Goal: Communication & Community: Answer question/provide support

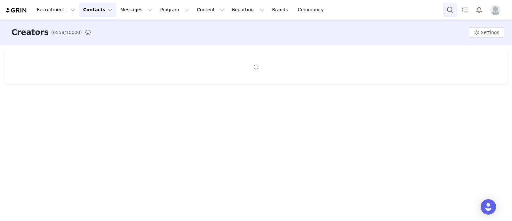
click at [452, 8] on button "Search" at bounding box center [450, 10] width 14 height 14
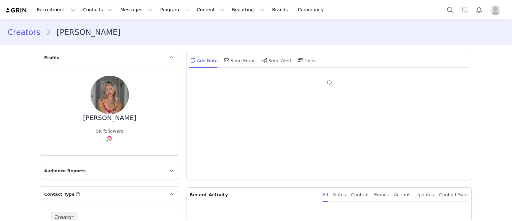
type input "+1 ([GEOGRAPHIC_DATA])"
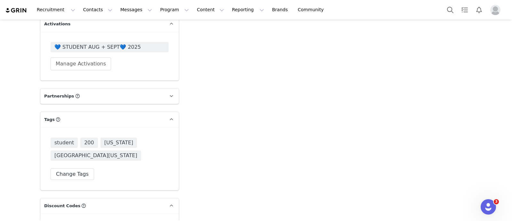
scroll to position [1110, 0]
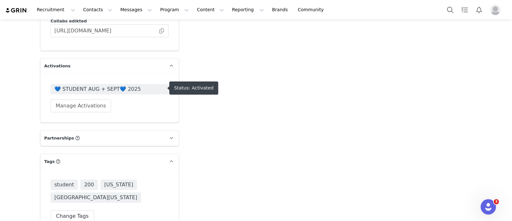
click at [143, 91] on span "💙 STUDENT AUG + SEPT💙 2025" at bounding box center [109, 89] width 110 height 8
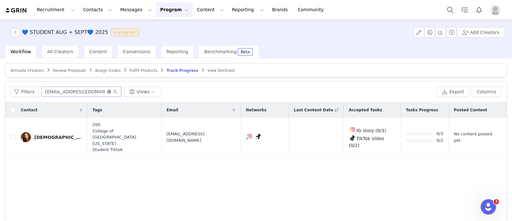
click at [107, 91] on icon "icon: close-circle" at bounding box center [109, 92] width 4 height 4
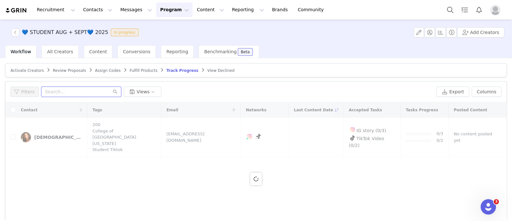
paste input "thesarahgsalem@gmail.com"
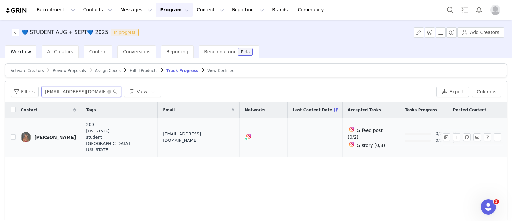
type input "thesarahgsalem@gmail.com"
click at [55, 134] on div "Sarah Salem" at bounding box center [55, 136] width 42 height 5
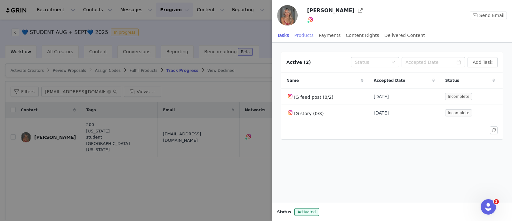
click at [301, 33] on div "Products" at bounding box center [304, 35] width 19 height 14
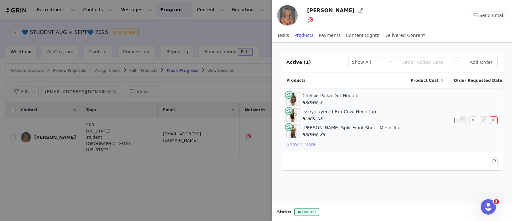
click at [307, 145] on button "Show 4 More" at bounding box center [301, 144] width 29 height 8
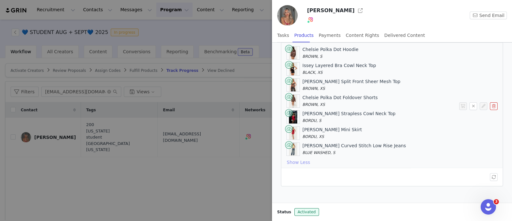
scroll to position [24, 0]
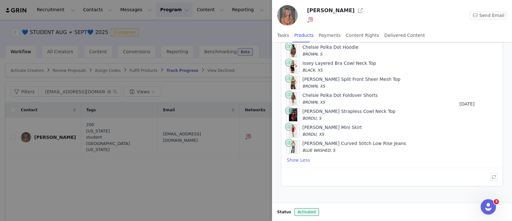
click at [240, 55] on div at bounding box center [256, 110] width 512 height 221
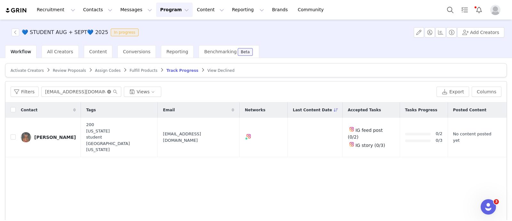
click at [107, 91] on icon "icon: close-circle" at bounding box center [109, 92] width 4 height 4
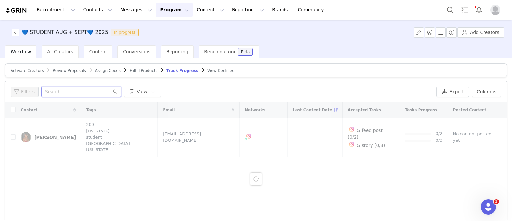
paste input "amdenni3@gmail.com"
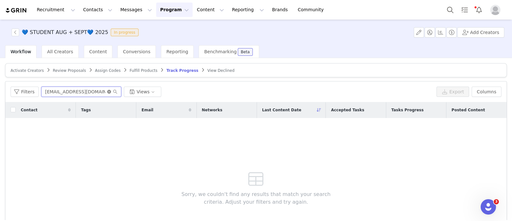
type input "amdenni3@gmail.com"
click at [108, 90] on icon "icon: close-circle" at bounding box center [109, 92] width 4 height 4
click at [451, 10] on button "Search" at bounding box center [450, 10] width 14 height 14
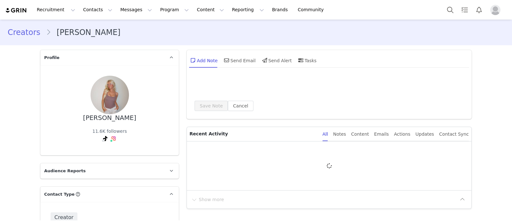
type input "+1 ([GEOGRAPHIC_DATA])"
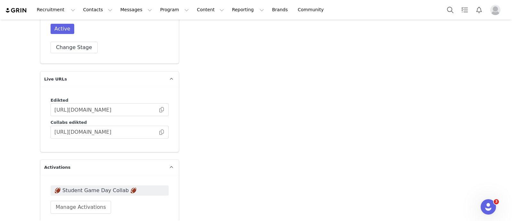
scroll to position [1110, 0]
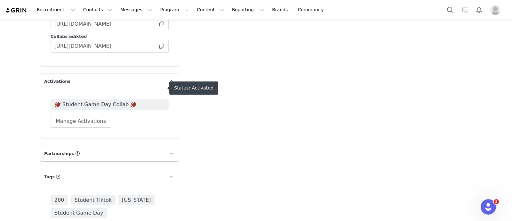
click at [125, 101] on span "🏈 Student Game Day Collab 🏈" at bounding box center [109, 105] width 110 height 8
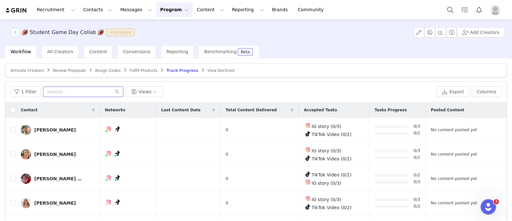
paste input "[EMAIL_ADDRESS][DOMAIN_NAME]"
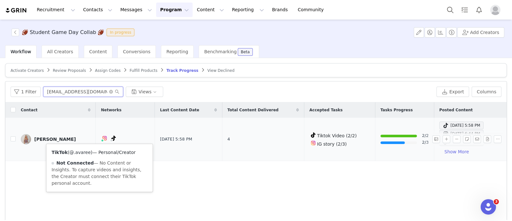
type input "[EMAIL_ADDRESS][DOMAIN_NAME]"
click at [83, 150] on link "@.avaree" at bounding box center [79, 152] width 21 height 5
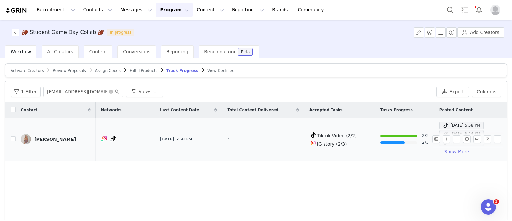
click at [54, 140] on div "[PERSON_NAME]" at bounding box center [55, 138] width 42 height 5
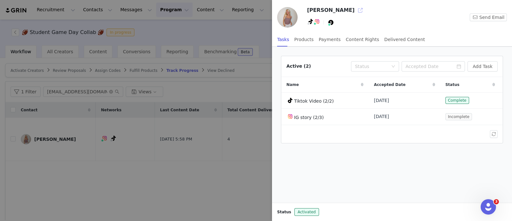
click at [355, 9] on button "button" at bounding box center [360, 10] width 10 height 10
click at [239, 45] on div at bounding box center [256, 110] width 512 height 221
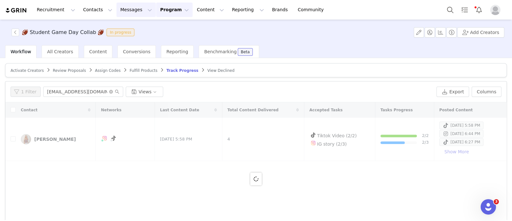
click at [132, 16] on button "Messages Messages" at bounding box center [136, 10] width 39 height 14
drag, startPoint x: 130, startPoint y: 35, endPoint x: 117, endPoint y: 55, distance: 24.2
click at [130, 35] on link "Inbox" at bounding box center [131, 40] width 51 height 12
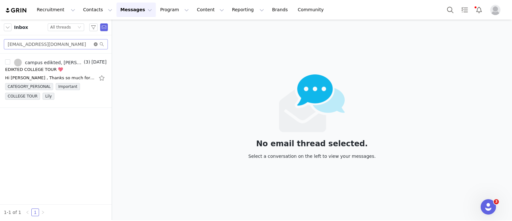
click at [95, 44] on icon "icon: close-circle" at bounding box center [96, 44] width 4 height 4
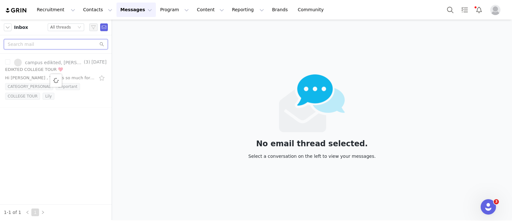
paste input "st49@illinois.edu"
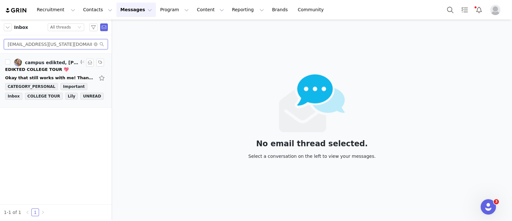
type input "st49@illinois.edu"
click at [40, 71] on div "EDIKTED COLLEGE TOUR 💖" at bounding box center [37, 69] width 64 height 6
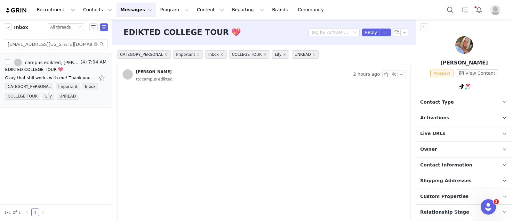
scroll to position [16, 0]
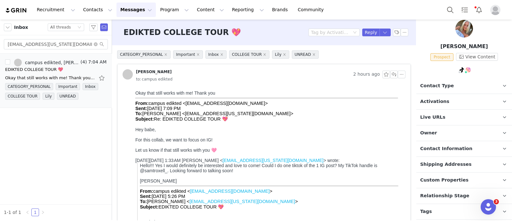
click at [448, 204] on p "Tags Keep track of your contacts by assigning them tags. You can then filter yo…" at bounding box center [457, 211] width 80 height 15
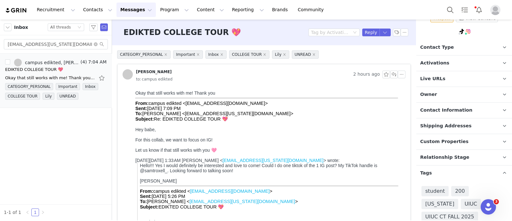
scroll to position [77, 0]
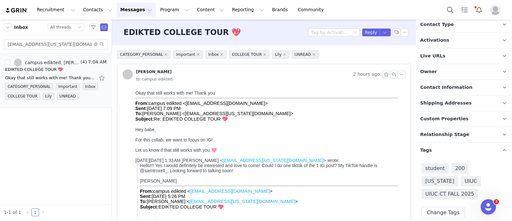
click at [458, 131] on span "Relationship Stage" at bounding box center [444, 134] width 49 height 7
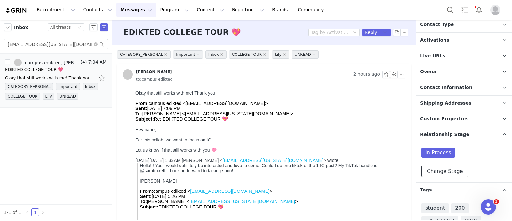
click at [453, 165] on button "Change Stage" at bounding box center [445, 171] width 47 height 12
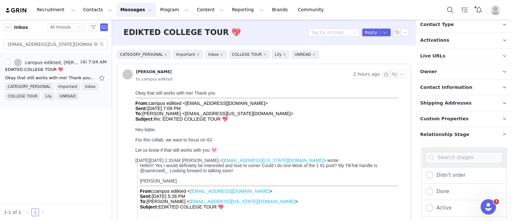
click at [444, 200] on div "Active" at bounding box center [464, 208] width 85 height 16
click at [447, 205] on span "Active" at bounding box center [443, 208] width 18 height 6
click at [434, 204] on input "Active" at bounding box center [430, 208] width 8 height 8
radio input "true"
radio input "false"
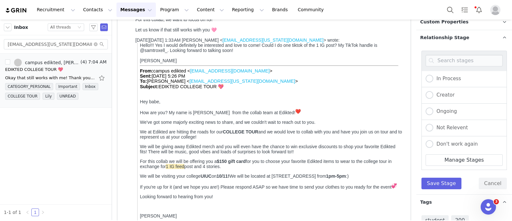
scroll to position [226, 0]
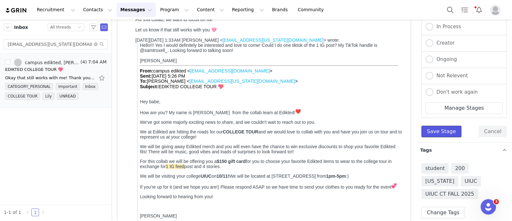
click at [442, 126] on button "Save Stage" at bounding box center [442, 132] width 40 height 12
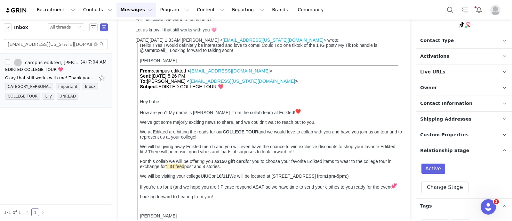
scroll to position [0, 0]
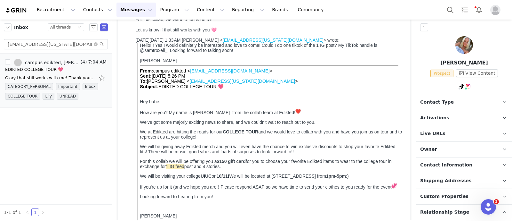
click at [442, 157] on p "Contact Information" at bounding box center [457, 164] width 80 height 15
click at [442, 145] on p "Owner The account user who owns the contact" at bounding box center [457, 149] width 80 height 15
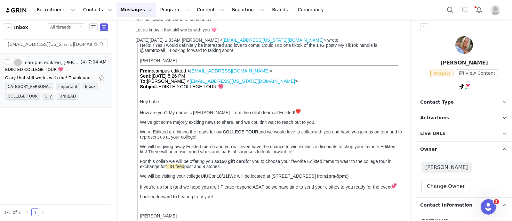
click at [440, 114] on span "Activations" at bounding box center [434, 117] width 29 height 7
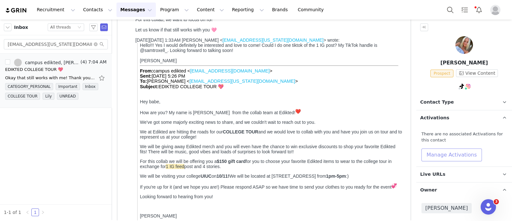
click at [449, 150] on button "Manage Activations" at bounding box center [452, 154] width 61 height 13
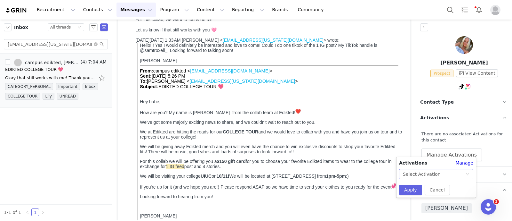
click at [453, 170] on div "Select Activation" at bounding box center [434, 174] width 62 height 10
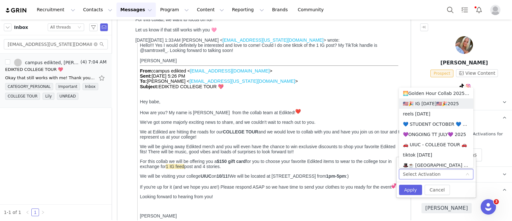
scroll to position [440, 0]
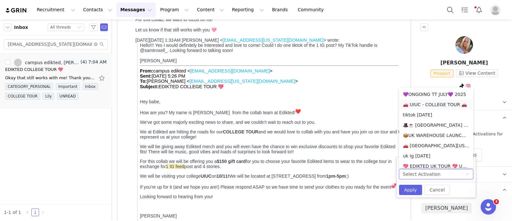
click at [427, 104] on li "🚗 UIUC - COLLEGE TOUR 🚗" at bounding box center [436, 104] width 74 height 10
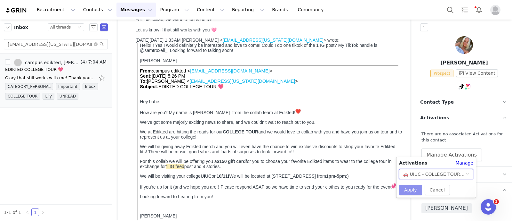
click at [411, 191] on button "Apply" at bounding box center [410, 189] width 23 height 10
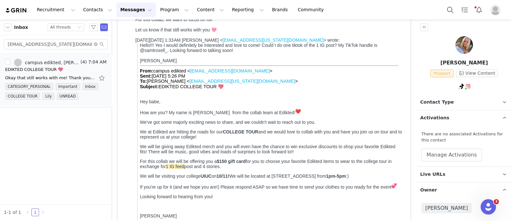
click at [432, 99] on span "Contact Type" at bounding box center [437, 102] width 34 height 7
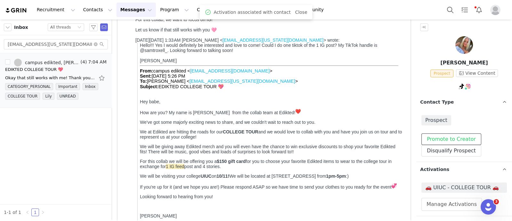
click at [463, 133] on button "Promote to Creator" at bounding box center [452, 139] width 60 height 12
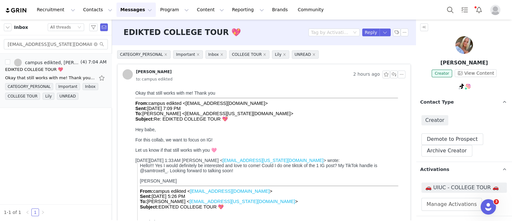
click at [365, 36] on div "EDIKTED COLLEGE TOUR 💖 Tag by Activation Reply" at bounding box center [264, 33] width 304 height 26
click at [365, 33] on button "Reply" at bounding box center [371, 32] width 18 height 8
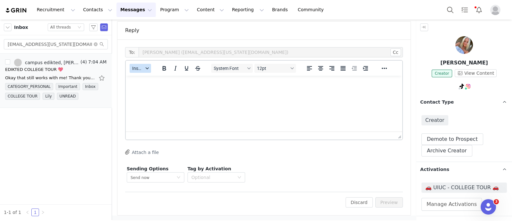
click at [141, 68] on span "Insert" at bounding box center [137, 68] width 11 height 5
drag, startPoint x: 142, startPoint y: 70, endPoint x: 144, endPoint y: 76, distance: 6.2
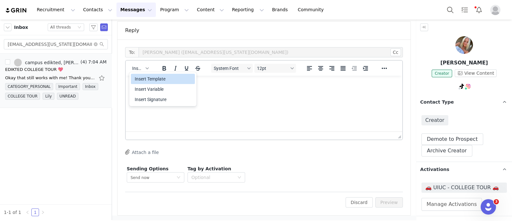
click at [144, 76] on div "Insert Template" at bounding box center [164, 79] width 58 height 8
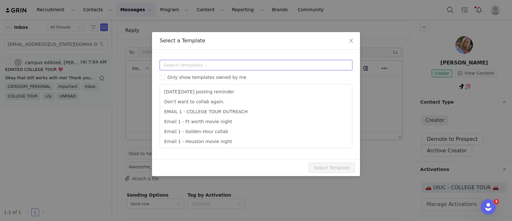
click at [217, 63] on input "text" at bounding box center [256, 65] width 193 height 10
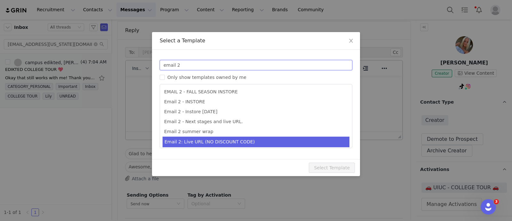
type input "email 2"
click at [239, 141] on li "Email 2: Live URL (NO DISCOUNT CODE)" at bounding box center [256, 141] width 187 height 11
type input "Collab with Edikted"
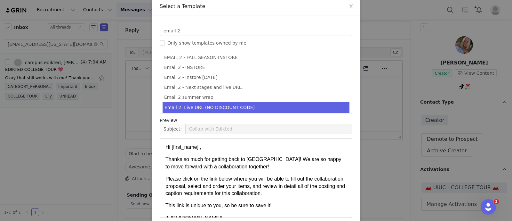
scroll to position [63, 0]
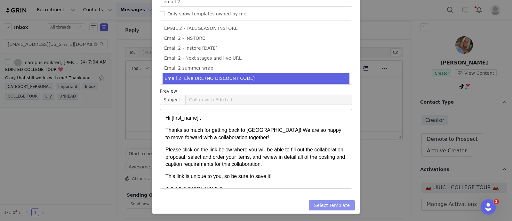
click at [337, 202] on button "Select Template" at bounding box center [332, 205] width 46 height 10
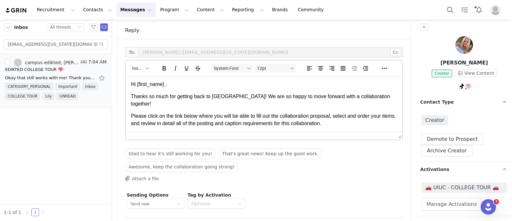
scroll to position [528, 0]
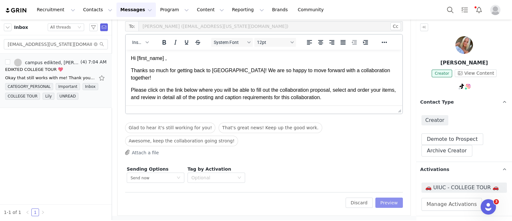
click at [387, 202] on button "Preview" at bounding box center [390, 202] width 28 height 10
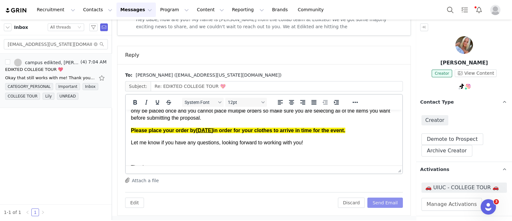
scroll to position [120, 0]
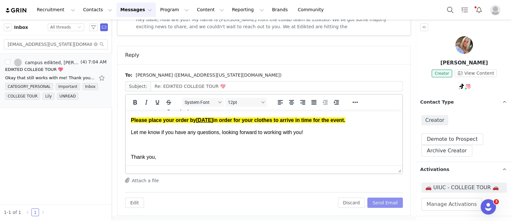
click at [391, 203] on button "Send Email" at bounding box center [386, 202] width 36 height 10
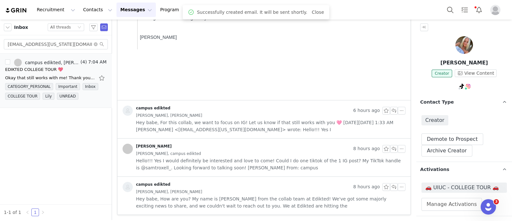
scroll to position [298, 0]
drag, startPoint x: 96, startPoint y: 43, endPoint x: 73, endPoint y: 44, distance: 23.7
click at [96, 43] on icon "icon: close-circle" at bounding box center [96, 44] width 4 height 4
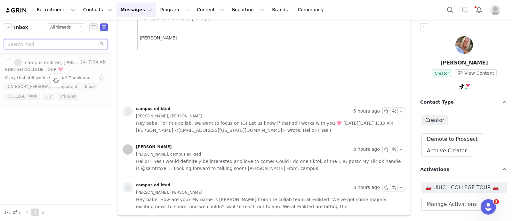
paste input "laurenrachel8720@gmail.com"
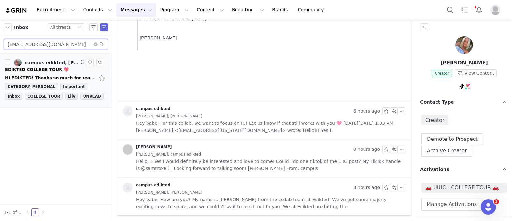
type input "laurenrachel8720@gmail.com"
drag, startPoint x: 27, startPoint y: 69, endPoint x: 69, endPoint y: 83, distance: 43.6
click at [28, 69] on div "EDIKTED COLLEGE TOUR 💖" at bounding box center [37, 69] width 64 height 6
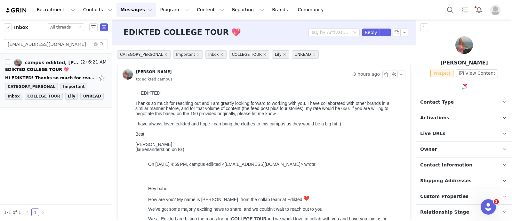
scroll to position [0, 0]
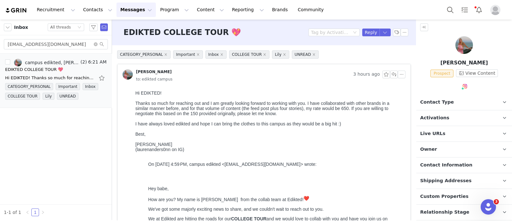
click at [474, 118] on p "Activations" at bounding box center [457, 117] width 80 height 15
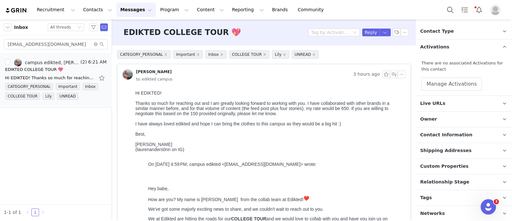
click at [451, 203] on p "Tags Keep track of your contacts by assigning them tags. You can then filter yo…" at bounding box center [457, 197] width 80 height 15
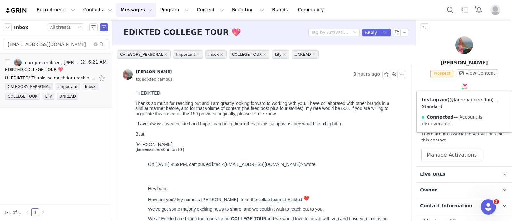
click at [463, 101] on link "@laurenanders0nn" at bounding box center [471, 99] width 43 height 5
click at [96, 44] on icon "icon: close-circle" at bounding box center [96, 44] width 4 height 4
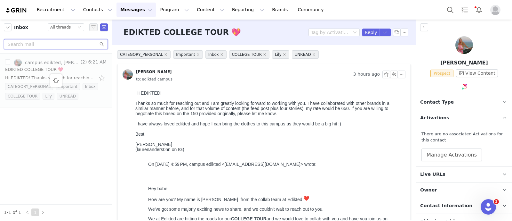
paste input "giada.rawlings@gmail.com"
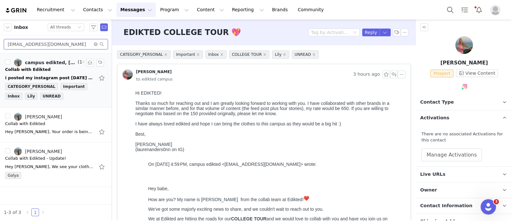
type input "giada.rawlings@gmail.com"
drag, startPoint x: 34, startPoint y: 62, endPoint x: 108, endPoint y: 77, distance: 76.0
click at [34, 62] on div "campus edikted, Giada Rawlings" at bounding box center [51, 62] width 52 height 5
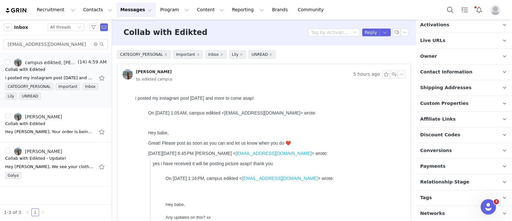
click at [457, 200] on p "Tags Keep track of your contacts by assigning them tags. You can then filter yo…" at bounding box center [457, 197] width 80 height 15
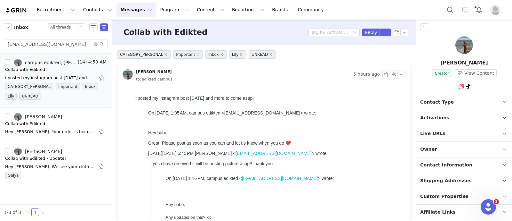
click at [458, 117] on p "Activations" at bounding box center [457, 117] width 80 height 15
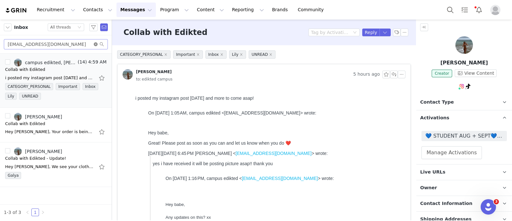
click at [96, 42] on icon "icon: close-circle" at bounding box center [96, 44] width 4 height 4
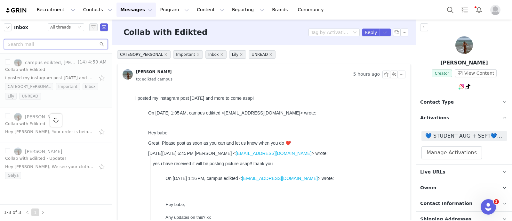
paste input "mpblough06@icloud.com"
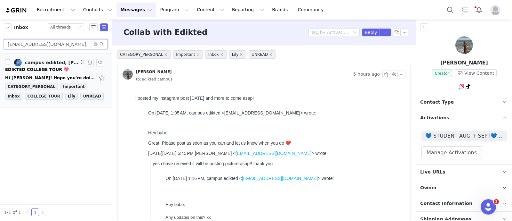
type input "mpblough06@icloud.com"
click at [45, 69] on div "EDIKTED COLLEGE TOUR 💖" at bounding box center [37, 69] width 64 height 6
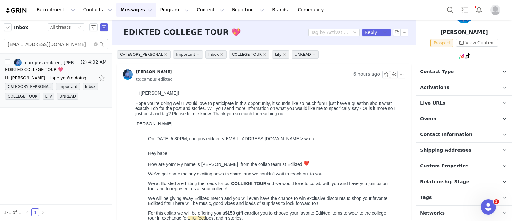
click at [445, 192] on p "Tags Keep track of your contacts by assigning them tags. You can then filter yo…" at bounding box center [457, 197] width 80 height 15
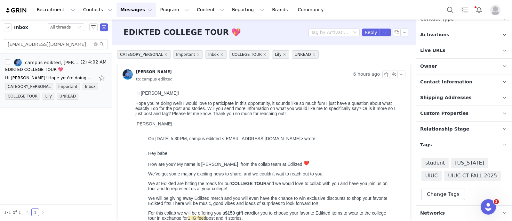
click at [451, 126] on span "Relationship Stage" at bounding box center [444, 129] width 49 height 7
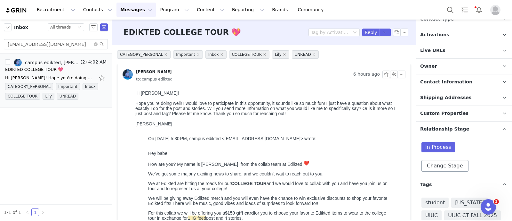
click at [453, 159] on div "In Process Change Stage" at bounding box center [464, 156] width 85 height 29
click at [453, 169] on button "Change Stage" at bounding box center [445, 166] width 47 height 12
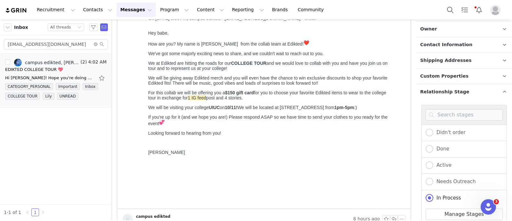
scroll to position [163, 0]
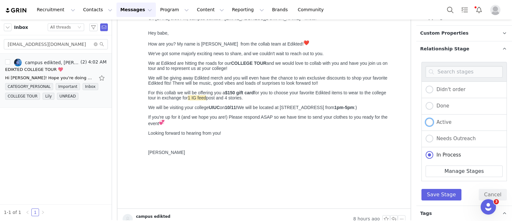
click at [439, 120] on span "Active" at bounding box center [443, 122] width 18 height 6
click at [434, 120] on input "Active" at bounding box center [430, 122] width 8 height 8
radio input "true"
radio input "false"
click at [448, 194] on button "Save Stage" at bounding box center [442, 195] width 40 height 12
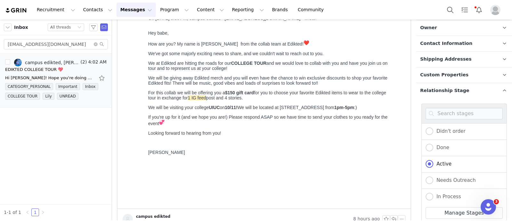
scroll to position [0, 0]
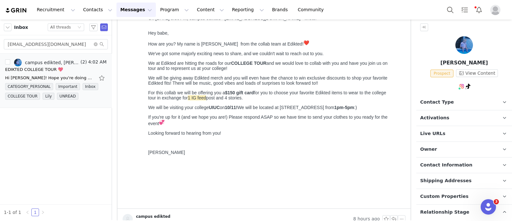
click at [440, 146] on p "Owner The account user who owns the contact" at bounding box center [457, 149] width 80 height 15
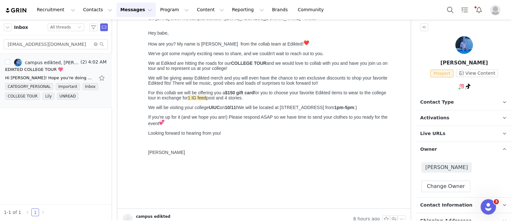
click at [440, 146] on p "Owner The account user who owns the contact" at bounding box center [457, 149] width 80 height 15
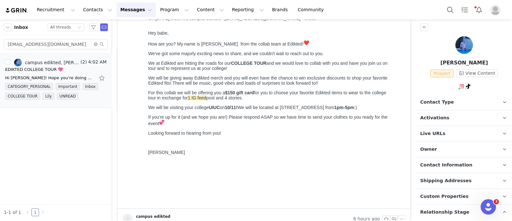
click at [438, 117] on span "Activations" at bounding box center [434, 117] width 29 height 7
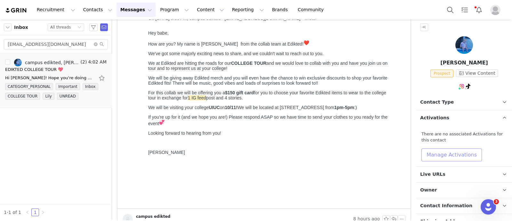
drag, startPoint x: 446, startPoint y: 151, endPoint x: 446, endPoint y: 160, distance: 9.0
click at [446, 151] on button "Manage Activations" at bounding box center [452, 154] width 61 height 13
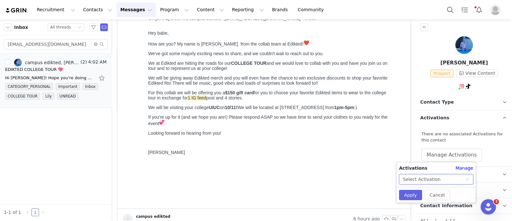
click at [450, 178] on div "Select Activation" at bounding box center [434, 179] width 62 height 10
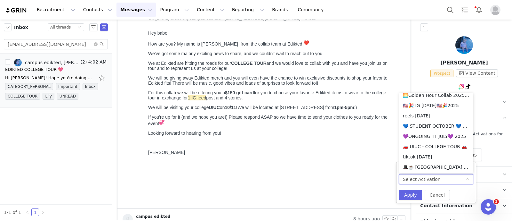
scroll to position [443, 0]
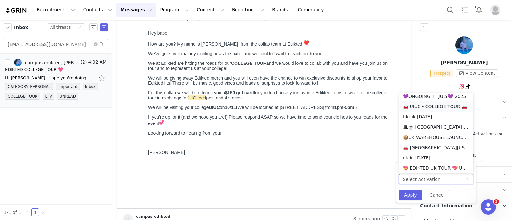
click at [435, 103] on li "🚗 UIUC - COLLEGE TOUR 🚗" at bounding box center [436, 106] width 74 height 10
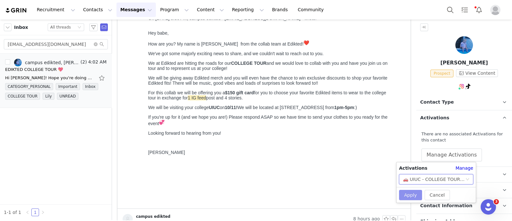
click at [408, 196] on button "Apply" at bounding box center [410, 195] width 23 height 10
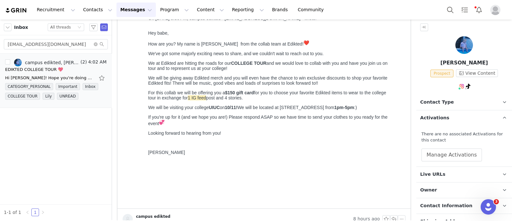
click at [450, 95] on p "Contact Type Contact type can be Creator, Prospect, Application, or Manager." at bounding box center [457, 101] width 80 height 15
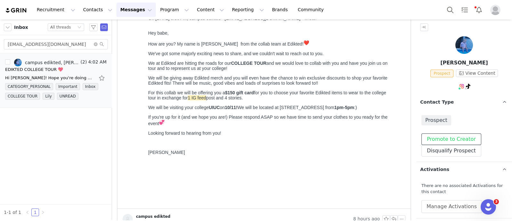
click at [453, 136] on button "Promote to Creator" at bounding box center [452, 139] width 60 height 12
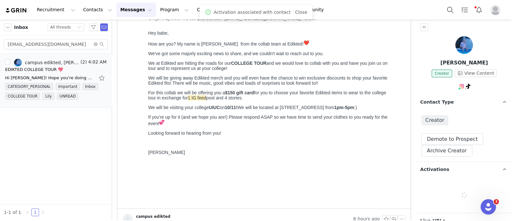
scroll to position [0, 0]
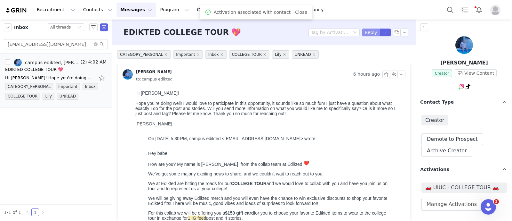
click at [370, 31] on button "Reply" at bounding box center [371, 32] width 18 height 8
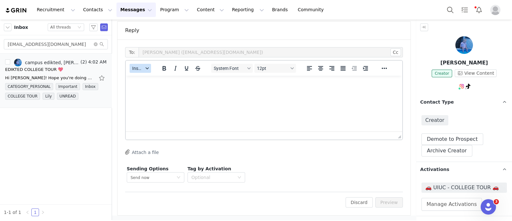
click at [142, 70] on span "Insert" at bounding box center [137, 68] width 11 height 5
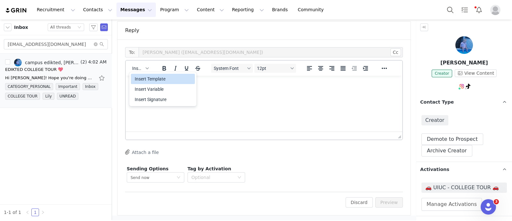
drag, startPoint x: 142, startPoint y: 70, endPoint x: 148, endPoint y: 80, distance: 11.9
click at [148, 80] on div "Insert Template" at bounding box center [164, 79] width 58 height 8
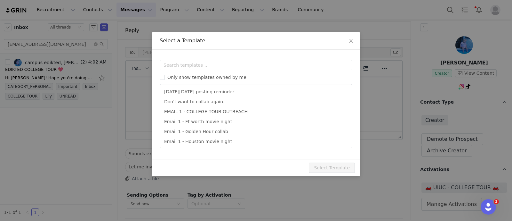
click at [209, 59] on div "Templates Only show templates owned by me Black Friday posting reminder Don't w…" at bounding box center [256, 104] width 208 height 109
click at [209, 62] on input "text" at bounding box center [256, 65] width 193 height 10
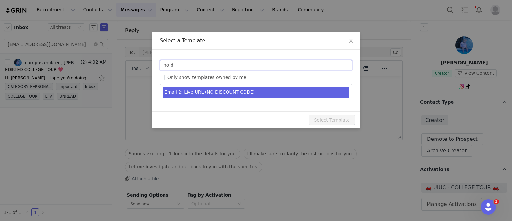
type input "no d"
type input "Collab with Edikted"
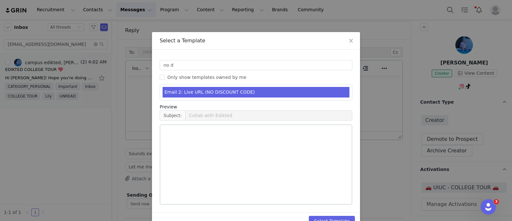
click at [251, 87] on li "Email 2: Live URL (NO DISCOUNT CODE)" at bounding box center [256, 92] width 187 height 11
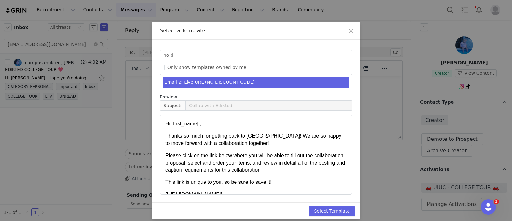
scroll to position [15, 0]
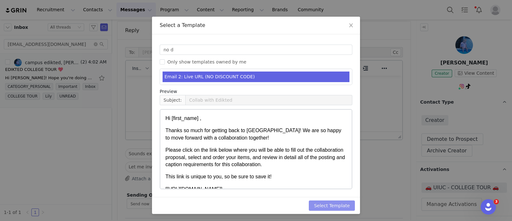
drag, startPoint x: 342, startPoint y: 206, endPoint x: 355, endPoint y: 214, distance: 15.4
click at [342, 206] on button "Select Template" at bounding box center [332, 205] width 46 height 10
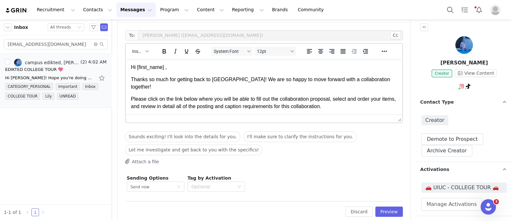
scroll to position [382, 0]
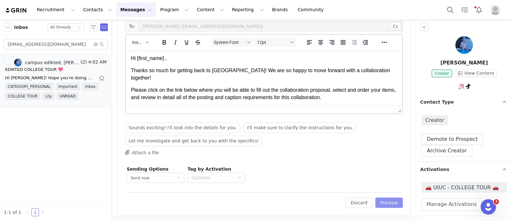
click at [389, 199] on button "Preview" at bounding box center [390, 202] width 28 height 10
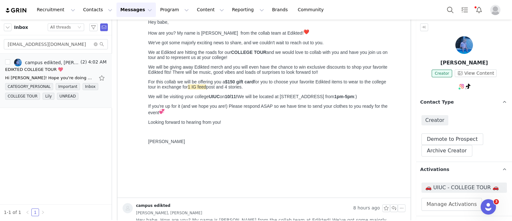
scroll to position [0, 0]
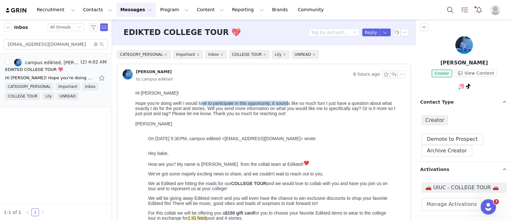
drag, startPoint x: 205, startPoint y: 105, endPoint x: 295, endPoint y: 103, distance: 89.7
click at [291, 103] on div "Hope you’re doing well! I would love to participate in this opportunity, it sou…" at bounding box center [269, 108] width 268 height 15
click at [314, 116] on div "Hope you’re doing well! I would love to participate in this opportunity, it sou…" at bounding box center [269, 108] width 268 height 15
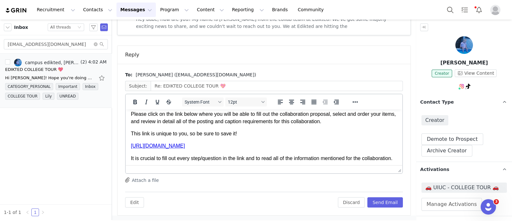
scroll to position [120, 0]
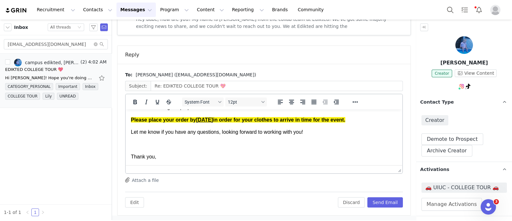
click at [388, 207] on div "To: Molly Blough (mpblough06@icloud.com) Subject: Re: EDIKTED COLLEGE TOUR 💖 Sy…" at bounding box center [264, 139] width 293 height 151
click at [388, 203] on button "Send Email" at bounding box center [386, 202] width 36 height 10
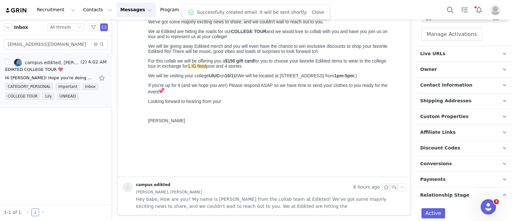
scroll to position [275, 0]
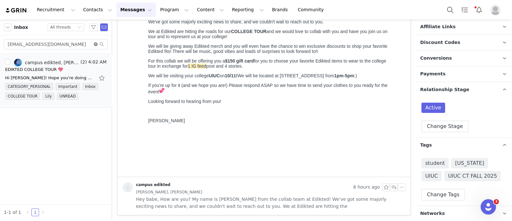
click at [96, 45] on icon "icon: close-circle" at bounding box center [96, 44] width 4 height 4
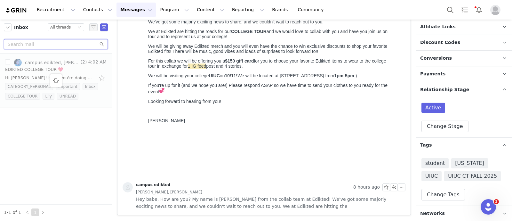
paste input "eel54@pitt.edu"
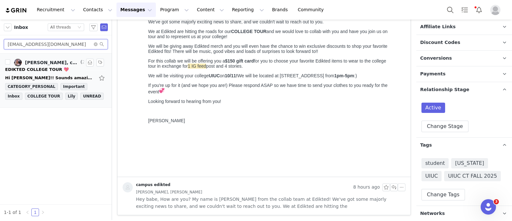
type input "eel54@pitt.edu"
click at [47, 66] on link "Lieberman, Emma E, campus edikted, Emma Lieberman" at bounding box center [46, 63] width 65 height 8
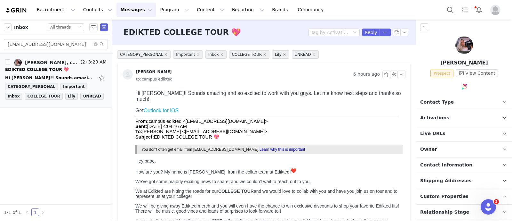
scroll to position [0, 0]
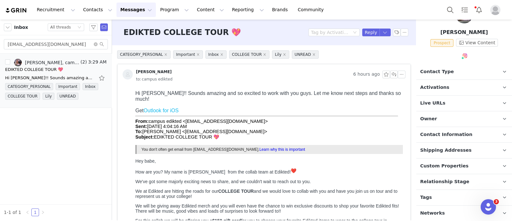
click at [464, 202] on p "Tags Keep track of your contacts by assigning them tags. You can then filter yo…" at bounding box center [457, 197] width 80 height 15
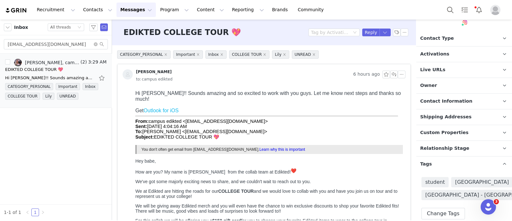
scroll to position [89, 0]
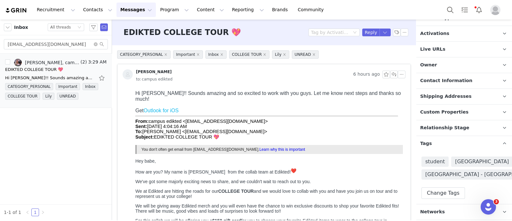
click at [446, 124] on p "Relationship Stage Use relationship stages to move contacts through a logical s…" at bounding box center [457, 127] width 80 height 15
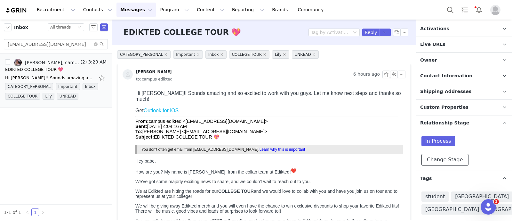
click at [454, 161] on button "Change Stage" at bounding box center [445, 160] width 47 height 12
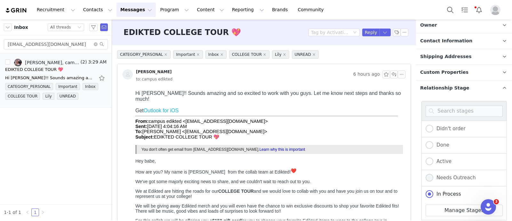
scroll to position [169, 0]
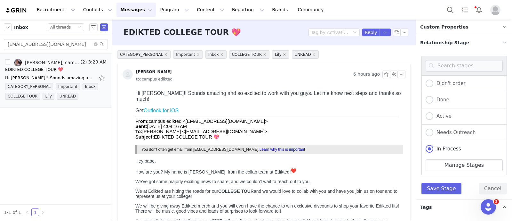
click at [455, 111] on div "Active" at bounding box center [464, 116] width 85 height 16
click at [443, 113] on span "Active" at bounding box center [443, 116] width 18 height 6
click at [434, 112] on input "Active" at bounding box center [430, 116] width 8 height 8
radio input "true"
radio input "false"
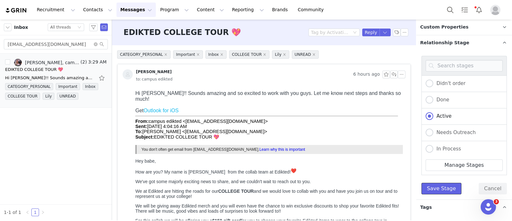
click at [445, 186] on button "Save Stage" at bounding box center [442, 189] width 40 height 12
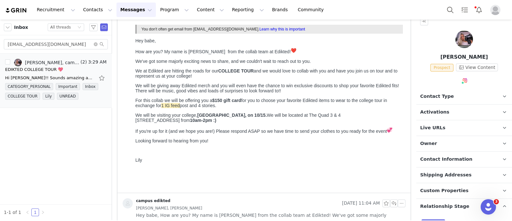
scroll to position [0, 0]
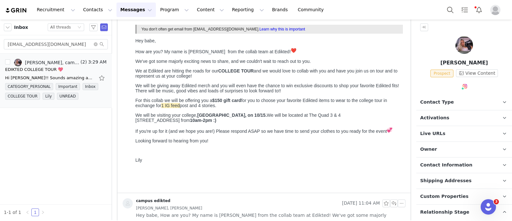
drag, startPoint x: 442, startPoint y: 155, endPoint x: 441, endPoint y: 150, distance: 5.2
click at [441, 153] on p "Owner The account user who owns the contact" at bounding box center [457, 149] width 80 height 15
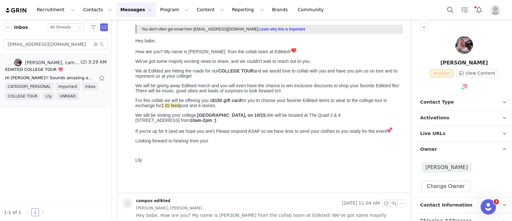
click at [441, 150] on p "Owner The account user who owns the contact" at bounding box center [457, 149] width 80 height 15
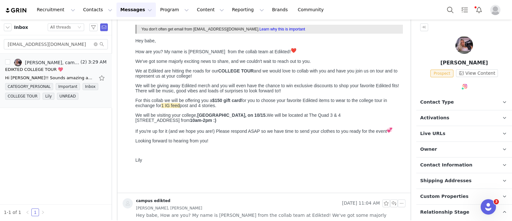
click at [442, 115] on span "Activations" at bounding box center [434, 117] width 29 height 7
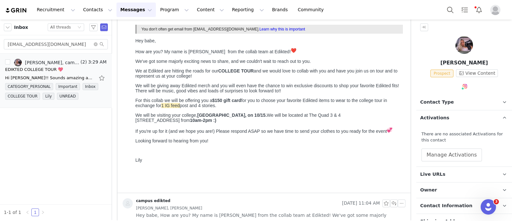
click at [445, 146] on div "There are no associated Activations for this contact Manage Activations" at bounding box center [464, 146] width 85 height 30
click at [447, 157] on button "Manage Activations" at bounding box center [452, 154] width 61 height 13
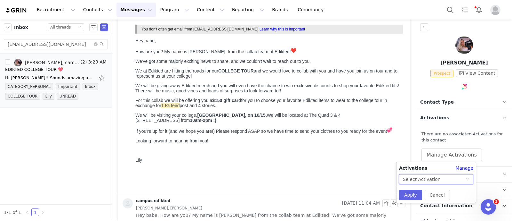
click at [451, 175] on div "Select Activation" at bounding box center [434, 179] width 62 height 10
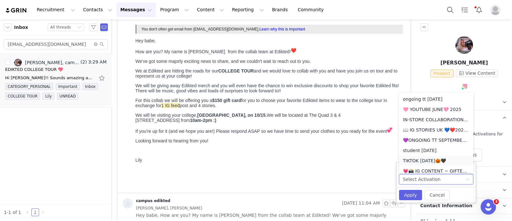
scroll to position [80, 0]
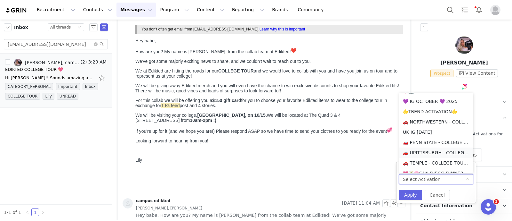
click at [427, 150] on li "🚗 UPITTSBURGH - COLLEGE TOUR 🚗" at bounding box center [436, 152] width 74 height 10
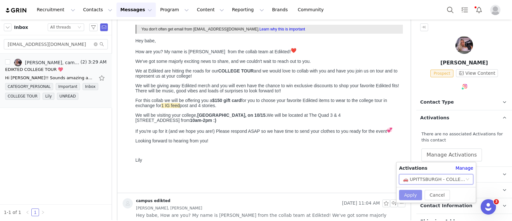
click at [415, 194] on button "Apply" at bounding box center [410, 195] width 23 height 10
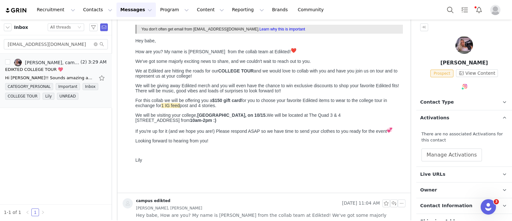
click at [437, 101] on span "Contact Type" at bounding box center [437, 102] width 34 height 7
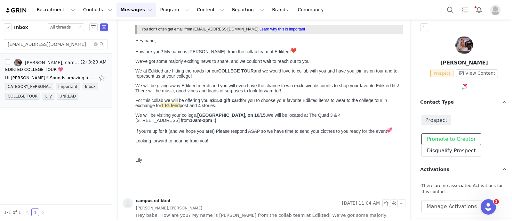
click at [449, 139] on button "Promote to Creator" at bounding box center [452, 139] width 60 height 12
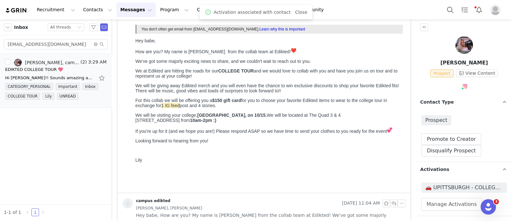
scroll to position [0, 0]
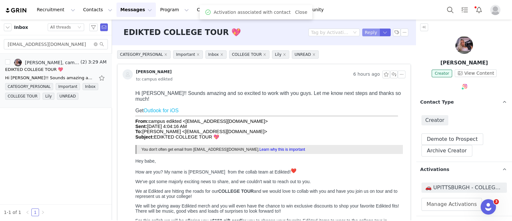
click at [362, 34] on button "Reply" at bounding box center [371, 32] width 18 height 8
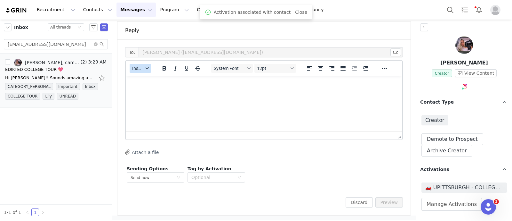
click at [143, 66] on button "Insert" at bounding box center [140, 68] width 21 height 9
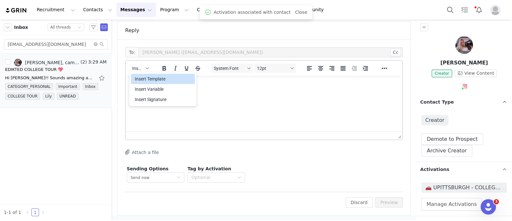
click at [148, 76] on div "Insert Template" at bounding box center [164, 79] width 58 height 8
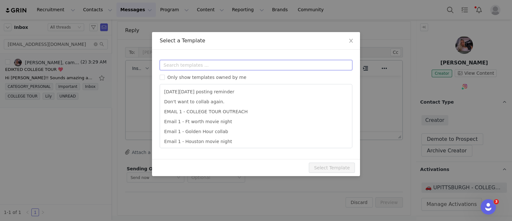
click at [203, 61] on input "text" at bounding box center [256, 65] width 193 height 10
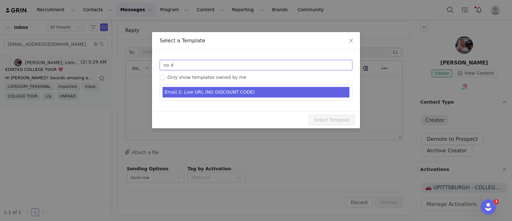
type input "no d"
type input "Collab with Edikted"
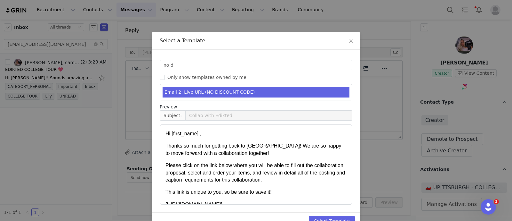
click at [235, 90] on li "Email 2: Live URL (NO DISCOUNT CODE)" at bounding box center [256, 92] width 187 height 11
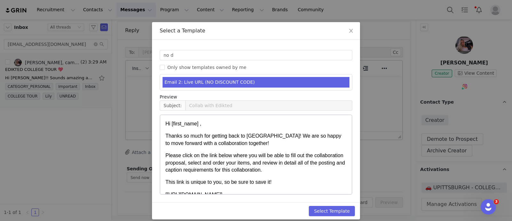
scroll to position [15, 0]
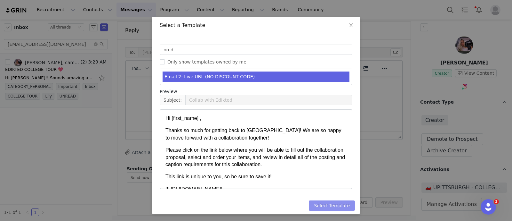
click at [346, 207] on button "Select Template" at bounding box center [332, 205] width 46 height 10
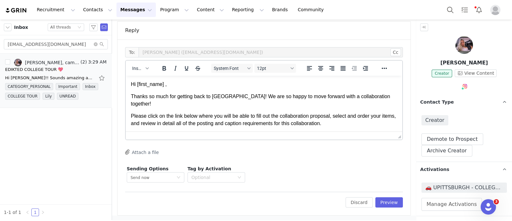
scroll to position [0, 0]
drag, startPoint x: 391, startPoint y: 206, endPoint x: 389, endPoint y: 201, distance: 5.4
click at [391, 205] on button "Preview" at bounding box center [390, 202] width 28 height 10
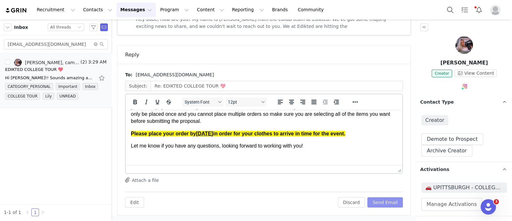
scroll to position [120, 0]
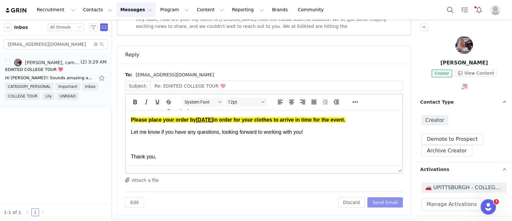
drag, startPoint x: 393, startPoint y: 199, endPoint x: 392, endPoint y: 192, distance: 7.1
click at [393, 199] on button "Send Email" at bounding box center [386, 202] width 36 height 10
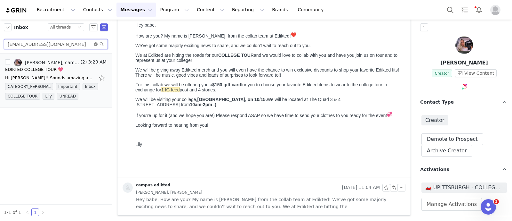
click at [94, 42] on span "eel54@pitt.edu" at bounding box center [56, 44] width 104 height 10
click at [95, 44] on icon "icon: close-circle" at bounding box center [96, 44] width 4 height 4
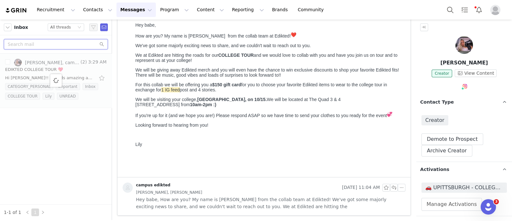
paste input "malialovelee@aol.com"
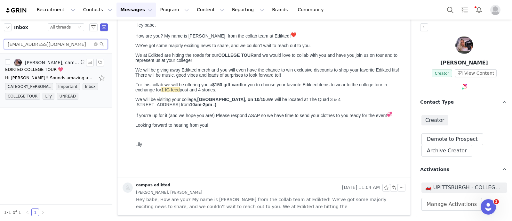
type input "malialovelee@aol.com"
click at [35, 69] on div "EDIKTED COLLEGE TOUR 💖" at bounding box center [34, 69] width 58 height 6
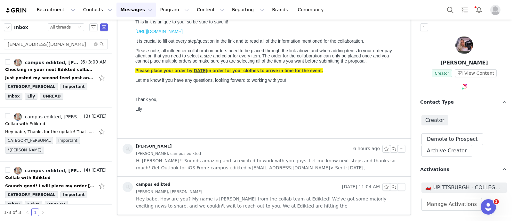
scroll to position [0, 0]
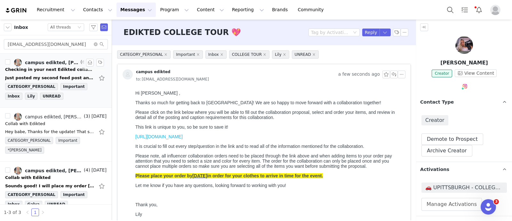
click at [42, 75] on div "Just posted my second feed post and first story post! On Sep 30, 2025, at 4:15 …" at bounding box center [50, 78] width 90 height 6
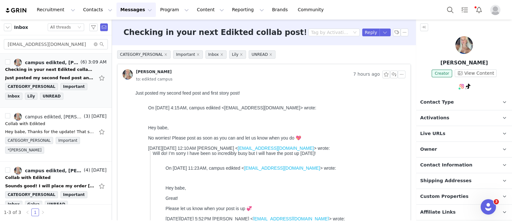
click at [444, 117] on span "Activations" at bounding box center [434, 117] width 29 height 7
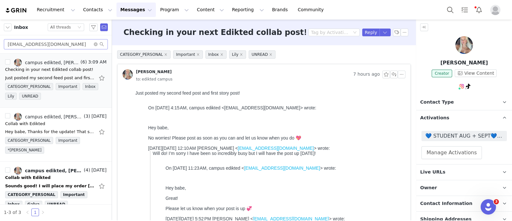
click at [97, 46] on span at bounding box center [99, 44] width 10 height 4
click at [96, 44] on icon "icon: close-circle" at bounding box center [96, 44] width 4 height 4
click at [62, 47] on input "text" at bounding box center [56, 44] width 104 height 10
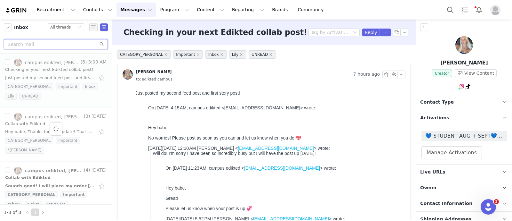
paste input "bertscid@miamioh.edu"
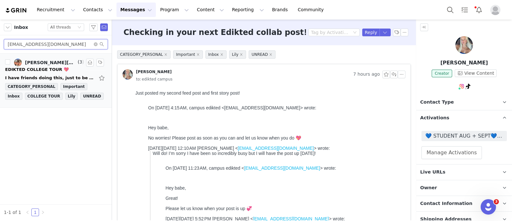
type input "bertscid@miamioh.edu"
click at [35, 69] on div "EDIKTED COLLEGE TOUR 💖" at bounding box center [37, 69] width 64 height 6
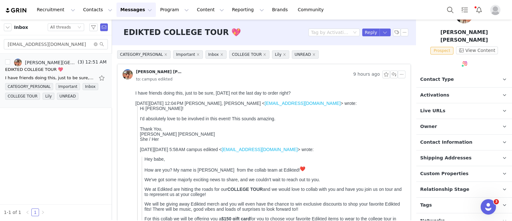
click at [440, 198] on p "Tags Keep track of your contacts by assigning them tags. You can then filter yo…" at bounding box center [457, 204] width 80 height 15
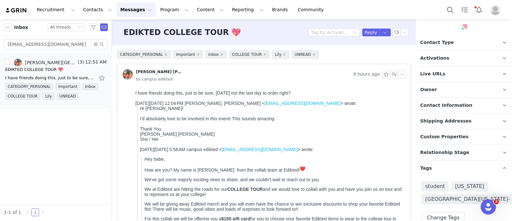
scroll to position [89, 0]
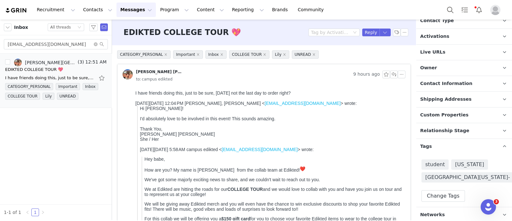
click at [447, 127] on span "Relationship Stage" at bounding box center [444, 130] width 49 height 7
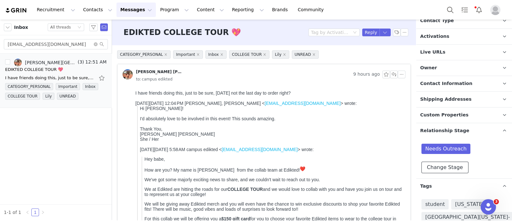
click at [448, 161] on button "Change Stage" at bounding box center [445, 167] width 47 height 12
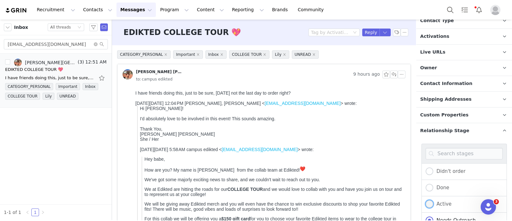
click at [448, 201] on span "Active" at bounding box center [443, 204] width 18 height 6
click at [434, 200] on input "Active" at bounding box center [430, 204] width 8 height 8
radio input "true"
radio input "false"
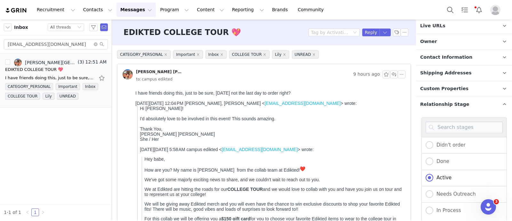
scroll to position [209, 0]
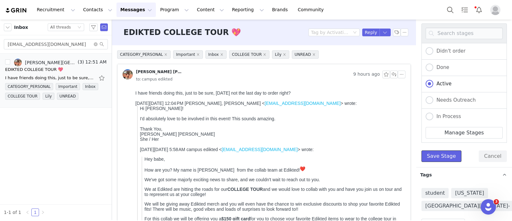
click at [437, 150] on button "Save Stage" at bounding box center [442, 156] width 40 height 12
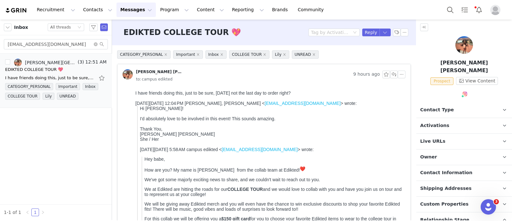
click at [451, 153] on p "Owner The account user who owns the contact" at bounding box center [457, 156] width 80 height 15
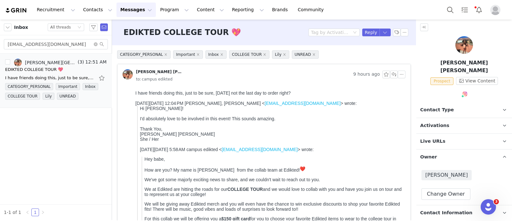
click at [453, 151] on p "Owner The account user who owns the contact" at bounding box center [457, 156] width 80 height 15
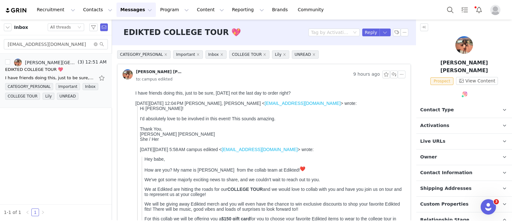
click at [448, 118] on p "Activations" at bounding box center [457, 125] width 80 height 15
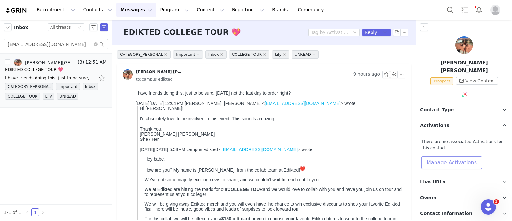
drag, startPoint x: 455, startPoint y: 147, endPoint x: 455, endPoint y: 154, distance: 7.4
click at [455, 149] on div "There are no associated Activations for this contact Manage Activations" at bounding box center [464, 153] width 85 height 30
click at [455, 156] on button "Manage Activations" at bounding box center [452, 162] width 61 height 13
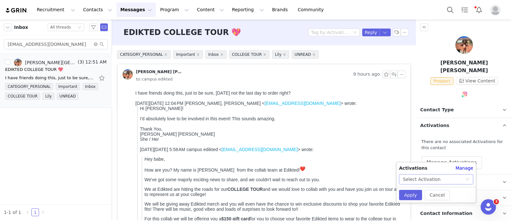
click at [447, 181] on div "Select Activation" at bounding box center [434, 179] width 62 height 10
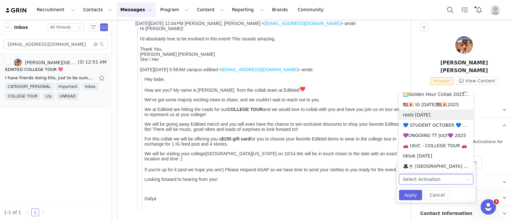
scroll to position [443, 0]
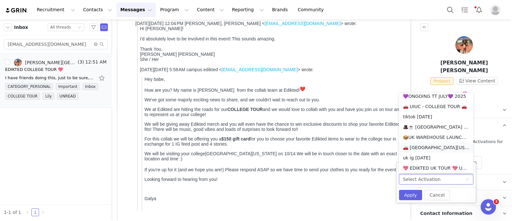
click at [438, 148] on li "🚗 MIAMI UNIVERSITY OF OHIO - COLLEGE TOUR 🚗" at bounding box center [436, 147] width 74 height 10
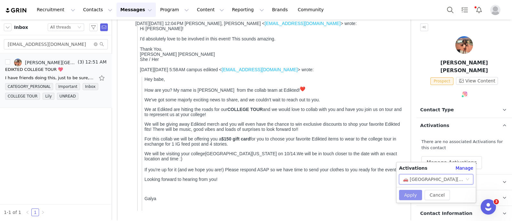
click at [399, 196] on button "Apply" at bounding box center [410, 195] width 23 height 10
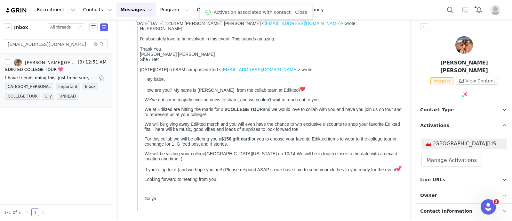
click at [432, 106] on span "Contact Type" at bounding box center [437, 109] width 34 height 7
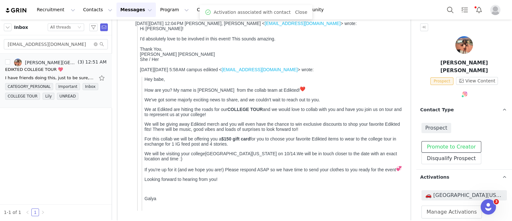
click at [449, 141] on button "Promote to Creator" at bounding box center [452, 147] width 60 height 12
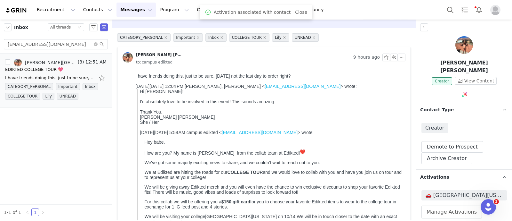
scroll to position [0, 0]
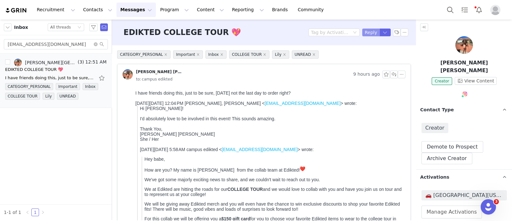
click at [369, 35] on button "Reply" at bounding box center [371, 32] width 18 height 8
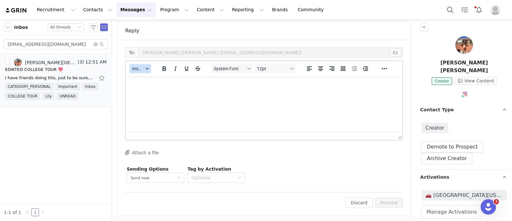
click at [138, 66] on span "Insert" at bounding box center [137, 68] width 11 height 5
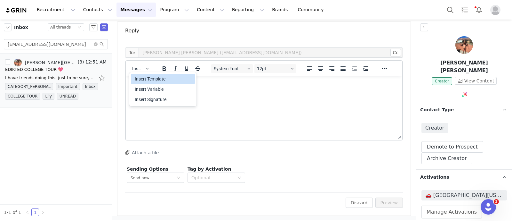
click at [144, 74] on div "Insert Template" at bounding box center [163, 79] width 64 height 10
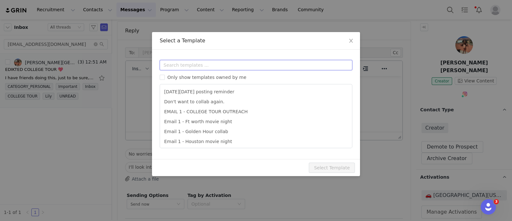
click at [192, 64] on input "text" at bounding box center [256, 65] width 193 height 10
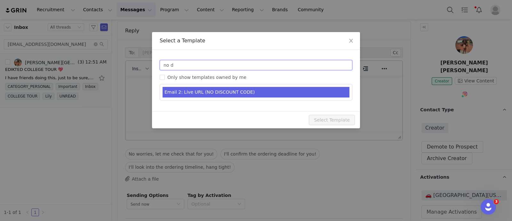
type input "no d"
type input "Collab with Edikted"
click at [226, 92] on li "Email 2: Live URL (NO DISCOUNT CODE)" at bounding box center [256, 92] width 187 height 11
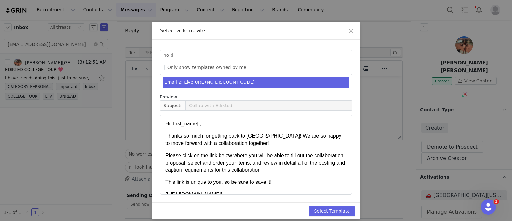
scroll to position [15, 0]
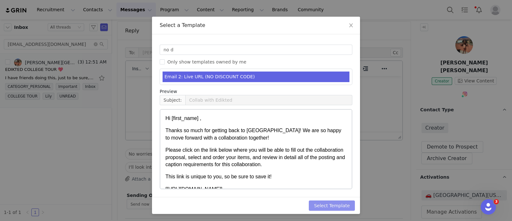
click at [340, 204] on button "Select Template" at bounding box center [332, 205] width 46 height 10
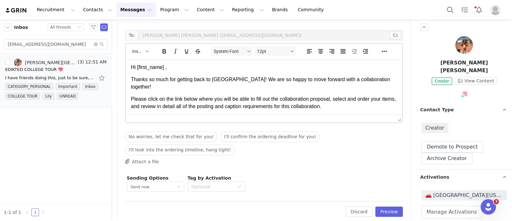
scroll to position [414, 0]
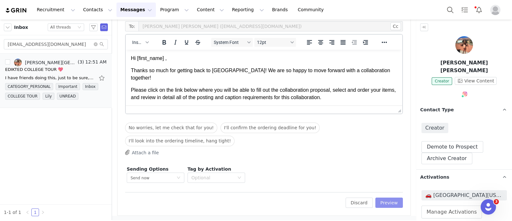
click at [389, 197] on button "Preview" at bounding box center [390, 202] width 28 height 10
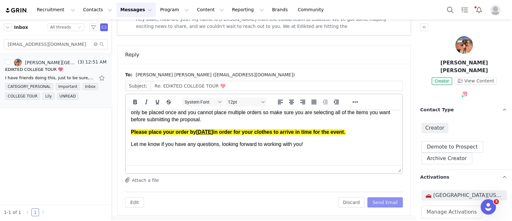
scroll to position [120, 0]
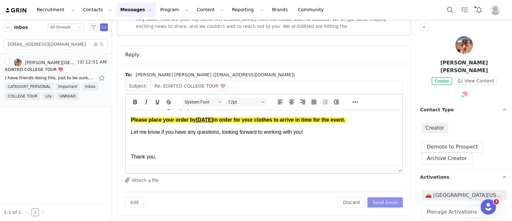
click at [392, 202] on button "Send Email" at bounding box center [386, 202] width 36 height 10
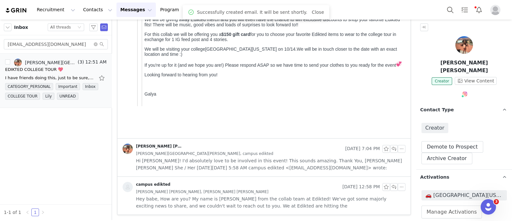
scroll to position [184, 0]
drag, startPoint x: 95, startPoint y: 45, endPoint x: 76, endPoint y: 45, distance: 18.9
click at [95, 45] on icon "icon: close-circle" at bounding box center [96, 44] width 4 height 4
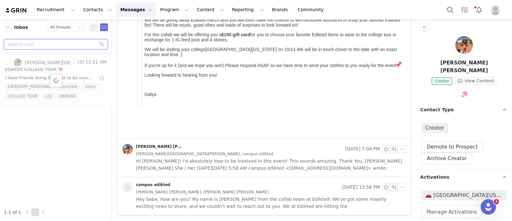
paste input "tjensen5304@gmail.com"
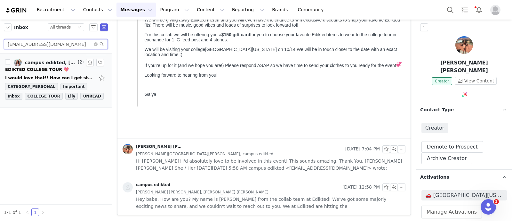
type input "tjensen5304@gmail.com"
click at [50, 68] on div "EDIKTED COLLEGE TOUR 💖" at bounding box center [37, 69] width 64 height 6
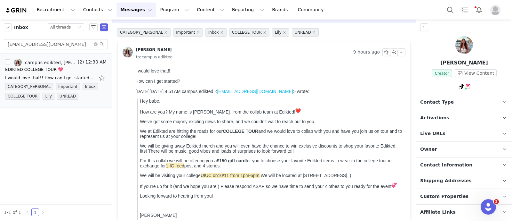
scroll to position [97, 0]
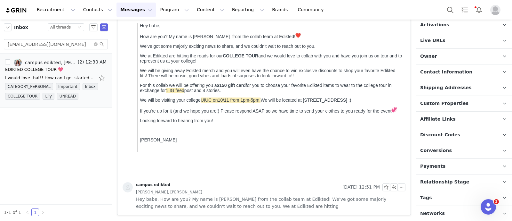
drag, startPoint x: 457, startPoint y: 198, endPoint x: 457, endPoint y: 193, distance: 4.8
click at [457, 198] on p "Tags Keep track of your contacts by assigning them tags. You can then filter yo…" at bounding box center [457, 197] width 80 height 15
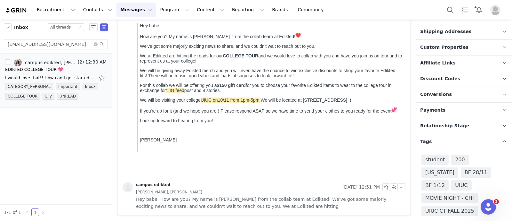
scroll to position [171, 0]
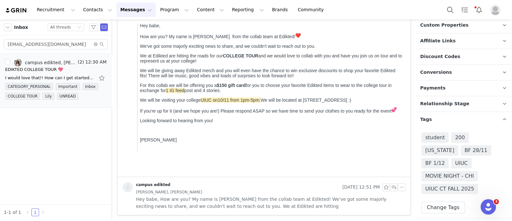
click at [456, 106] on p "Relationship Stage Use relationship stages to move contacts through a logical s…" at bounding box center [457, 103] width 80 height 15
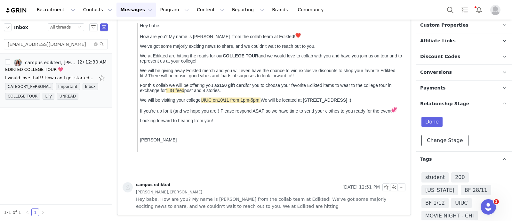
click at [451, 136] on button "Change Stage" at bounding box center [445, 140] width 47 height 12
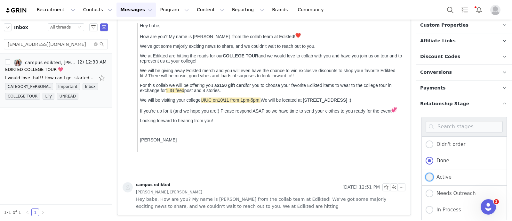
click at [445, 175] on span "Active" at bounding box center [443, 177] width 18 height 6
click at [434, 175] on input "Active" at bounding box center [430, 177] width 8 height 8
radio input "true"
radio input "false"
radio input "true"
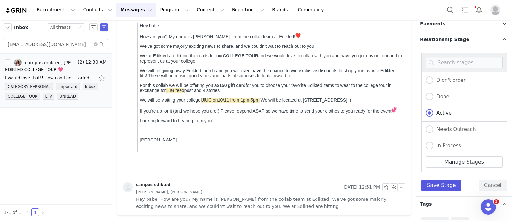
scroll to position [291, 0]
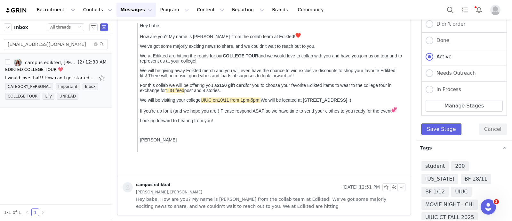
click at [439, 125] on button "Save Stage" at bounding box center [442, 129] width 40 height 12
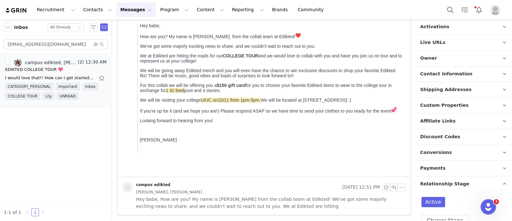
scroll to position [91, 0]
click at [433, 59] on span "Owner" at bounding box center [428, 58] width 17 height 7
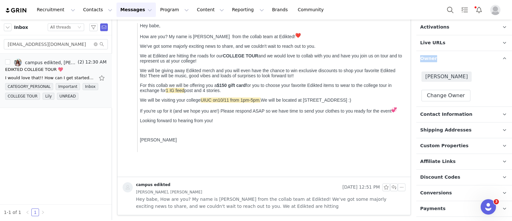
click at [433, 59] on span "Owner" at bounding box center [428, 58] width 17 height 7
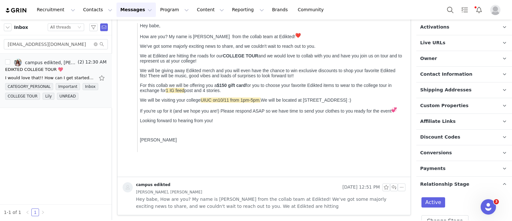
click at [447, 28] on p "Activations" at bounding box center [457, 27] width 80 height 15
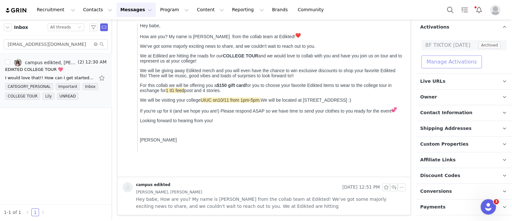
click at [451, 58] on button "Manage Activations" at bounding box center [452, 61] width 61 height 13
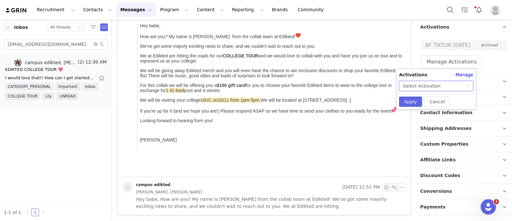
click at [454, 83] on div "Select Activation" at bounding box center [434, 86] width 62 height 10
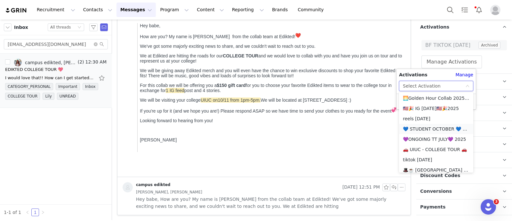
scroll to position [440, 0]
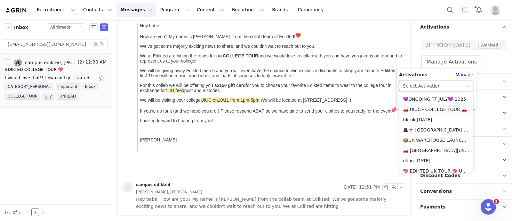
click at [428, 109] on li "🚗 UIUC - COLLEGE TOUR 🚗" at bounding box center [436, 109] width 74 height 10
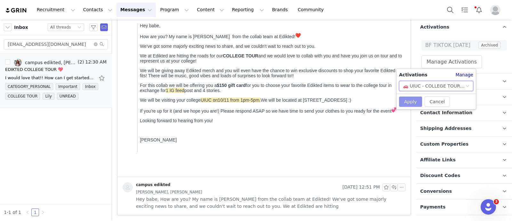
click at [408, 102] on button "Apply" at bounding box center [410, 101] width 23 height 10
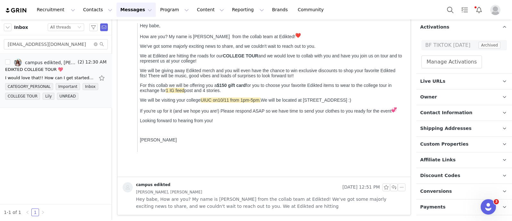
scroll to position [0, 0]
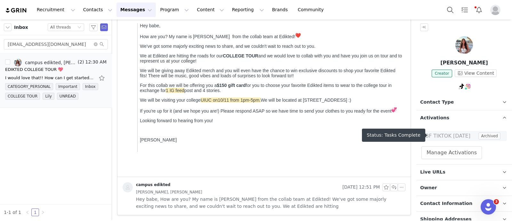
click at [432, 101] on span "Contact Type" at bounding box center [437, 102] width 34 height 7
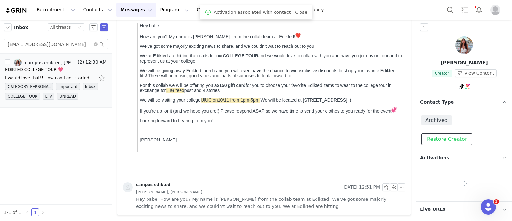
click at [440, 136] on button "Restore Creator" at bounding box center [447, 139] width 51 height 12
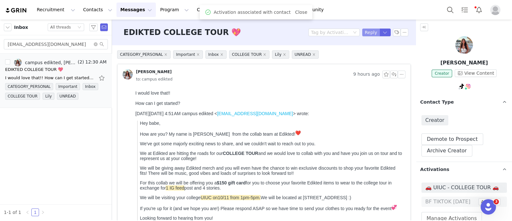
click at [365, 33] on button "Reply" at bounding box center [371, 32] width 18 height 8
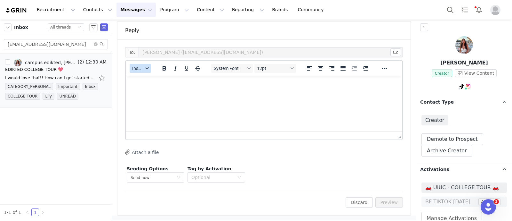
click at [140, 68] on span "Insert" at bounding box center [137, 68] width 11 height 5
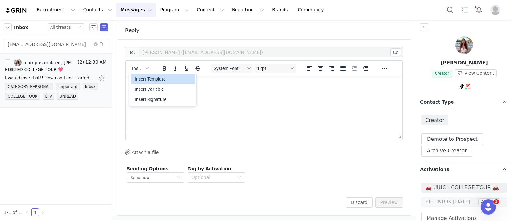
click at [145, 78] on div "Insert Template" at bounding box center [164, 79] width 58 height 8
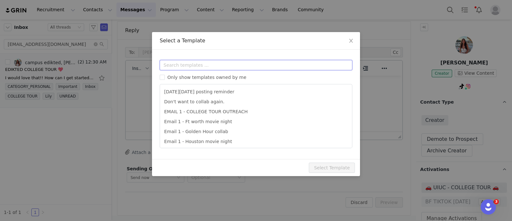
click at [177, 65] on input "text" at bounding box center [256, 65] width 193 height 10
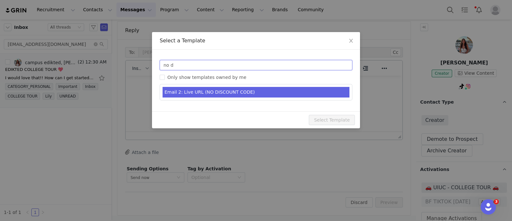
type input "no d"
type input "Collab with Edikted"
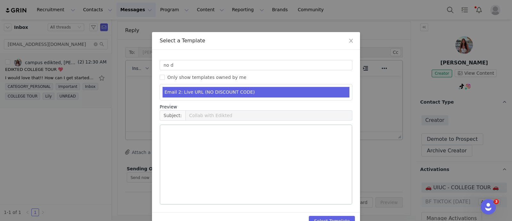
click at [241, 89] on li "Email 2: Live URL (NO DISCOUNT CODE)" at bounding box center [256, 92] width 187 height 11
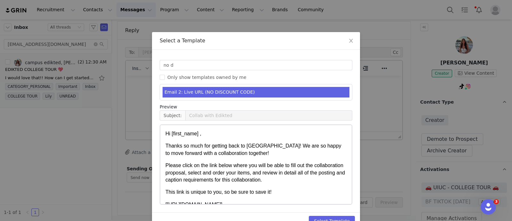
scroll to position [15, 0]
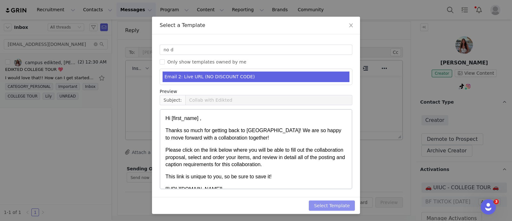
click at [338, 205] on button "Select Template" at bounding box center [332, 205] width 46 height 10
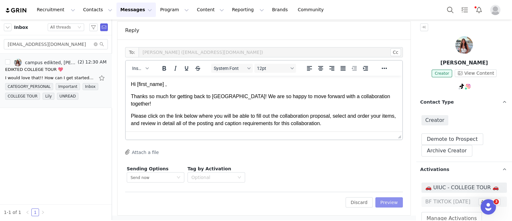
click at [383, 204] on button "Preview" at bounding box center [390, 202] width 28 height 10
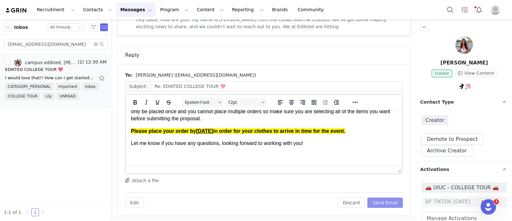
scroll to position [120, 0]
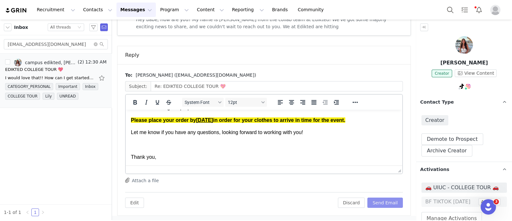
click at [376, 205] on button "Send Email" at bounding box center [386, 202] width 36 height 10
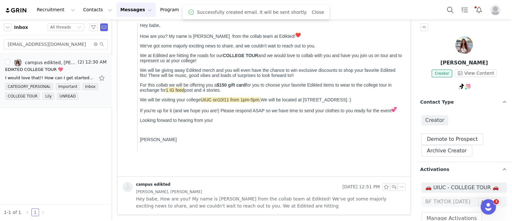
scroll to position [0, 0]
click at [96, 44] on icon "icon: close-circle" at bounding box center [96, 44] width 4 height 4
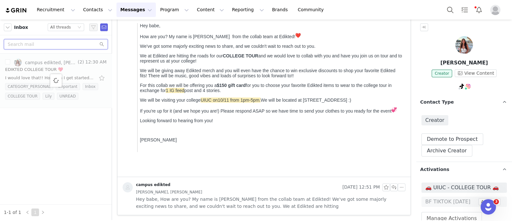
paste input "emery@thienhardt.com"
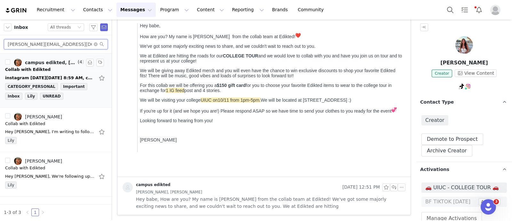
type input "emery@thienhardt.com"
click at [32, 71] on div "Collab with Edikted" at bounding box center [27, 69] width 45 height 6
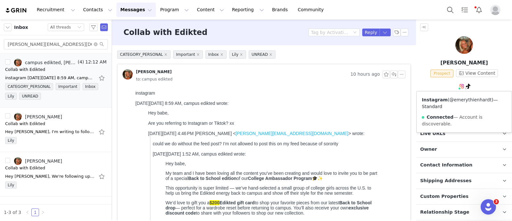
click at [456, 99] on link "@emerythienhardt" at bounding box center [471, 99] width 42 height 5
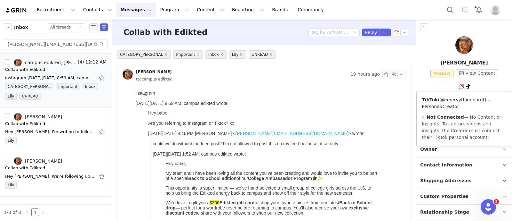
click at [466, 99] on link "@emeryythienhardt" at bounding box center [462, 99] width 45 height 5
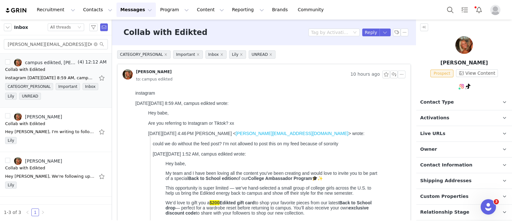
click at [447, 146] on p "Owner The account user who owns the contact" at bounding box center [457, 149] width 80 height 15
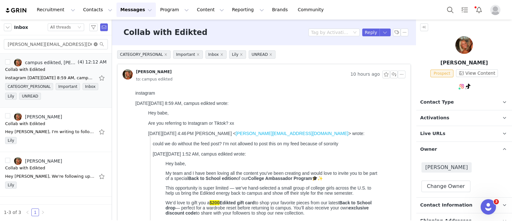
click at [95, 43] on icon "icon: close-circle" at bounding box center [96, 44] width 4 height 4
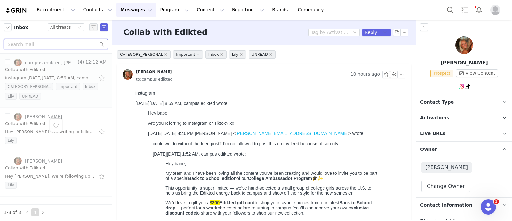
paste input "camijill14@gmail.com"
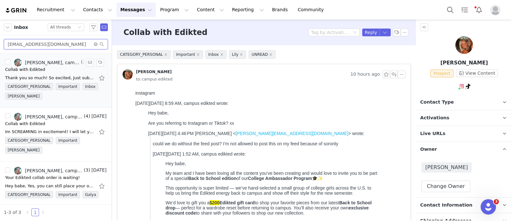
type input "camijill14@gmail.com"
click at [58, 70] on div "Collab with Edikted" at bounding box center [56, 69] width 102 height 6
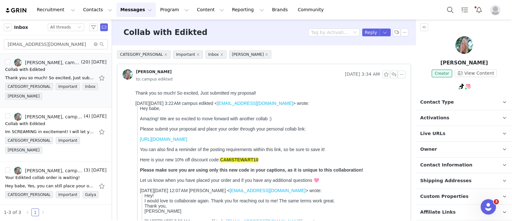
click at [463, 115] on p "Activations" at bounding box center [457, 117] width 80 height 15
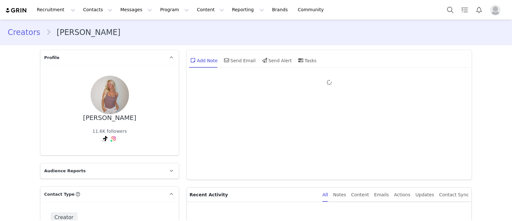
type input "+1 ([GEOGRAPHIC_DATA])"
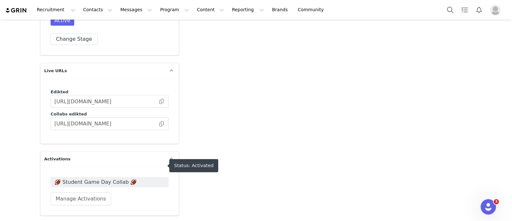
scroll to position [990, 0]
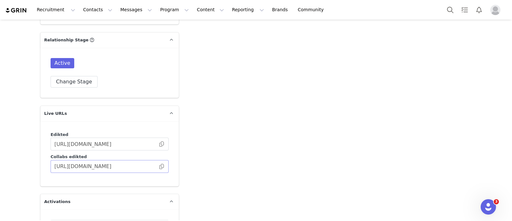
click at [159, 166] on span at bounding box center [162, 166] width 6 height 0
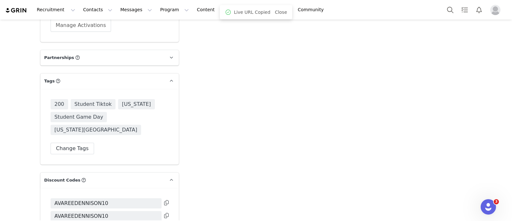
scroll to position [1310, 0]
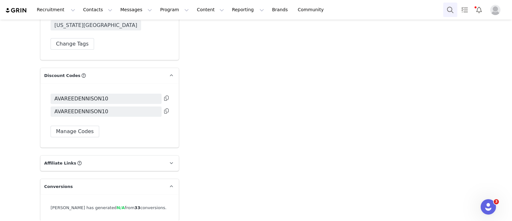
click at [453, 9] on button "Search" at bounding box center [450, 10] width 14 height 14
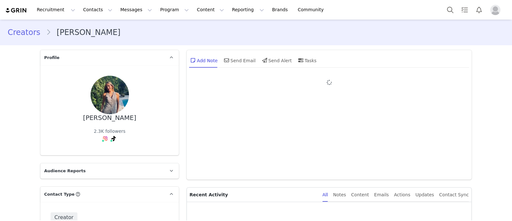
type input "+1 ([GEOGRAPHIC_DATA])"
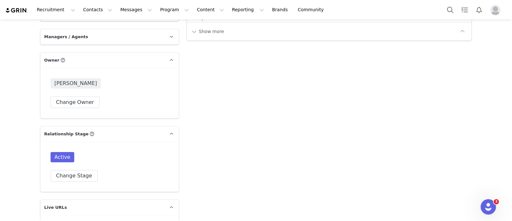
scroll to position [1040, 0]
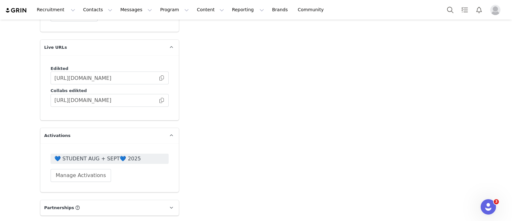
click at [127, 150] on div "💙 STUDENT AUG + SEPT💙 2025 Manage Activations" at bounding box center [109, 167] width 139 height 49
click at [128, 155] on span "💙 STUDENT AUG + SEPT💙 2025" at bounding box center [109, 159] width 110 height 8
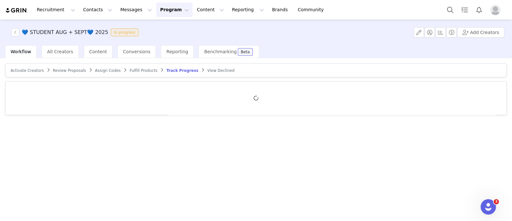
click at [62, 69] on span "Review Proposals" at bounding box center [69, 70] width 33 height 4
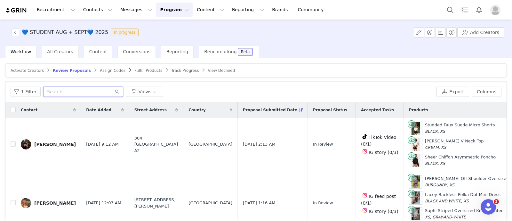
paste input "[EMAIL_ADDRESS][DOMAIN_NAME]"
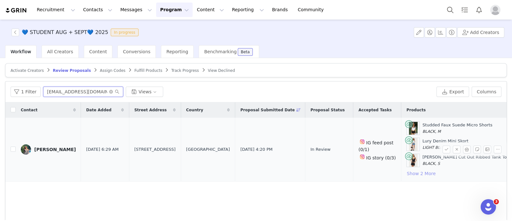
type input "[EMAIL_ADDRESS][DOMAIN_NAME]"
click at [407, 175] on button "Show 2 More" at bounding box center [421, 173] width 29 height 8
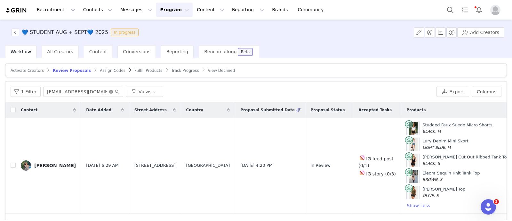
drag, startPoint x: 109, startPoint y: 90, endPoint x: 134, endPoint y: 79, distance: 27.5
click at [110, 90] on icon "icon: close-circle" at bounding box center [111, 92] width 4 height 4
click at [176, 72] on span "Track Progress" at bounding box center [185, 70] width 28 height 4
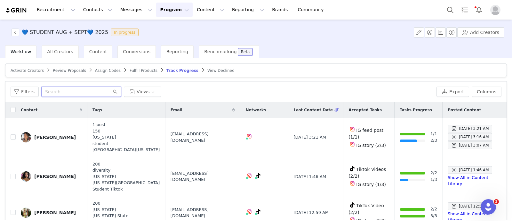
paste input "giada.rawlings@gmail.com"
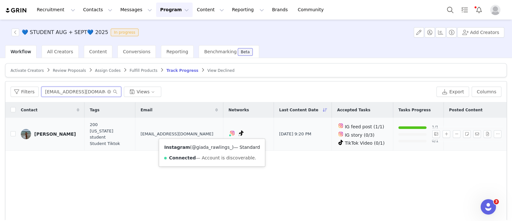
type input "giada.rawlings@gmail.com"
click at [205, 148] on link "@giada_rawlings_" at bounding box center [212, 146] width 40 height 5
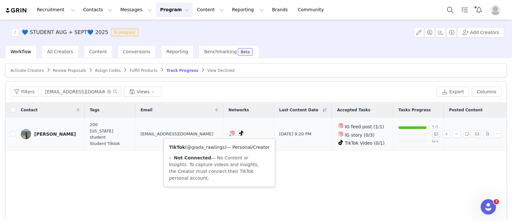
click at [212, 147] on link "@giada_rawlings" at bounding box center [206, 146] width 38 height 5
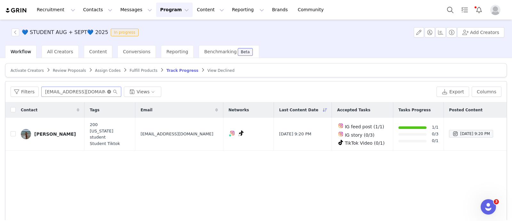
click at [107, 91] on icon "icon: close-circle" at bounding box center [109, 92] width 4 height 4
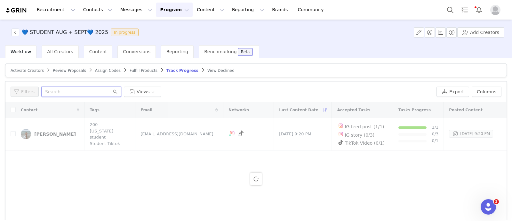
paste input "malialovelee@aol.com"
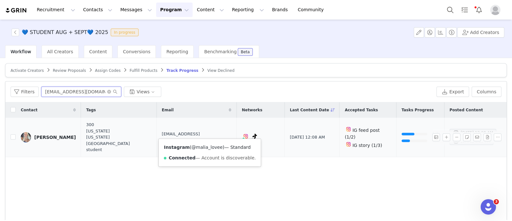
type input "malialovelee@aol.com"
click at [205, 146] on link "@malia_lovee" at bounding box center [206, 146] width 31 height 5
click at [443, 133] on button "button" at bounding box center [447, 137] width 8 height 8
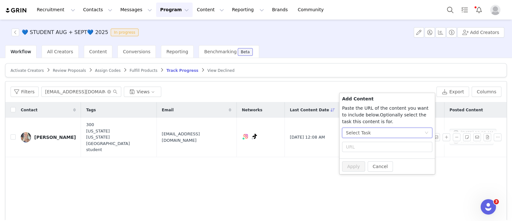
click at [386, 132] on div "Select Task" at bounding box center [385, 133] width 78 height 10
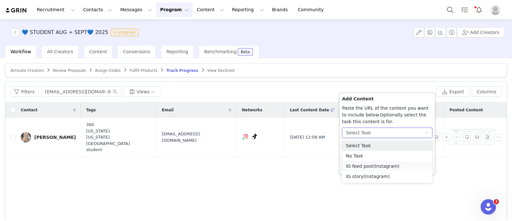
click at [364, 167] on li "IG feed post (Instagram)" at bounding box center [387, 166] width 90 height 10
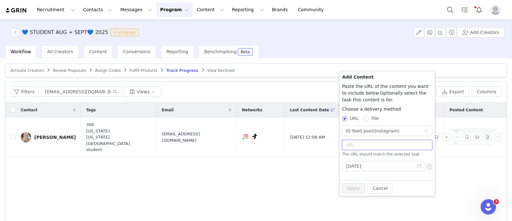
paste input "https://www.instagram.com/p/DPPvRCUDIL7/?img_index=3"
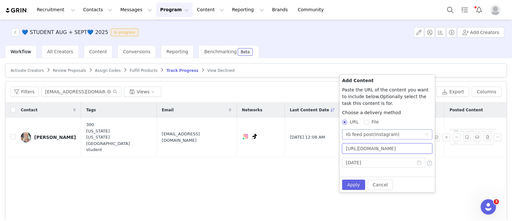
scroll to position [0, 35]
type input "https://www.instagram.com/p/DPPvRCUDIL7/?img_index=3"
click at [357, 186] on button "Apply" at bounding box center [353, 184] width 23 height 10
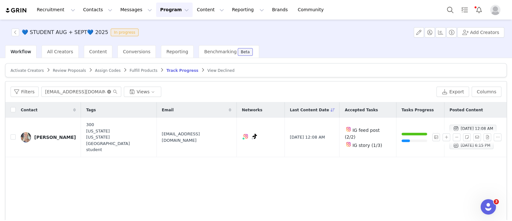
click at [108, 91] on icon "icon: close-circle" at bounding box center [109, 92] width 4 height 4
click at [64, 70] on span "Review Proposals" at bounding box center [69, 70] width 33 height 4
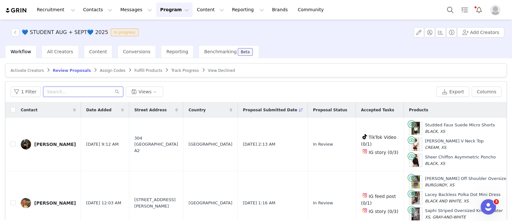
paste input "lilytbrown2@gmail.com"
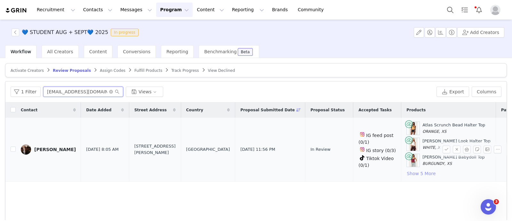
type input "lilytbrown2@gmail.com"
click at [407, 171] on button "Show 5 More" at bounding box center [421, 173] width 29 height 8
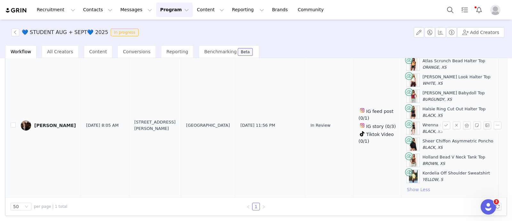
scroll to position [58, 0]
click at [42, 122] on div "Lily Brown" at bounding box center [55, 124] width 42 height 5
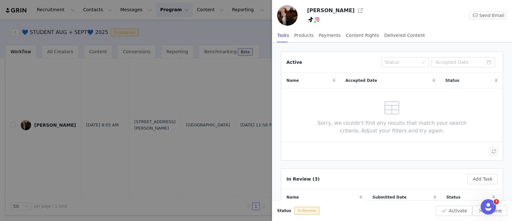
click at [355, 6] on link at bounding box center [360, 10] width 10 height 10
click at [255, 37] on div at bounding box center [256, 110] width 512 height 221
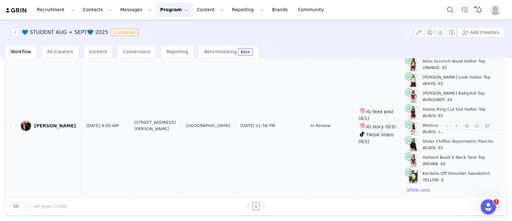
scroll to position [11, 0]
drag, startPoint x: 14, startPoint y: 119, endPoint x: 21, endPoint y: 121, distance: 7.2
click at [13, 122] on input "checkbox" at bounding box center [13, 124] width 5 height 5
checkbox input "true"
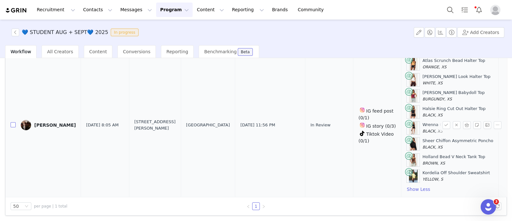
checkbox input "true"
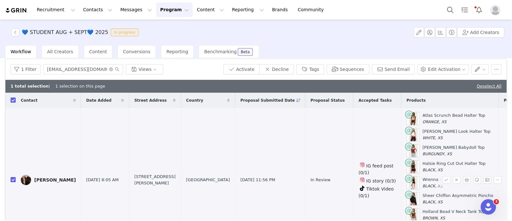
scroll to position [0, 0]
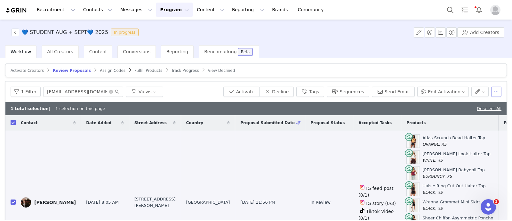
click at [492, 91] on button "button" at bounding box center [497, 91] width 10 height 10
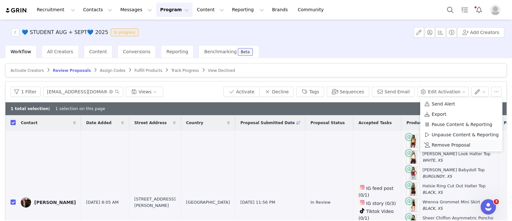
click at [443, 145] on span "Remove Proposal" at bounding box center [451, 144] width 39 height 7
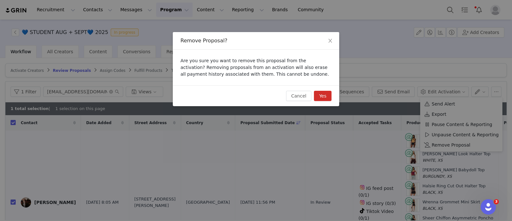
click at [326, 100] on button "Yes" at bounding box center [323, 96] width 18 height 10
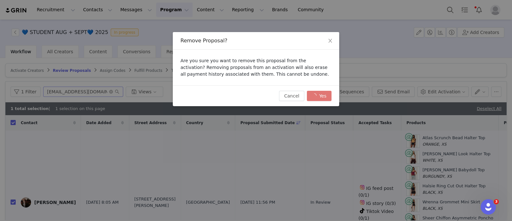
checkbox input "false"
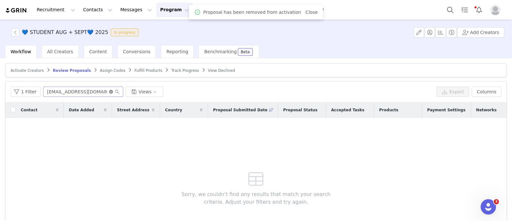
click at [109, 92] on icon "icon: close-circle" at bounding box center [111, 92] width 4 height 4
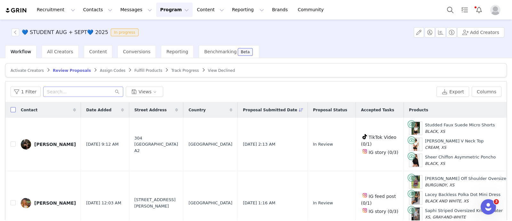
click at [13, 110] on input "checkbox" at bounding box center [13, 109] width 5 height 5
checkbox input "true"
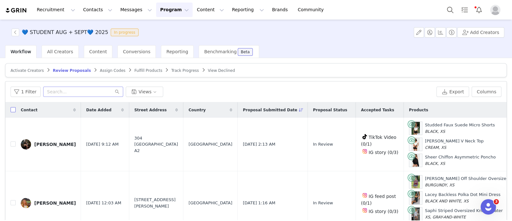
checkbox input "true"
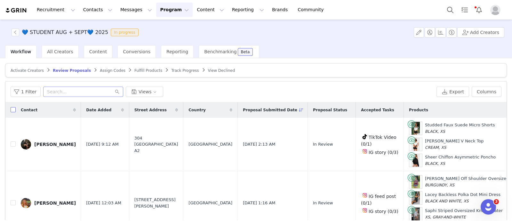
checkbox input "true"
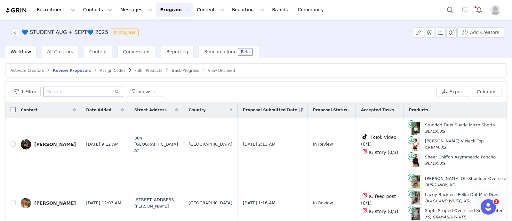
checkbox input "true"
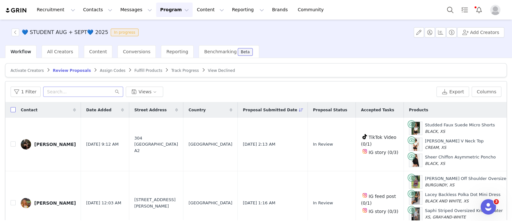
checkbox input "true"
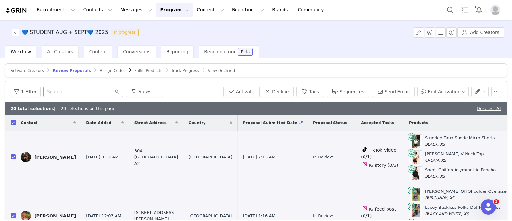
click at [13, 122] on input "checkbox" at bounding box center [13, 122] width 5 height 5
checkbox input "false"
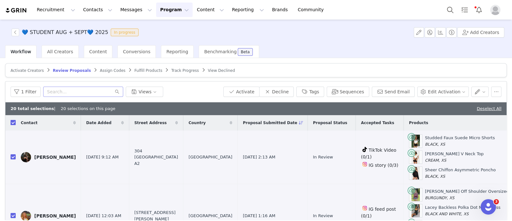
checkbox input "false"
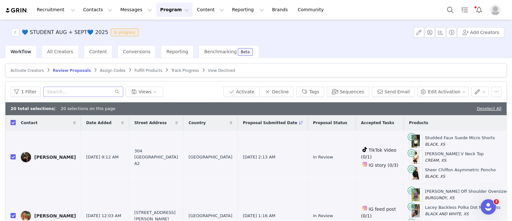
checkbox input "false"
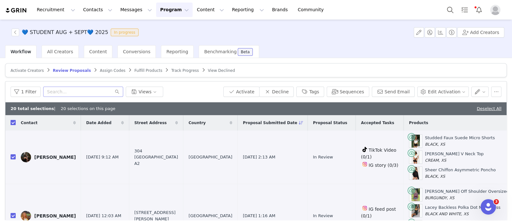
checkbox input "false"
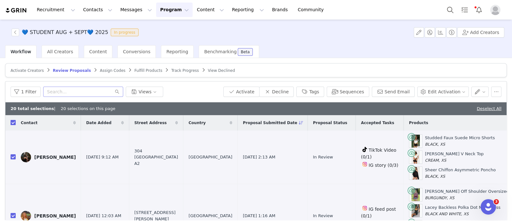
checkbox input "false"
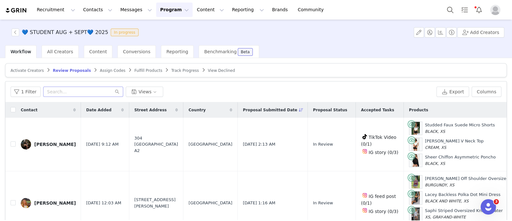
click at [20, 71] on span "Activate Creators" at bounding box center [27, 70] width 33 height 4
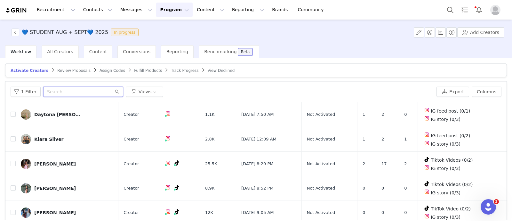
paste input "lilytbrown2@gmail.com"
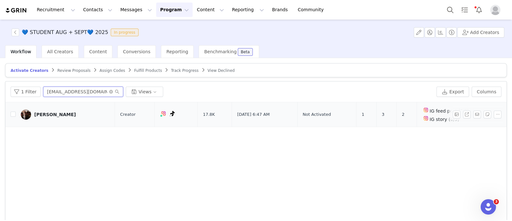
type input "lilytbrown2@gmail.com"
click at [16, 114] on td "Lily Brown" at bounding box center [65, 114] width 99 height 25
click at [13, 114] on input "checkbox" at bounding box center [13, 113] width 5 height 5
checkbox input "true"
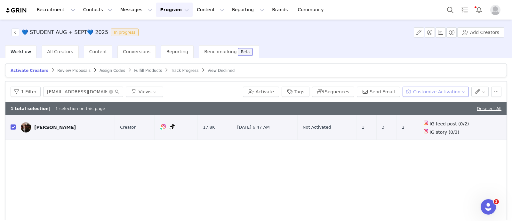
click at [427, 90] on button "Customize Activation" at bounding box center [436, 91] width 66 height 10
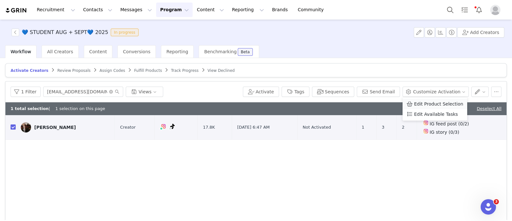
click at [429, 103] on span "Edit Product Selection" at bounding box center [438, 103] width 49 height 7
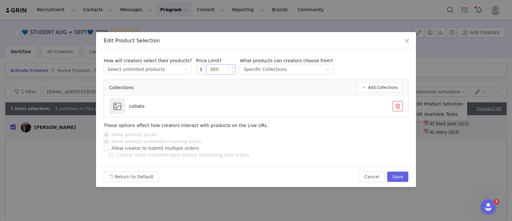
click at [207, 68] on input "300" at bounding box center [221, 69] width 29 height 10
click at [403, 176] on button "Save" at bounding box center [397, 176] width 21 height 10
type input "300"
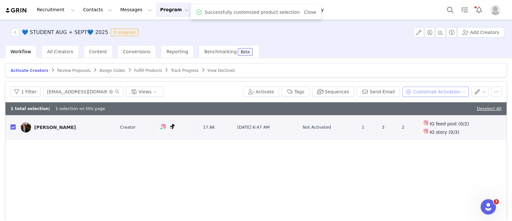
click at [428, 91] on button "Customize Activation" at bounding box center [436, 91] width 66 height 10
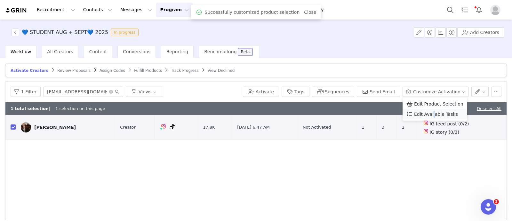
click at [432, 113] on span "Edit Available Tasks" at bounding box center [436, 113] width 44 height 7
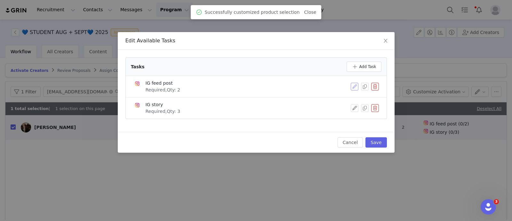
click at [356, 84] on button "button" at bounding box center [355, 87] width 8 height 8
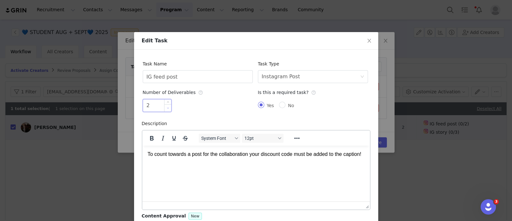
type input "1"
click at [165, 110] on span "Decrease Value" at bounding box center [168, 107] width 7 height 7
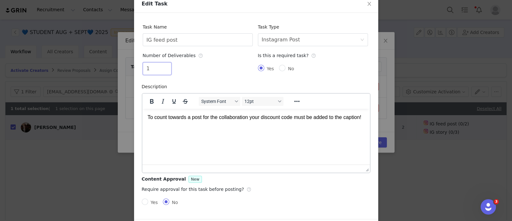
scroll to position [60, 0]
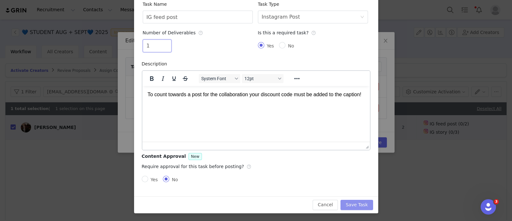
click at [359, 203] on button "Save Task" at bounding box center [357, 204] width 32 height 10
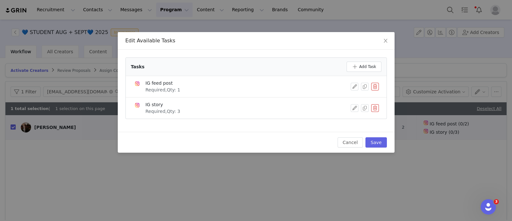
click at [365, 135] on div "Cancel Save" at bounding box center [256, 142] width 277 height 21
click at [379, 142] on button "Save" at bounding box center [376, 142] width 21 height 10
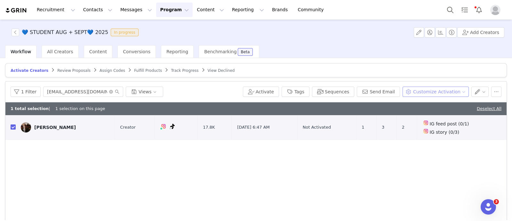
click at [431, 91] on button "Customize Activation" at bounding box center [436, 91] width 66 height 10
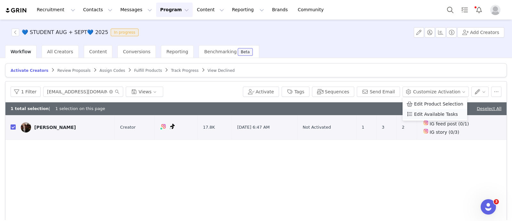
click at [431, 113] on span "Edit Available Tasks" at bounding box center [436, 113] width 44 height 7
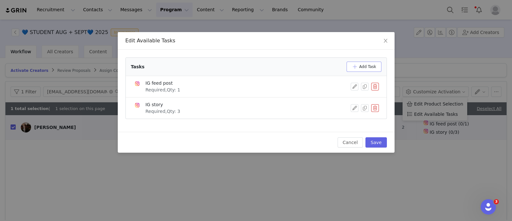
click at [370, 67] on button "Add Task" at bounding box center [364, 66] width 35 height 10
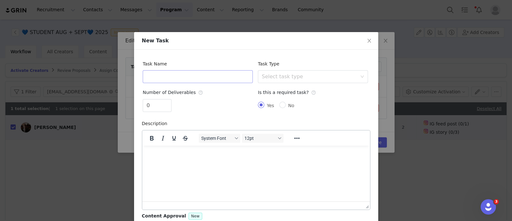
scroll to position [0, 0]
click at [170, 72] on input "text" at bounding box center [198, 76] width 110 height 13
type input "TikTok Video"
type input "1"
click at [167, 100] on span "Increase Value" at bounding box center [168, 102] width 7 height 7
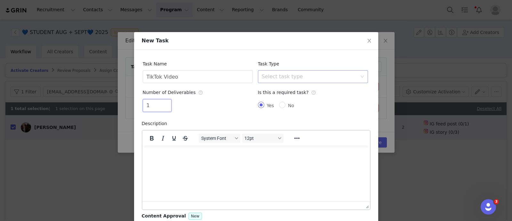
click at [291, 78] on div "Select task type" at bounding box center [309, 76] width 95 height 6
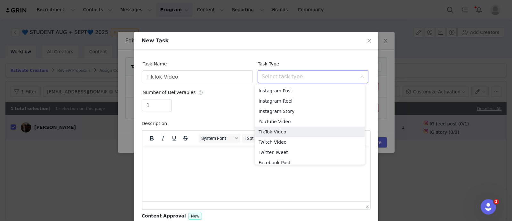
drag, startPoint x: 284, startPoint y: 131, endPoint x: 292, endPoint y: 139, distance: 11.3
click at [284, 131] on li "TikTok Video" at bounding box center [310, 131] width 110 height 10
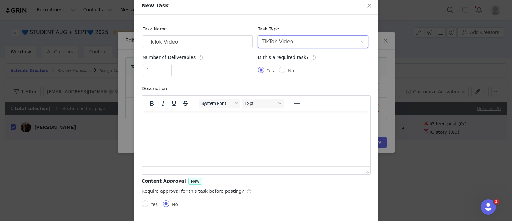
scroll to position [60, 0]
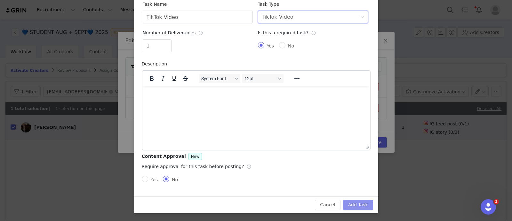
click at [367, 202] on button "Add Task" at bounding box center [358, 204] width 30 height 10
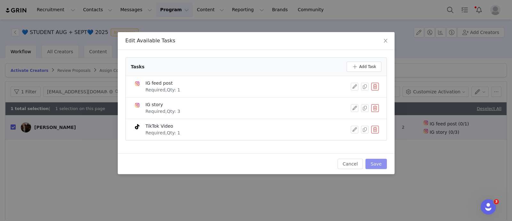
click at [382, 164] on button "Save" at bounding box center [376, 164] width 21 height 10
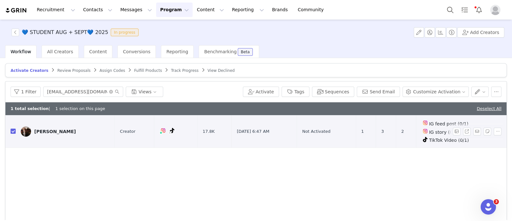
drag, startPoint x: 14, startPoint y: 129, endPoint x: 32, endPoint y: 121, distance: 19.8
click at [13, 129] on input "checkbox" at bounding box center [13, 130] width 5 height 5
checkbox input "false"
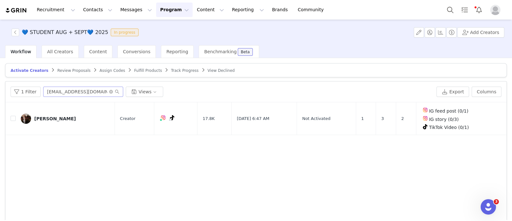
click at [111, 90] on span at bounding box center [114, 91] width 10 height 4
click at [109, 90] on icon "icon: close-circle" at bounding box center [111, 92] width 4 height 4
click at [171, 72] on span "Track Progress" at bounding box center [185, 70] width 28 height 4
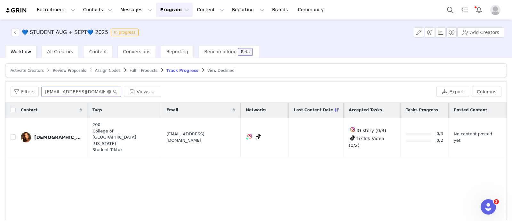
click at [109, 90] on icon "icon: close-circle" at bounding box center [109, 92] width 4 height 4
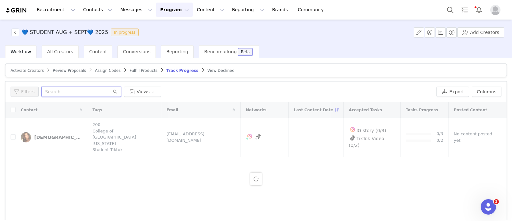
paste input "camijill14@gmail.com"
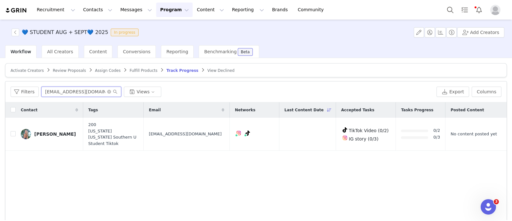
type input "camijill14@gmail.com"
click at [107, 91] on icon "icon: close-circle" at bounding box center [109, 92] width 4 height 4
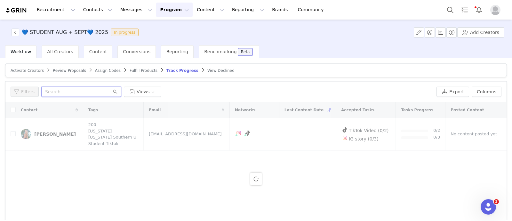
paste input "sadiekirdar@gmail.com"
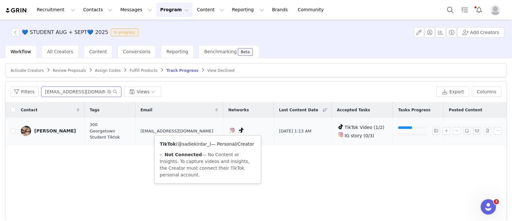
type input "sadiekirdar@gmail.com"
click at [200, 143] on link "@sadiekirdar_" at bounding box center [194, 143] width 32 height 5
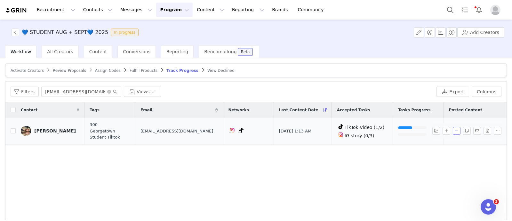
click at [453, 131] on button "button" at bounding box center [457, 131] width 8 height 8
click at [367, 153] on input "Sep 20, 2025 1:13 AM" at bounding box center [367, 151] width 5 height 5
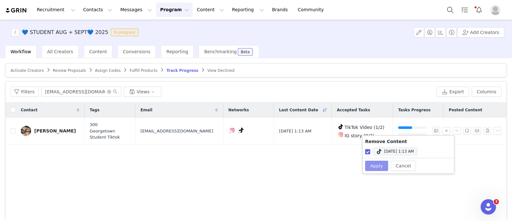
click at [376, 168] on button "Apply" at bounding box center [376, 165] width 23 height 10
checkbox input "false"
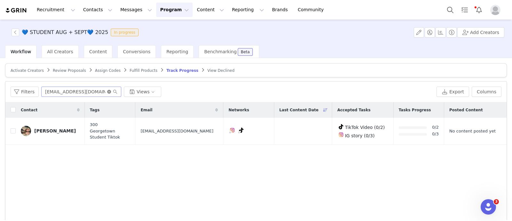
click at [109, 91] on icon "icon: close-circle" at bounding box center [109, 92] width 4 height 4
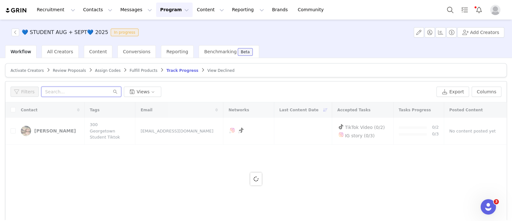
paste input "faithespiritusanto99@gmail.com"
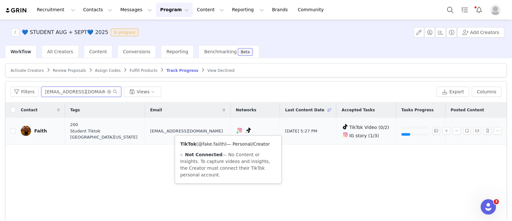
type input "faithespiritusanto99@gmail.com"
click at [218, 141] on link "@fake.faiith" at bounding box center [211, 143] width 27 height 5
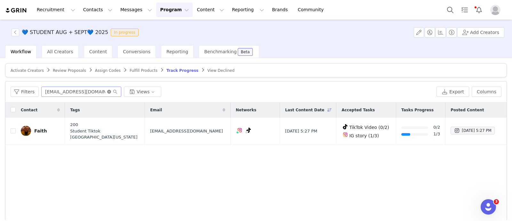
drag, startPoint x: 106, startPoint y: 91, endPoint x: 94, endPoint y: 91, distance: 12.5
click at [107, 91] on icon "icon: close-circle" at bounding box center [109, 92] width 4 height 4
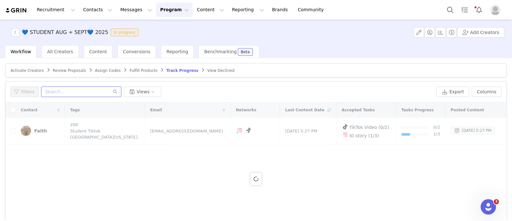
paste input "SIENNALOCONTE10"
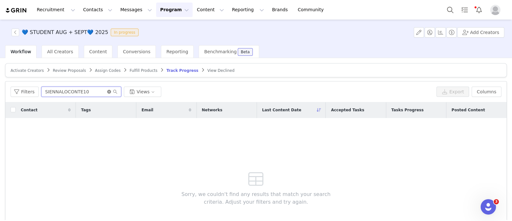
type input "SIENNALOCONTE10"
click at [108, 90] on icon "icon: close-circle" at bounding box center [109, 92] width 4 height 4
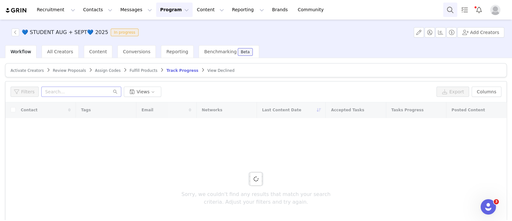
click at [450, 9] on button "Search" at bounding box center [450, 10] width 14 height 14
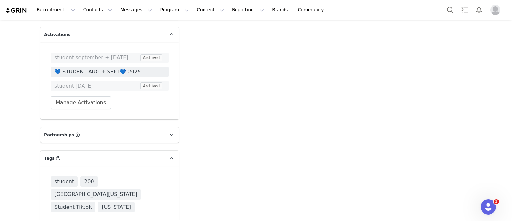
scroll to position [1124, 0]
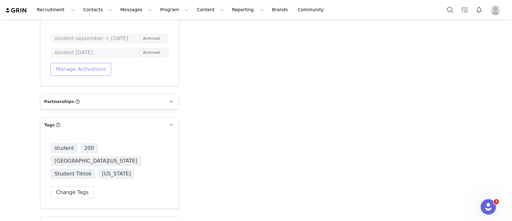
click at [101, 68] on div "student september + october 2024 Archived student august 2024 Archived Manage A…" at bounding box center [110, 54] width 118 height 42
drag, startPoint x: 85, startPoint y: 75, endPoint x: 85, endPoint y: 70, distance: 4.2
click at [85, 73] on div "student september + october 2024 Archived student august 2024 Archived Manage A…" at bounding box center [109, 54] width 139 height 63
click at [85, 70] on button "Manage Activations" at bounding box center [81, 69] width 61 height 13
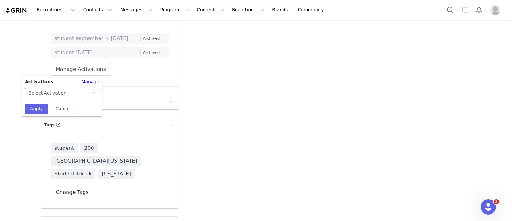
click at [90, 94] on div "Select Activation" at bounding box center [60, 93] width 62 height 10
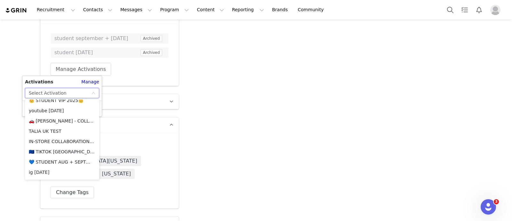
scroll to position [240, 0]
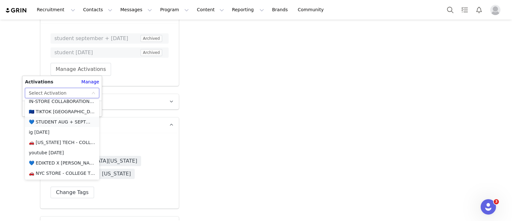
click at [58, 122] on li "💙 STUDENT AUG + SEPT💙 2025" at bounding box center [62, 122] width 74 height 10
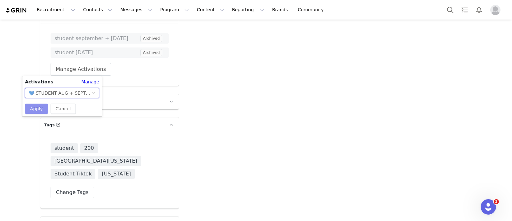
click at [38, 108] on button "Apply" at bounding box center [36, 108] width 23 height 10
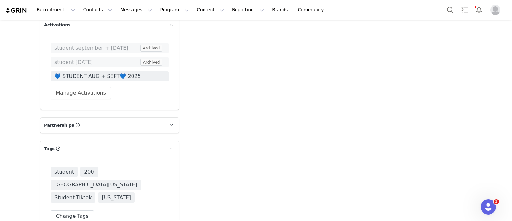
scroll to position [1120, 0]
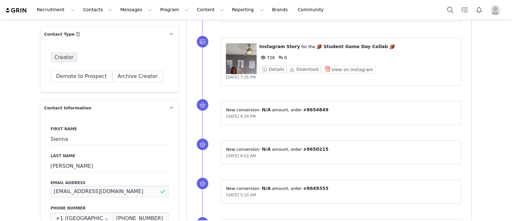
drag, startPoint x: 81, startPoint y: 186, endPoint x: 42, endPoint y: 186, distance: 39.1
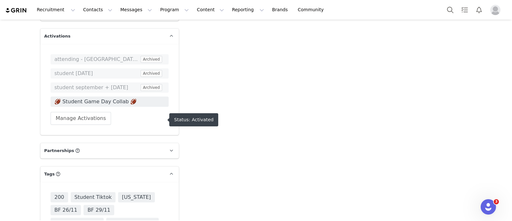
scroll to position [1120, 0]
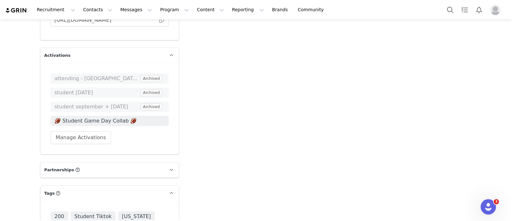
click at [112, 121] on span "🏈 Student Game Day Collab 🏈" at bounding box center [109, 121] width 110 height 8
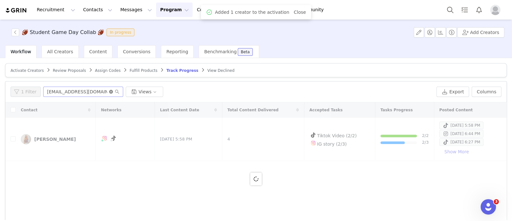
click at [109, 90] on icon "icon: close-circle" at bounding box center [111, 92] width 4 height 4
paste input "[EMAIL_ADDRESS][DOMAIN_NAME]"
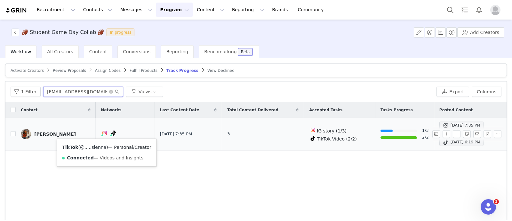
type input "[EMAIL_ADDRESS][DOMAIN_NAME]"
click at [95, 146] on link "@.....sienna" at bounding box center [93, 146] width 26 height 5
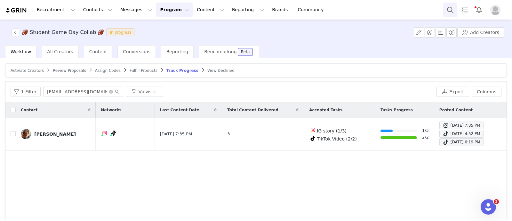
click at [450, 11] on button "Search" at bounding box center [450, 10] width 14 height 14
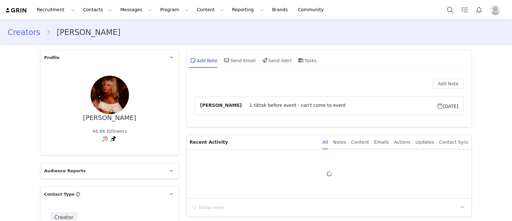
type input "+1 ([GEOGRAPHIC_DATA])"
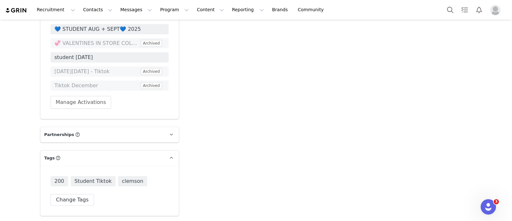
scroll to position [1152, 0]
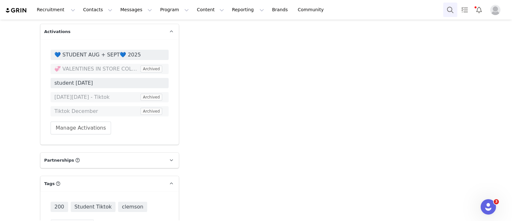
click at [448, 10] on button "Search" at bounding box center [450, 10] width 14 height 14
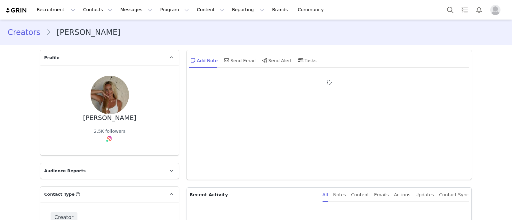
type input "+1 ([GEOGRAPHIC_DATA])"
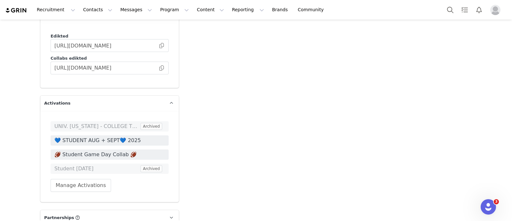
scroll to position [1070, 0]
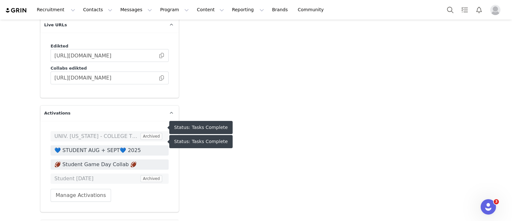
click at [100, 160] on span "🏈 Student Game Day Collab 🏈" at bounding box center [109, 164] width 110 height 8
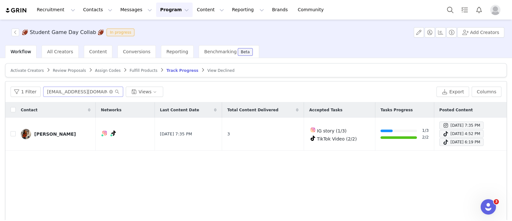
click at [110, 93] on span at bounding box center [114, 91] width 10 height 4
click at [109, 92] on icon "icon: close-circle" at bounding box center [111, 92] width 4 height 4
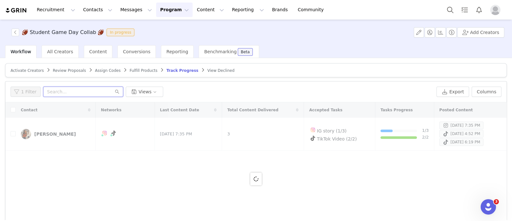
paste input "[EMAIL_ADDRESS][DOMAIN_NAME]"
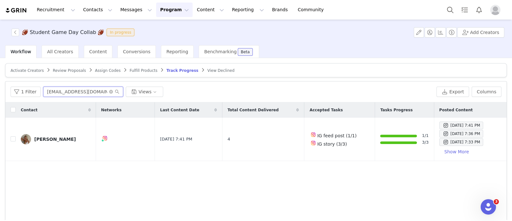
type input "[EMAIL_ADDRESS][DOMAIN_NAME]"
click at [451, 9] on button "Search" at bounding box center [450, 10] width 14 height 14
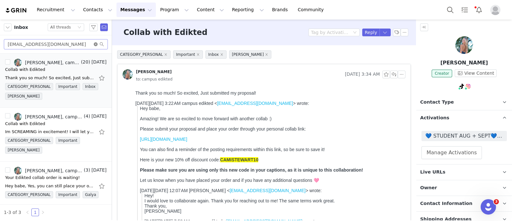
drag, startPoint x: 97, startPoint y: 44, endPoint x: 89, endPoint y: 44, distance: 8.0
click at [97, 43] on icon "icon: close-circle" at bounding box center [96, 44] width 4 height 4
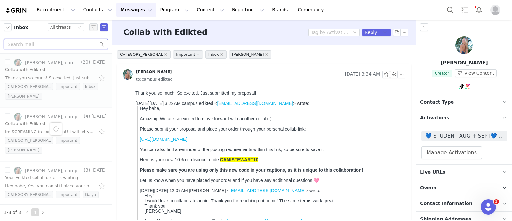
paste input "[EMAIL_ADDRESS][DOMAIN_NAME]"
type input "[EMAIL_ADDRESS][DOMAIN_NAME]"
click at [103, 127] on div at bounding box center [56, 128] width 112 height 150
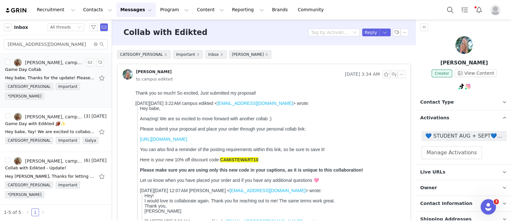
click at [49, 65] on link "Abbey Siburt, campus edikted" at bounding box center [48, 63] width 69 height 8
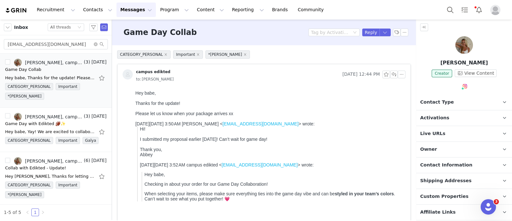
click at [449, 115] on p "Activations" at bounding box center [457, 117] width 80 height 15
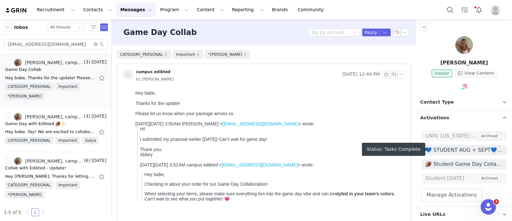
click at [455, 150] on span "💙 STUDENT AUG + SEPT💙 2025" at bounding box center [465, 150] width 78 height 8
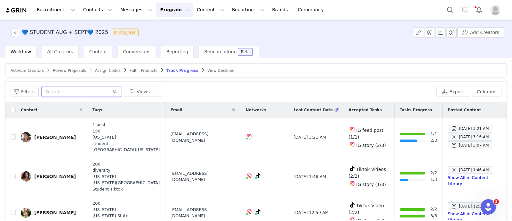
paste input "abbeysiburt23@gmail.com"
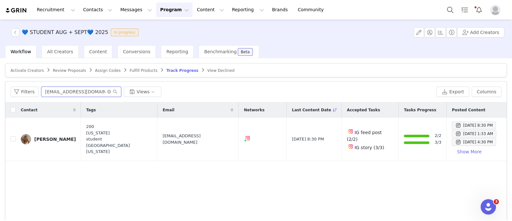
type input "abbeysiburt23@gmail.com"
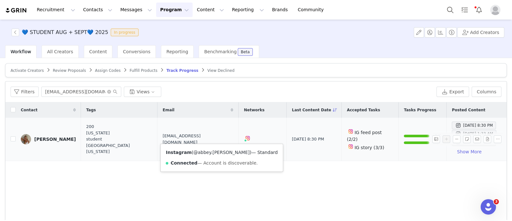
click at [207, 150] on link "@abbey.siburt" at bounding box center [221, 152] width 56 height 5
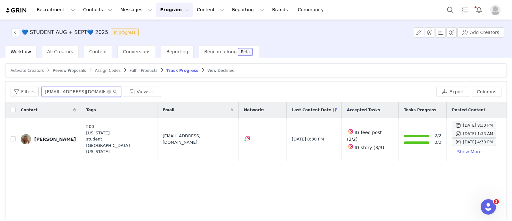
click at [109, 94] on input "abbeysiburt23@gmail.com" at bounding box center [81, 91] width 80 height 10
click at [107, 92] on icon "icon: close-circle" at bounding box center [109, 92] width 4 height 4
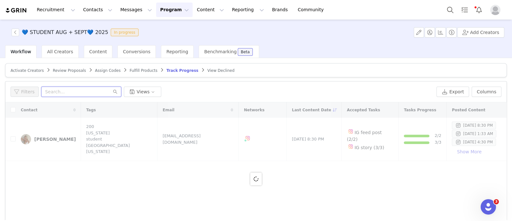
paste input "ovbadrick@gmail.com"
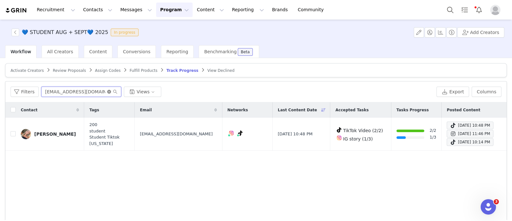
type input "ovbadrick@gmail.com"
click at [108, 91] on icon "icon: close-circle" at bounding box center [109, 92] width 4 height 4
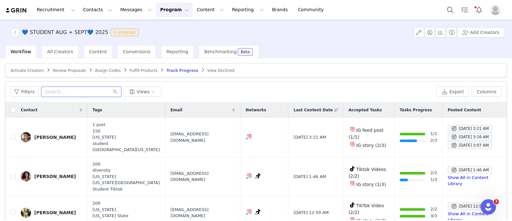
paste input "[EMAIL_ADDRESS][DOMAIN_NAME]"
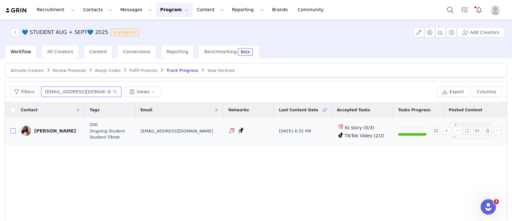
type input "[EMAIL_ADDRESS][DOMAIN_NAME]"
click at [13, 130] on input "checkbox" at bounding box center [13, 130] width 5 height 5
checkbox input "true"
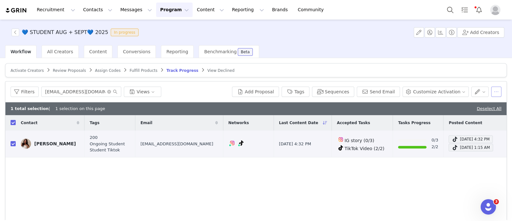
click at [494, 90] on button "button" at bounding box center [497, 91] width 10 height 10
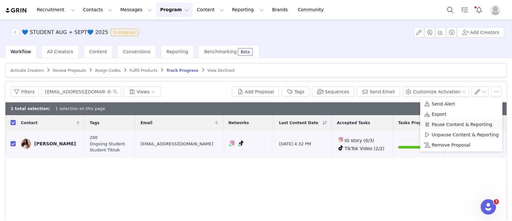
click at [435, 124] on span "Pause Content & Reporting" at bounding box center [462, 124] width 61 height 7
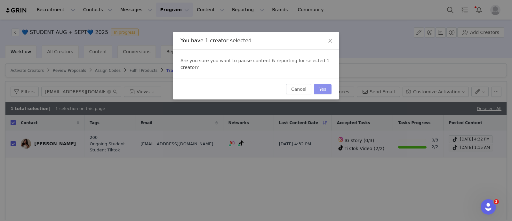
click at [327, 84] on button "Yes" at bounding box center [323, 89] width 18 height 10
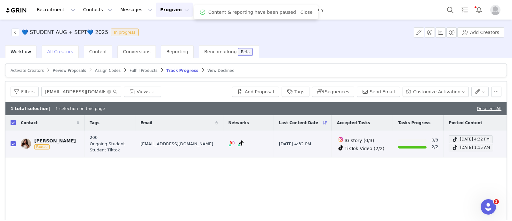
click at [57, 56] on div "All Creators" at bounding box center [60, 51] width 37 height 13
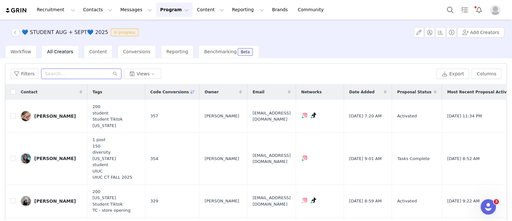
paste input "[EMAIL_ADDRESS][DOMAIN_NAME]"
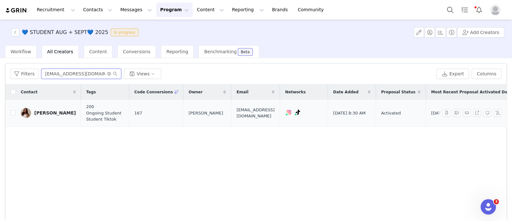
type input "[EMAIL_ADDRESS][DOMAIN_NAME]"
click at [58, 113] on div "[PERSON_NAME]" at bounding box center [55, 112] width 42 height 5
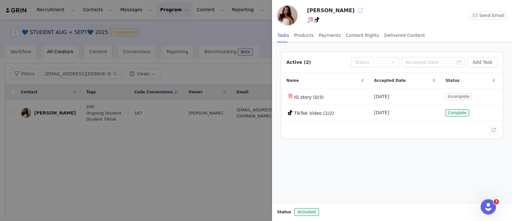
click at [355, 12] on button "button" at bounding box center [360, 10] width 10 height 10
click at [266, 36] on div at bounding box center [256, 110] width 512 height 221
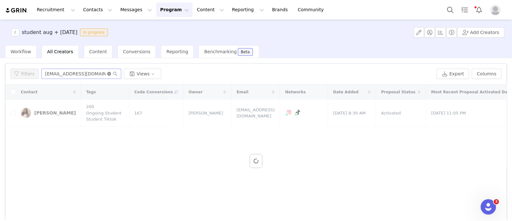
click at [107, 75] on icon "icon: close-circle" at bounding box center [109, 74] width 4 height 4
click at [12, 54] on div "Workflow" at bounding box center [20, 51] width 31 height 13
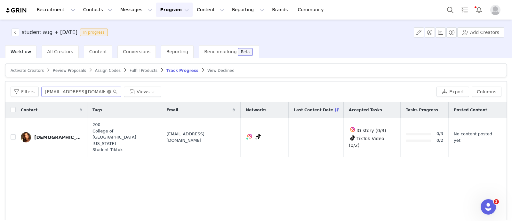
click at [107, 91] on icon "icon: close-circle" at bounding box center [109, 92] width 4 height 4
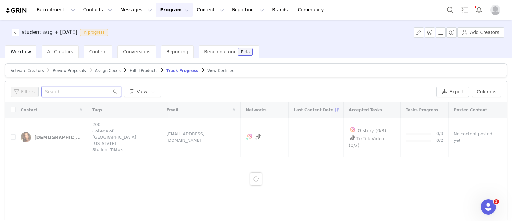
paste input "jennarodance@gmail.com"
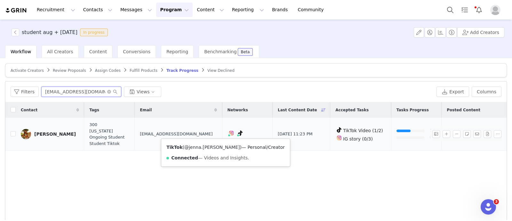
type input "jennarodance@gmail.com"
click at [207, 145] on link "@jenna.roskelly" at bounding box center [212, 146] width 56 height 5
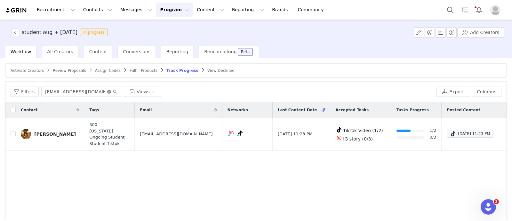
click at [108, 91] on icon "icon: close-circle" at bounding box center [109, 92] width 4 height 4
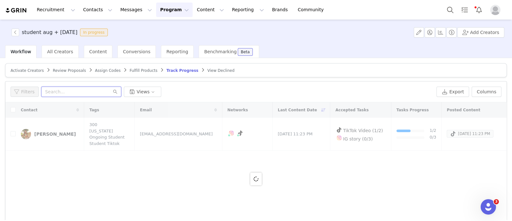
paste input "sophieheat11@gmail.com"
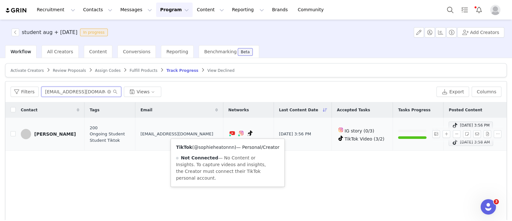
type input "sophieheat11@gmail.com"
click at [219, 147] on link "@sophieheatonnn" at bounding box center [214, 146] width 41 height 5
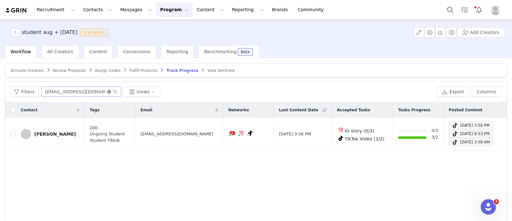
click at [107, 92] on icon "icon: close-circle" at bounding box center [109, 92] width 4 height 4
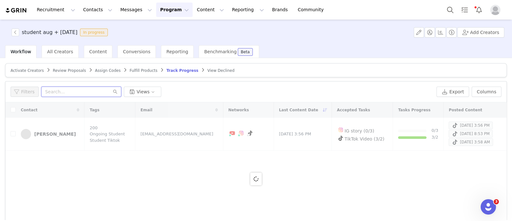
paste input "chesneymaestanley@gmail.com"
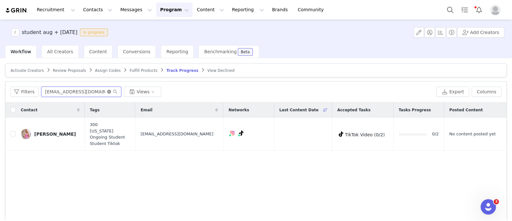
type input "chesneymaestanley@gmail.com"
click at [109, 91] on icon "icon: close-circle" at bounding box center [109, 92] width 4 height 4
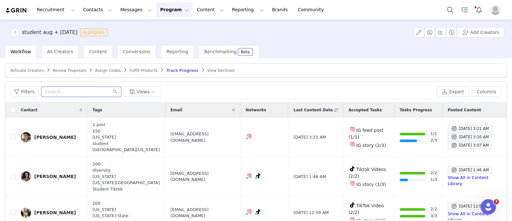
paste input "[EMAIL_ADDRESS][DOMAIN_NAME]"
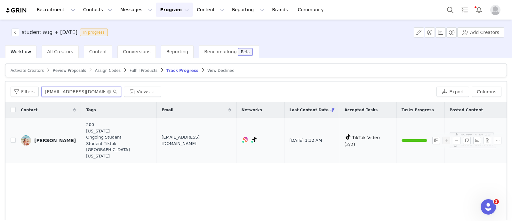
type input "[EMAIL_ADDRESS][DOMAIN_NAME]"
click at [16, 137] on td "[PERSON_NAME]" at bounding box center [48, 140] width 65 height 45
click at [11, 137] on input "checkbox" at bounding box center [13, 139] width 5 height 5
checkbox input "true"
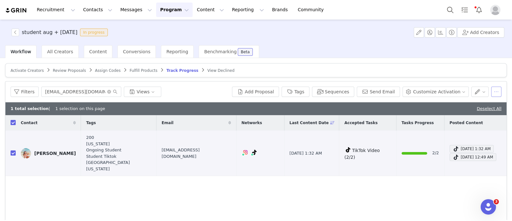
click at [494, 90] on button "button" at bounding box center [497, 91] width 10 height 10
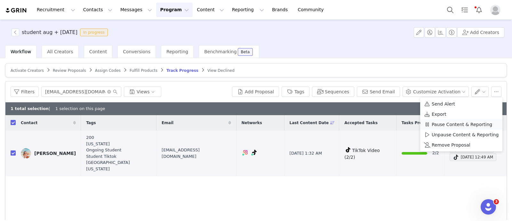
click at [452, 124] on span "Pause Content & Reporting" at bounding box center [462, 124] width 61 height 7
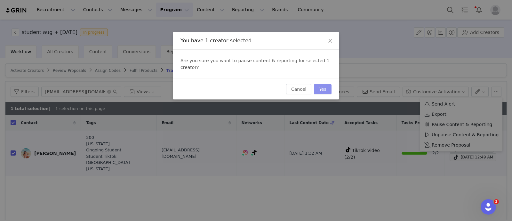
click at [325, 84] on button "Yes" at bounding box center [323, 89] width 18 height 10
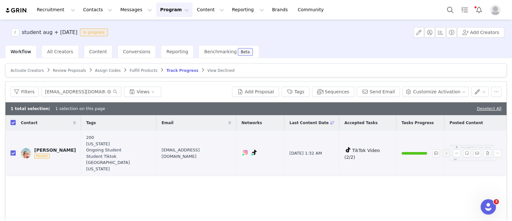
click at [12, 150] on input "checkbox" at bounding box center [13, 152] width 5 height 5
checkbox input "false"
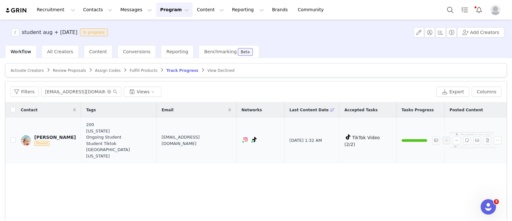
click at [51, 134] on div "[PERSON_NAME]" at bounding box center [55, 136] width 42 height 5
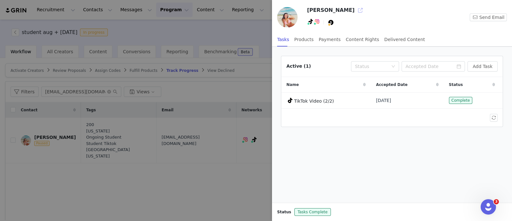
click at [355, 12] on button "button" at bounding box center [360, 10] width 10 height 10
click at [355, 7] on button "button" at bounding box center [360, 10] width 10 height 10
drag, startPoint x: 171, startPoint y: 169, endPoint x: 78, endPoint y: 102, distance: 115.0
click at [171, 168] on div at bounding box center [256, 110] width 512 height 221
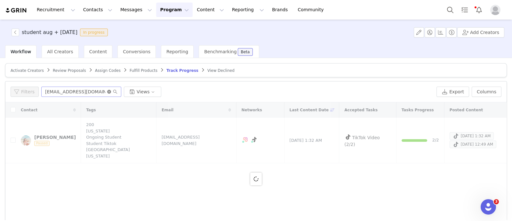
click at [107, 91] on icon "icon: close-circle" at bounding box center [109, 92] width 4 height 4
paste input "catsparklelife@gmail.com"
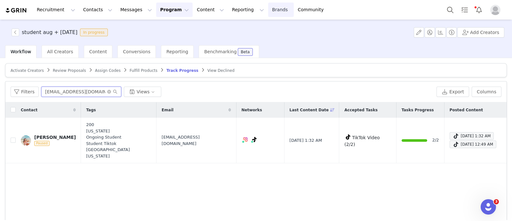
type input "catsparklelife@gmail.com"
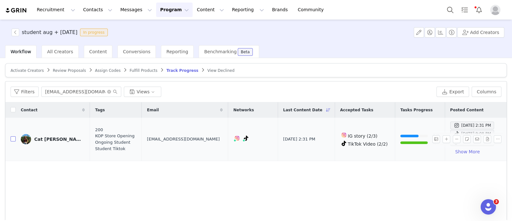
click at [12, 140] on input "checkbox" at bounding box center [13, 138] width 5 height 5
checkbox input "true"
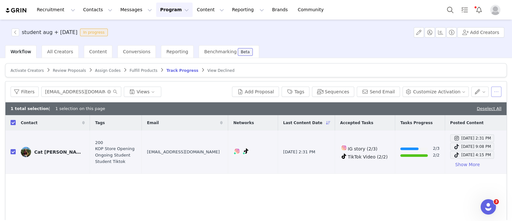
click at [492, 91] on button "button" at bounding box center [497, 91] width 10 height 10
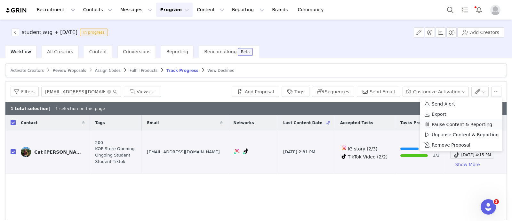
click at [445, 126] on span "Pause Content & Reporting" at bounding box center [462, 124] width 61 height 7
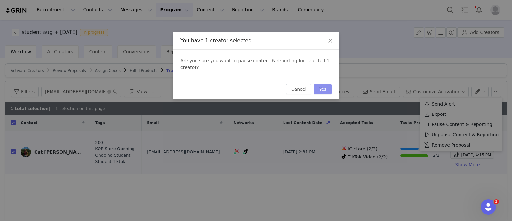
click at [326, 84] on button "Yes" at bounding box center [323, 89] width 18 height 10
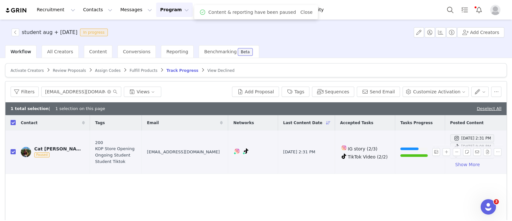
click at [12, 152] on input "checkbox" at bounding box center [13, 151] width 5 height 5
checkbox input "false"
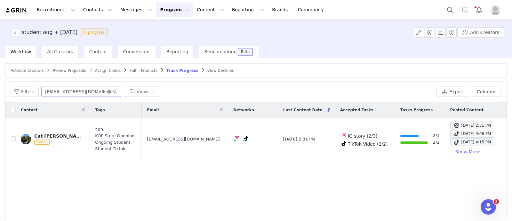
drag, startPoint x: 106, startPoint y: 90, endPoint x: 93, endPoint y: 91, distance: 13.1
click at [107, 90] on icon "icon: close-circle" at bounding box center [109, 92] width 4 height 4
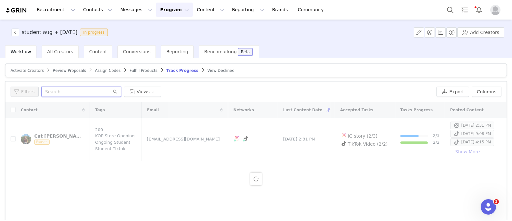
paste input "[EMAIL_ADDRESS][DOMAIN_NAME]"
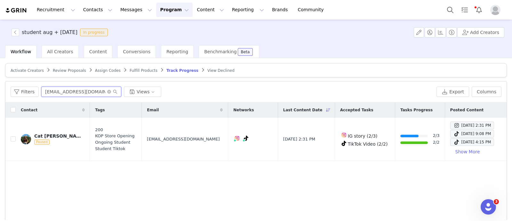
type input "[EMAIL_ADDRESS][DOMAIN_NAME]"
click at [108, 90] on icon "icon: close-circle" at bounding box center [109, 92] width 4 height 4
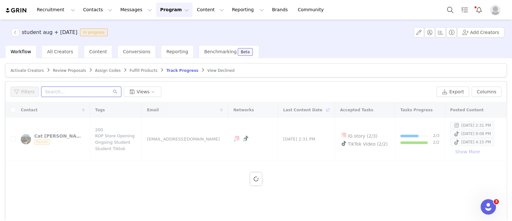
paste input "ellahultquist18@gmail.com"
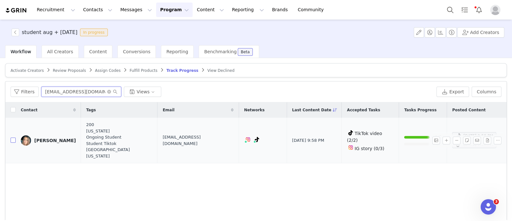
type input "ellahultquist18@gmail.com"
click at [13, 138] on input "checkbox" at bounding box center [13, 139] width 5 height 5
checkbox input "true"
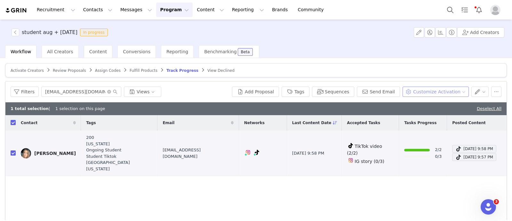
click at [418, 90] on button "Customize Activation" at bounding box center [436, 91] width 66 height 10
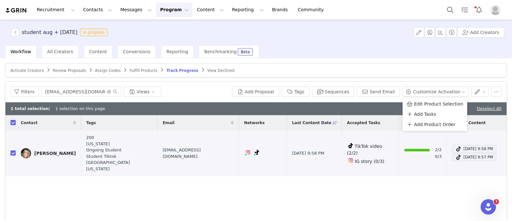
click at [214, 192] on div "Contact Tags Email Networks Last Content Date Accepted Tasks Tasks Progress Pos…" at bounding box center [255, 185] width 501 height 140
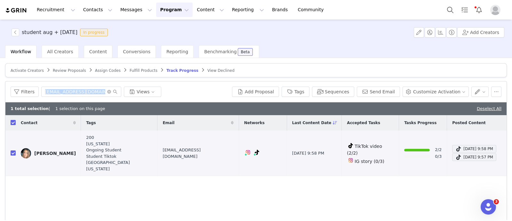
drag, startPoint x: 487, startPoint y: 76, endPoint x: 485, endPoint y: 84, distance: 8.2
click at [484, 83] on div "Activate Creators Review Proposals Assign Codes Fulfill Products Track Progress…" at bounding box center [256, 168] width 502 height 210
click at [493, 88] on button "button" at bounding box center [497, 91] width 10 height 10
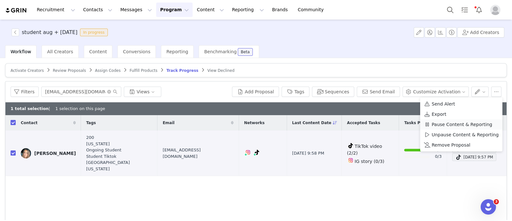
click at [441, 123] on span "Pause Content & Reporting" at bounding box center [462, 124] width 61 height 7
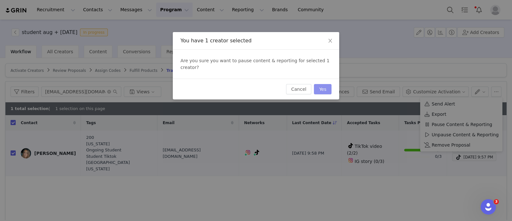
click at [326, 84] on button "Yes" at bounding box center [323, 89] width 18 height 10
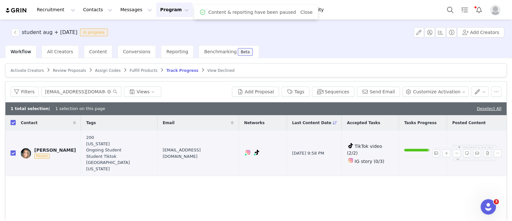
click at [12, 150] on input "checkbox" at bounding box center [13, 152] width 5 height 5
checkbox input "false"
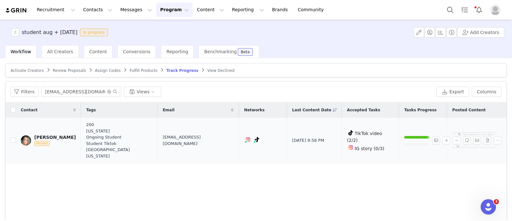
click at [54, 134] on div "[PERSON_NAME]" at bounding box center [55, 136] width 42 height 5
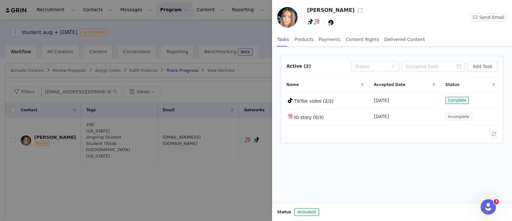
click at [355, 10] on button "button" at bounding box center [360, 10] width 10 height 10
click at [260, 28] on div at bounding box center [256, 110] width 512 height 221
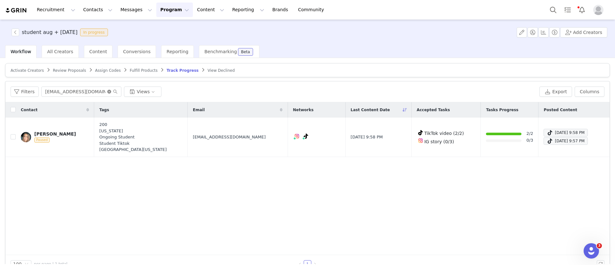
click at [108, 92] on icon "icon: close-circle" at bounding box center [109, 92] width 4 height 4
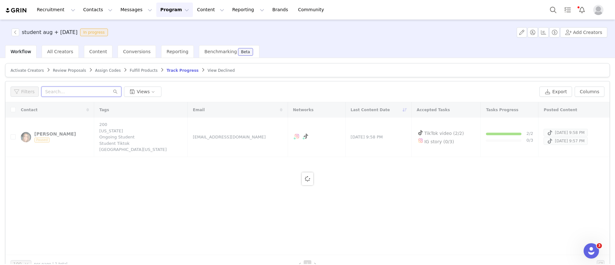
paste input "Americawisot@gmail.com"
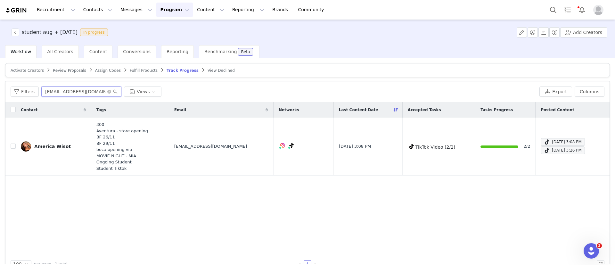
type input "Americawisot@gmail.com"
click at [15, 145] on input "checkbox" at bounding box center [13, 145] width 5 height 5
checkbox input "true"
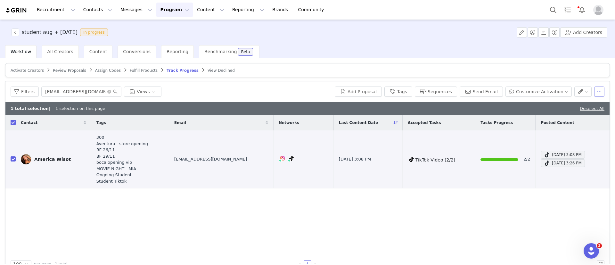
click at [512, 91] on button "button" at bounding box center [599, 91] width 10 height 10
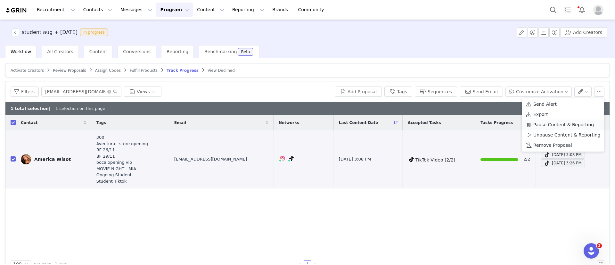
click at [512, 124] on span "Pause Content & Reporting" at bounding box center [563, 124] width 61 height 7
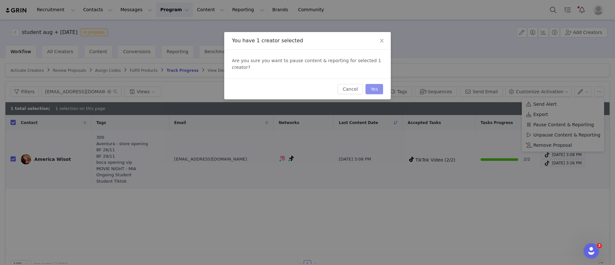
click at [376, 84] on button "Yes" at bounding box center [374, 89] width 18 height 10
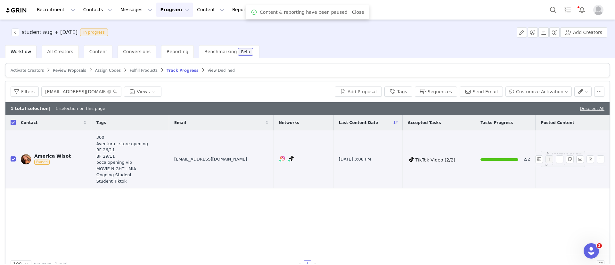
click at [54, 156] on div "America Wisot" at bounding box center [52, 155] width 37 height 5
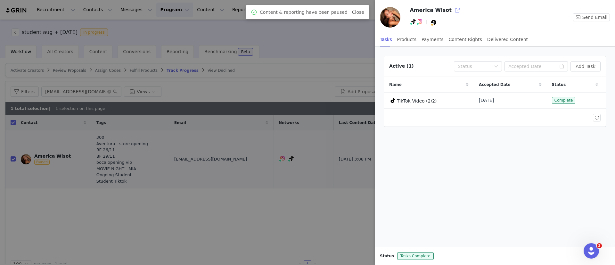
click at [452, 6] on button "button" at bounding box center [457, 10] width 10 height 10
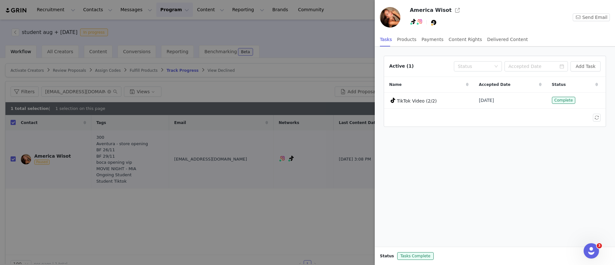
click at [139, 97] on div at bounding box center [307, 132] width 615 height 265
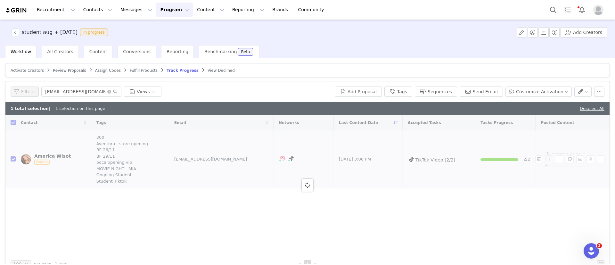
click at [13, 160] on input "checkbox" at bounding box center [13, 158] width 5 height 5
checkbox input "false"
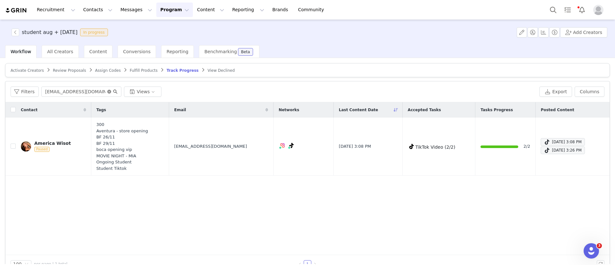
click at [110, 92] on span at bounding box center [112, 91] width 10 height 4
click at [108, 92] on icon "icon: close-circle" at bounding box center [109, 92] width 4 height 4
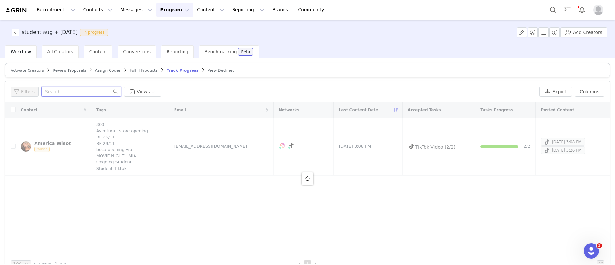
paste input "kylerrphillips@gmail.com"
click at [52, 90] on input "kylerrphillips@gmail.com" at bounding box center [81, 91] width 80 height 10
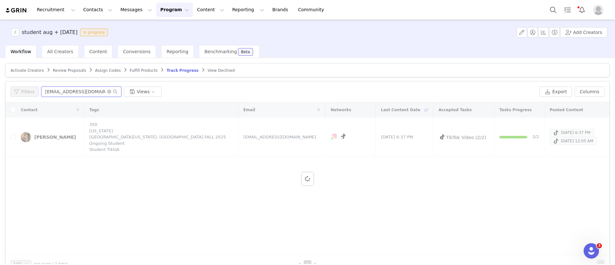
click at [96, 93] on input "kylerrphillips@gmail.com" at bounding box center [81, 91] width 80 height 10
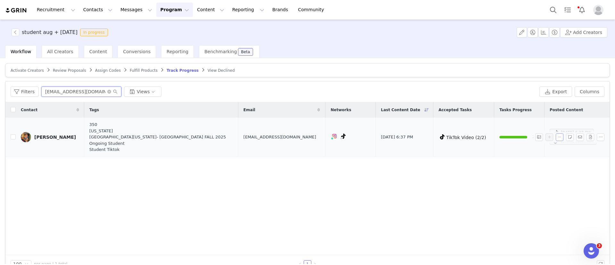
type input "kylerrphillips@gmail.com"
click at [512, 137] on button "button" at bounding box center [560, 137] width 8 height 8
click at [470, 166] on input "Sep 16, 2025 12:05 AM" at bounding box center [469, 165] width 5 height 5
click at [477, 180] on button "Apply" at bounding box center [478, 180] width 23 height 10
checkbox input "false"
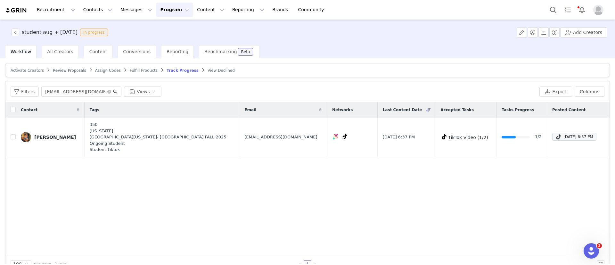
click at [111, 91] on span at bounding box center [112, 91] width 10 height 4
click at [107, 90] on icon "icon: close-circle" at bounding box center [109, 92] width 4 height 4
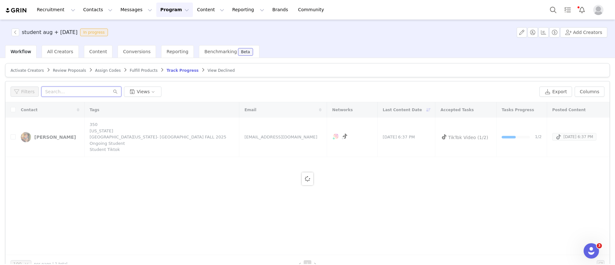
paste input "[EMAIL_ADDRESS][DOMAIN_NAME]"
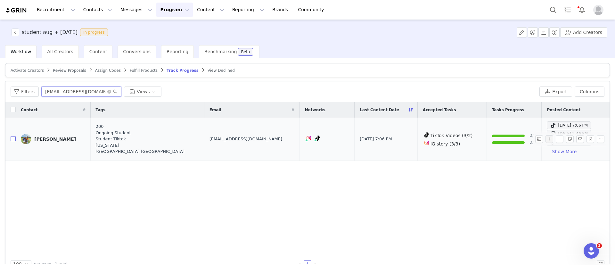
type input "oliviasmolaa@gmail.com"
click at [15, 138] on input "checkbox" at bounding box center [13, 138] width 5 height 5
checkbox input "true"
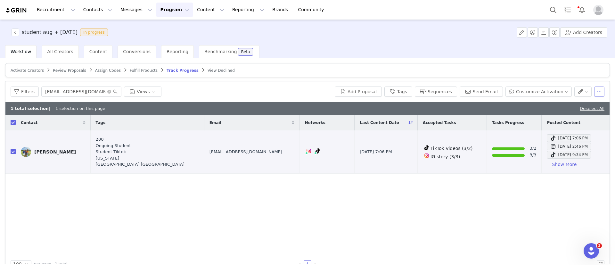
click at [512, 91] on button "button" at bounding box center [599, 91] width 10 height 10
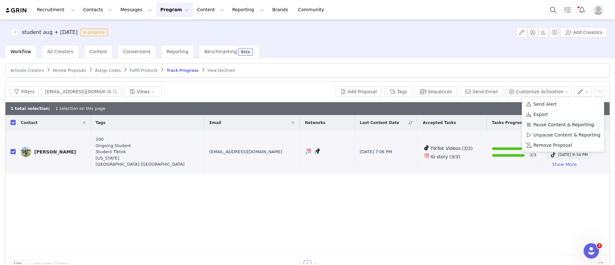
click at [512, 123] on span "Pause Content & Reporting" at bounding box center [563, 124] width 61 height 7
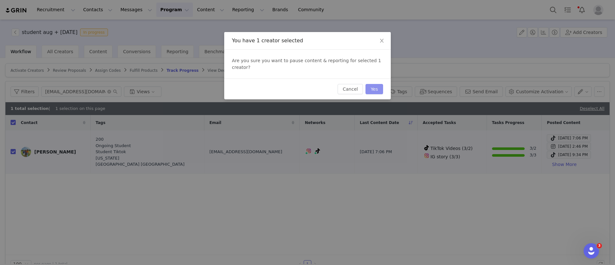
click at [369, 84] on button "Yes" at bounding box center [374, 89] width 18 height 10
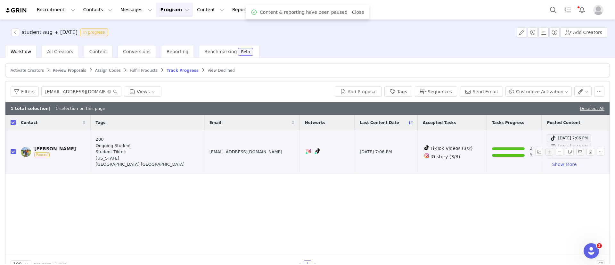
click at [14, 152] on input "checkbox" at bounding box center [13, 151] width 5 height 5
checkbox input "false"
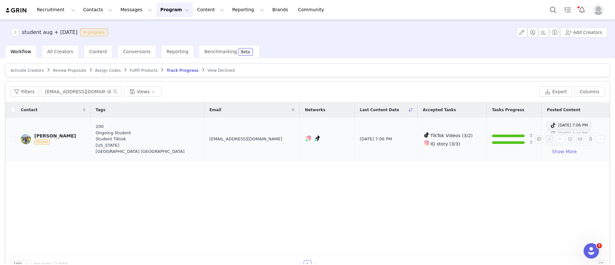
click at [55, 131] on td "Olivia smola Paused" at bounding box center [53, 139] width 75 height 43
click at [54, 135] on div "Olivia smola" at bounding box center [55, 135] width 42 height 5
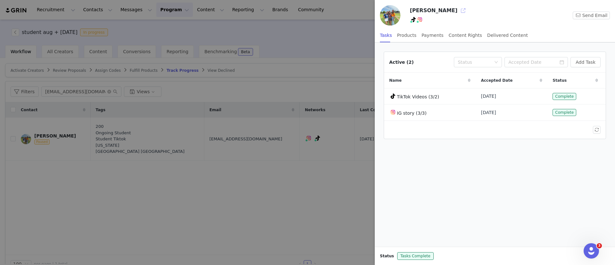
click at [458, 10] on button "button" at bounding box center [463, 10] width 10 height 10
click at [139, 195] on div at bounding box center [307, 132] width 615 height 265
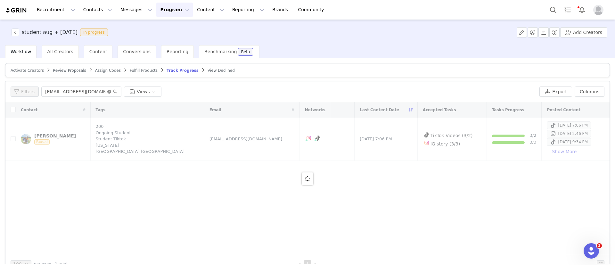
click at [108, 92] on icon "icon: close-circle" at bounding box center [109, 92] width 4 height 4
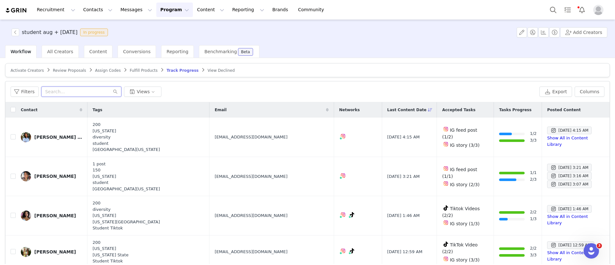
paste input "alexis.k9@yahoo.com"
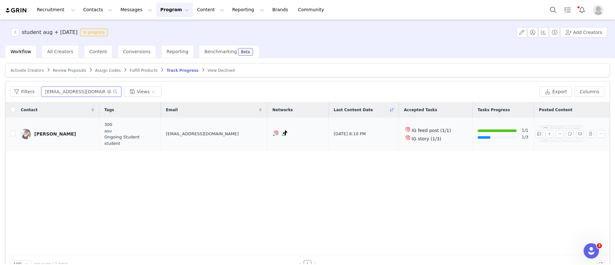
type input "alexis.k9@yahoo.com"
click at [13, 133] on input "checkbox" at bounding box center [13, 133] width 5 height 5
checkbox input "true"
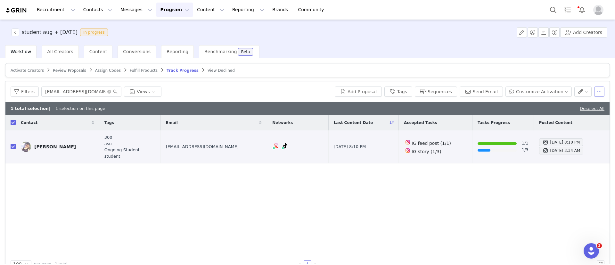
click at [512, 91] on button "button" at bounding box center [599, 91] width 10 height 10
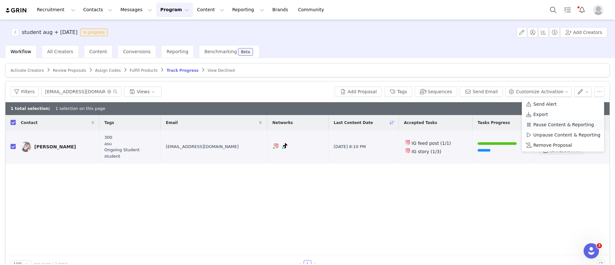
click at [512, 125] on span "Pause Content & Reporting" at bounding box center [563, 124] width 61 height 7
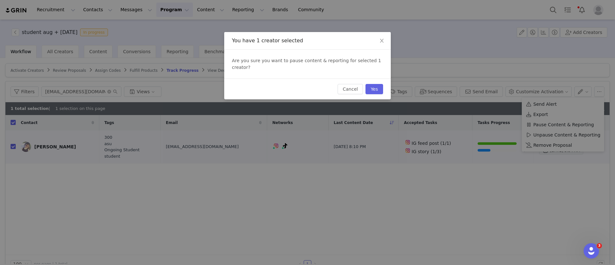
click at [389, 81] on div "Cancel Yes" at bounding box center [307, 88] width 167 height 21
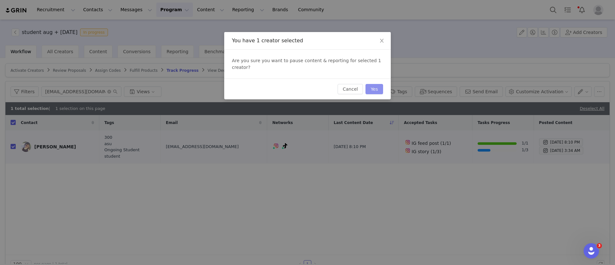
click at [381, 84] on button "Yes" at bounding box center [374, 89] width 18 height 10
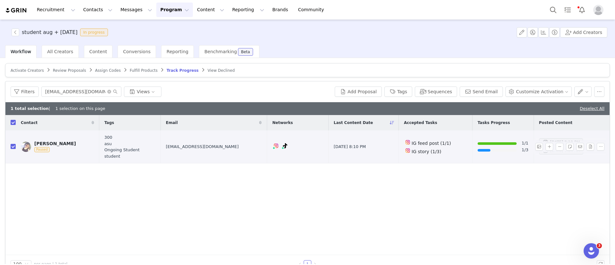
click at [43, 142] on div "Alexis Kouri" at bounding box center [55, 143] width 42 height 5
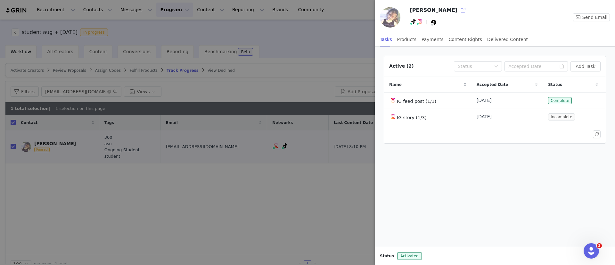
click at [458, 11] on button "button" at bounding box center [463, 10] width 10 height 10
click at [40, 194] on div at bounding box center [307, 132] width 615 height 265
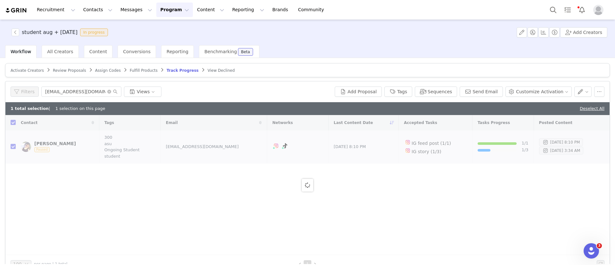
click at [14, 147] on div at bounding box center [307, 185] width 604 height 140
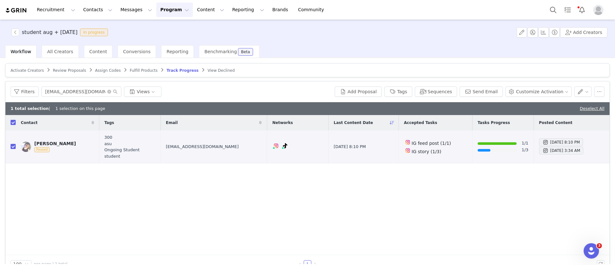
drag, startPoint x: 13, startPoint y: 146, endPoint x: 79, endPoint y: 119, distance: 71.5
click at [20, 146] on tr "Alexis Kouri Paused 300 asu Ongoing Student student alexis.k9@yahoo.com Sep 20,…" at bounding box center [307, 146] width 604 height 33
click at [13, 146] on input "checkbox" at bounding box center [13, 146] width 5 height 5
checkbox input "false"
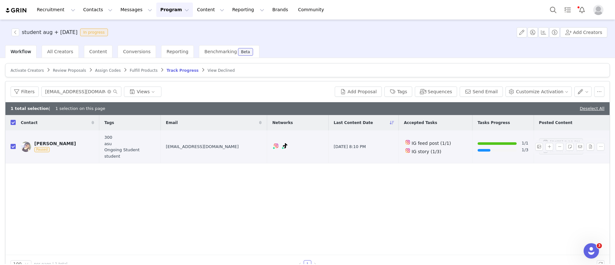
checkbox input "false"
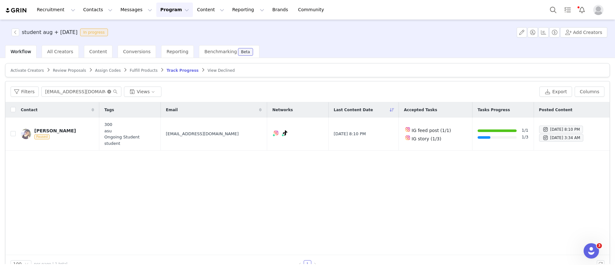
click at [108, 90] on icon "icon: close-circle" at bounding box center [109, 92] width 4 height 4
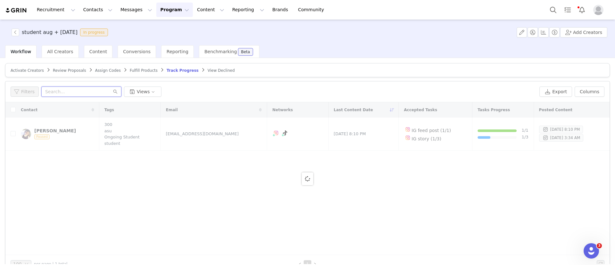
paste input "kamoni.youngblood15@gmail.com"
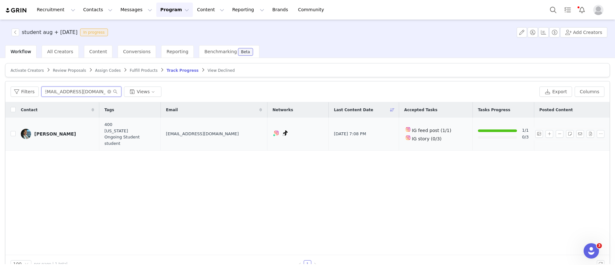
type input "kamoni.youngblood15@gmail.com"
click at [12, 134] on input "checkbox" at bounding box center [13, 133] width 5 height 5
checkbox input "true"
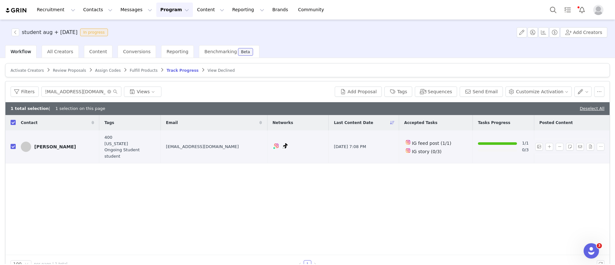
scroll to position [0, 0]
click at [512, 91] on button "button" at bounding box center [599, 91] width 10 height 10
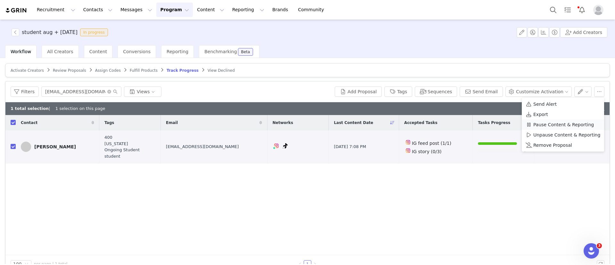
click at [512, 124] on span "Pause Content & Reporting" at bounding box center [563, 124] width 61 height 7
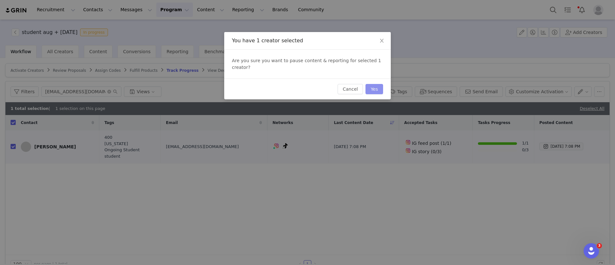
click at [379, 84] on button "Yes" at bounding box center [374, 89] width 18 height 10
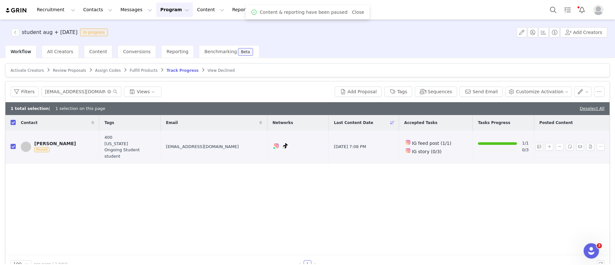
click at [60, 144] on div "Kamoni Youngblood" at bounding box center [55, 143] width 42 height 5
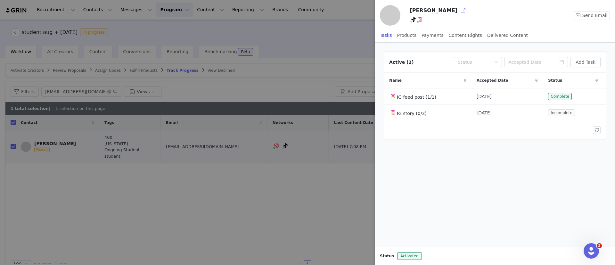
click at [460, 14] on button "button" at bounding box center [463, 10] width 10 height 10
drag, startPoint x: 134, startPoint y: 194, endPoint x: 15, endPoint y: 163, distance: 122.3
click at [133, 195] on div at bounding box center [307, 132] width 615 height 265
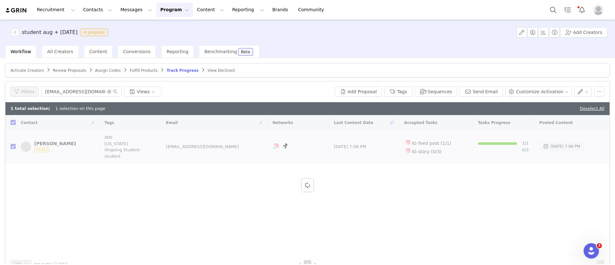
click at [12, 148] on div at bounding box center [307, 185] width 604 height 140
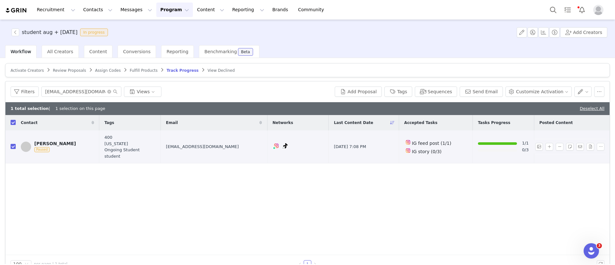
click at [16, 146] on td "Kamoni Youngblood Paused" at bounding box center [58, 146] width 84 height 33
click at [13, 148] on input "checkbox" at bounding box center [13, 146] width 5 height 5
checkbox input "false"
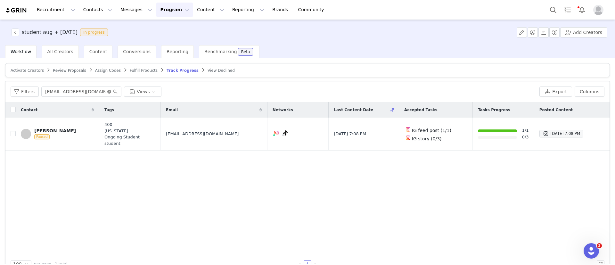
click at [108, 92] on icon "icon: close-circle" at bounding box center [109, 92] width 4 height 4
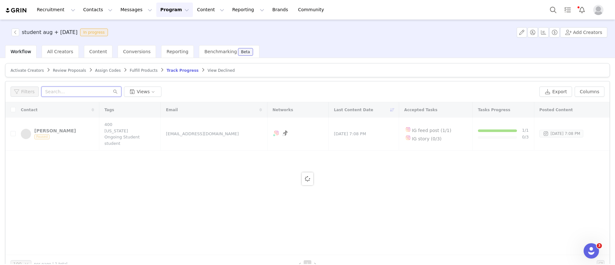
paste input "jadyn.walkerr29@gmail.com"
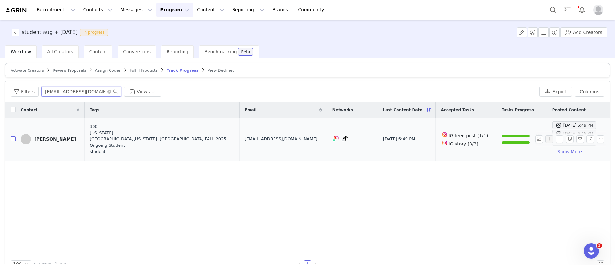
type input "jadyn.walkerr29@gmail.com"
click at [13, 140] on input "checkbox" at bounding box center [13, 138] width 5 height 5
checkbox input "true"
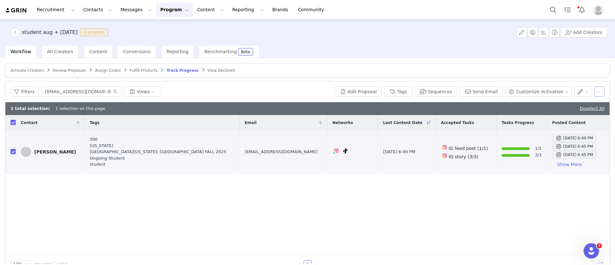
click at [512, 93] on button "button" at bounding box center [599, 91] width 10 height 10
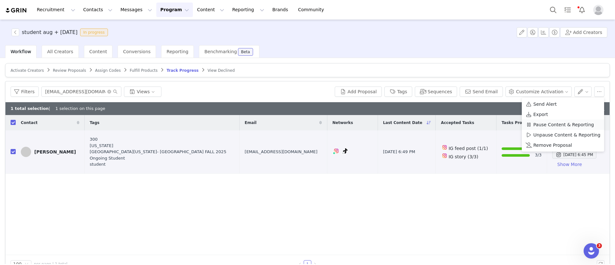
click at [512, 124] on span "Pause Content & Reporting" at bounding box center [563, 124] width 61 height 7
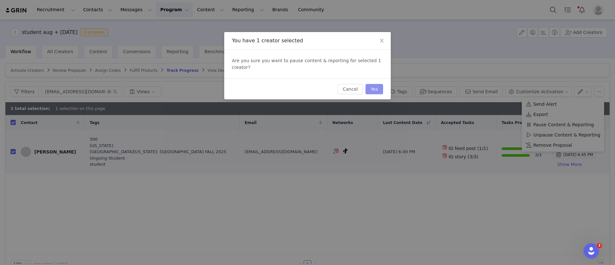
click at [377, 84] on button "Yes" at bounding box center [374, 89] width 18 height 10
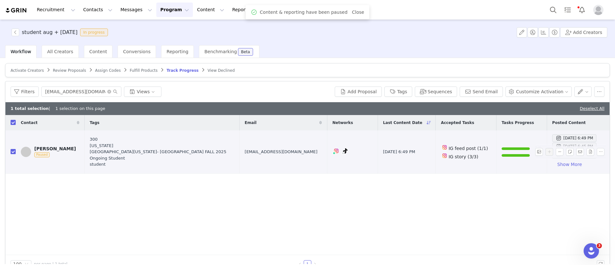
click at [13, 153] on input "checkbox" at bounding box center [13, 151] width 5 height 5
checkbox input "false"
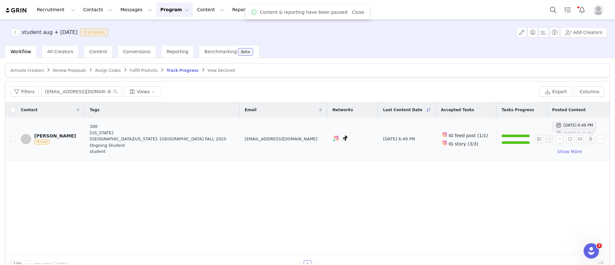
click at [48, 136] on div "Jadyn Walker" at bounding box center [55, 135] width 42 height 5
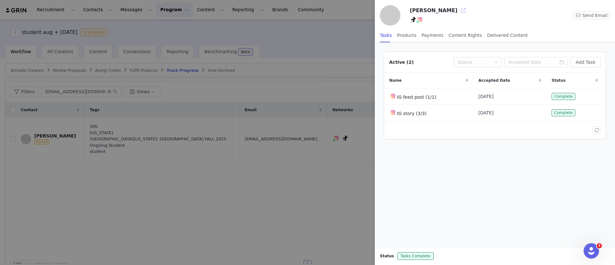
click at [458, 12] on button "button" at bounding box center [463, 10] width 10 height 10
click at [113, 173] on div at bounding box center [307, 132] width 615 height 265
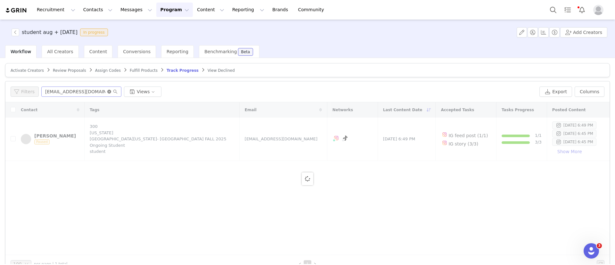
click at [107, 91] on icon "icon: close-circle" at bounding box center [109, 92] width 4 height 4
paste input "sherrylin643@gmail.com"
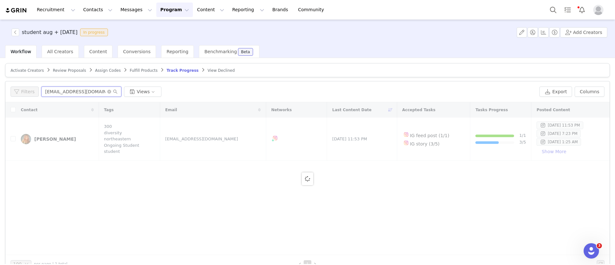
type input "sherrylin643@gmail.com"
click at [13, 142] on label at bounding box center [13, 139] width 5 height 7
click at [13, 141] on input "checkbox" at bounding box center [13, 138] width 5 height 5
checkbox input "true"
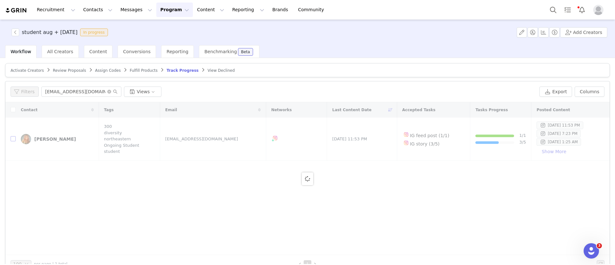
checkbox input "true"
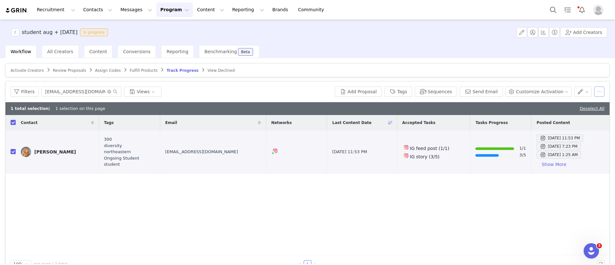
click at [512, 92] on button "button" at bounding box center [599, 91] width 10 height 10
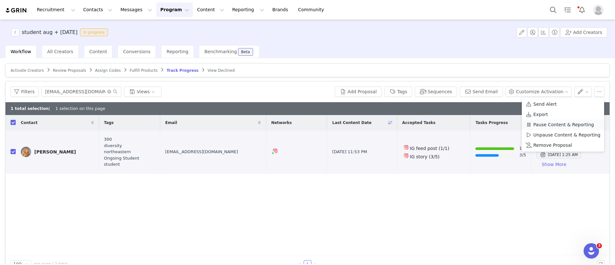
click at [512, 125] on span "Pause Content & Reporting" at bounding box center [563, 124] width 61 height 7
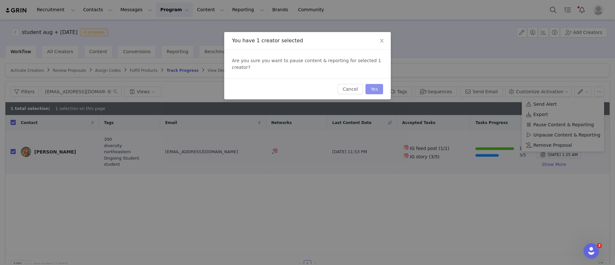
click at [379, 84] on button "Yes" at bounding box center [374, 89] width 18 height 10
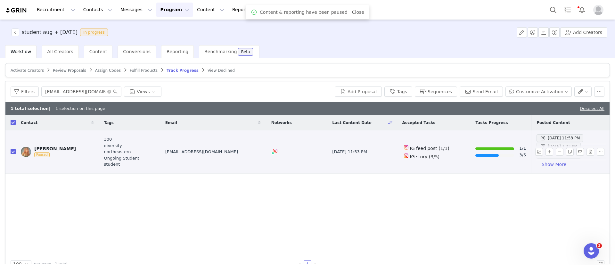
click at [45, 146] on div "Sherry Lin" at bounding box center [55, 148] width 42 height 5
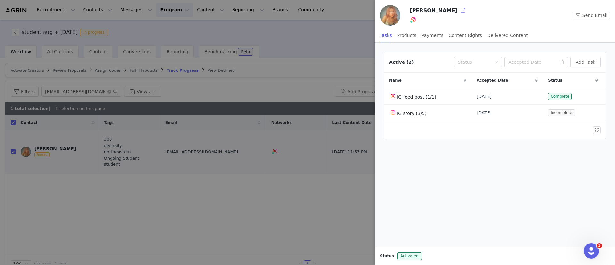
click at [458, 11] on button "button" at bounding box center [463, 10] width 10 height 10
click at [287, 42] on div at bounding box center [307, 132] width 615 height 265
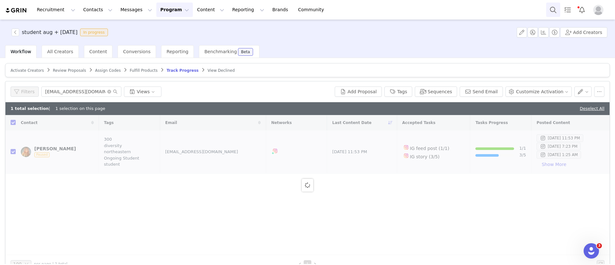
click at [512, 13] on button "Search" at bounding box center [553, 10] width 14 height 14
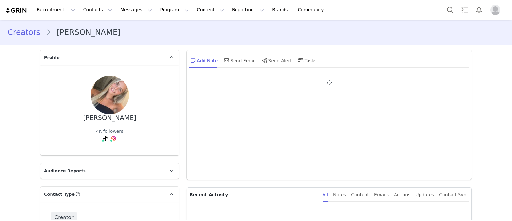
type input "+1 ([GEOGRAPHIC_DATA])"
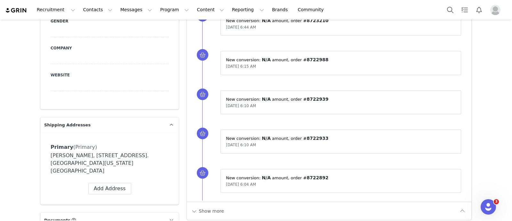
scroll to position [240, 0]
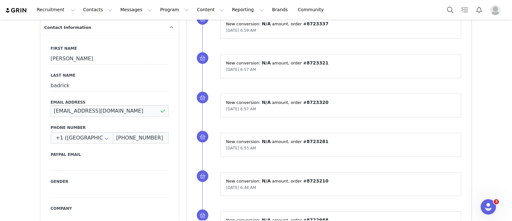
drag, startPoint x: 28, startPoint y: 109, endPoint x: 35, endPoint y: 107, distance: 6.5
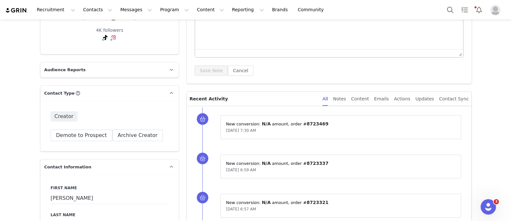
scroll to position [0, 0]
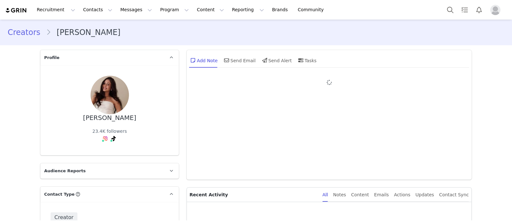
type input "+1 ([GEOGRAPHIC_DATA])"
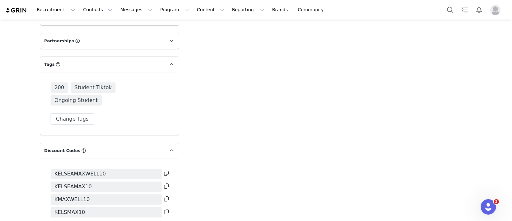
scroll to position [1160, 0]
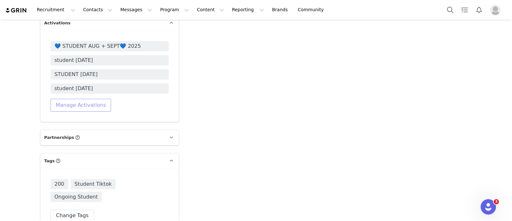
click at [81, 99] on button "Manage Activations" at bounding box center [81, 105] width 61 height 13
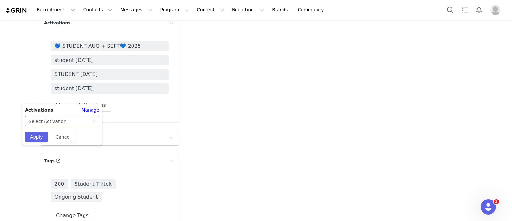
click at [85, 123] on div "Select Activation" at bounding box center [60, 121] width 62 height 10
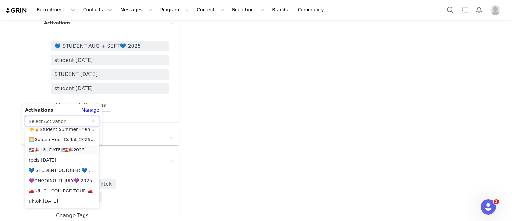
scroll to position [400, 0]
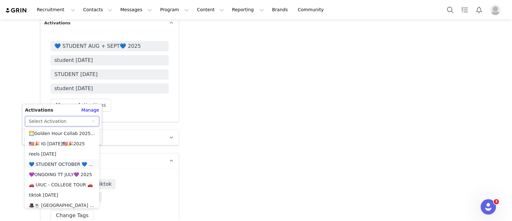
click at [67, 163] on li "💙 STUDENT OCTOBER 💙 2025" at bounding box center [62, 164] width 74 height 10
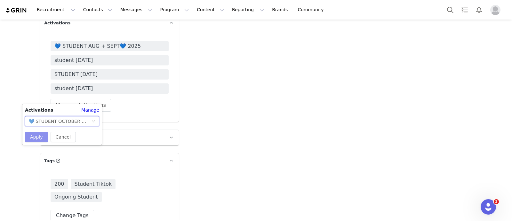
click at [37, 136] on button "Apply" at bounding box center [36, 137] width 23 height 10
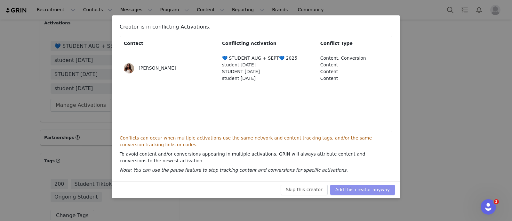
click at [372, 186] on button "Add this creator anyway" at bounding box center [362, 189] width 65 height 10
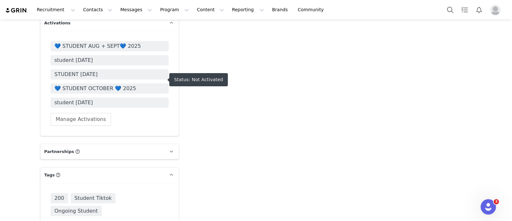
click at [109, 85] on span "💙 STUDENT OCTOBER 💙 2025" at bounding box center [109, 89] width 110 height 8
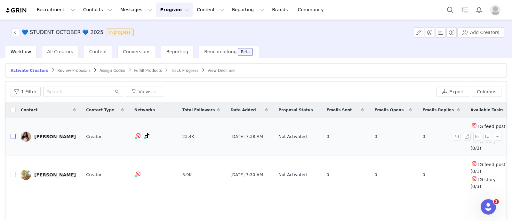
click at [14, 134] on input "checkbox" at bounding box center [13, 136] width 5 height 5
checkbox input "true"
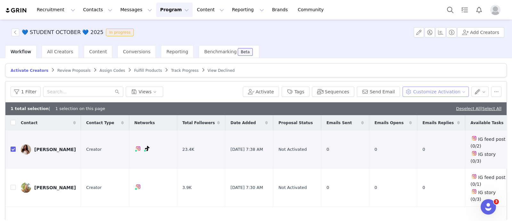
click at [420, 89] on button "Customize Activation" at bounding box center [436, 91] width 66 height 10
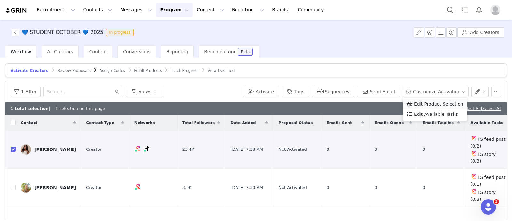
click at [419, 103] on span "Edit Product Selection" at bounding box center [438, 103] width 49 height 7
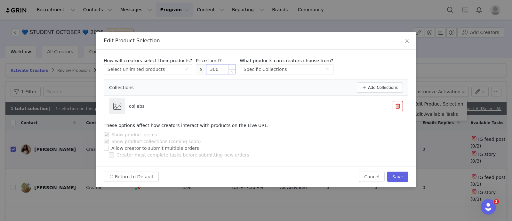
click at [207, 68] on input "300" at bounding box center [221, 69] width 29 height 10
click at [403, 173] on button "Save" at bounding box center [397, 176] width 21 height 10
type input "300"
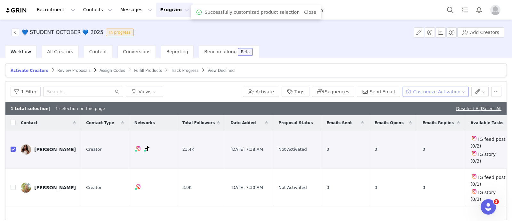
click at [427, 91] on button "Customize Activation" at bounding box center [436, 91] width 66 height 10
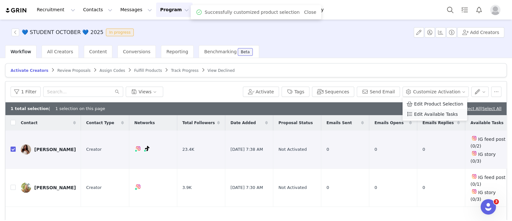
click at [422, 114] on span "Edit Available Tasks" at bounding box center [436, 113] width 44 height 7
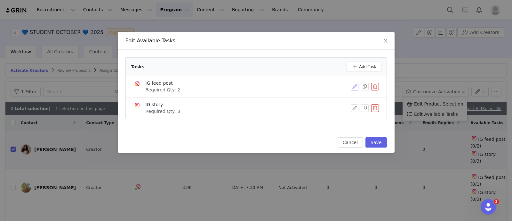
click at [355, 86] on button "button" at bounding box center [355, 87] width 8 height 8
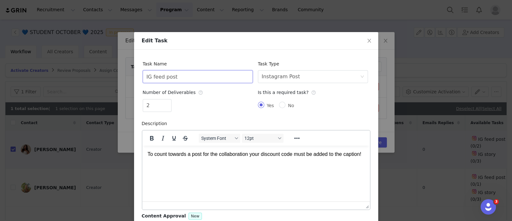
drag, startPoint x: 181, startPoint y: 79, endPoint x: 69, endPoint y: 75, distance: 112.8
click at [70, 75] on div "Edit Task Task Name IG feed post Task Type Select task type Instagram Post Numb…" at bounding box center [256, 110] width 512 height 221
type input "TikTok Video"
click at [268, 76] on div "Instagram Post" at bounding box center [281, 76] width 38 height 12
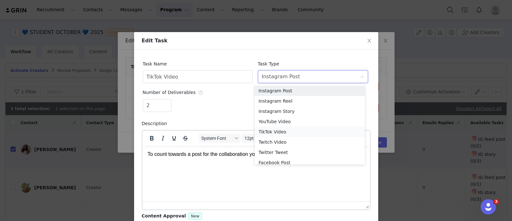
click at [287, 134] on li "TikTok Video" at bounding box center [310, 131] width 110 height 10
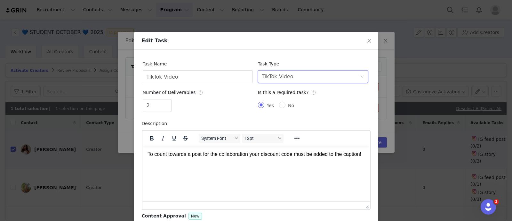
scroll to position [60, 0]
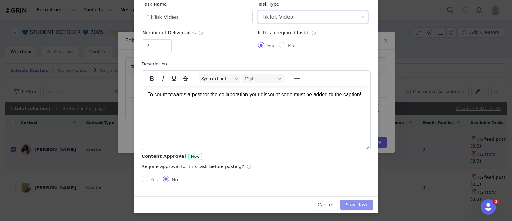
click at [362, 202] on button "Save Task" at bounding box center [357, 204] width 32 height 10
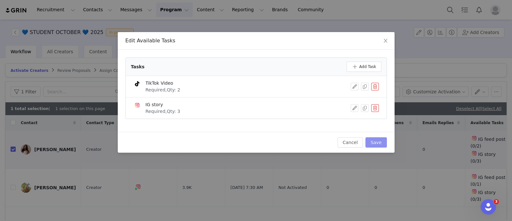
click at [375, 139] on button "Save" at bounding box center [376, 142] width 21 height 10
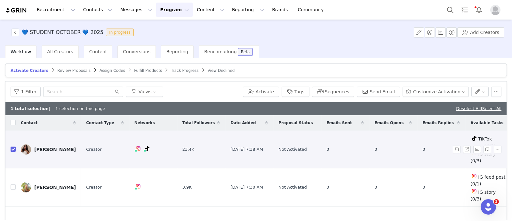
click at [53, 147] on div "[PERSON_NAME]" at bounding box center [55, 149] width 42 height 5
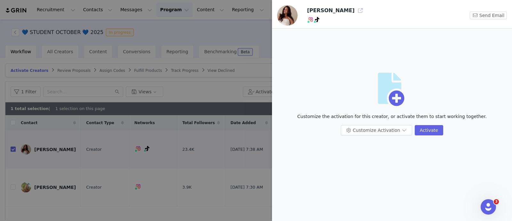
click at [355, 12] on button "button" at bounding box center [360, 10] width 10 height 10
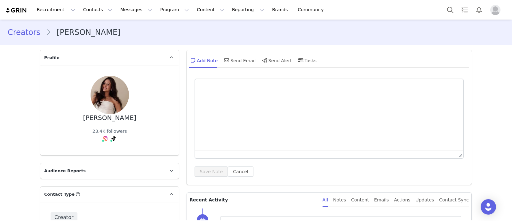
type input "+1 ([GEOGRAPHIC_DATA])"
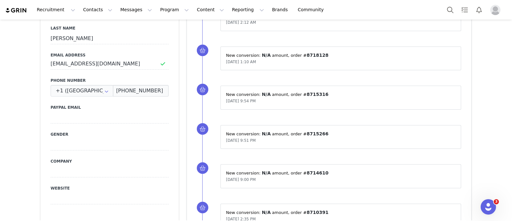
scroll to position [320, 0]
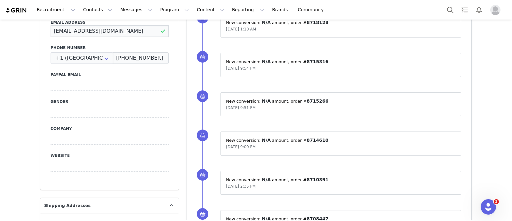
drag, startPoint x: 97, startPoint y: 31, endPoint x: 26, endPoint y: 32, distance: 71.1
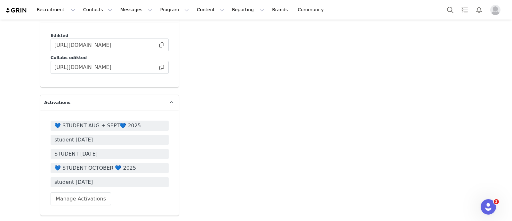
scroll to position [1120, 0]
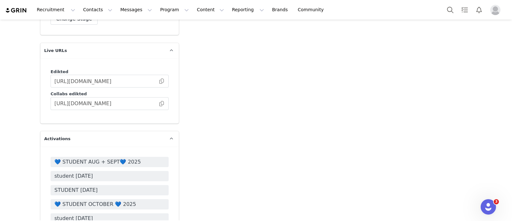
scroll to position [1000, 0]
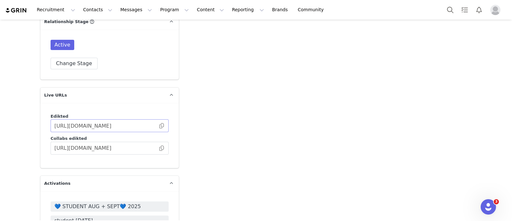
click at [159, 126] on span at bounding box center [162, 126] width 6 height 0
click at [159, 148] on span at bounding box center [162, 148] width 6 height 0
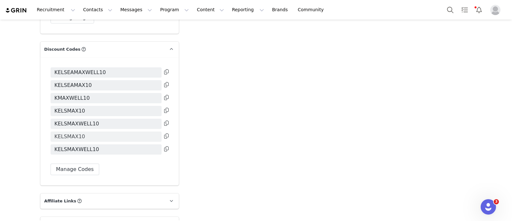
scroll to position [1361, 0]
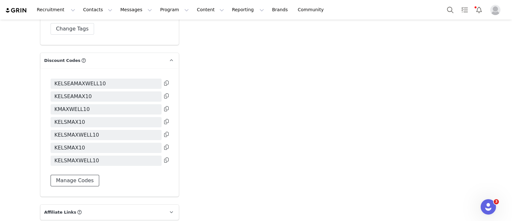
click at [72, 175] on button "Manage Codes" at bounding box center [75, 181] width 49 height 12
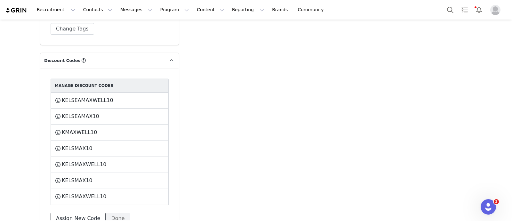
click at [69, 212] on button "Assign New Code" at bounding box center [78, 218] width 55 height 12
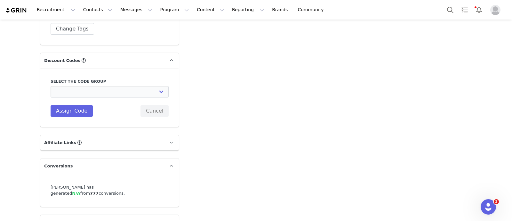
scroll to position [1348, 0]
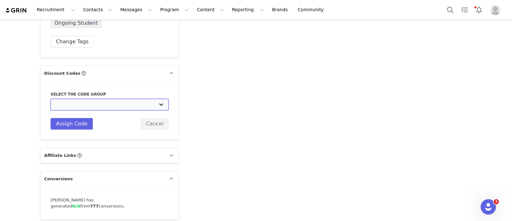
click at [80, 99] on select "Edikted UK: NEW TIKTOK ❤️ Edikted UK: NEW IG ❤️ Edikted: Students + IG Edikted:…" at bounding box center [110, 105] width 118 height 12
select select "10009866"
click at [51, 99] on select "Edikted UK: NEW TIKTOK ❤️ Edikted UK: NEW IG ❤️ Edikted: Students + IG Edikted:…" at bounding box center [110, 105] width 118 height 12
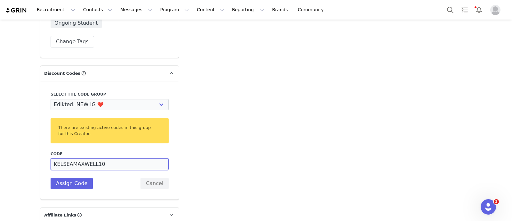
click at [67, 158] on input "KELSEAMAXWELL10" at bounding box center [110, 164] width 118 height 12
click at [91, 158] on input "KELSEAMAXWELL10" at bounding box center [110, 164] width 118 height 12
click at [52, 158] on input "KELSEA10" at bounding box center [110, 164] width 118 height 12
click at [66, 158] on input "KELSEA10" at bounding box center [110, 164] width 118 height 12
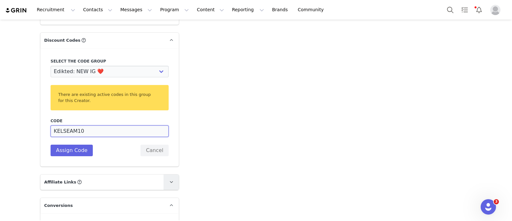
scroll to position [1388, 0]
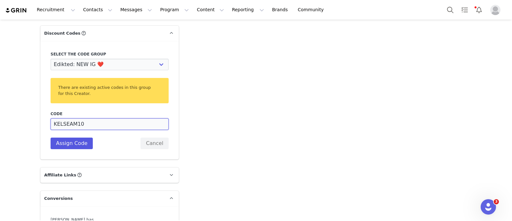
type input "KELSEAM10"
click at [67, 137] on button "Assign Code" at bounding box center [72, 143] width 42 height 12
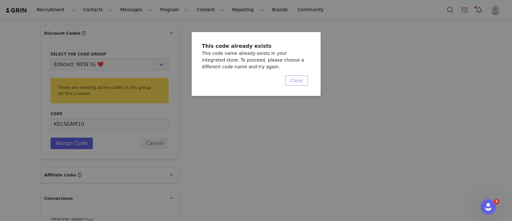
drag, startPoint x: 303, startPoint y: 81, endPoint x: 296, endPoint y: 83, distance: 6.7
click at [303, 81] on button "Close" at bounding box center [296, 80] width 22 height 10
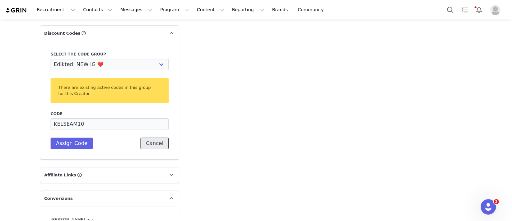
click at [152, 137] on button "Cancel" at bounding box center [155, 143] width 28 height 12
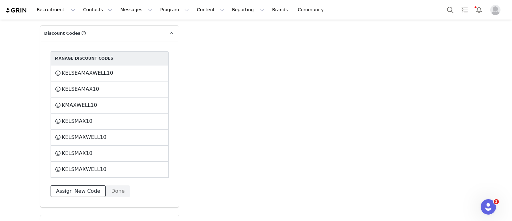
click at [67, 185] on button "Assign New Code" at bounding box center [78, 191] width 55 height 12
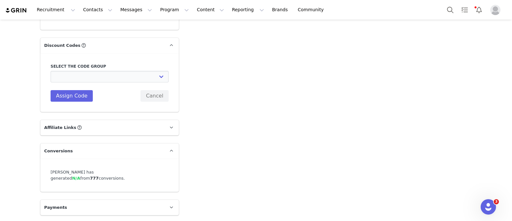
scroll to position [1348, 0]
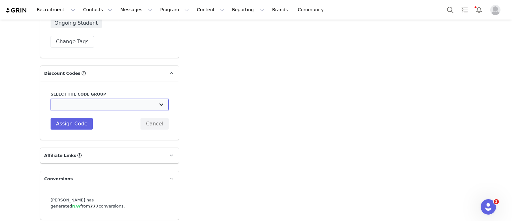
click at [73, 99] on select "Edikted UK: NEW TIKTOK ❤️ Edikted UK: NEW IG ❤️ Edikted: Students + IG Edikted:…" at bounding box center [110, 105] width 118 height 12
select select "10009866"
click at [51, 99] on select "Edikted UK: NEW TIKTOK ❤️ Edikted UK: NEW IG ❤️ Edikted: Students + IG Edikted:…" at bounding box center [110, 105] width 118 height 12
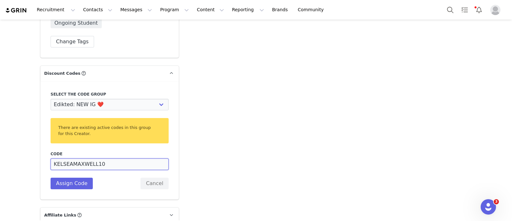
click at [91, 158] on input "KELSEAMAXWELL10" at bounding box center [110, 164] width 118 height 12
type input "KELSEAMAXWELLL10"
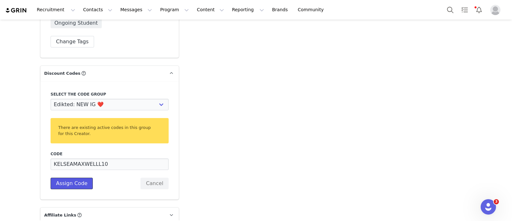
click at [52, 177] on button "Assign Code" at bounding box center [72, 183] width 42 height 12
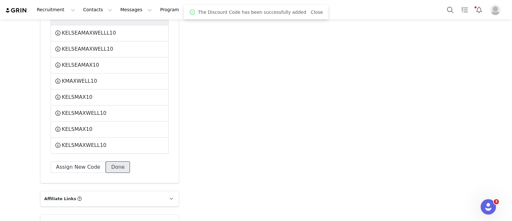
click at [113, 161] on button "Done" at bounding box center [118, 167] width 24 height 12
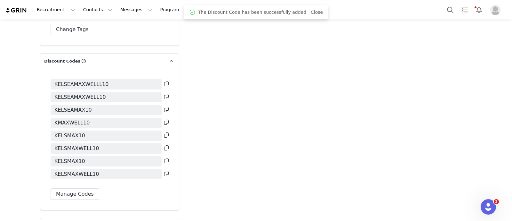
scroll to position [1310, 0]
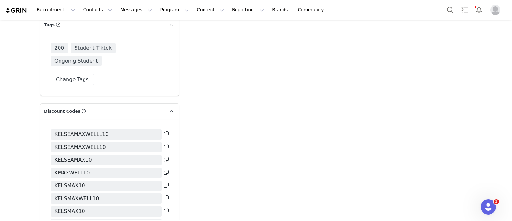
click at [165, 131] on icon at bounding box center [166, 133] width 4 height 5
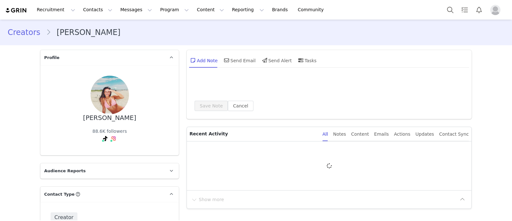
type input "+1 ([GEOGRAPHIC_DATA])"
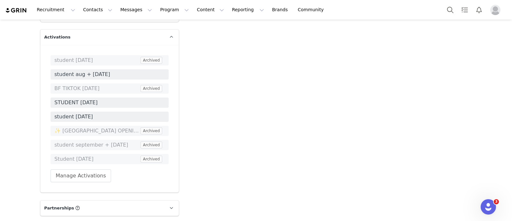
scroll to position [1200, 0]
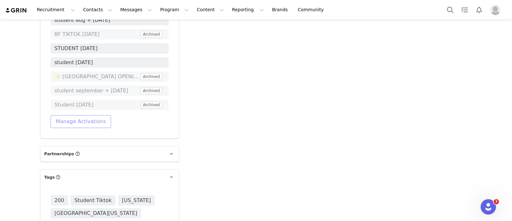
click at [93, 115] on button "Manage Activations" at bounding box center [81, 121] width 61 height 13
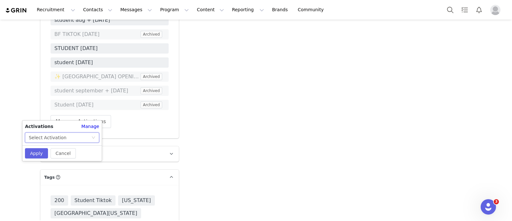
click at [60, 132] on div "Select Activation" at bounding box center [62, 137] width 74 height 10
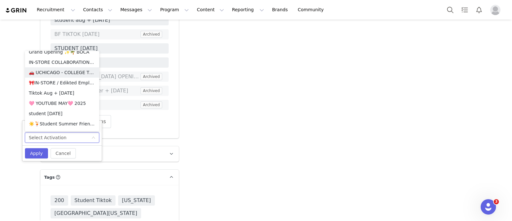
scroll to position [363, 0]
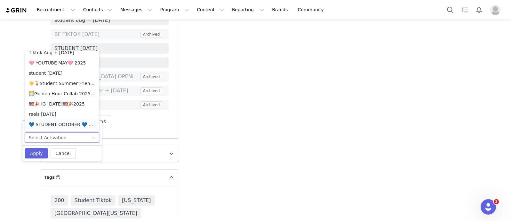
click at [69, 124] on li "💙 STUDENT OCTOBER 💙 2025" at bounding box center [62, 124] width 74 height 10
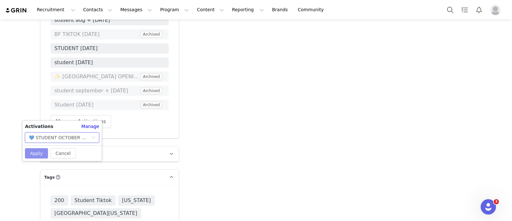
click at [38, 151] on button "Apply" at bounding box center [36, 153] width 23 height 10
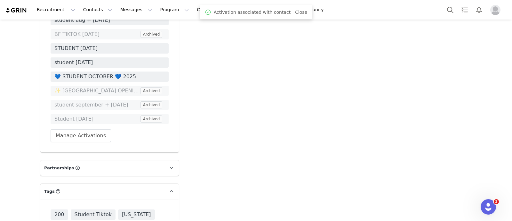
scroll to position [1160, 0]
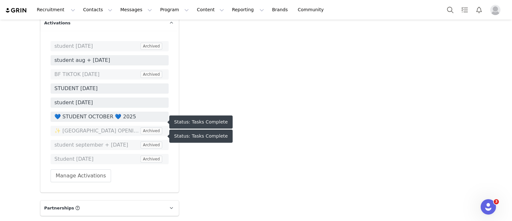
click at [122, 113] on span "💙 STUDENT OCTOBER 💙 2025" at bounding box center [109, 117] width 110 height 8
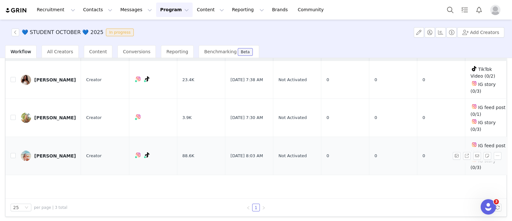
scroll to position [58, 0]
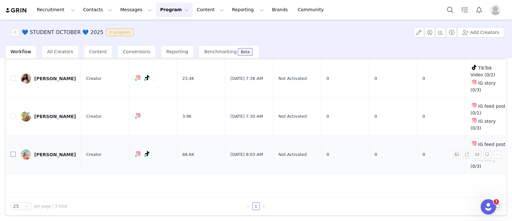
click at [13, 151] on input "checkbox" at bounding box center [13, 153] width 5 height 5
checkbox input "true"
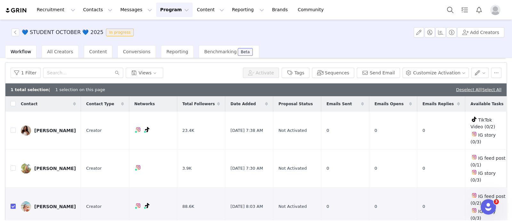
scroll to position [0, 0]
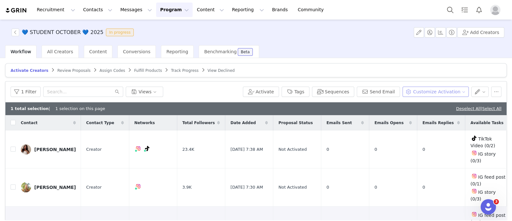
click at [439, 96] on div "1 Filter Views Activate Tags Sequences Send Email Customize Activation" at bounding box center [255, 91] width 501 height 21
click at [438, 91] on button "Customize Activation" at bounding box center [436, 91] width 66 height 10
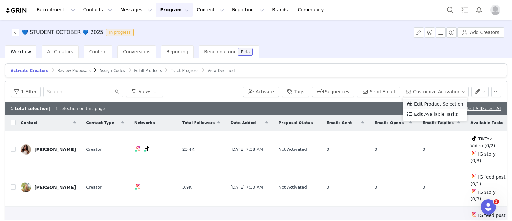
click at [419, 105] on span "Edit Product Selection" at bounding box center [438, 103] width 49 height 7
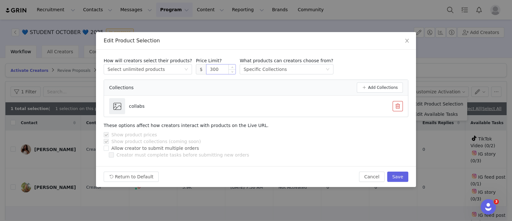
click at [207, 67] on input "300" at bounding box center [221, 69] width 29 height 10
click at [400, 177] on button "Save" at bounding box center [397, 176] width 21 height 10
type input "300"
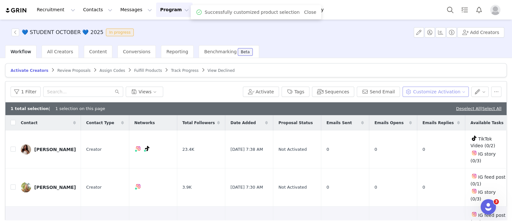
click at [438, 88] on button "Customize Activation" at bounding box center [436, 91] width 66 height 10
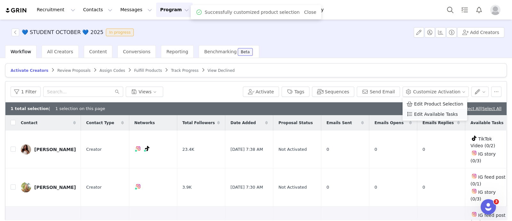
click at [427, 112] on span "Edit Available Tasks" at bounding box center [436, 113] width 44 height 7
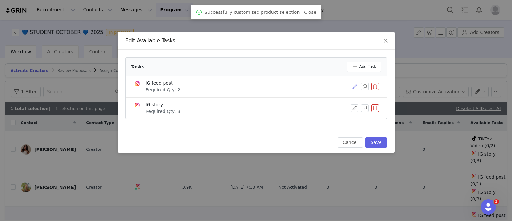
click at [355, 85] on button "button" at bounding box center [355, 87] width 8 height 8
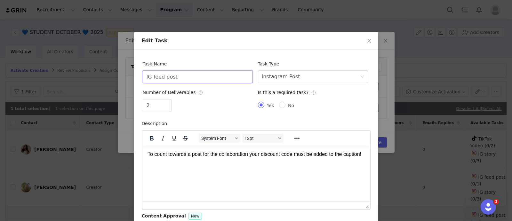
drag, startPoint x: 195, startPoint y: 78, endPoint x: 68, endPoint y: 76, distance: 127.8
click at [68, 76] on div "Edit Task Task Name IG feed post Task Type Select task type Instagram Post Numb…" at bounding box center [256, 110] width 512 height 221
type input "TikTok Video"
click at [279, 79] on div "Instagram Post" at bounding box center [281, 76] width 38 height 12
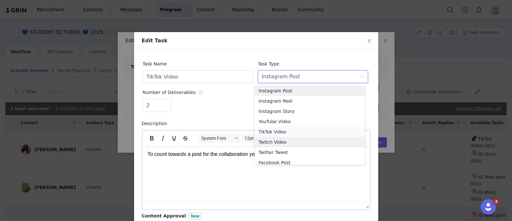
click at [277, 131] on li "TikTok Video" at bounding box center [310, 131] width 110 height 10
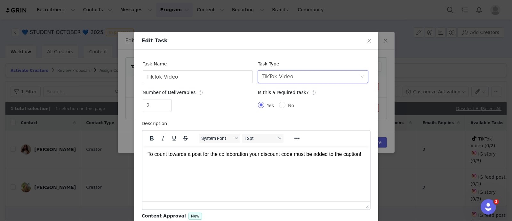
scroll to position [60, 0]
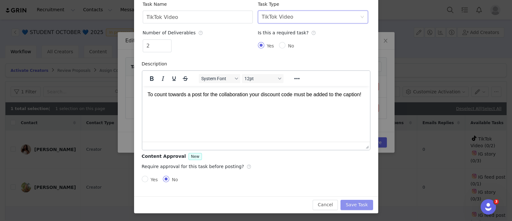
click at [357, 201] on button "Save Task" at bounding box center [357, 204] width 32 height 10
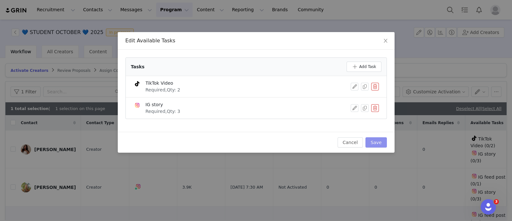
click at [378, 139] on button "Save" at bounding box center [376, 142] width 21 height 10
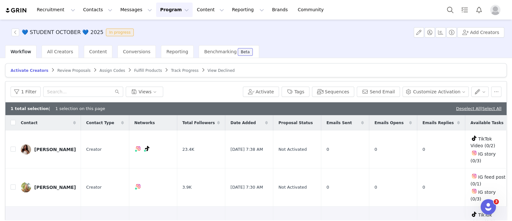
click at [12, 220] on input "checkbox" at bounding box center [13, 224] width 5 height 5
checkbox input "false"
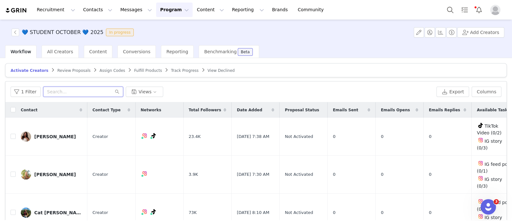
paste input "[EMAIL_ADDRESS][DOMAIN_NAME]"
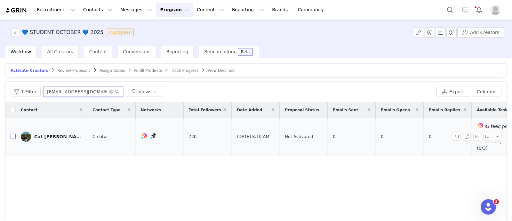
type input "[EMAIL_ADDRESS][DOMAIN_NAME]"
click at [12, 134] on input "checkbox" at bounding box center [13, 136] width 5 height 5
checkbox input "true"
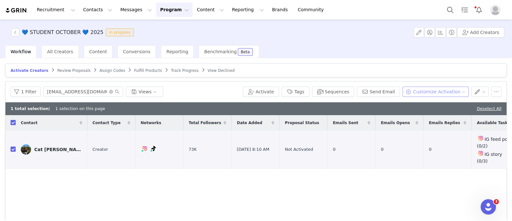
click at [425, 92] on button "Customize Activation" at bounding box center [436, 91] width 66 height 10
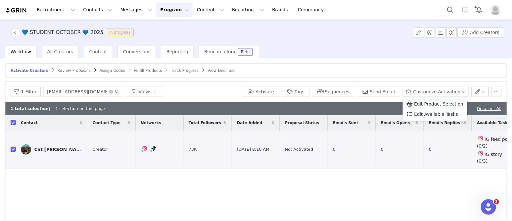
click at [432, 103] on span "Edit Product Selection" at bounding box center [438, 103] width 49 height 7
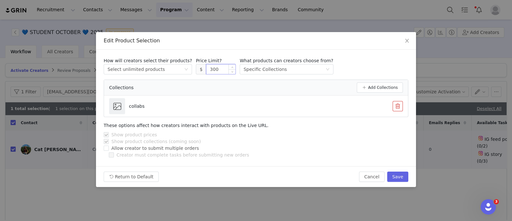
click at [207, 68] on input "300" at bounding box center [221, 69] width 29 height 10
click at [405, 176] on button "Save" at bounding box center [397, 176] width 21 height 10
type input "300"
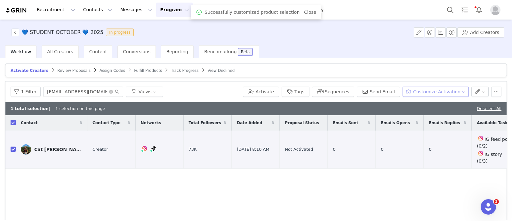
click at [434, 88] on button "Customize Activation" at bounding box center [436, 91] width 66 height 10
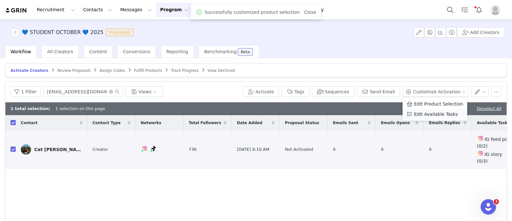
click at [441, 111] on span "Edit Available Tasks" at bounding box center [436, 113] width 44 height 7
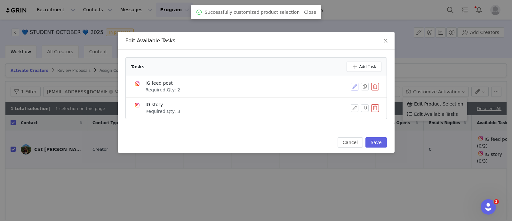
click at [357, 85] on button "button" at bounding box center [355, 87] width 8 height 8
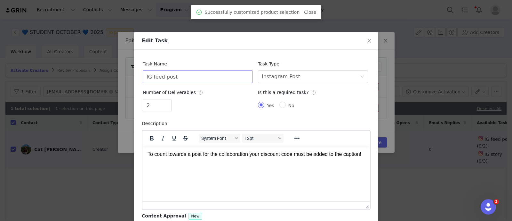
scroll to position [0, 0]
drag, startPoint x: 200, startPoint y: 75, endPoint x: 51, endPoint y: 74, distance: 148.9
click at [76, 77] on div "Edit Task Task Name IG feed post Task Type Select task type Instagram Post Numb…" at bounding box center [256, 110] width 512 height 221
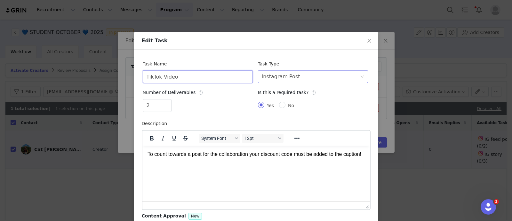
type input "TikTok Video"
click at [276, 77] on div "Instagram Post" at bounding box center [281, 76] width 38 height 12
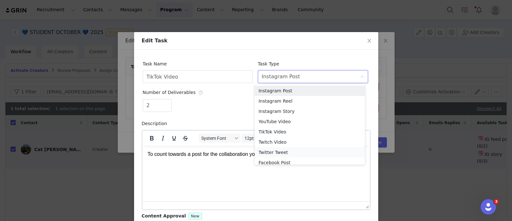
scroll to position [3, 0]
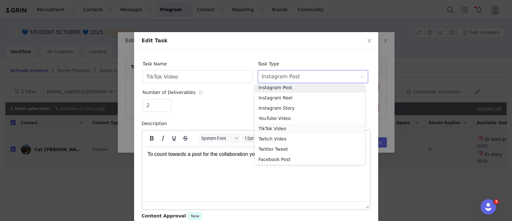
click at [274, 126] on li "TikTok Video" at bounding box center [310, 128] width 110 height 10
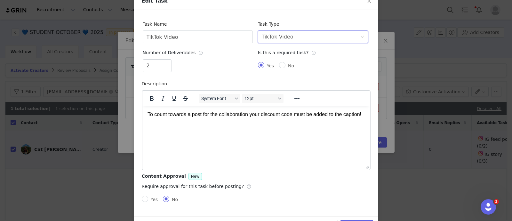
scroll to position [60, 0]
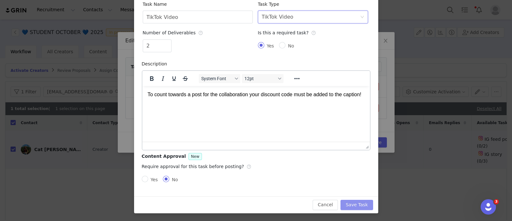
drag, startPoint x: 354, startPoint y: 200, endPoint x: 358, endPoint y: 201, distance: 4.2
click at [356, 201] on button "Save Task" at bounding box center [357, 204] width 32 height 10
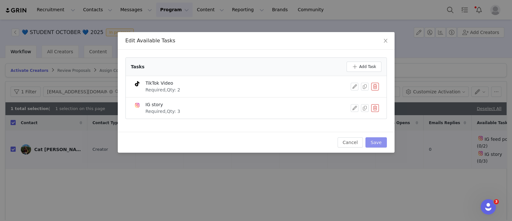
click at [377, 142] on button "Save" at bounding box center [376, 142] width 21 height 10
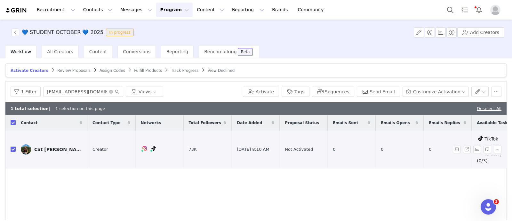
click at [12, 146] on input "checkbox" at bounding box center [13, 148] width 5 height 5
checkbox input "false"
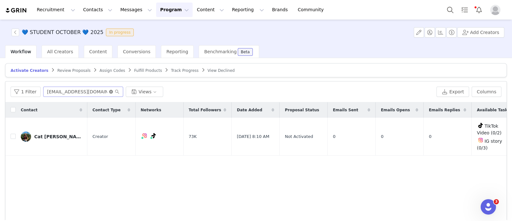
click at [109, 90] on icon "icon: close-circle" at bounding box center [111, 92] width 4 height 4
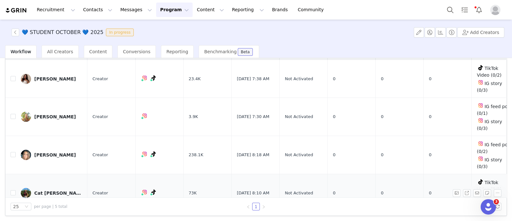
scroll to position [58, 0]
click at [12, 151] on input "checkbox" at bounding box center [13, 153] width 5 height 5
checkbox input "true"
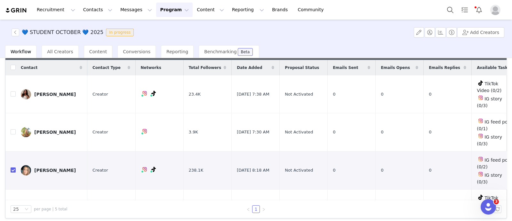
scroll to position [0, 0]
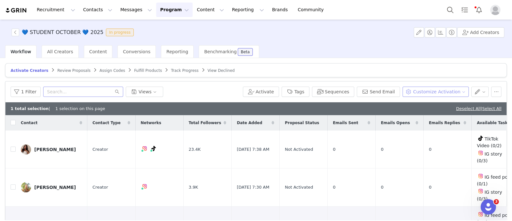
click at [420, 89] on button "Customize Activation" at bounding box center [436, 91] width 66 height 10
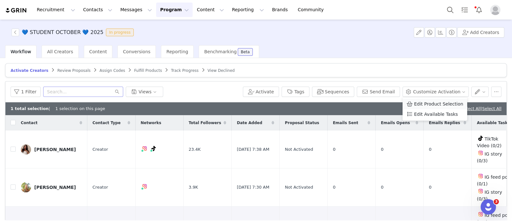
click at [415, 106] on span "Edit Product Selection" at bounding box center [438, 103] width 49 height 7
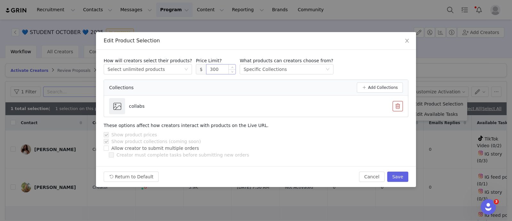
click at [207, 69] on input "300" at bounding box center [221, 69] width 29 height 10
click at [402, 176] on button "Save" at bounding box center [397, 176] width 21 height 10
type input "300"
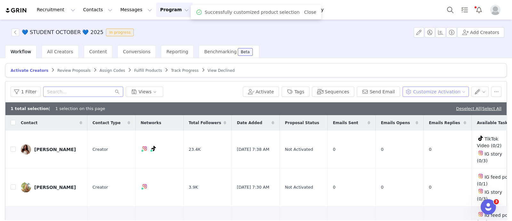
click at [423, 89] on button "Customize Activation" at bounding box center [436, 91] width 66 height 10
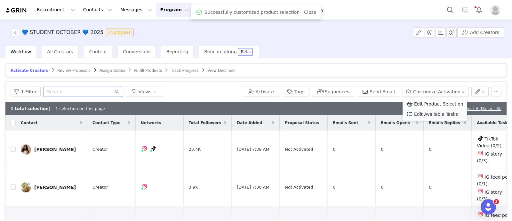
click at [424, 113] on span "Edit Available Tasks" at bounding box center [436, 113] width 44 height 7
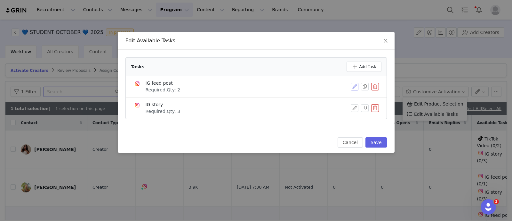
click at [354, 85] on button "button" at bounding box center [355, 87] width 8 height 8
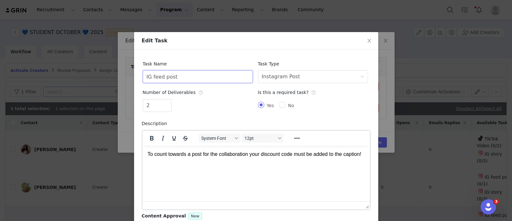
drag, startPoint x: 191, startPoint y: 80, endPoint x: 90, endPoint y: 76, distance: 100.3
click at [92, 76] on div "Edit Task Task Name IG feed post Task Type Select task type Instagram Post Numb…" at bounding box center [256, 110] width 512 height 221
type input "TikTok Video"
click at [279, 71] on div "Instagram Post" at bounding box center [281, 76] width 38 height 12
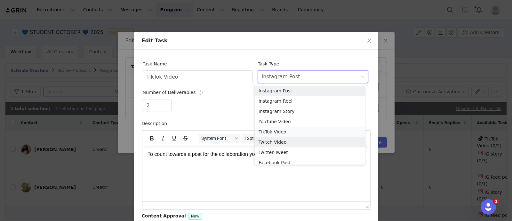
click at [271, 131] on li "TikTok Video" at bounding box center [310, 131] width 110 height 10
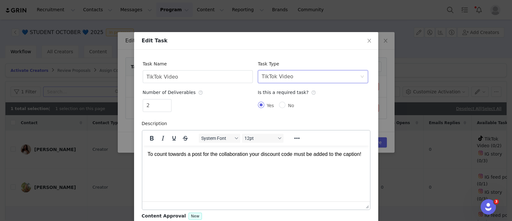
scroll to position [60, 0]
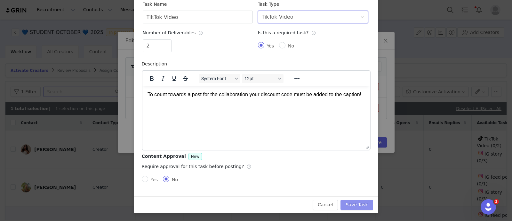
click at [350, 204] on button "Save Task" at bounding box center [357, 204] width 32 height 10
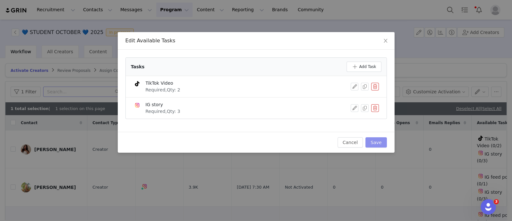
click at [383, 143] on button "Save" at bounding box center [376, 142] width 21 height 10
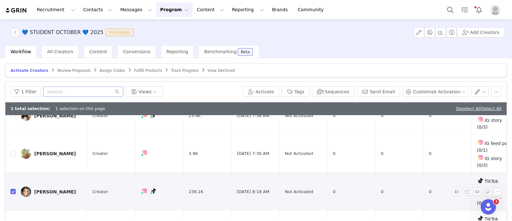
click at [11, 189] on input "checkbox" at bounding box center [13, 191] width 5 height 5
checkbox input "false"
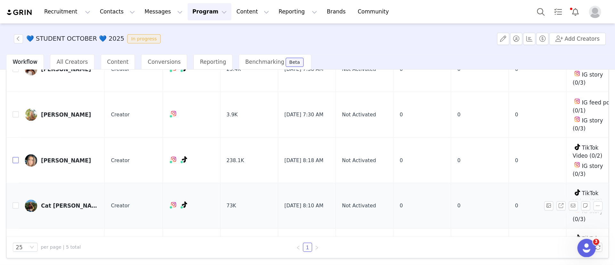
scroll to position [0, 0]
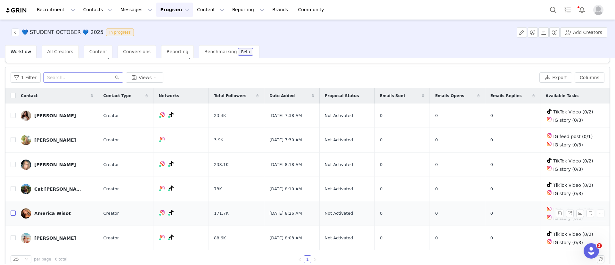
click at [12, 212] on input "checkbox" at bounding box center [13, 212] width 5 height 5
checkbox input "true"
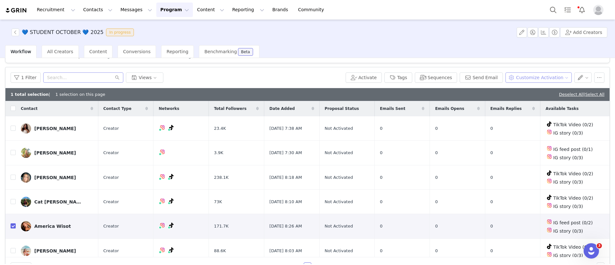
click at [512, 78] on button "Customize Activation" at bounding box center [538, 77] width 66 height 10
click at [512, 88] on span "Edit Product Selection" at bounding box center [539, 89] width 49 height 7
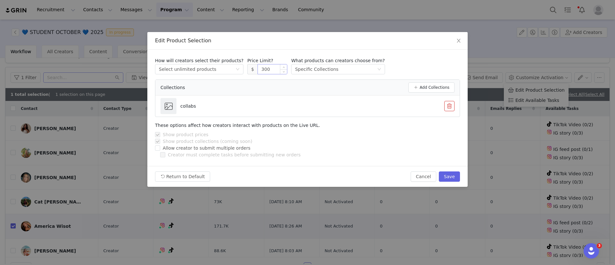
click at [258, 69] on input "300" at bounding box center [272, 69] width 29 height 10
click at [447, 174] on button "Save" at bounding box center [449, 176] width 21 height 10
type input "300"
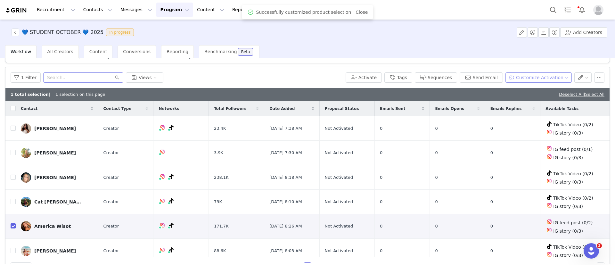
click at [512, 76] on button "Customize Activation" at bounding box center [538, 77] width 66 height 10
click at [512, 96] on li "Edit Available Tasks" at bounding box center [536, 100] width 65 height 10
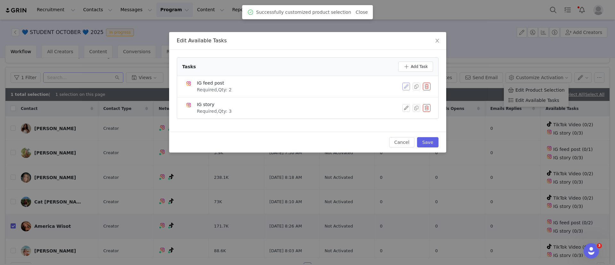
click at [407, 85] on button "button" at bounding box center [406, 87] width 8 height 8
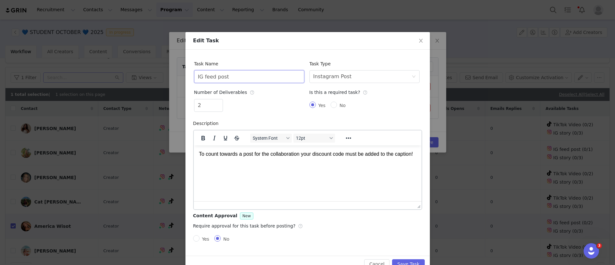
drag, startPoint x: 262, startPoint y: 80, endPoint x: 134, endPoint y: 78, distance: 128.7
click at [145, 78] on div "Edit Task Task Name IG feed post Task Type Select task type Instagram Post Numb…" at bounding box center [307, 132] width 615 height 265
type input "TikTok Video"
click at [390, 74] on div "Select task type Instagram Post" at bounding box center [362, 76] width 98 height 12
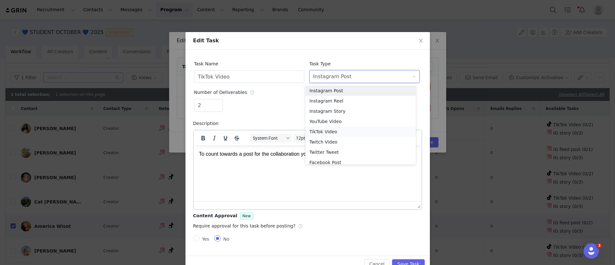
click at [331, 134] on li "TikTok Video" at bounding box center [360, 131] width 110 height 10
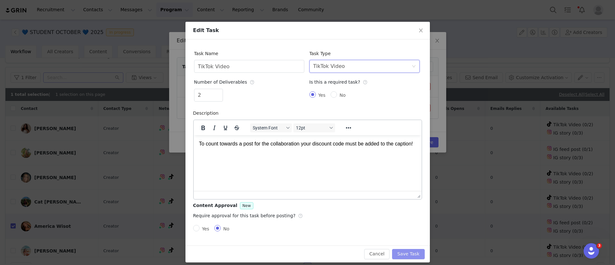
scroll to position [16, 0]
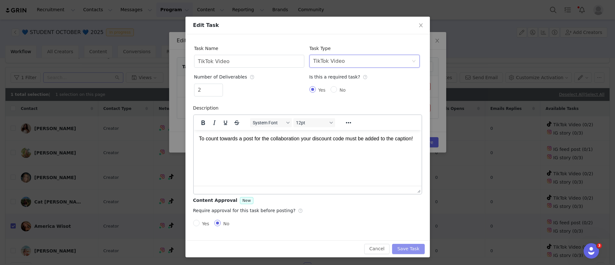
click at [407, 220] on button "Save Task" at bounding box center [408, 249] width 32 height 10
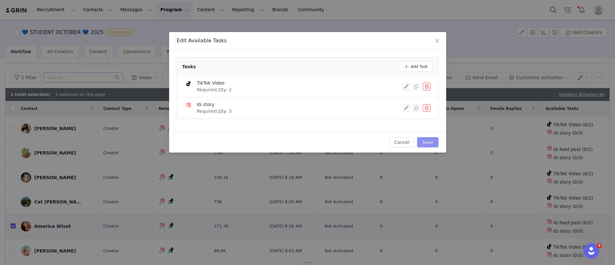
click at [433, 138] on button "Save" at bounding box center [427, 142] width 21 height 10
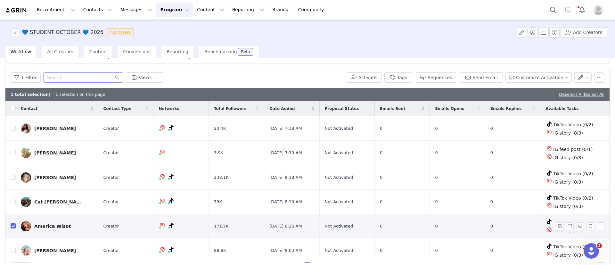
click at [13, 220] on input "checkbox" at bounding box center [13, 225] width 5 height 5
checkbox input "false"
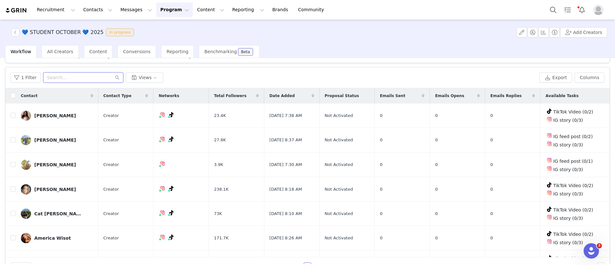
paste input "oliviasmolaa@gmail.com"
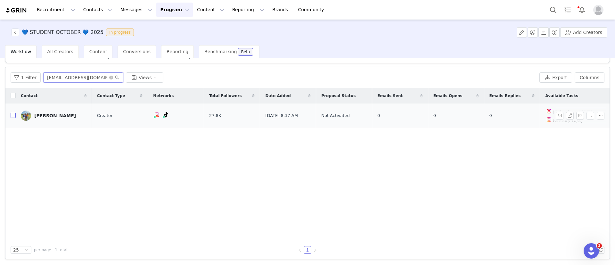
type input "oliviasmolaa@gmail.com"
drag, startPoint x: 15, startPoint y: 115, endPoint x: 30, endPoint y: 116, distance: 15.1
click at [15, 115] on input "checkbox" at bounding box center [13, 115] width 5 height 5
checkbox input "true"
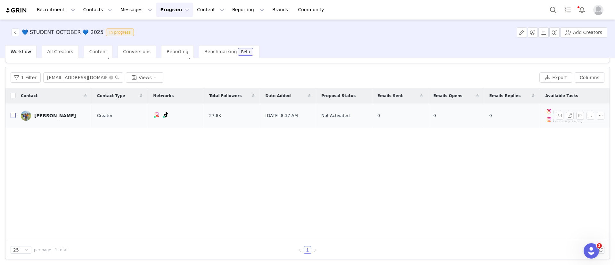
checkbox input "true"
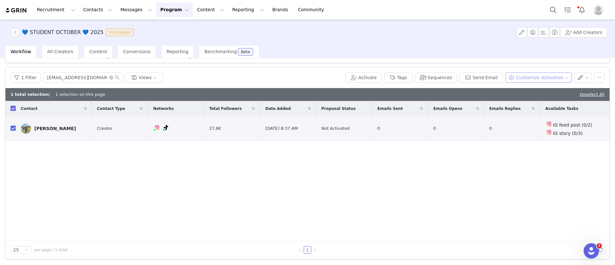
click at [512, 78] on button "Customize Activation" at bounding box center [538, 77] width 66 height 10
click at [512, 92] on span "Edit Product Selection" at bounding box center [539, 89] width 49 height 7
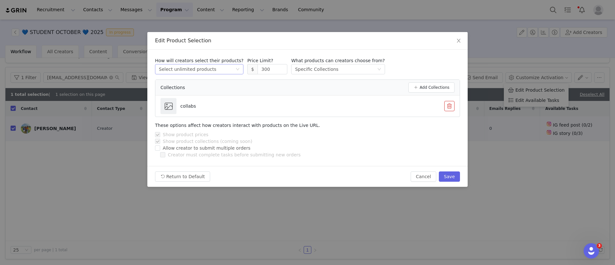
drag, startPoint x: 267, startPoint y: 68, endPoint x: 210, endPoint y: 69, distance: 56.7
click at [210, 69] on div "How will creators select their products? Select method Select unlimited product…" at bounding box center [307, 65] width 305 height 17
click at [448, 174] on button "Save" at bounding box center [449, 176] width 21 height 10
type input "300"
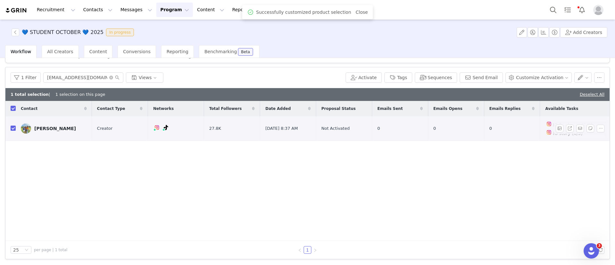
click at [11, 128] on input "checkbox" at bounding box center [13, 128] width 5 height 5
checkbox input "false"
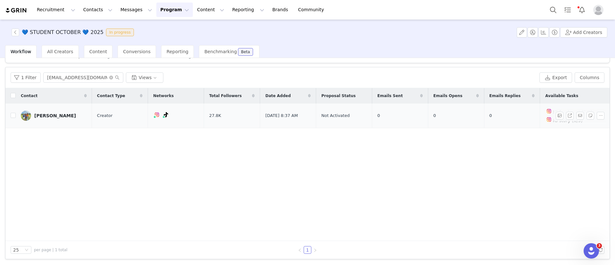
click at [16, 118] on td "Olivia smola" at bounding box center [54, 115] width 76 height 25
click at [12, 115] on input "checkbox" at bounding box center [13, 115] width 5 height 5
checkbox input "true"
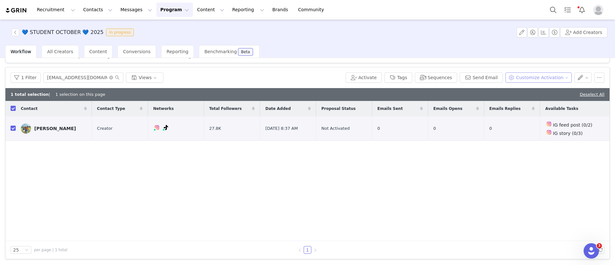
click at [512, 74] on button "Customize Activation" at bounding box center [538, 77] width 66 height 10
click at [512, 99] on span "Edit Available Tasks" at bounding box center [537, 100] width 44 height 7
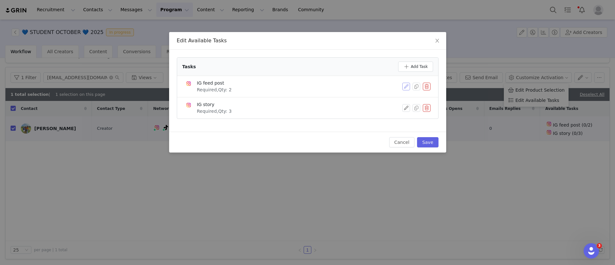
click at [407, 86] on button "button" at bounding box center [406, 87] width 8 height 8
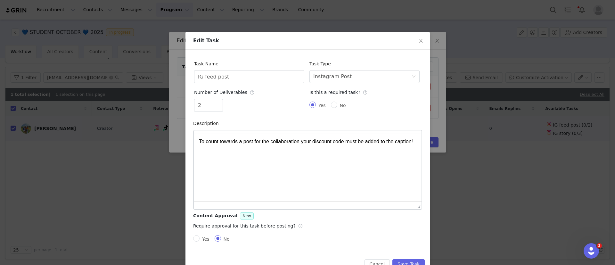
scroll to position [0, 0]
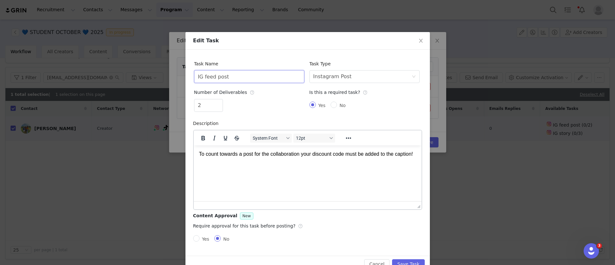
drag, startPoint x: 246, startPoint y: 77, endPoint x: 111, endPoint y: 78, distance: 134.5
click at [122, 78] on div "Edit Task Task Name IG feed post Task Type Select task type Instagram Post Numb…" at bounding box center [307, 132] width 615 height 265
type input "TikTok Video"
click at [366, 76] on div "Select task type Instagram Post" at bounding box center [362, 76] width 98 height 12
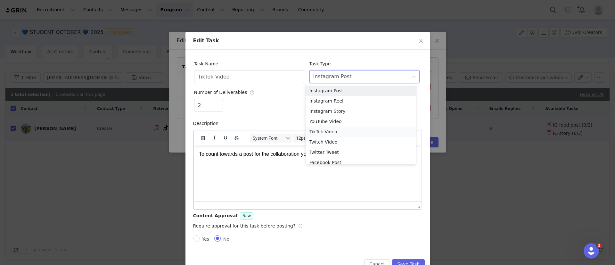
drag, startPoint x: 322, startPoint y: 131, endPoint x: 165, endPoint y: 22, distance: 191.5
click at [322, 131] on li "TikTok Video" at bounding box center [360, 131] width 110 height 10
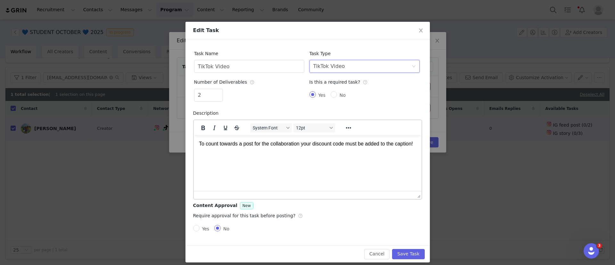
scroll to position [16, 0]
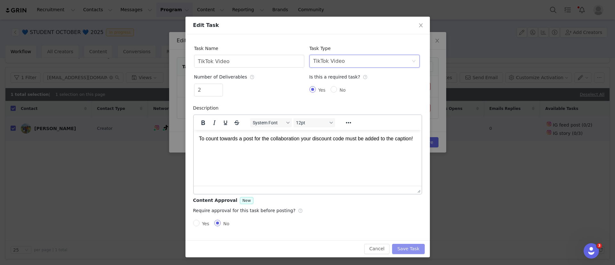
click at [403, 220] on button "Save Task" at bounding box center [408, 249] width 32 height 10
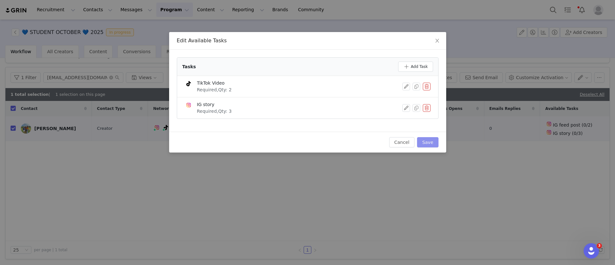
click at [435, 145] on button "Save" at bounding box center [427, 142] width 21 height 10
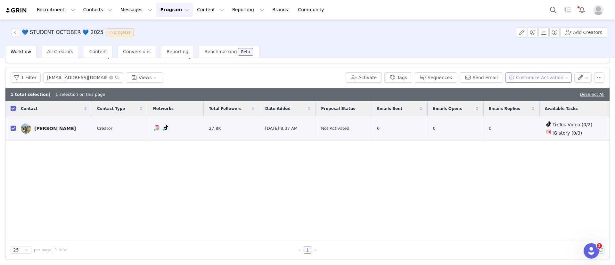
click at [512, 76] on button "Customize Activation" at bounding box center [538, 77] width 66 height 10
click at [512, 86] on span "Edit Product Selection" at bounding box center [539, 89] width 49 height 7
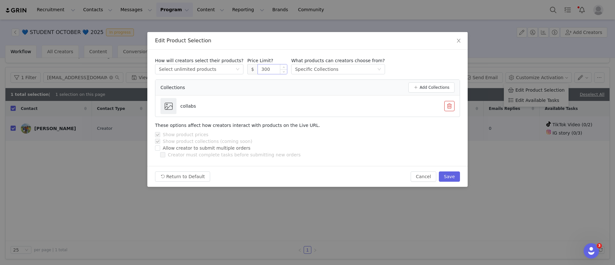
click at [258, 68] on input "300" at bounding box center [272, 69] width 29 height 10
click at [451, 175] on button "Save" at bounding box center [449, 176] width 21 height 10
type input "300"
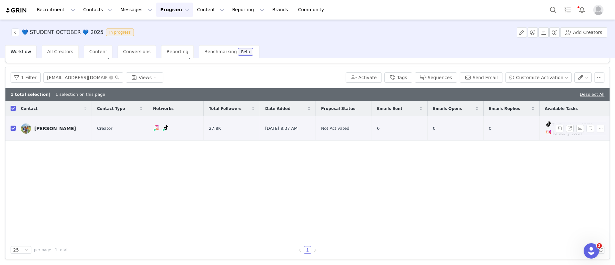
click at [14, 124] on td at bounding box center [10, 128] width 10 height 24
click at [15, 127] on input "checkbox" at bounding box center [13, 128] width 5 height 5
checkbox input "false"
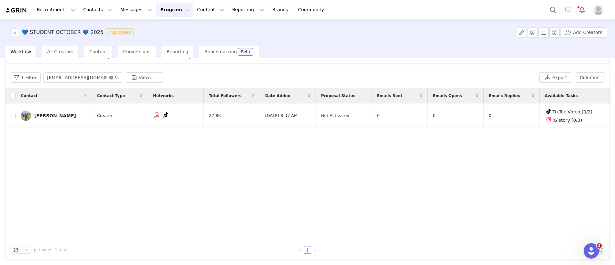
click at [110, 77] on icon "icon: close-circle" at bounding box center [111, 78] width 4 height 4
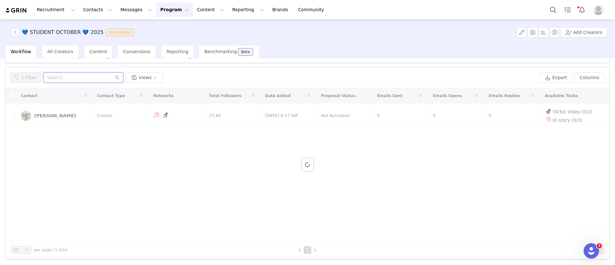
paste input "alexis.k9@yahoo.com"
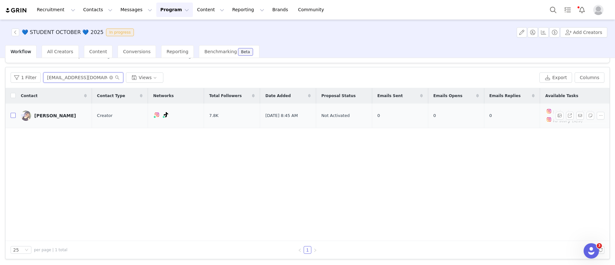
type input "alexis.k9@yahoo.com"
drag, startPoint x: 12, startPoint y: 116, endPoint x: 23, endPoint y: 115, distance: 11.6
click at [12, 116] on input "checkbox" at bounding box center [13, 115] width 5 height 5
checkbox input "true"
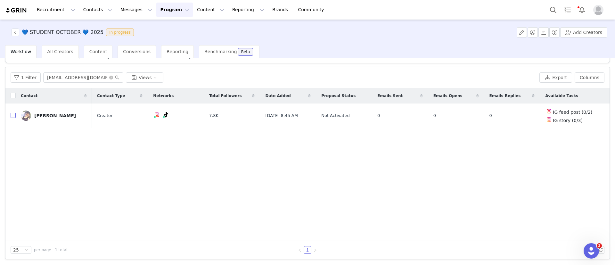
checkbox input "true"
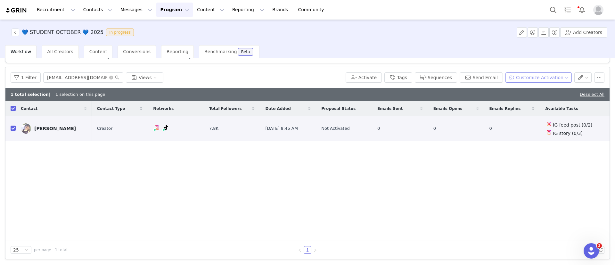
click at [512, 77] on button "Customize Activation" at bounding box center [538, 77] width 66 height 10
click at [512, 92] on span "Edit Product Selection" at bounding box center [539, 89] width 49 height 7
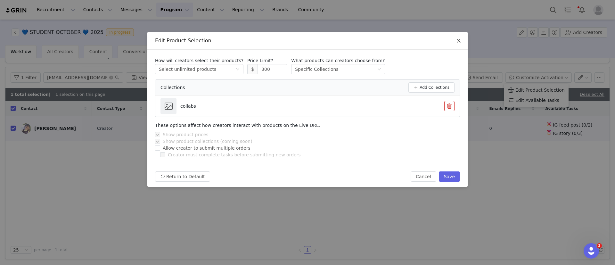
click at [457, 36] on span "Close" at bounding box center [459, 41] width 18 height 18
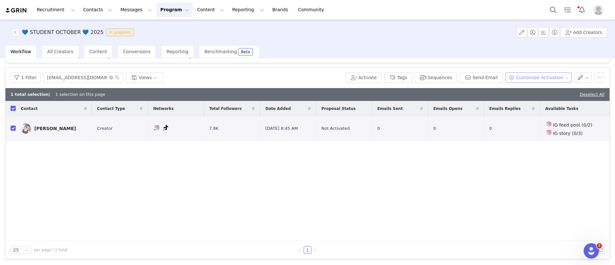
click at [512, 80] on button "Customize Activation" at bounding box center [538, 77] width 66 height 10
click at [512, 103] on span "Edit Available Tasks" at bounding box center [537, 100] width 44 height 7
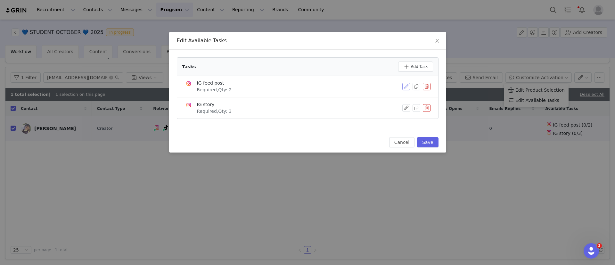
click at [406, 87] on button "button" at bounding box center [406, 87] width 8 height 8
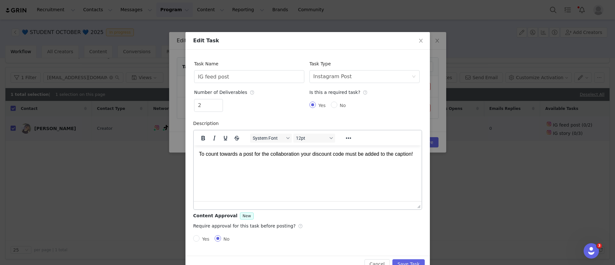
scroll to position [0, 0]
click at [215, 112] on div "2" at bounding box center [249, 106] width 110 height 15
type input "1"
click at [216, 107] on span "Decrease Value" at bounding box center [219, 107] width 7 height 7
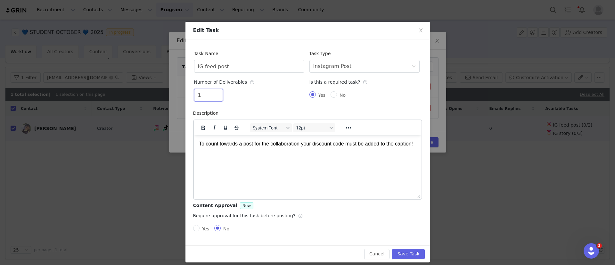
scroll to position [16, 0]
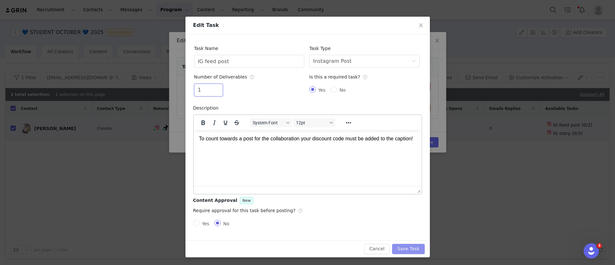
click at [413, 220] on button "Save Task" at bounding box center [408, 249] width 32 height 10
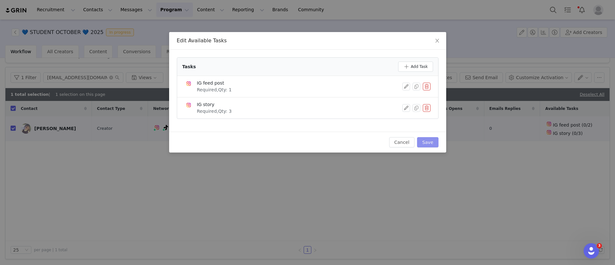
click at [434, 143] on button "Save" at bounding box center [427, 142] width 21 height 10
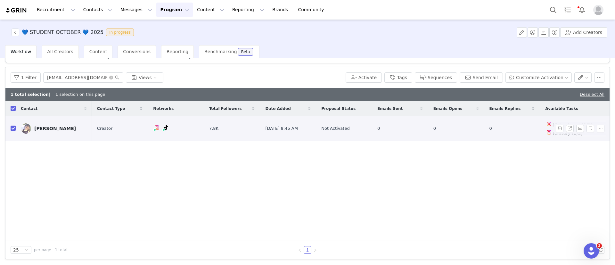
click at [13, 129] on input "checkbox" at bounding box center [13, 128] width 5 height 5
checkbox input "false"
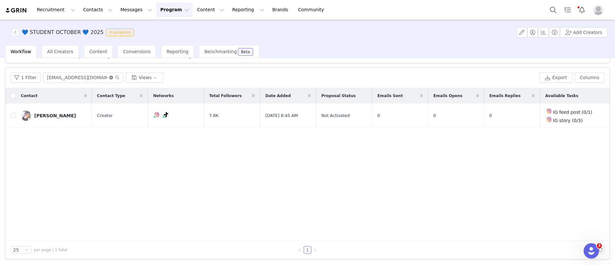
click at [109, 77] on icon "icon: close-circle" at bounding box center [111, 78] width 4 height 4
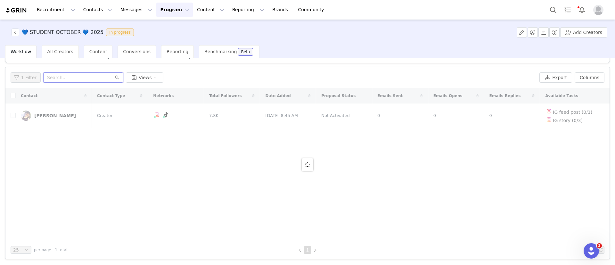
paste input "kamoni.youngblood15@gmail.com"
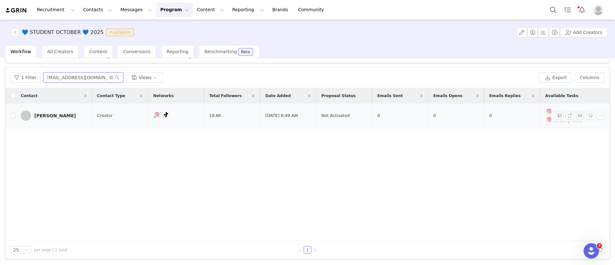
type input "kamoni.youngblood15@gmail.com"
click at [13, 116] on input "checkbox" at bounding box center [13, 115] width 5 height 5
checkbox input "true"
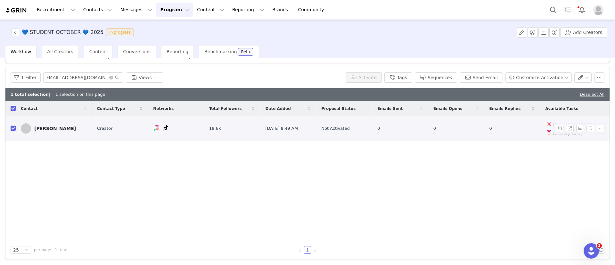
scroll to position [0, 0]
click at [512, 80] on button "Customize Activation" at bounding box center [538, 77] width 66 height 10
click at [512, 91] on span "Edit Product Selection" at bounding box center [539, 89] width 49 height 7
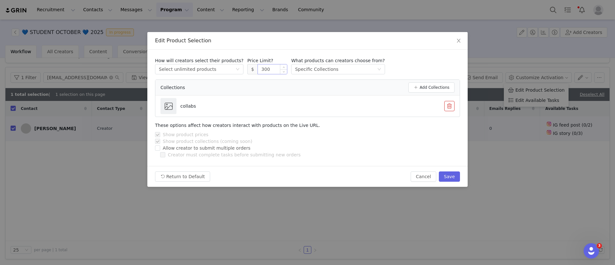
click at [258, 69] on input "300" at bounding box center [272, 69] width 29 height 10
click at [448, 173] on button "Save" at bounding box center [449, 176] width 21 height 10
type input "300"
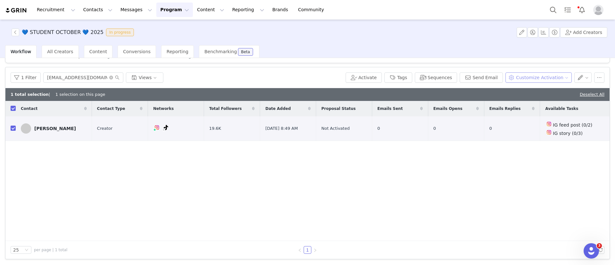
drag, startPoint x: 520, startPoint y: 77, endPoint x: 529, endPoint y: 91, distance: 17.4
click at [512, 76] on button "Customize Activation" at bounding box center [538, 77] width 66 height 10
click at [512, 100] on span "Edit Available Tasks" at bounding box center [537, 100] width 44 height 7
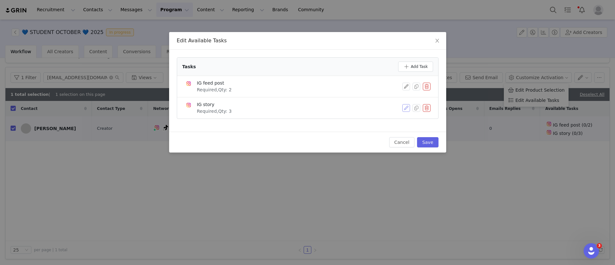
click at [410, 109] on div at bounding box center [416, 108] width 28 height 8
click at [406, 86] on button "button" at bounding box center [406, 87] width 8 height 8
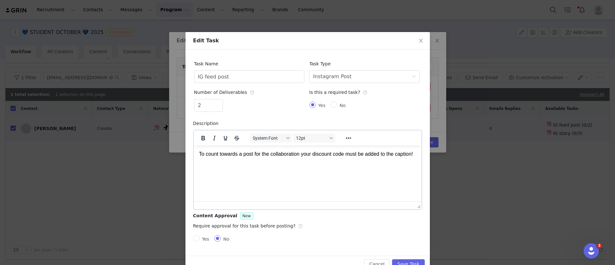
click at [217, 113] on div "2" at bounding box center [249, 106] width 110 height 15
type input "1"
click at [217, 109] on span "Decrease Value" at bounding box center [219, 107] width 7 height 7
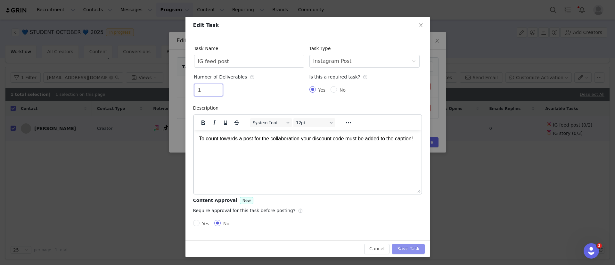
click at [407, 220] on button "Save Task" at bounding box center [408, 249] width 32 height 10
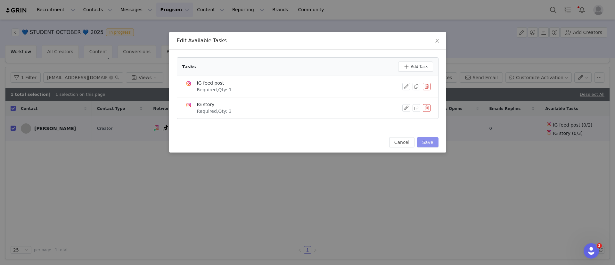
click at [429, 140] on button "Save" at bounding box center [427, 142] width 21 height 10
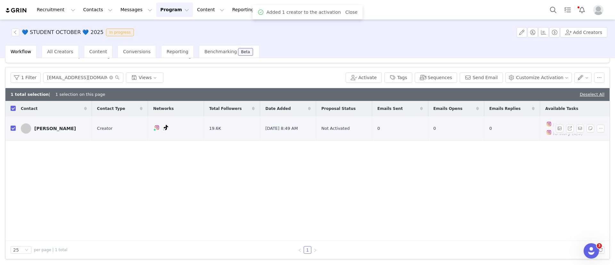
drag, startPoint x: 15, startPoint y: 128, endPoint x: 23, endPoint y: 126, distance: 8.0
click at [15, 128] on input "checkbox" at bounding box center [13, 128] width 5 height 5
checkbox input "false"
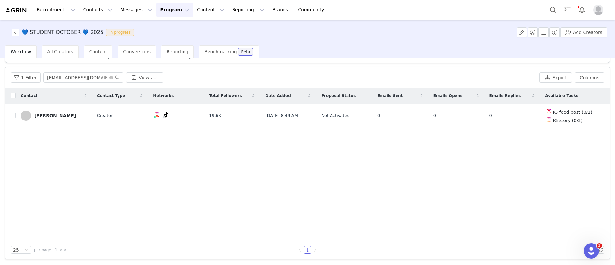
click at [112, 77] on span at bounding box center [114, 77] width 10 height 4
click at [109, 77] on icon "icon: close-circle" at bounding box center [111, 78] width 4 height 4
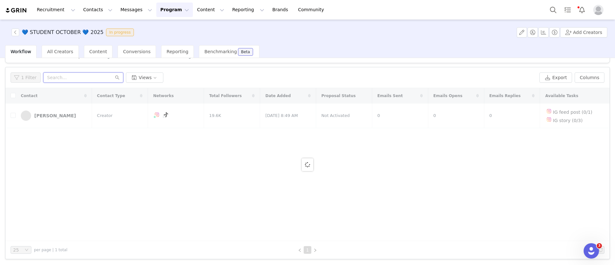
paste input "jadyn.walkerr29@gmail.com"
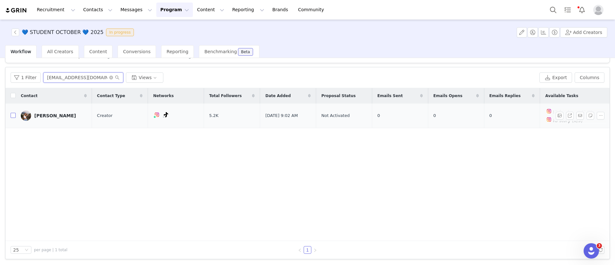
type input "jadyn.walkerr29@gmail.com"
click at [14, 116] on input "checkbox" at bounding box center [13, 115] width 5 height 5
checkbox input "true"
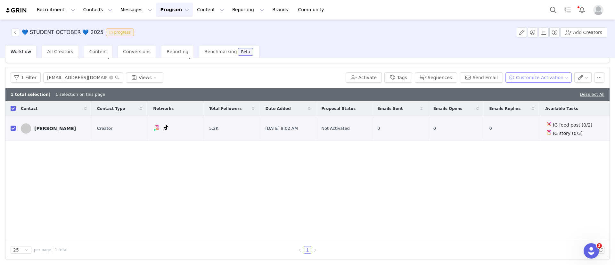
click at [512, 79] on button "Customize Activation" at bounding box center [538, 77] width 66 height 10
click at [512, 101] on span "Edit Available Tasks" at bounding box center [537, 100] width 44 height 7
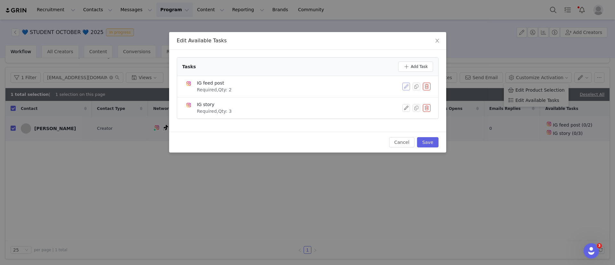
click at [405, 85] on button "button" at bounding box center [406, 87] width 8 height 8
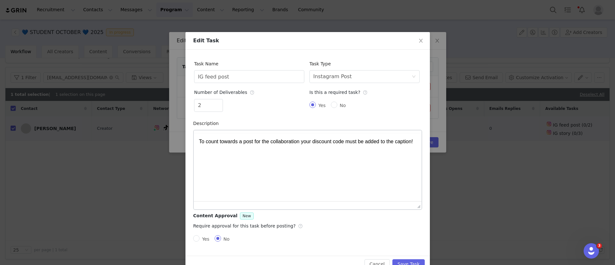
scroll to position [0, 0]
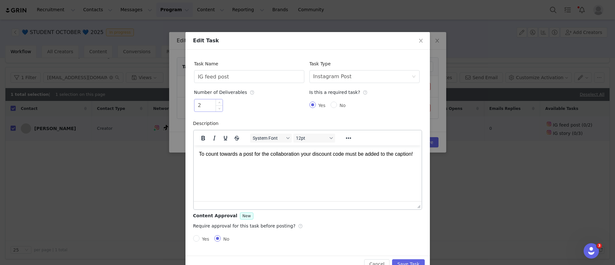
click at [213, 111] on div "2" at bounding box center [208, 105] width 29 height 13
type input "1"
click at [216, 110] on span "Decrease Value" at bounding box center [219, 107] width 7 height 7
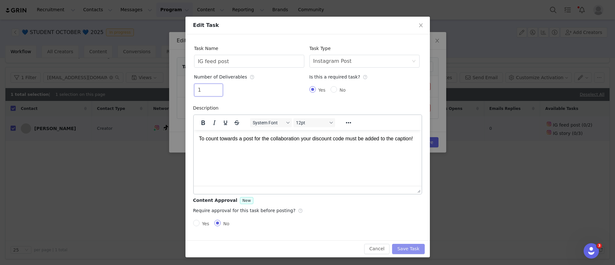
click at [411, 220] on button "Save Task" at bounding box center [408, 249] width 32 height 10
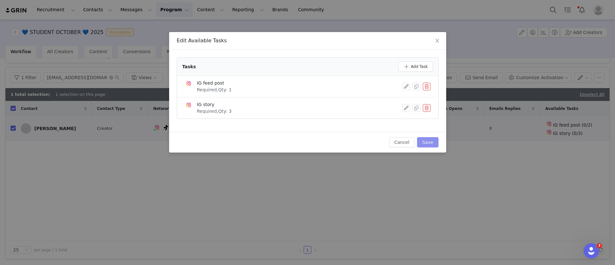
click at [434, 137] on button "Save" at bounding box center [427, 142] width 21 height 10
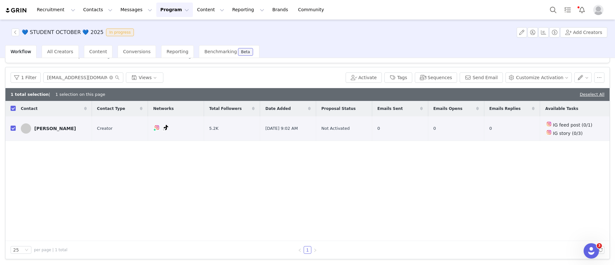
click at [15, 128] on input "checkbox" at bounding box center [13, 128] width 5 height 5
checkbox input "false"
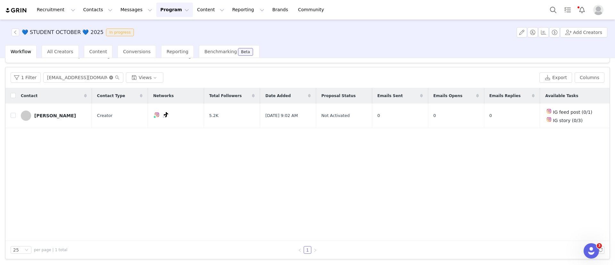
click at [109, 77] on icon "icon: close-circle" at bounding box center [111, 78] width 4 height 4
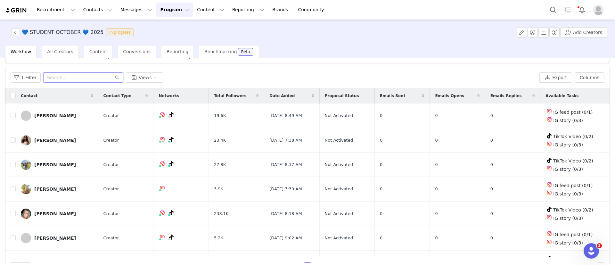
paste input "sherrylin643@gmail.com"
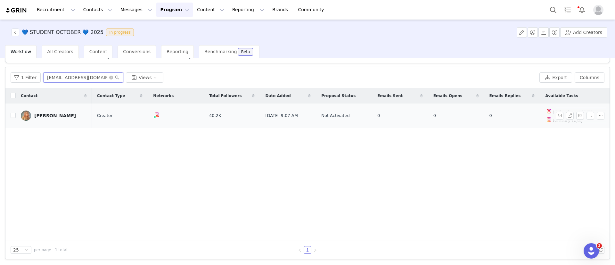
type input "sherrylin643@gmail.com"
drag, startPoint x: 14, startPoint y: 118, endPoint x: 304, endPoint y: 126, distance: 290.2
click at [14, 118] on td at bounding box center [10, 115] width 10 height 25
click at [12, 116] on input "checkbox" at bounding box center [13, 115] width 5 height 5
checkbox input "true"
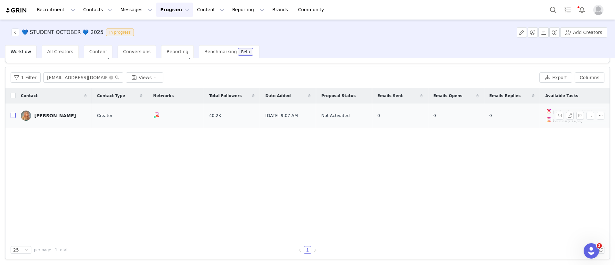
checkbox input "true"
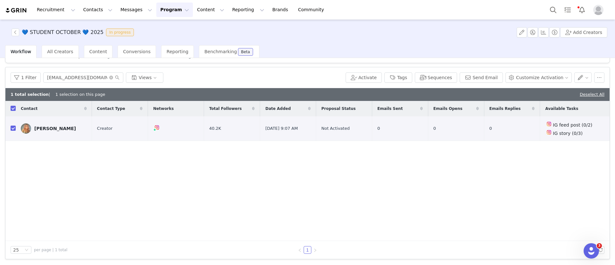
click at [512, 84] on div "1 Filter sherrylin643@gmail.com Views Activate Tags Sequences Send Email Custom…" at bounding box center [307, 77] width 604 height 21
click at [512, 78] on button "Customize Activation" at bounding box center [538, 77] width 66 height 10
click at [512, 101] on span "Edit Available Tasks" at bounding box center [537, 100] width 44 height 7
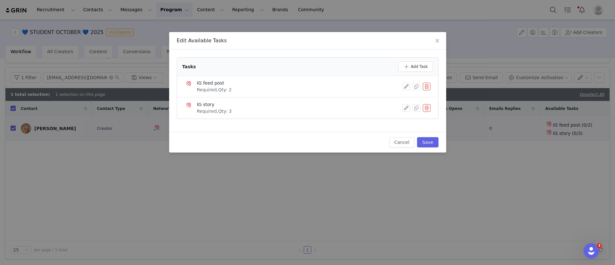
drag, startPoint x: 321, startPoint y: 115, endPoint x: 376, endPoint y: 118, distance: 55.2
click at [328, 118] on div "Tasks Add Task IG feed post Required, Qty: 2 IG story Required, Qty: 3" at bounding box center [308, 87] width 262 height 61
click at [406, 86] on button "button" at bounding box center [406, 87] width 8 height 8
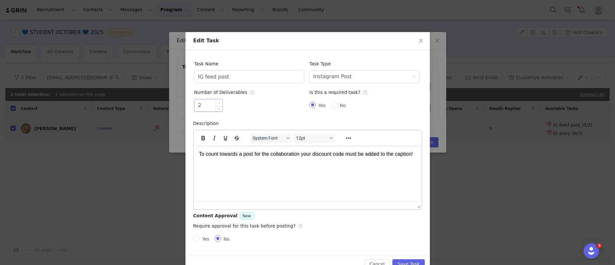
scroll to position [0, 0]
type input "1"
click at [216, 110] on span "Decrease Value" at bounding box center [219, 107] width 7 height 7
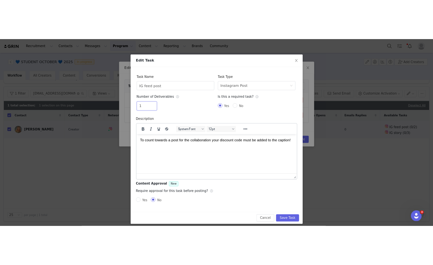
scroll to position [16, 0]
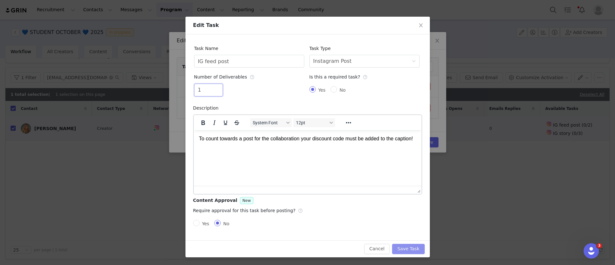
click at [398, 220] on button "Save Task" at bounding box center [408, 249] width 32 height 10
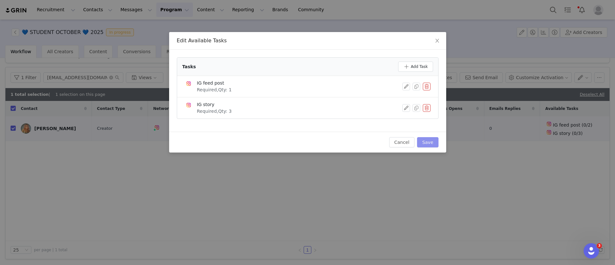
click at [429, 143] on button "Save" at bounding box center [427, 142] width 21 height 10
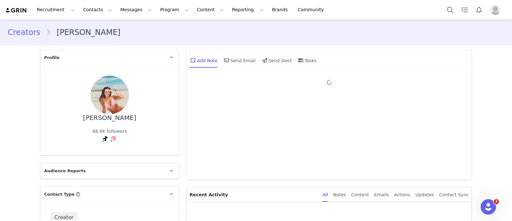
type input "+1 ([GEOGRAPHIC_DATA])"
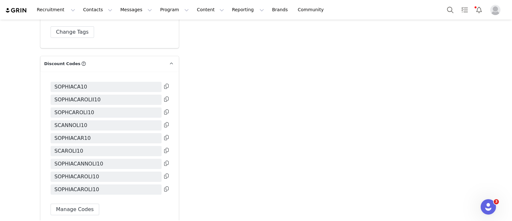
scroll to position [1472, 0]
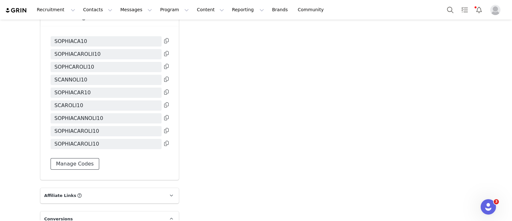
click at [77, 158] on button "Manage Codes" at bounding box center [75, 164] width 49 height 12
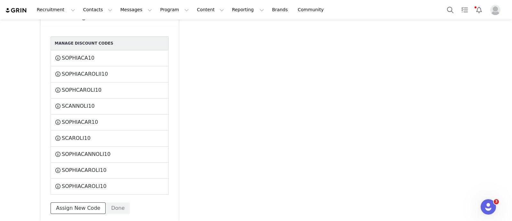
click at [79, 202] on button "Assign New Code" at bounding box center [78, 208] width 55 height 12
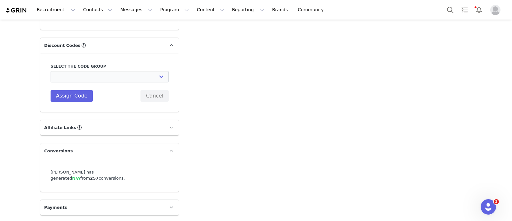
scroll to position [1417, 0]
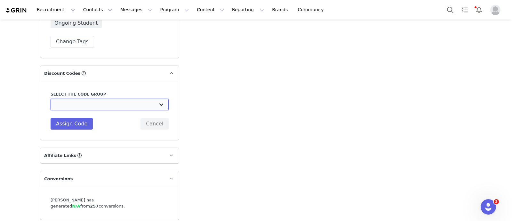
click at [102, 99] on select "Edikted UK: NEW TIKTOK ❤️ Edikted UK: NEW IG ❤️ Edikted: Students + IG Edikted:…" at bounding box center [110, 105] width 118 height 12
select select "10009866"
click at [51, 99] on select "Edikted UK: NEW TIKTOK ❤️ Edikted UK: NEW IG ❤️ Edikted: Students + IG Edikted:…" at bounding box center [110, 105] width 118 height 12
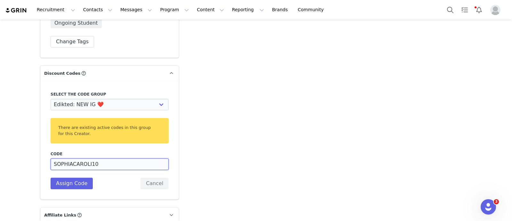
click at [86, 158] on input "SOPHIACAROLI10" at bounding box center [110, 164] width 118 height 12
click at [69, 158] on input "SOPHIACAROLI10" at bounding box center [110, 164] width 118 height 12
type input "SOCAROLI10"
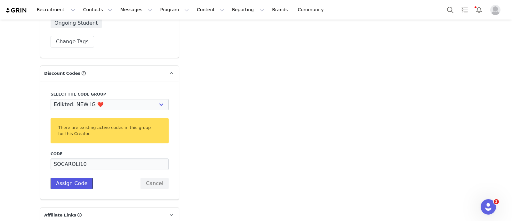
click at [72, 177] on button "Assign Code" at bounding box center [72, 183] width 42 height 12
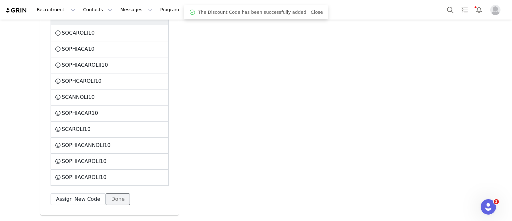
click at [117, 193] on button "Done" at bounding box center [118, 199] width 24 height 12
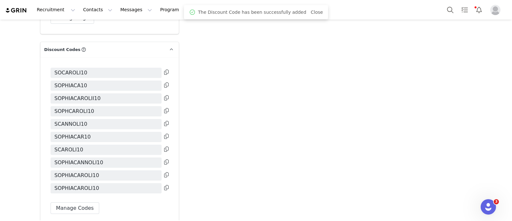
scroll to position [1365, 0]
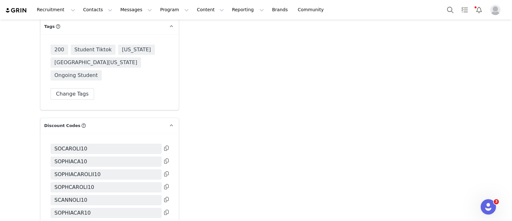
click at [164, 145] on icon at bounding box center [166, 147] width 4 height 5
click at [164, 144] on button at bounding box center [166, 148] width 4 height 8
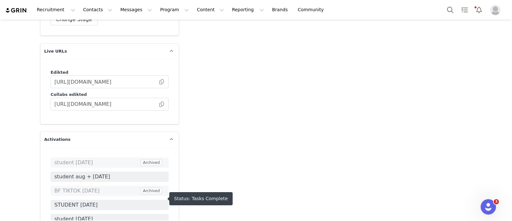
scroll to position [1005, 0]
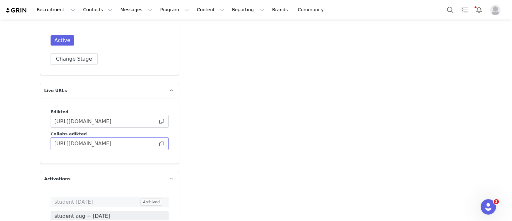
click at [159, 143] on span at bounding box center [162, 143] width 6 height 0
click at [450, 10] on button "Search" at bounding box center [450, 10] width 14 height 14
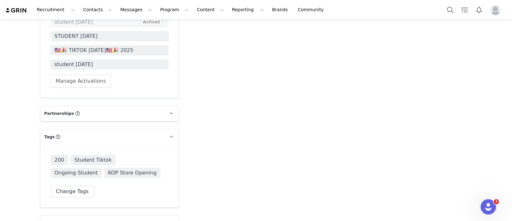
scroll to position [1178, 0]
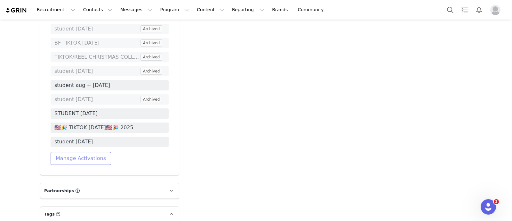
click at [90, 152] on button "Manage Activations" at bounding box center [81, 158] width 61 height 13
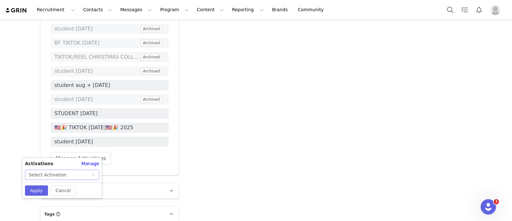
click at [66, 172] on div "Select Activation" at bounding box center [60, 175] width 62 height 10
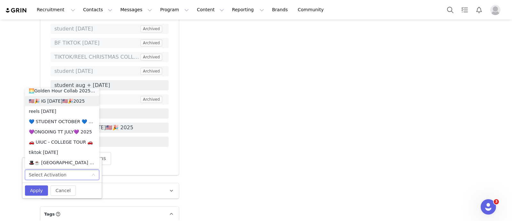
scroll to position [401, 0]
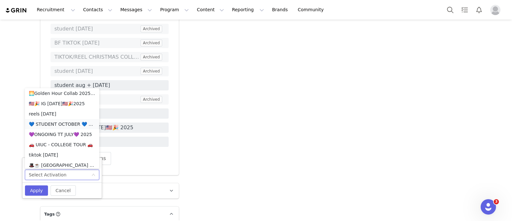
click at [66, 124] on li "💙 STUDENT OCTOBER 💙 2025" at bounding box center [62, 124] width 74 height 10
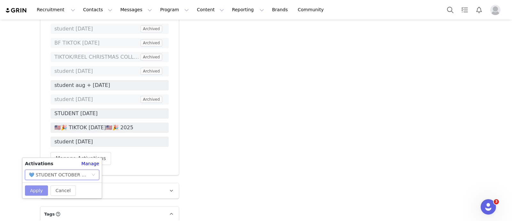
click at [37, 191] on button "Apply" at bounding box center [36, 190] width 23 height 10
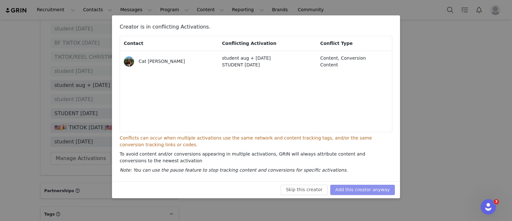
click at [368, 192] on button "Add this creator anyway" at bounding box center [362, 189] width 65 height 10
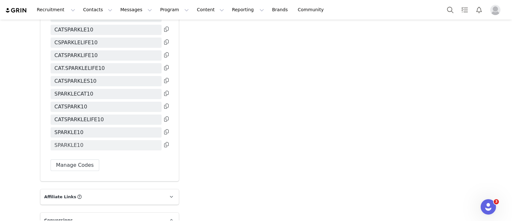
scroll to position [1458, 0]
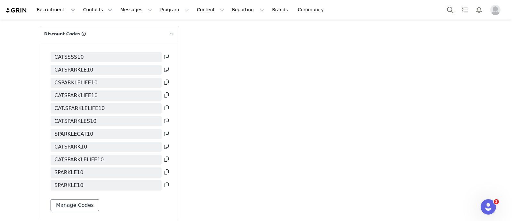
click at [53, 199] on button "Manage Codes" at bounding box center [75, 205] width 49 height 12
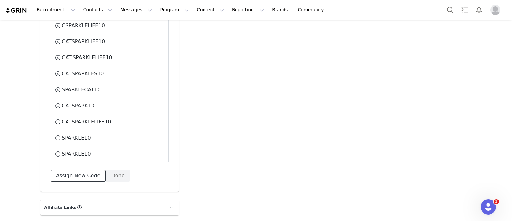
click at [74, 170] on button "Assign New Code" at bounding box center [78, 176] width 55 height 12
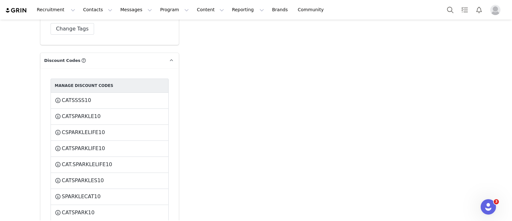
select select
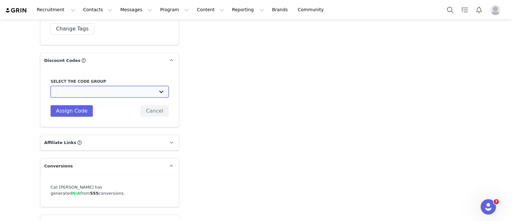
click at [66, 86] on select "Edikted UK: NEW TIKTOK ❤️ Edikted UK: NEW IG ❤️ Edikted: Students + IG Edikted:…" at bounding box center [110, 92] width 118 height 12
drag, startPoint x: 253, startPoint y: 154, endPoint x: 247, endPoint y: 155, distance: 5.8
click at [147, 95] on div "Select the code group Edikted UK: NEW TIKTOK ❤️ Edikted UK: NEW IG ❤️ Edikted: …" at bounding box center [110, 97] width 118 height 38
click at [151, 105] on button "Cancel" at bounding box center [155, 111] width 28 height 12
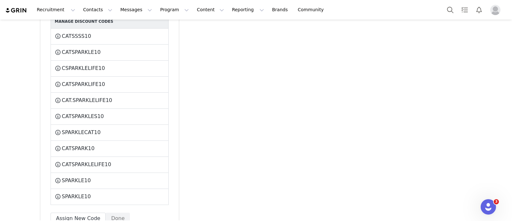
scroll to position [1511, 0]
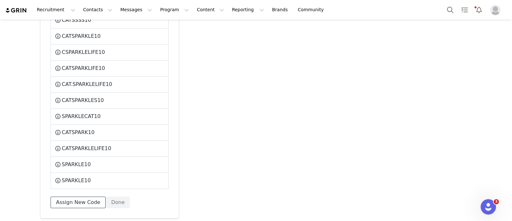
click at [70, 196] on button "Assign New Code" at bounding box center [78, 202] width 55 height 12
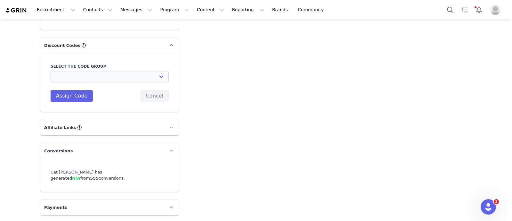
scroll to position [1431, 0]
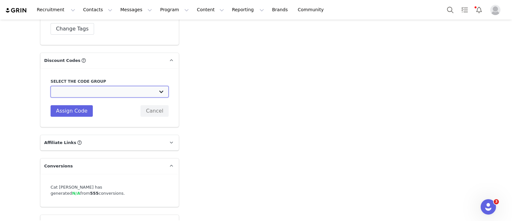
click at [92, 86] on select "Edikted UK: NEW TIKTOK ❤️ Edikted UK: NEW IG ❤️ Edikted: Students + IG Edikted:…" at bounding box center [110, 92] width 118 height 12
select select "10009866"
click at [51, 86] on select "Edikted UK: NEW TIKTOK ❤️ Edikted UK: NEW IG ❤️ Edikted: Students + IG Edikted:…" at bounding box center [110, 92] width 118 height 12
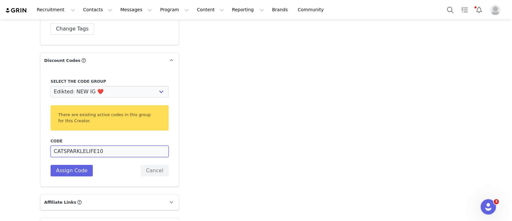
click at [87, 145] on input "CATSPARKLELIFE10" at bounding box center [110, 151] width 118 height 12
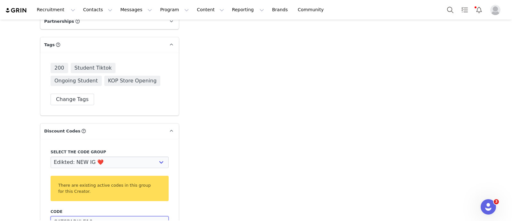
scroll to position [1481, 0]
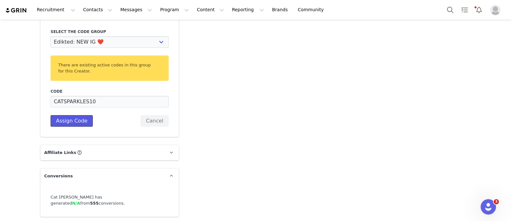
click at [74, 115] on button "Assign Code" at bounding box center [72, 121] width 42 height 12
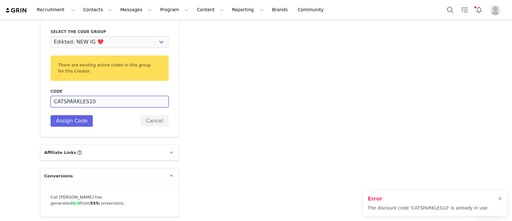
click at [82, 96] on input "CATSPARKLES10" at bounding box center [110, 102] width 118 height 12
type input "CATSPARKLELIFEE10"
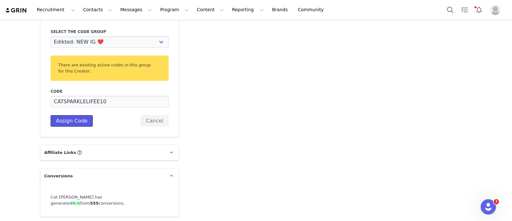
click at [66, 115] on button "Assign Code" at bounding box center [72, 121] width 42 height 12
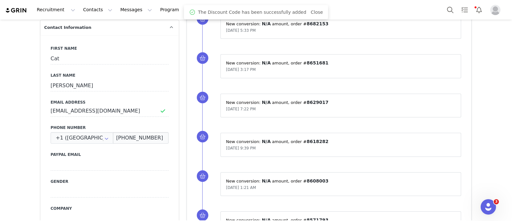
scroll to position [0, 0]
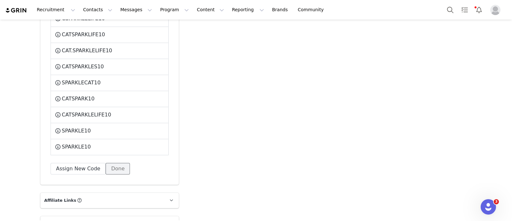
drag, startPoint x: 114, startPoint y: 160, endPoint x: 138, endPoint y: 165, distance: 23.8
click at [114, 163] on button "Done" at bounding box center [118, 169] width 24 height 12
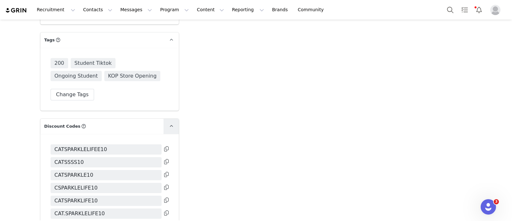
scroll to position [1365, 0]
click at [164, 147] on icon at bounding box center [166, 149] width 4 height 5
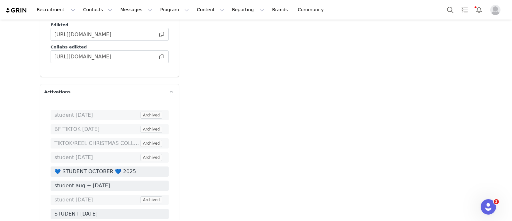
scroll to position [1045, 0]
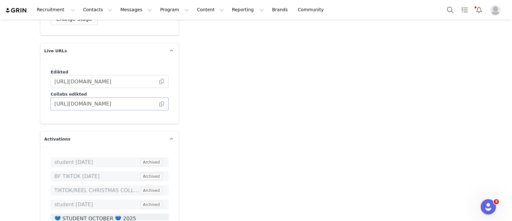
click at [160, 104] on span at bounding box center [162, 104] width 6 height 0
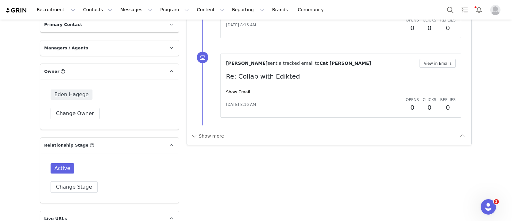
scroll to position [804, 0]
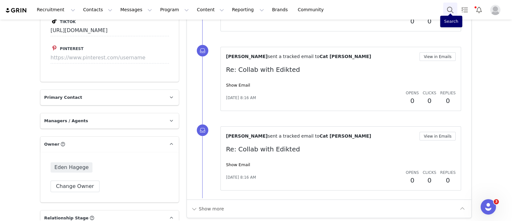
click at [452, 9] on button "Search" at bounding box center [450, 10] width 14 height 14
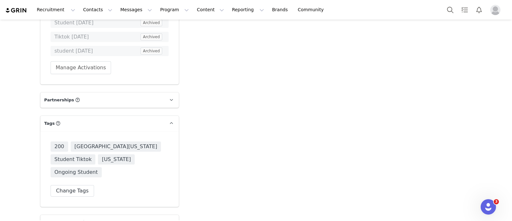
scroll to position [1200, 0]
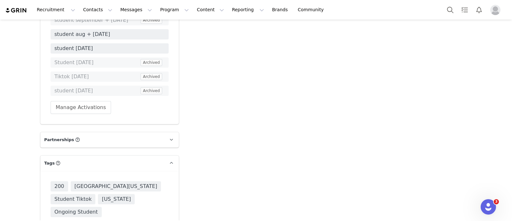
click at [80, 90] on div "[DATE] INSPO COLLAB ❤️💙 2024 Archived student september + [DATE] Archived stude…" at bounding box center [110, 57] width 118 height 113
click at [79, 101] on button "Manage Activations" at bounding box center [81, 107] width 61 height 13
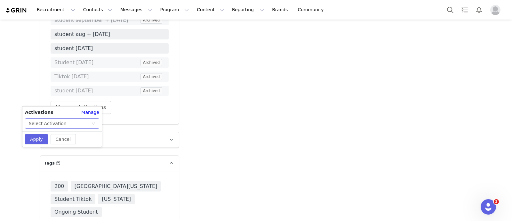
click at [70, 121] on div "Select Activation" at bounding box center [60, 123] width 62 height 10
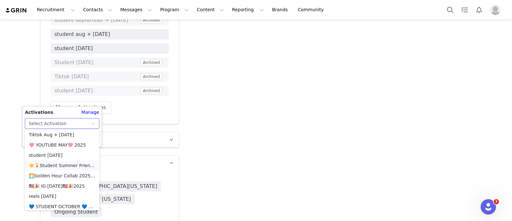
scroll to position [400, 0]
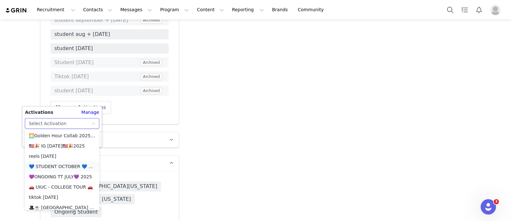
click at [70, 165] on li "💙 STUDENT OCTOBER 💙 2025" at bounding box center [62, 166] width 74 height 10
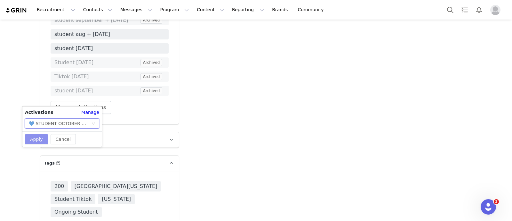
click at [38, 138] on button "Apply" at bounding box center [36, 139] width 23 height 10
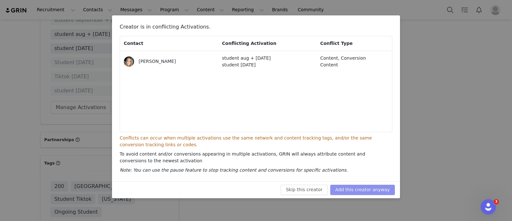
click at [384, 186] on button "Add this creator anyway" at bounding box center [362, 189] width 65 height 10
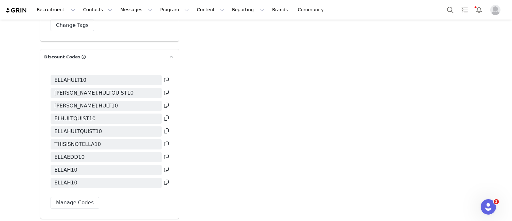
scroll to position [1418, 0]
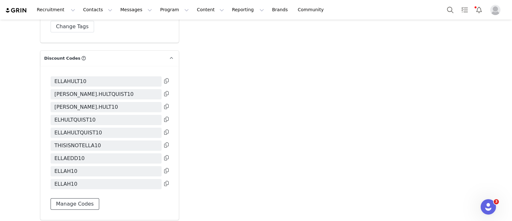
click at [66, 198] on button "Manage Codes" at bounding box center [75, 204] width 49 height 12
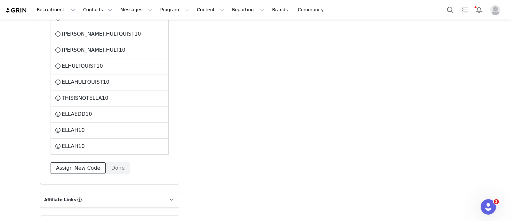
click at [63, 162] on button "Assign New Code" at bounding box center [78, 168] width 55 height 12
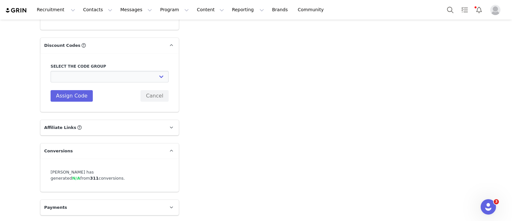
scroll to position [1403, 0]
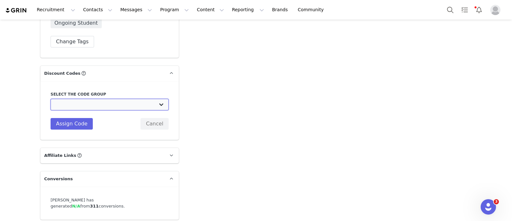
click at [90, 99] on select "Edikted UK: NEW TIKTOK ❤️ Edikted UK: NEW IG ❤️ Edikted: Students + IG Edikted:…" at bounding box center [110, 105] width 118 height 12
select select "10009866"
click at [51, 99] on select "Edikted UK: NEW TIKTOK ❤️ Edikted UK: NEW IG ❤️ Edikted: Students + IG Edikted:…" at bounding box center [110, 105] width 118 height 12
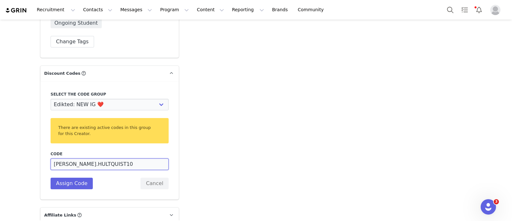
click at [62, 158] on input "[PERSON_NAME].HULTQUIST10" at bounding box center [110, 164] width 118 height 12
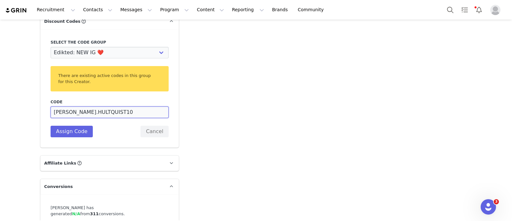
scroll to position [1463, 0]
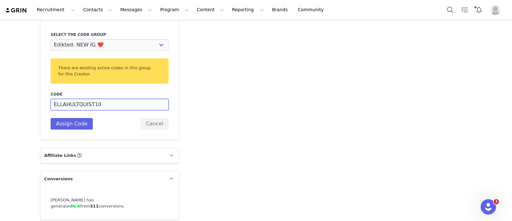
click at [88, 99] on input "ELLAHULTQUIST10" at bounding box center [110, 105] width 118 height 12
click at [62, 99] on input "ELLAHULTQUIST10" at bounding box center [110, 105] width 118 height 12
click at [102, 99] on input "EHULTQUIST10" at bounding box center [110, 105] width 118 height 12
type input "EHULTQUIST10"
click at [80, 118] on button "Assign Code" at bounding box center [72, 124] width 42 height 12
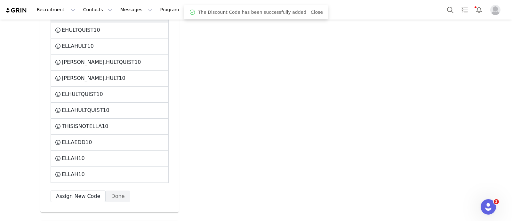
scroll to position [1543, 0]
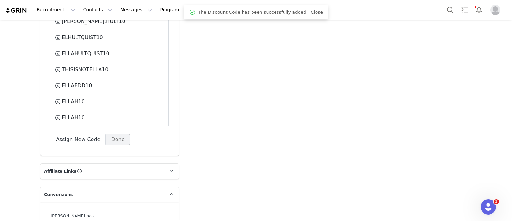
click at [118, 134] on button "Done" at bounding box center [118, 140] width 24 height 12
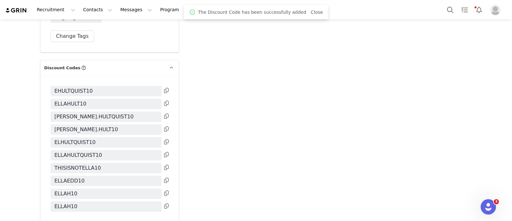
scroll to position [1391, 0]
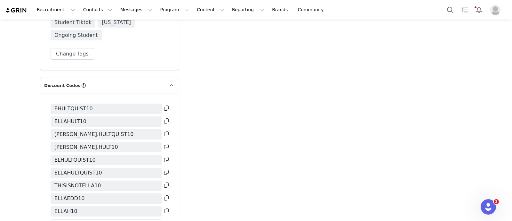
click at [164, 105] on icon at bounding box center [166, 107] width 4 height 5
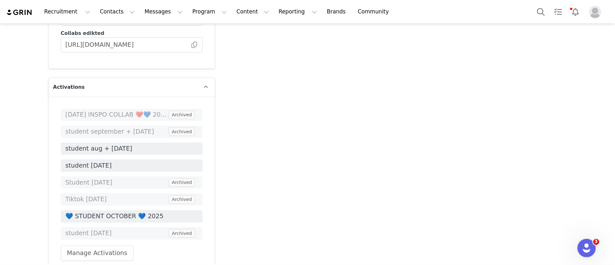
scroll to position [991, 0]
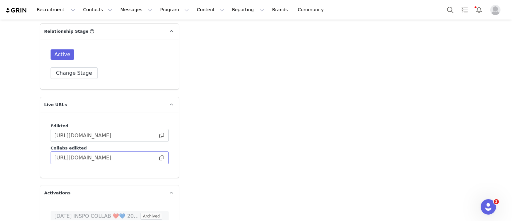
click at [159, 158] on span at bounding box center [162, 158] width 6 height 0
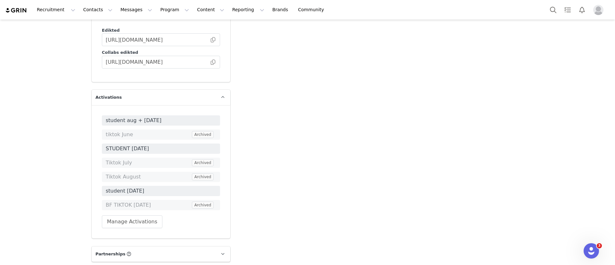
scroll to position [1153, 0]
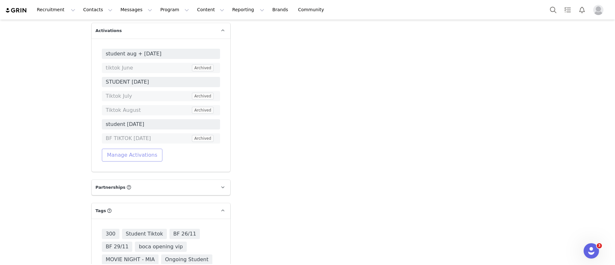
click at [129, 149] on button "Manage Activations" at bounding box center [132, 155] width 61 height 13
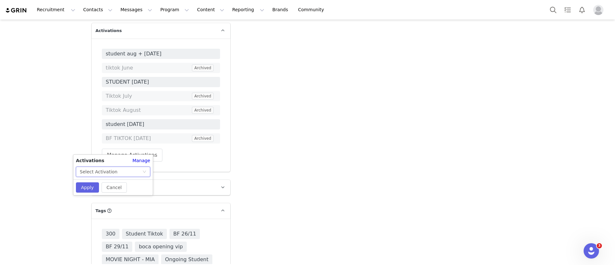
click at [98, 174] on div "Select Activation" at bounding box center [99, 172] width 38 height 10
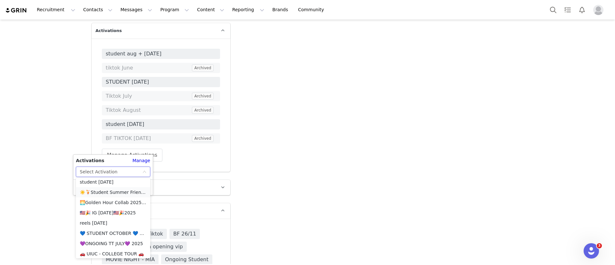
scroll to position [430, 0]
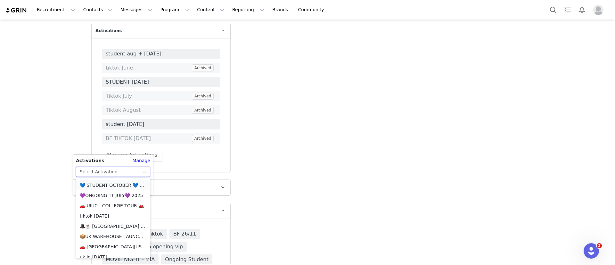
click at [114, 182] on li "💙 STUDENT OCTOBER 💙 2025" at bounding box center [113, 185] width 74 height 10
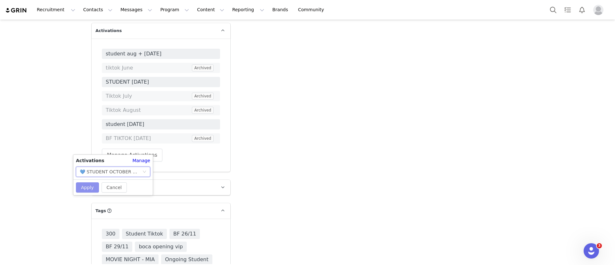
click at [89, 186] on button "Apply" at bounding box center [87, 187] width 23 height 10
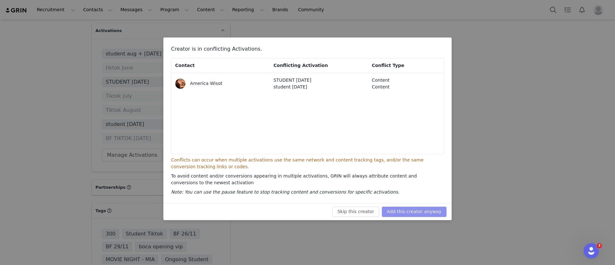
click at [432, 214] on button "Add this creator anyway" at bounding box center [414, 212] width 65 height 10
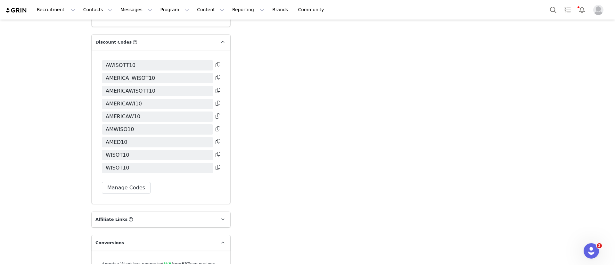
scroll to position [1432, 0]
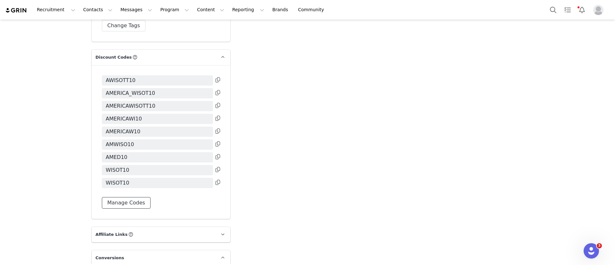
click at [128, 197] on button "Manage Codes" at bounding box center [126, 203] width 49 height 12
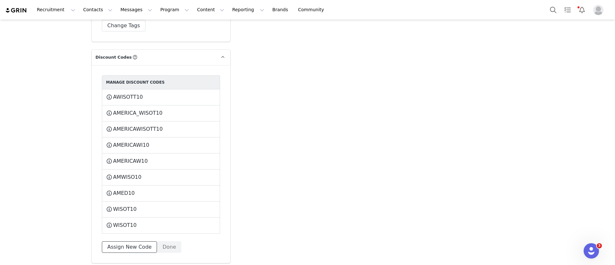
click at [118, 241] on button "Assign New Code" at bounding box center [129, 247] width 55 height 12
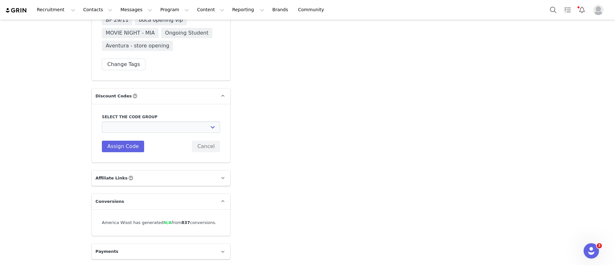
scroll to position [1385, 0]
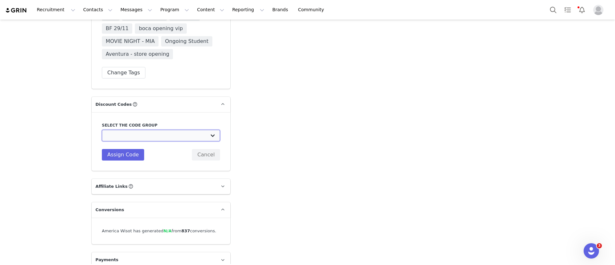
click at [150, 130] on select "Edikted UK: NEW TIKTOK ❤️ Edikted UK: NEW IG ❤️ Edikted: Students + IG Edikted:…" at bounding box center [161, 136] width 118 height 12
select select "10009866"
click at [102, 130] on select "Edikted UK: NEW TIKTOK ❤️ Edikted UK: NEW IG ❤️ Edikted: Students + IG Edikted:…" at bounding box center [161, 136] width 118 height 12
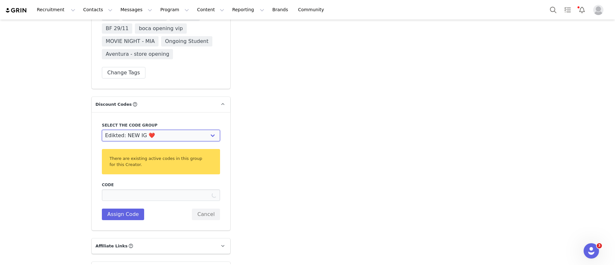
type input "AMERICAWISOT10"
click at [124, 189] on input "AMERICAWISOT10" at bounding box center [161, 195] width 118 height 12
click at [199, 208] on button "Cancel" at bounding box center [206, 214] width 28 height 12
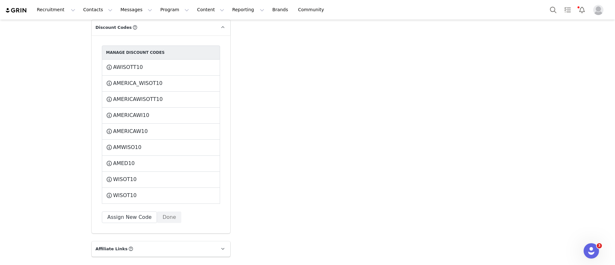
scroll to position [1433, 0]
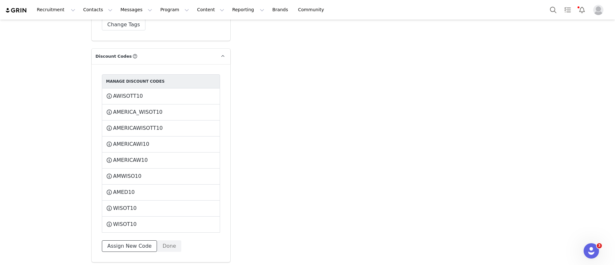
click at [122, 240] on button "Assign New Code" at bounding box center [129, 246] width 55 height 12
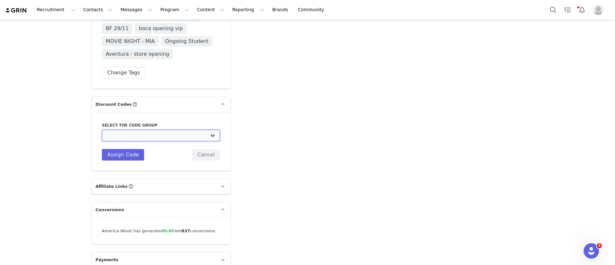
click at [136, 130] on select "Edikted UK: NEW TIKTOK ❤️ Edikted UK: NEW IG ❤️ Edikted: Students + IG Edikted:…" at bounding box center [161, 136] width 118 height 12
select select "10009866"
click at [102, 130] on select "Edikted UK: NEW TIKTOK ❤️ Edikted UK: NEW IG ❤️ Edikted: Students + IG Edikted:…" at bounding box center [161, 136] width 118 height 12
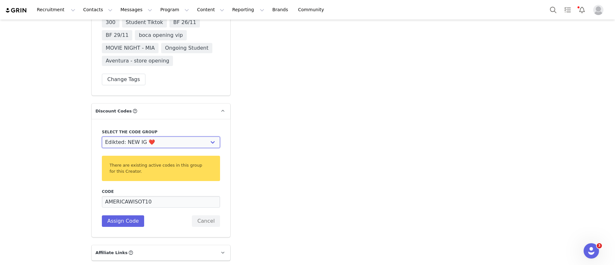
scroll to position [1444, 0]
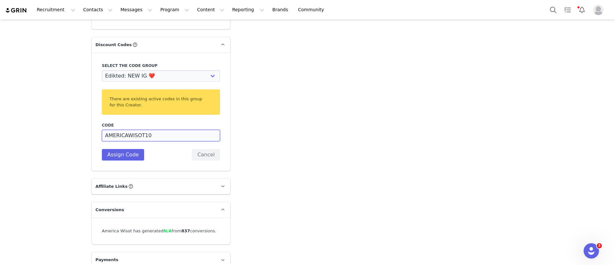
click at [138, 130] on input "AMERICAWISOT10" at bounding box center [161, 136] width 118 height 12
click at [124, 130] on input "AMERICAWISOT10" at bounding box center [161, 136] width 118 height 12
type input "AMWISOT10"
click at [125, 149] on button "Assign Code" at bounding box center [123, 155] width 42 height 12
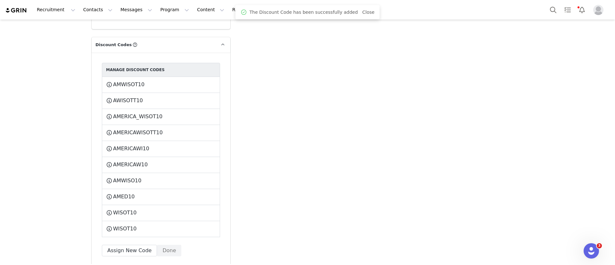
scroll to position [1537, 0]
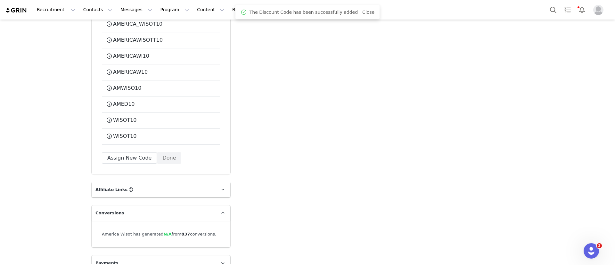
click at [159, 139] on div "Manage Discount Codes AMWISOT10 This code will no longer be usable and any reve…" at bounding box center [161, 66] width 118 height 193
click at [161, 152] on button "Done" at bounding box center [169, 158] width 24 height 12
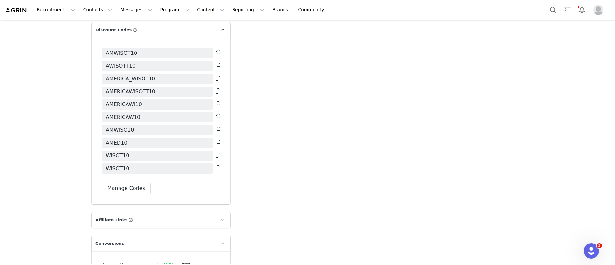
scroll to position [1445, 0]
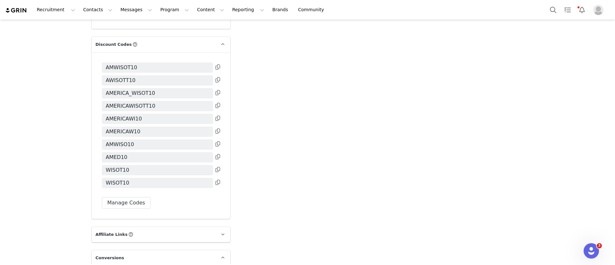
click at [216, 64] on icon at bounding box center [218, 66] width 4 height 5
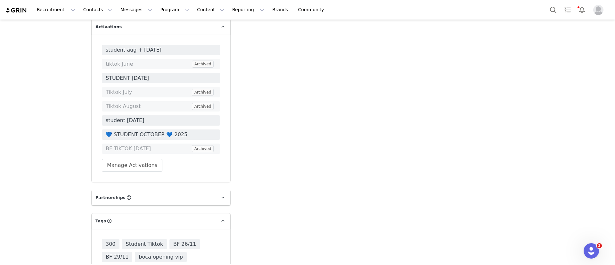
scroll to position [1012, 0]
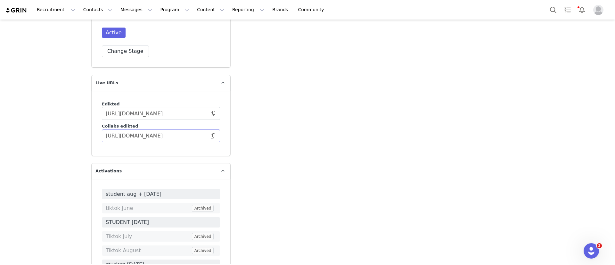
click at [210, 136] on span at bounding box center [213, 136] width 6 height 0
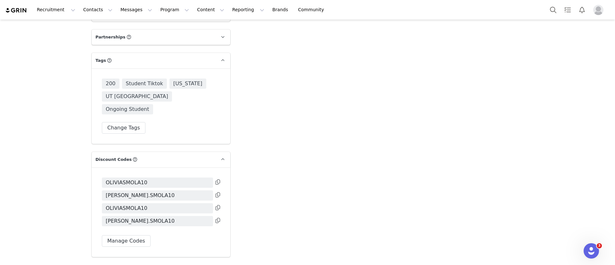
scroll to position [1100, 0]
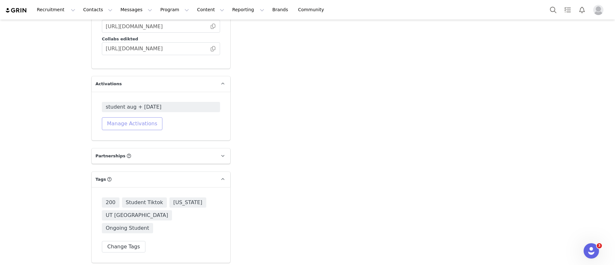
click at [140, 117] on button "Manage Activations" at bounding box center [132, 123] width 61 height 13
click at [122, 140] on div "Select Activation" at bounding box center [111, 140] width 62 height 10
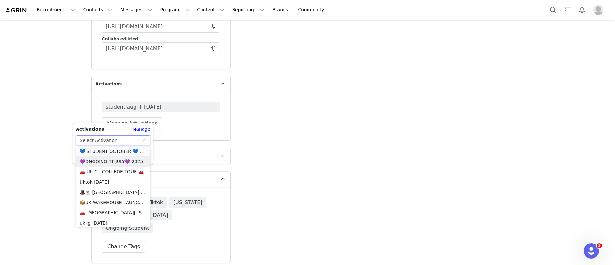
scroll to position [432, 0]
click at [124, 149] on li "💙 STUDENT OCTOBER 💙 2025" at bounding box center [113, 152] width 74 height 10
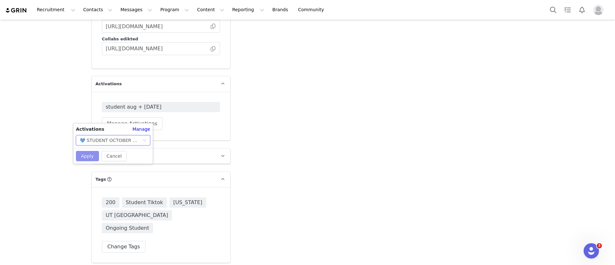
click at [89, 155] on button "Apply" at bounding box center [87, 156] width 23 height 10
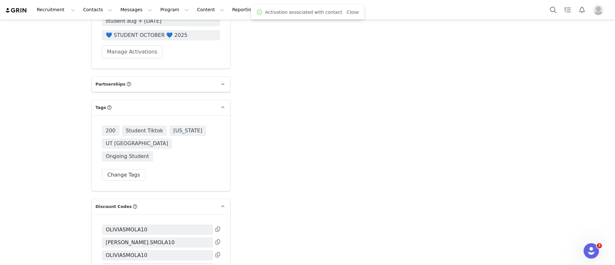
scroll to position [1306, 0]
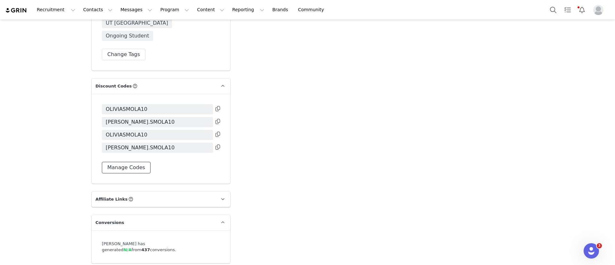
click at [122, 162] on button "Manage Codes" at bounding box center [126, 168] width 49 height 12
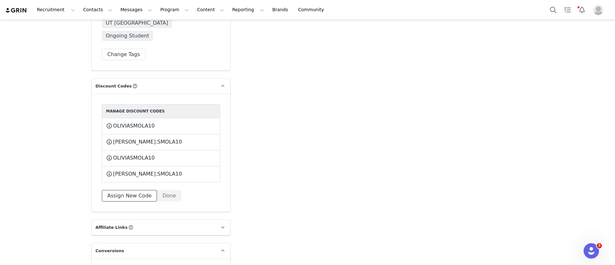
click at [129, 190] on button "Assign New Code" at bounding box center [129, 196] width 55 height 12
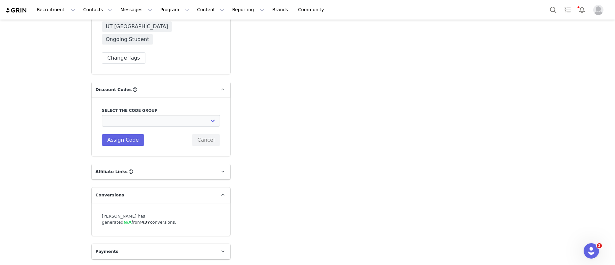
scroll to position [1275, 0]
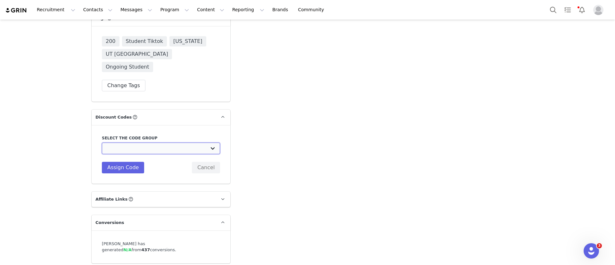
click at [139, 142] on select "Edikted UK: NEW TIKTOK ❤️ Edikted UK: NEW IG ❤️ Edikted: Students + IG Edikted:…" at bounding box center [161, 148] width 118 height 12
select select "10009866"
click at [102, 142] on select "Edikted UK: NEW TIKTOK ❤️ Edikted UK: NEW IG ❤️ Edikted: Students + IG Edikted:…" at bounding box center [161, 148] width 118 height 12
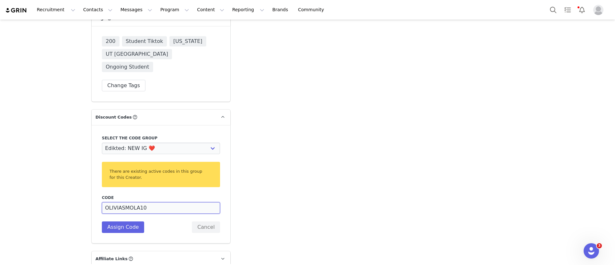
click at [118, 202] on input "OLIVIASMOLA10" at bounding box center [161, 208] width 118 height 12
type input "OLISMOLA10"
click at [128, 221] on button "Assign Code" at bounding box center [123, 227] width 42 height 12
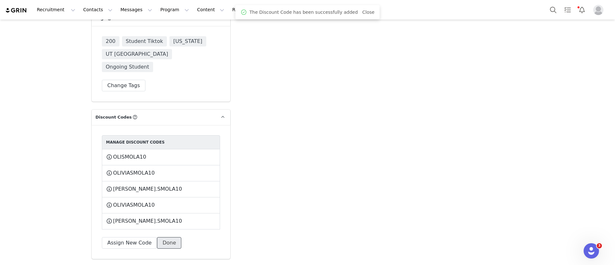
click at [162, 237] on button "Done" at bounding box center [169, 243] width 24 height 12
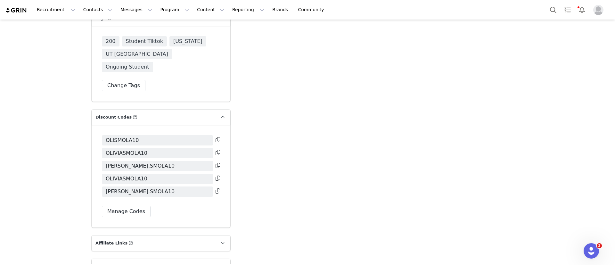
click at [216, 137] on icon at bounding box center [218, 139] width 4 height 5
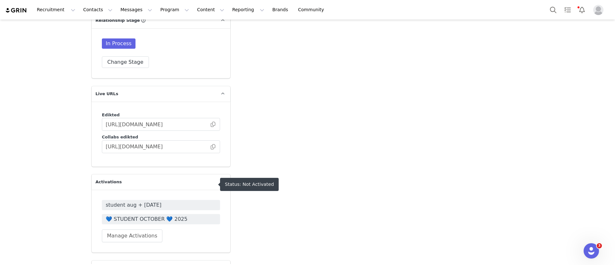
scroll to position [987, 0]
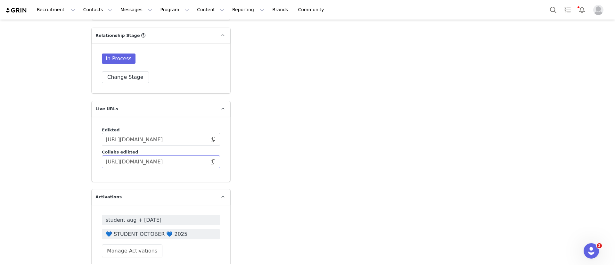
click at [210, 162] on span at bounding box center [213, 162] width 6 height 0
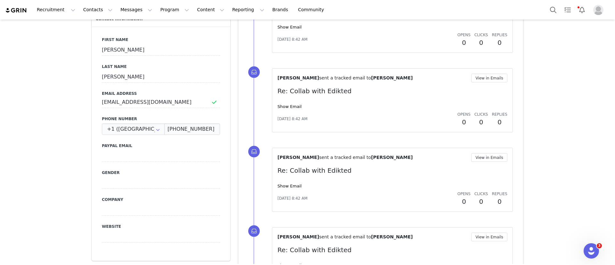
scroll to position [218, 0]
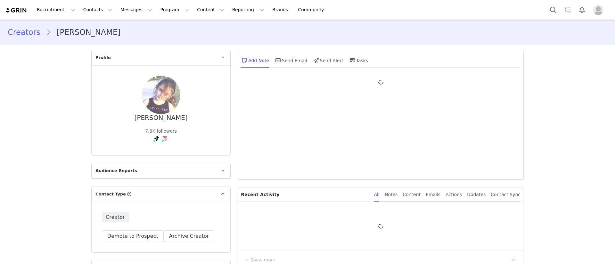
type input "+1 ([GEOGRAPHIC_DATA])"
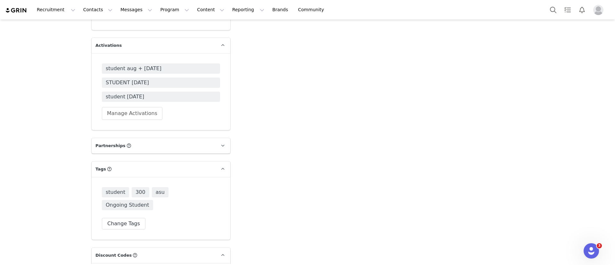
scroll to position [1009, 0]
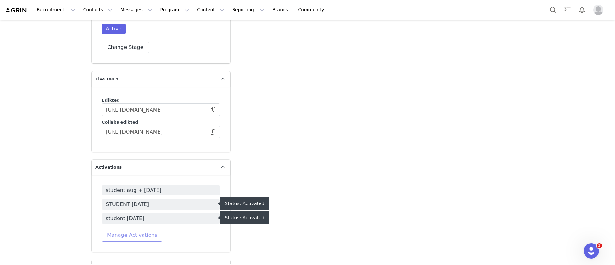
click at [142, 237] on button "Manage Activations" at bounding box center [132, 235] width 61 height 13
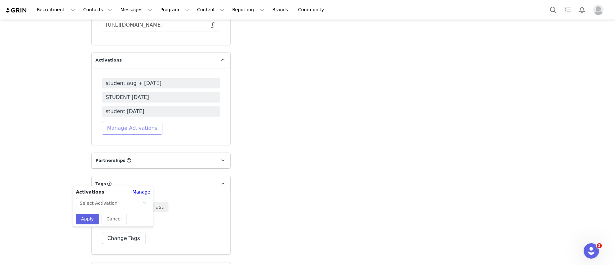
scroll to position [1153, 0]
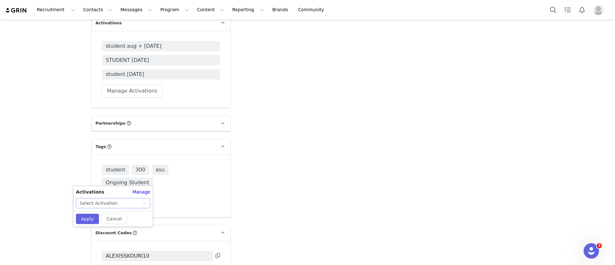
click at [124, 205] on div "Select Activation" at bounding box center [111, 203] width 62 height 10
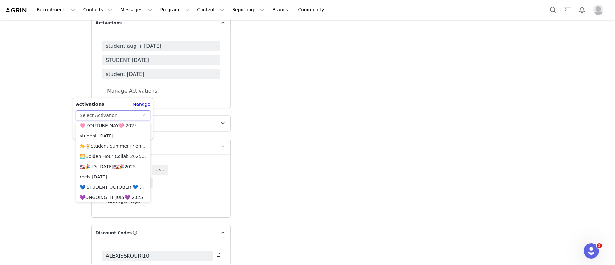
scroll to position [384, 0]
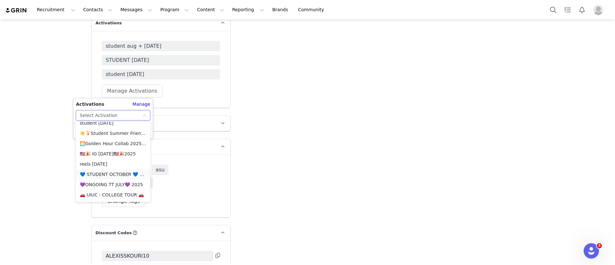
click at [116, 172] on li "💙 STUDENT OCTOBER 💙 2025" at bounding box center [113, 174] width 74 height 10
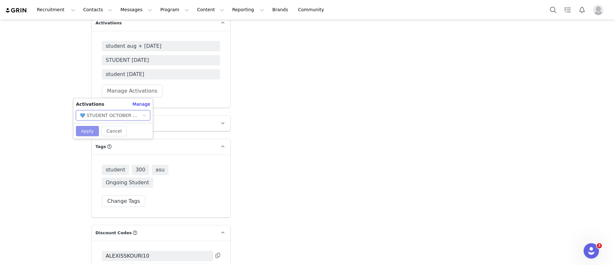
click at [89, 130] on button "Apply" at bounding box center [87, 131] width 23 height 10
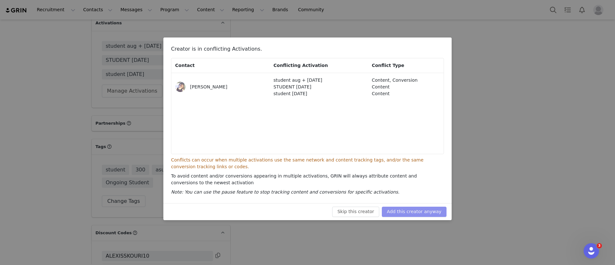
click at [433, 215] on button "Add this creator anyway" at bounding box center [414, 212] width 65 height 10
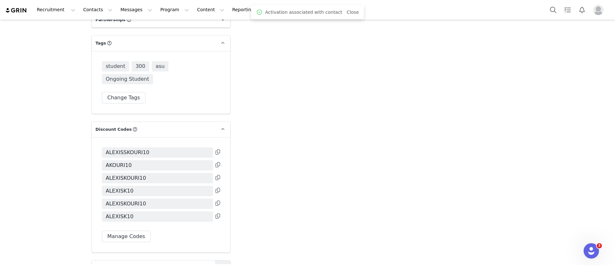
scroll to position [1347, 0]
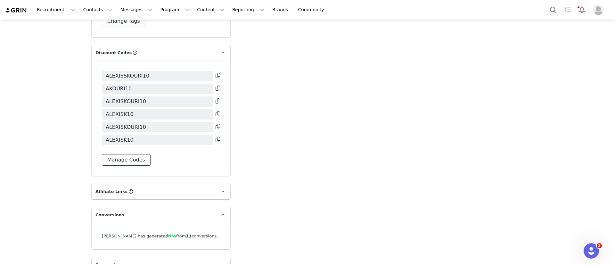
click at [120, 154] on button "Manage Codes" at bounding box center [126, 160] width 49 height 12
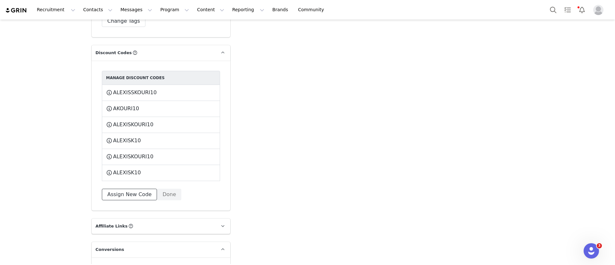
click at [127, 189] on button "Assign New Code" at bounding box center [129, 195] width 55 height 12
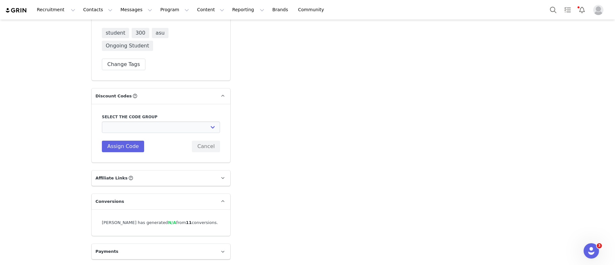
scroll to position [1290, 0]
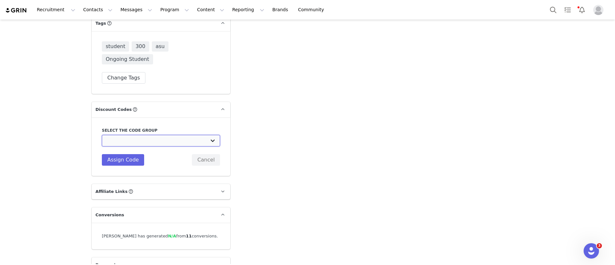
click at [126, 135] on select "Edikted UK: NEW TIKTOK ❤️ Edikted UK: NEW IG ❤️ Edikted: Students + IG Edikted:…" at bounding box center [161, 141] width 118 height 12
select select "10009866"
click at [102, 135] on select "Edikted UK: NEW TIKTOK ❤️ Edikted UK: NEW IG ❤️ Edikted: Students + IG Edikted:…" at bounding box center [161, 141] width 118 height 12
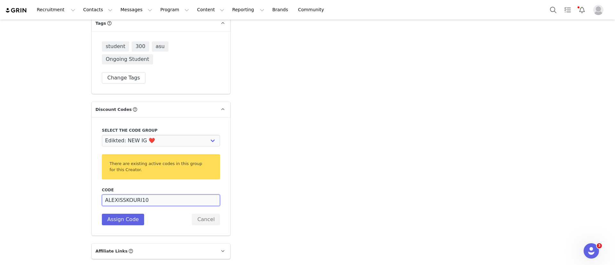
click at [135, 194] on input "ALEXISSKOURI10" at bounding box center [161, 200] width 118 height 12
click at [118, 194] on input "ALEXISSKOUR10" at bounding box center [161, 200] width 118 height 12
type input "ALEXISKOUR10"
click at [117, 214] on button "Assign Code" at bounding box center [123, 220] width 42 height 12
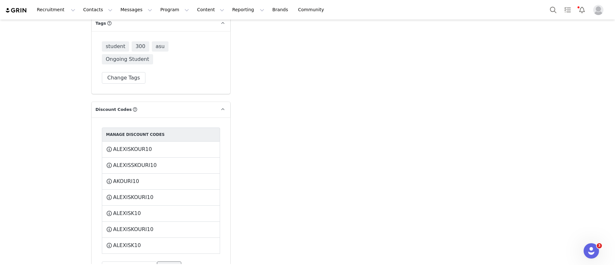
click at [160, 261] on button "Done" at bounding box center [169, 267] width 24 height 12
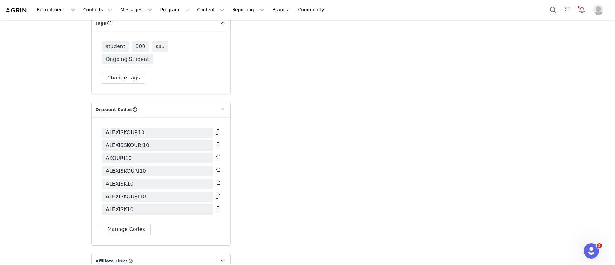
click at [216, 129] on icon at bounding box center [218, 131] width 4 height 5
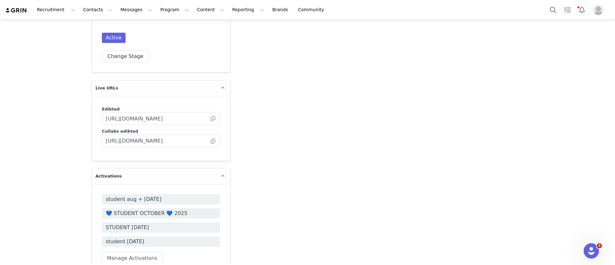
scroll to position [954, 0]
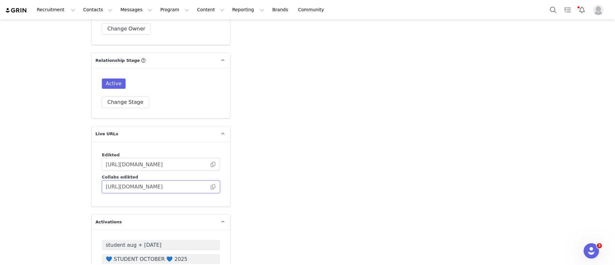
click at [209, 184] on span "https://collabs.edikted.com/22ce1e1f-25ef-4838-9102-ffff9f3b1838" at bounding box center [161, 186] width 118 height 13
click at [210, 187] on span at bounding box center [213, 187] width 6 height 0
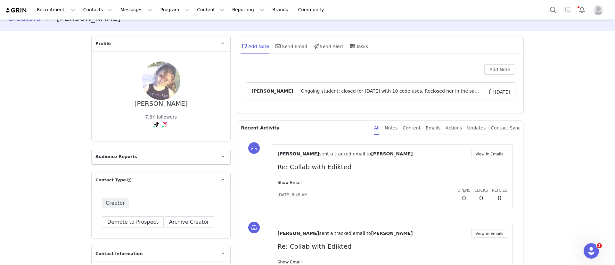
scroll to position [0, 0]
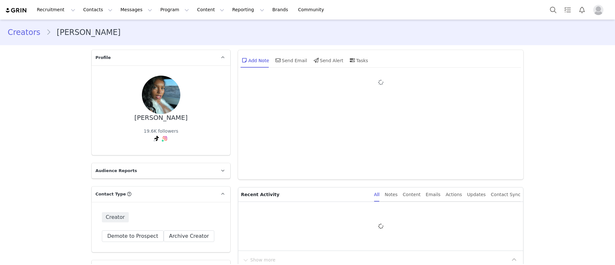
type input "+1 ([GEOGRAPHIC_DATA])"
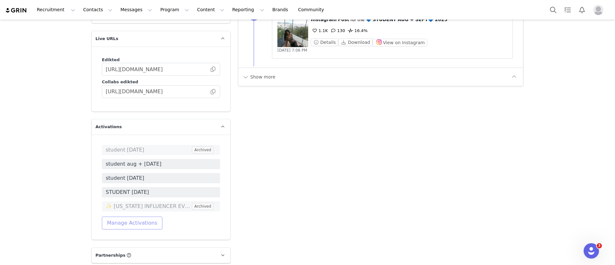
click at [119, 216] on button "Manage Activations" at bounding box center [132, 222] width 61 height 13
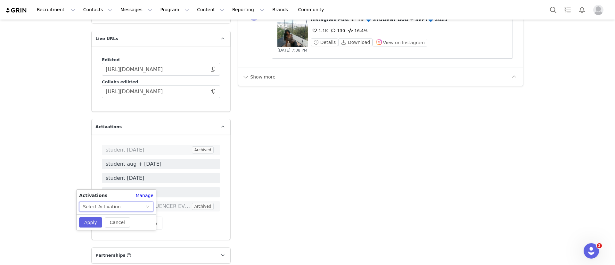
click at [122, 206] on div "Select Activation" at bounding box center [114, 207] width 62 height 10
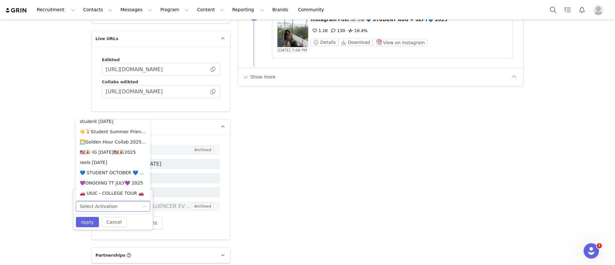
scroll to position [384, 0]
click at [117, 170] on li "💙 STUDENT OCTOBER 💙 2025" at bounding box center [113, 172] width 74 height 10
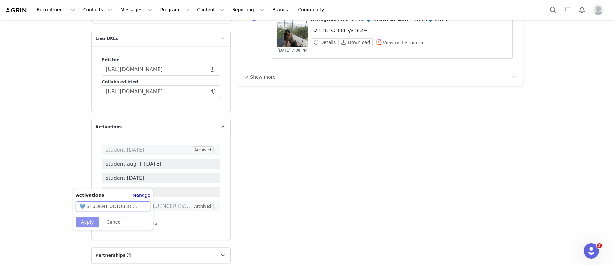
click at [81, 220] on button "Apply" at bounding box center [87, 222] width 23 height 10
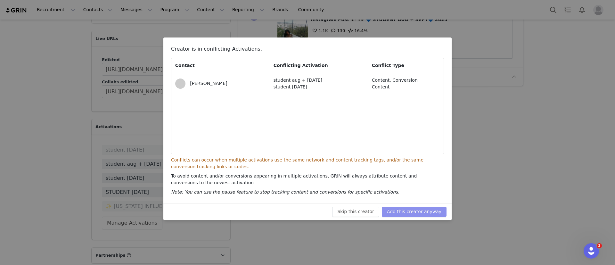
click at [399, 213] on button "Add this creator anyway" at bounding box center [414, 212] width 65 height 10
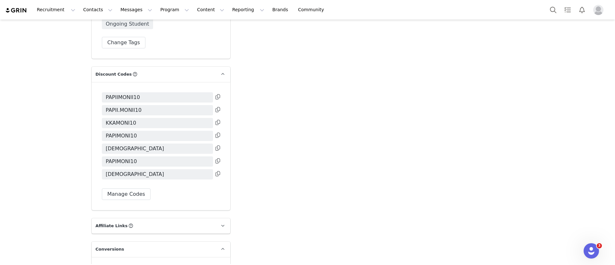
scroll to position [1367, 0]
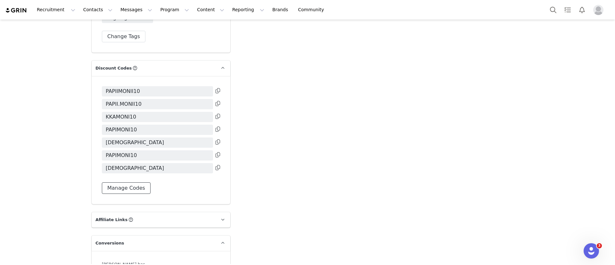
click at [126, 182] on button "Manage Codes" at bounding box center [126, 188] width 49 height 12
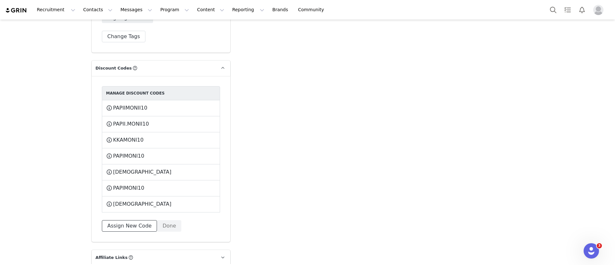
click at [133, 220] on button "Assign New Code" at bounding box center [129, 226] width 55 height 12
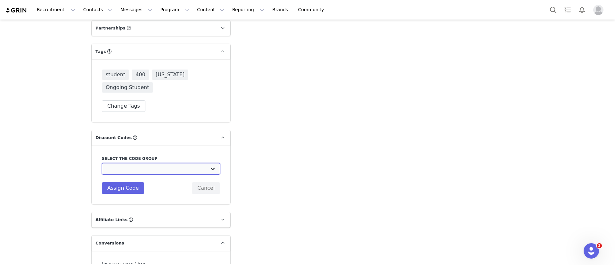
click at [123, 163] on select "Edikted UK: NEW TIKTOK ❤️ Edikted UK: NEW IG ❤️ Edikted: Students + IG Edikted:…" at bounding box center [161, 169] width 118 height 12
select select "10009866"
click at [102, 163] on select "Edikted UK: NEW TIKTOK ❤️ Edikted UK: NEW IG ❤️ Edikted: Students + IG Edikted:…" at bounding box center [161, 169] width 118 height 12
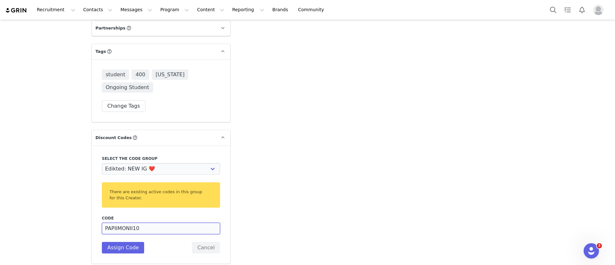
click at [114, 223] on input "PAPIIMONII10" at bounding box center [161, 229] width 118 height 12
click at [118, 223] on input "PMONII10" at bounding box center [161, 229] width 118 height 12
click at [107, 223] on input "PMONI10" at bounding box center [161, 229] width 118 height 12
click at [109, 223] on input "PMONI10" at bounding box center [161, 229] width 118 height 12
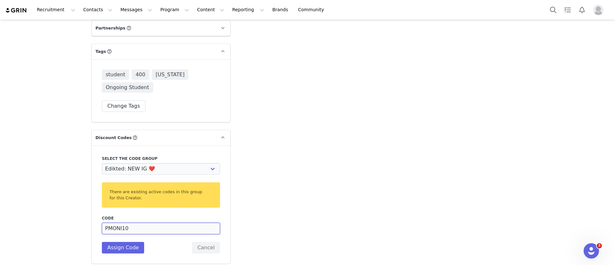
type input "PMONI10"
click at [144, 215] on div "Code PMONI10 Description Assign Code Cancel" at bounding box center [161, 234] width 118 height 38
click at [194, 242] on button "Cancel" at bounding box center [206, 248] width 28 height 12
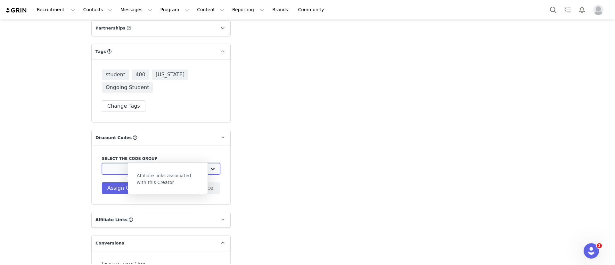
click at [123, 163] on select "Edikted UK: NEW TIKTOK ❤️ Edikted UK: NEW IG ❤️ Edikted: Students + IG Edikted:…" at bounding box center [161, 169] width 118 height 12
select select "10009866"
click at [102, 163] on select "Edikted UK: NEW TIKTOK ❤️ Edikted UK: NEW IG ❤️ Edikted: Students + IG Edikted:…" at bounding box center [161, 169] width 118 height 12
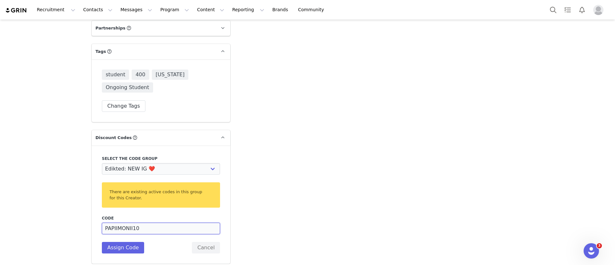
click at [128, 223] on input "PAPIIMONII10" at bounding box center [161, 229] width 118 height 12
type input "PAPI10"
click at [122, 242] on button "Assign Code" at bounding box center [123, 248] width 42 height 12
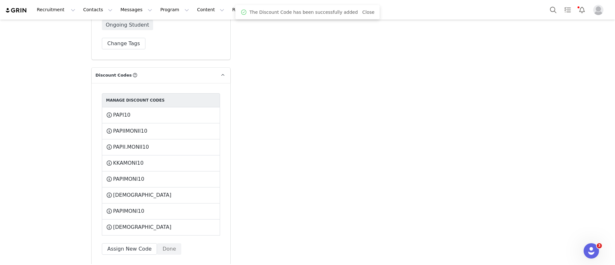
scroll to position [1394, 0]
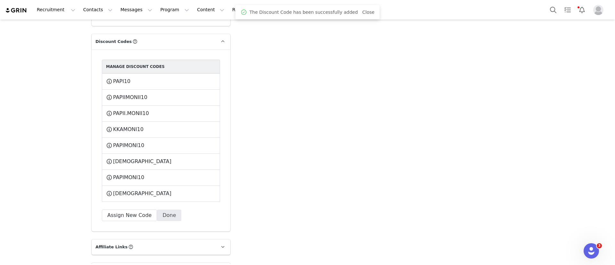
click at [164, 175] on div "Manage Discount Codes PAPI10 This code will no longer be usable and any revenue…" at bounding box center [161, 140] width 139 height 182
click at [164, 209] on button "Done" at bounding box center [169, 215] width 24 height 12
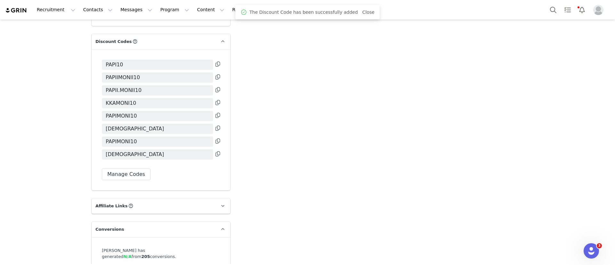
scroll to position [1380, 0]
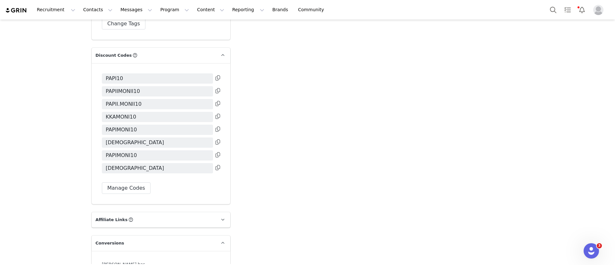
click at [216, 75] on icon at bounding box center [218, 77] width 4 height 5
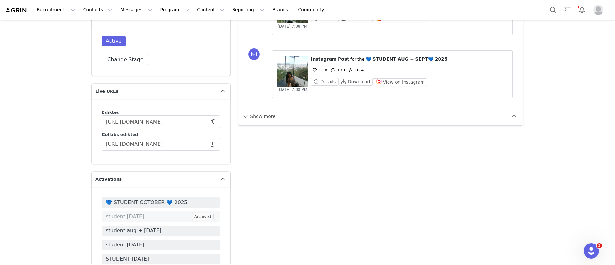
scroll to position [900, 0]
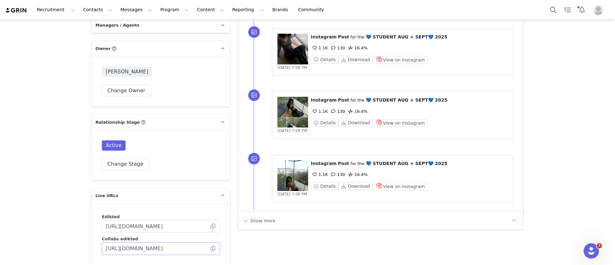
click at [210, 248] on span at bounding box center [213, 248] width 6 height 0
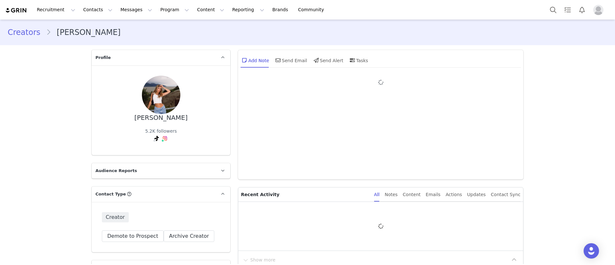
type input "+1 ([GEOGRAPHIC_DATA])"
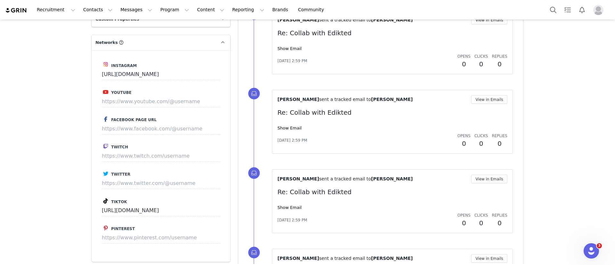
scroll to position [1009, 0]
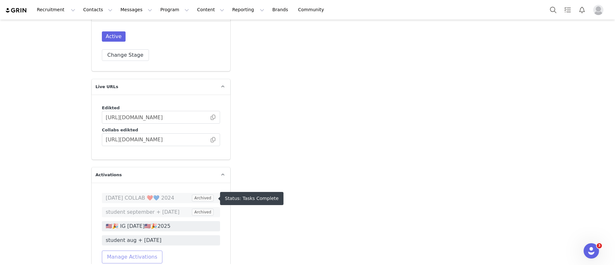
click at [149, 250] on button "Manage Activations" at bounding box center [132, 256] width 61 height 13
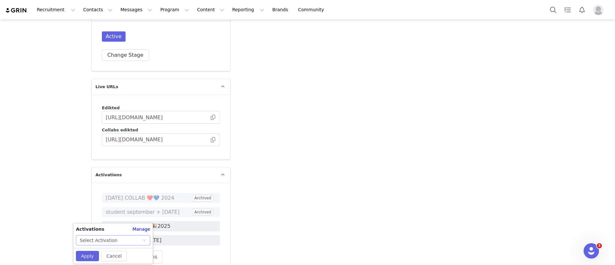
click at [128, 241] on div "Select Activation" at bounding box center [111, 240] width 62 height 10
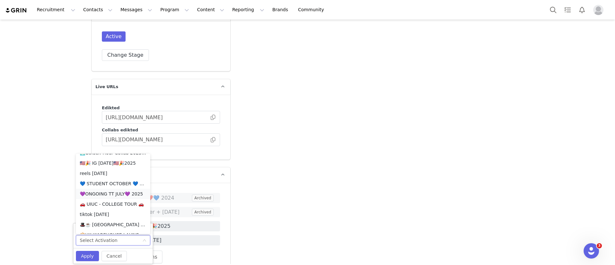
scroll to position [387, 0]
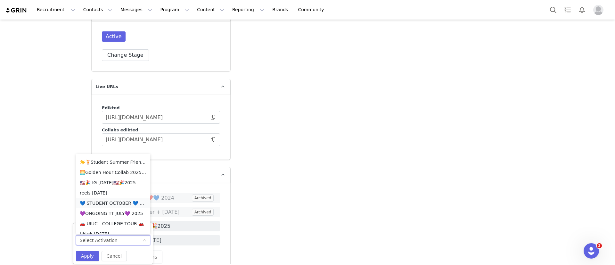
click at [113, 201] on li "💙 STUDENT OCTOBER 💙 2025" at bounding box center [113, 203] width 74 height 10
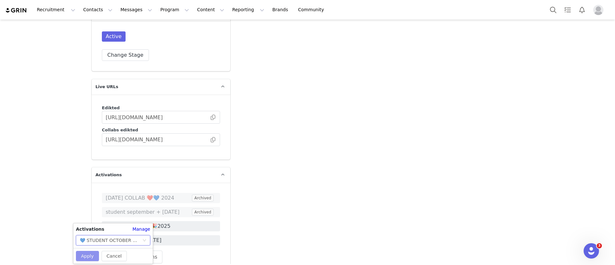
click at [85, 256] on button "Apply" at bounding box center [87, 256] width 23 height 10
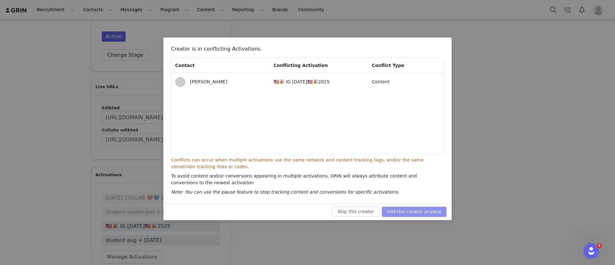
click at [420, 213] on button "Add this creator anyway" at bounding box center [414, 212] width 65 height 10
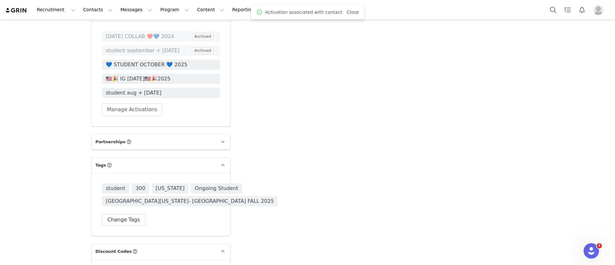
scroll to position [1297, 0]
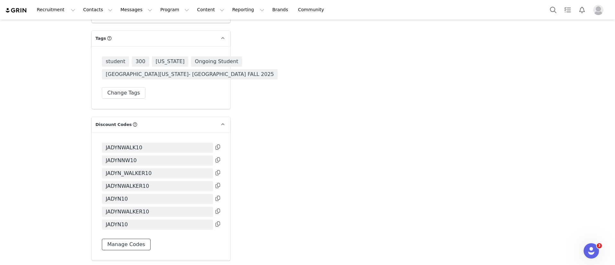
click at [134, 239] on button "Manage Codes" at bounding box center [126, 245] width 49 height 12
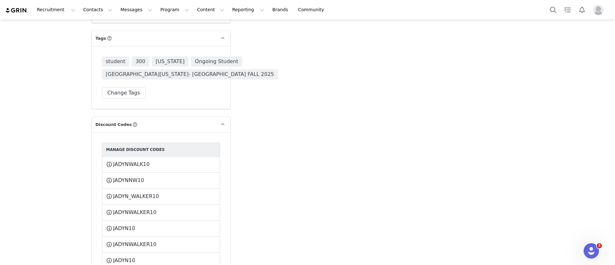
select select
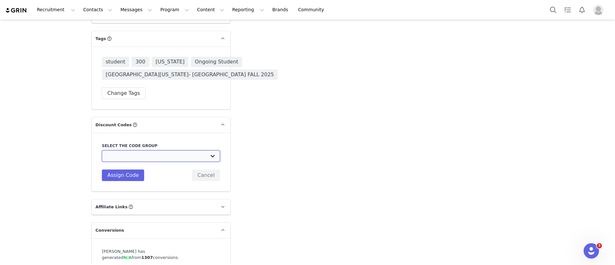
click at [142, 150] on select "Edikted UK: NEW TIKTOK ❤️ Edikted UK: NEW IG ❤️ Edikted: Students + IG Edikted:…" at bounding box center [161, 156] width 118 height 12
click at [204, 169] on button "Cancel" at bounding box center [206, 175] width 28 height 12
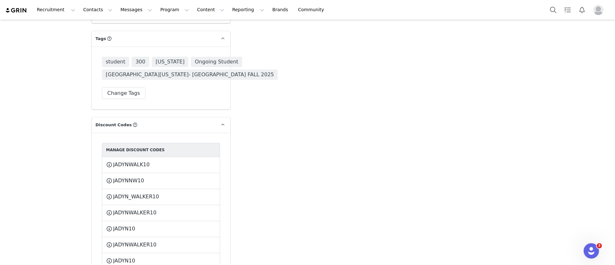
scroll to position [1345, 0]
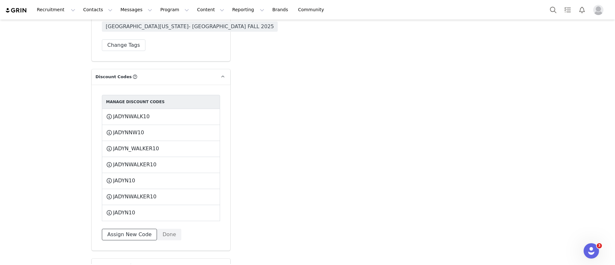
click at [117, 229] on button "Assign New Code" at bounding box center [129, 235] width 55 height 12
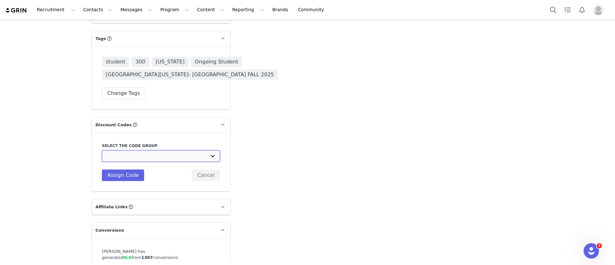
click at [149, 150] on select "Edikted UK: NEW TIKTOK ❤️ Edikted UK: NEW IG ❤️ Edikted: Students + IG Edikted:…" at bounding box center [161, 156] width 118 height 12
select select "10009866"
click at [102, 150] on select "Edikted UK: NEW TIKTOK ❤️ Edikted UK: NEW IG ❤️ Edikted: Students + IG Edikted:…" at bounding box center [161, 156] width 118 height 12
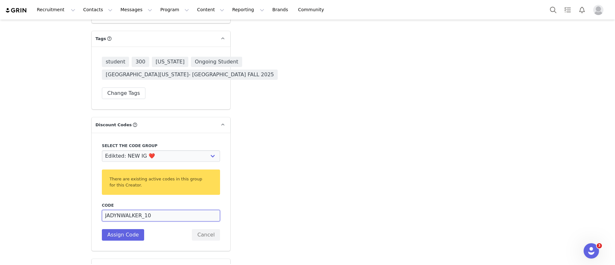
click at [140, 210] on input "JADYNWALKER_10" at bounding box center [161, 216] width 118 height 12
click at [116, 210] on input "JADYNWALKER10" at bounding box center [161, 216] width 118 height 12
type input "JWALKER10"
drag, startPoint x: 212, startPoint y: 204, endPoint x: 225, endPoint y: 205, distance: 13.2
click at [212, 229] on button "Cancel" at bounding box center [206, 235] width 28 height 12
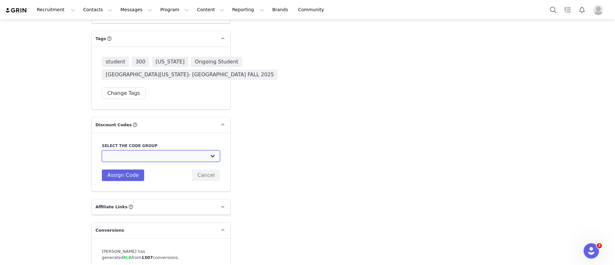
click at [135, 150] on select "Edikted UK: NEW TIKTOK ❤️ Edikted UK: NEW IG ❤️ Edikted: Students + IG Edikted:…" at bounding box center [161, 156] width 118 height 12
select select "10009866"
click at [102, 150] on select "Edikted UK: NEW TIKTOK ❤️ Edikted UK: NEW IG ❤️ Edikted: Students + IG Edikted:…" at bounding box center [161, 156] width 118 height 12
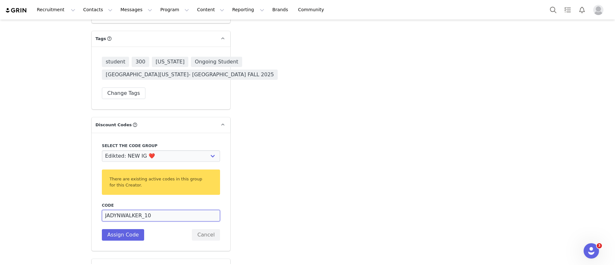
click at [139, 210] on input "JADYNWALKER_10" at bounding box center [161, 216] width 118 height 12
type input "JADYNWALKERR10"
click at [126, 229] on button "Assign Code" at bounding box center [123, 235] width 42 height 12
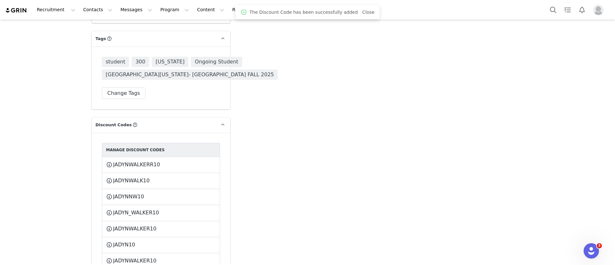
scroll to position [1393, 0]
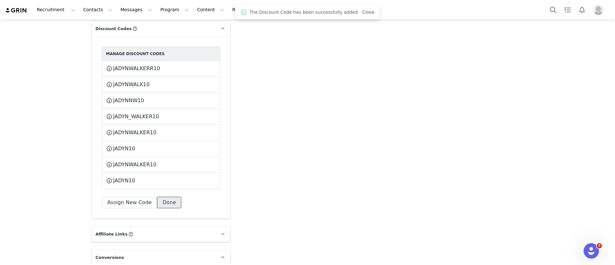
click at [158, 197] on button "Done" at bounding box center [169, 203] width 24 height 12
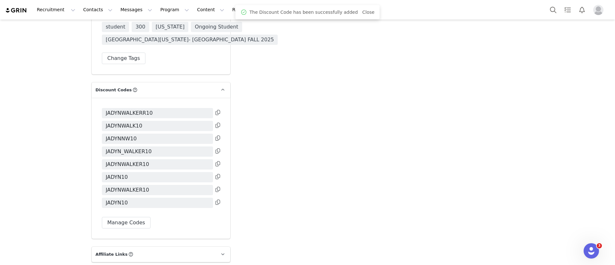
scroll to position [1331, 0]
click at [216, 110] on icon at bounding box center [218, 112] width 4 height 5
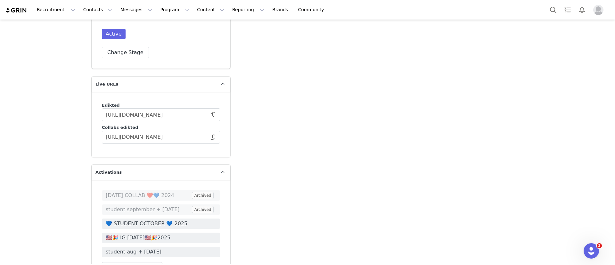
scroll to position [995, 0]
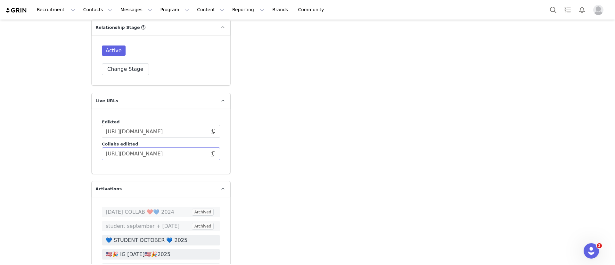
click at [210, 154] on span at bounding box center [213, 154] width 6 height 0
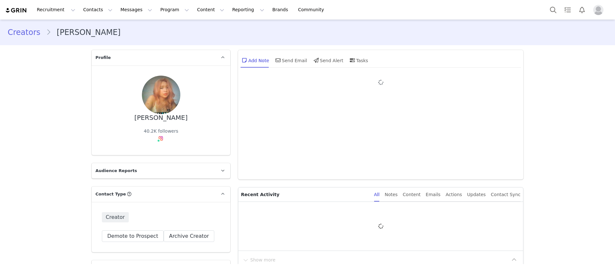
type input "+1 ([GEOGRAPHIC_DATA])"
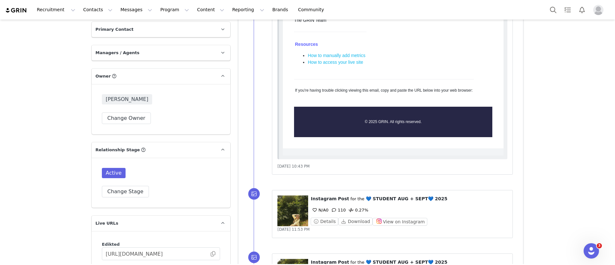
scroll to position [1153, 0]
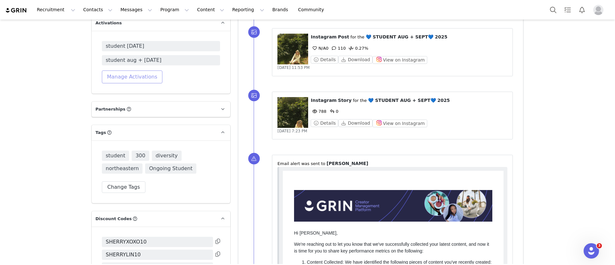
click at [127, 80] on button "Manage Activations" at bounding box center [132, 76] width 61 height 13
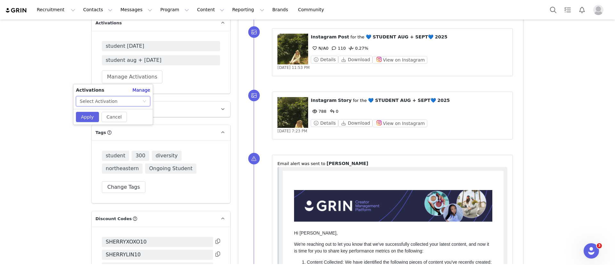
click at [107, 104] on div "Select Activation" at bounding box center [99, 101] width 38 height 10
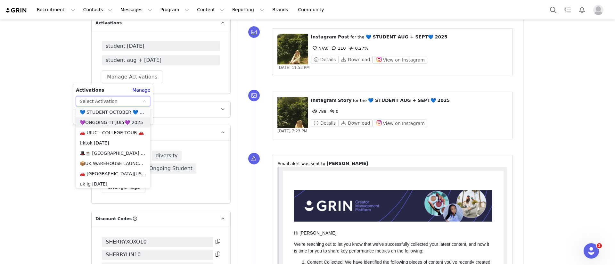
scroll to position [432, 0]
click at [115, 112] on li "💙 STUDENT OCTOBER 💙 2025" at bounding box center [113, 113] width 74 height 10
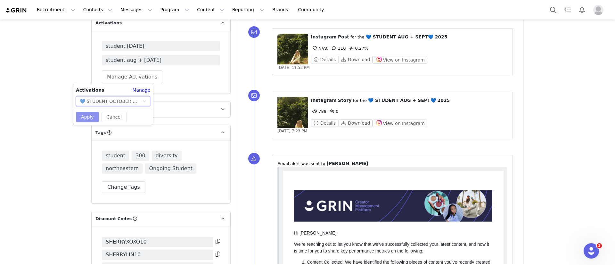
click at [89, 115] on button "Apply" at bounding box center [87, 117] width 23 height 10
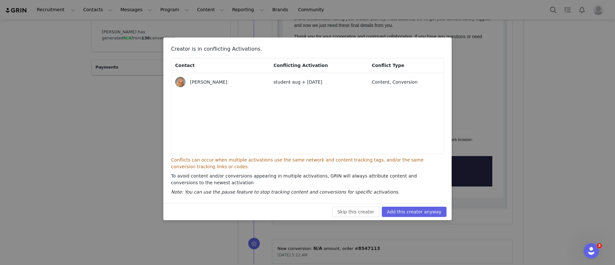
scroll to position [1620, 0]
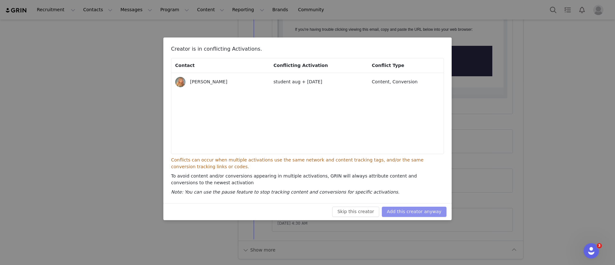
drag, startPoint x: 416, startPoint y: 213, endPoint x: 332, endPoint y: 207, distance: 84.1
click at [416, 213] on button "Add this creator anyway" at bounding box center [414, 212] width 65 height 10
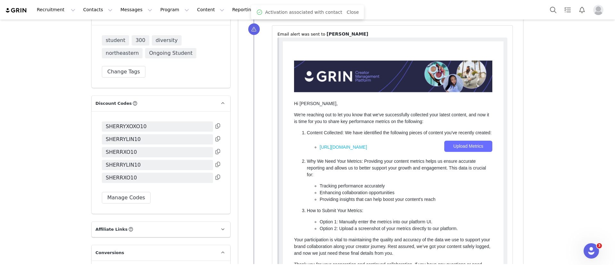
scroll to position [1267, 0]
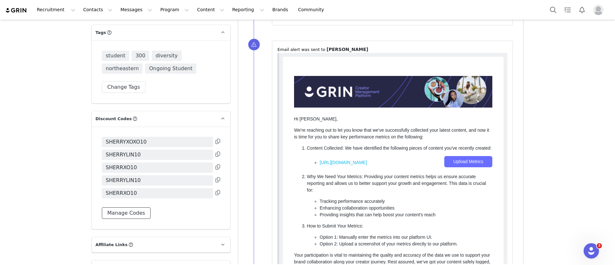
click at [131, 210] on button "Manage Codes" at bounding box center [126, 213] width 49 height 12
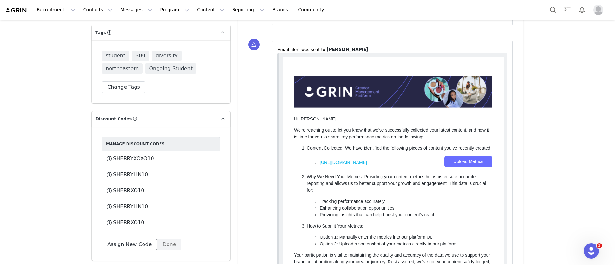
click at [118, 242] on button "Assign New Code" at bounding box center [129, 245] width 55 height 12
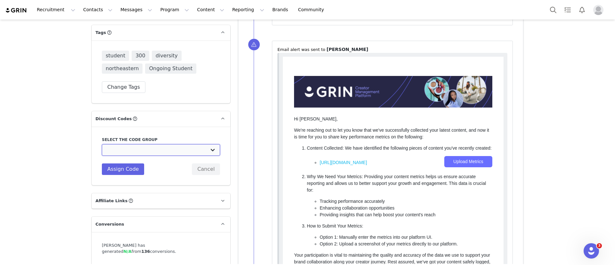
click at [143, 151] on select "Edikted UK: NEW TIKTOK ❤️ Edikted UK: NEW IG ❤️ Edikted: Students + IG Edikted:…" at bounding box center [161, 150] width 118 height 12
select select "10009866"
click at [102, 144] on select "Edikted UK: NEW TIKTOK ❤️ Edikted UK: NEW IG ❤️ Edikted: Students + IG Edikted:…" at bounding box center [161, 150] width 118 height 12
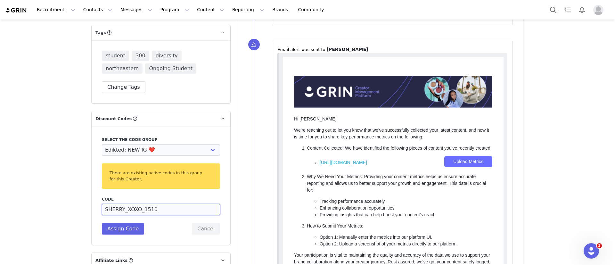
click at [102, 208] on input "SHERRY_XOXO_1510" at bounding box center [161, 210] width 118 height 12
click at [150, 206] on input "XOSHERRY_XOXO_1510" at bounding box center [161, 210] width 118 height 12
type input "XOSHERRY10"
click at [106, 229] on button "Assign Code" at bounding box center [123, 229] width 42 height 12
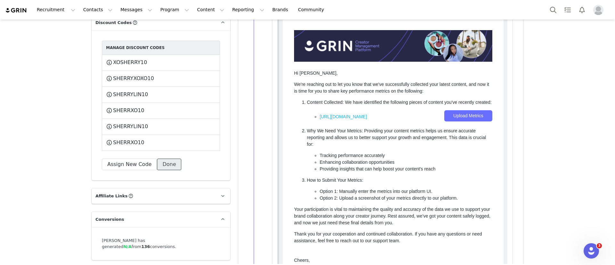
click at [157, 159] on button "Done" at bounding box center [169, 165] width 24 height 12
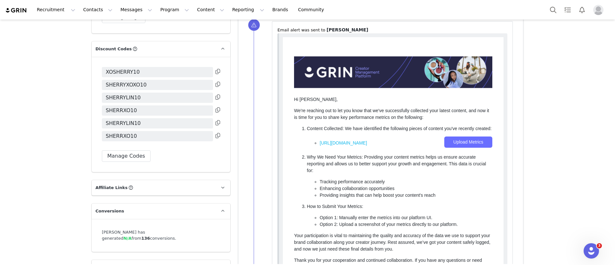
scroll to position [1315, 0]
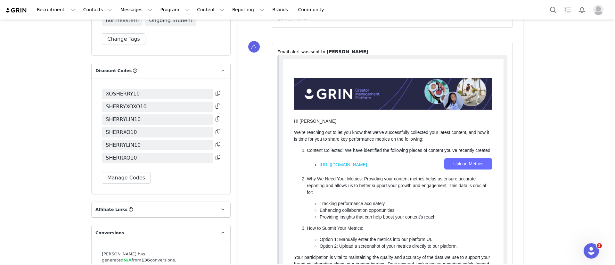
click at [216, 91] on icon at bounding box center [218, 93] width 4 height 5
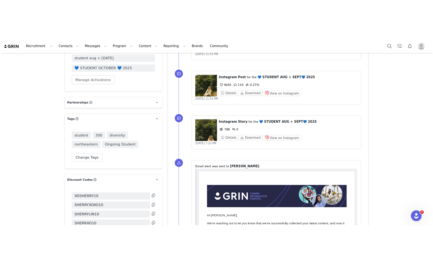
scroll to position [1075, 0]
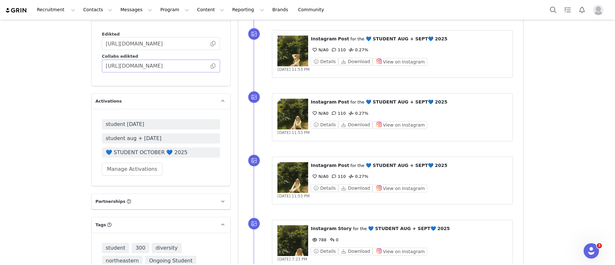
click at [210, 66] on span at bounding box center [213, 66] width 6 height 0
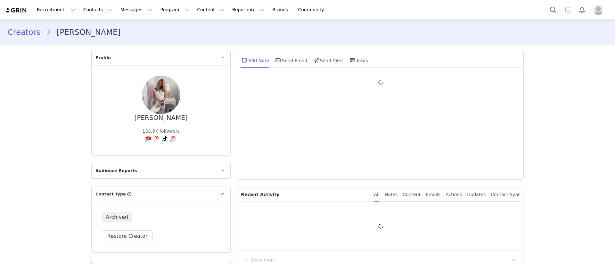
type input "+1 ([GEOGRAPHIC_DATA])"
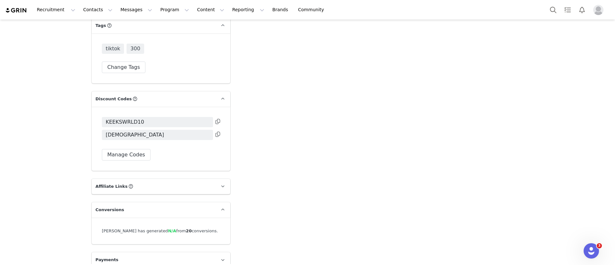
scroll to position [1123, 0]
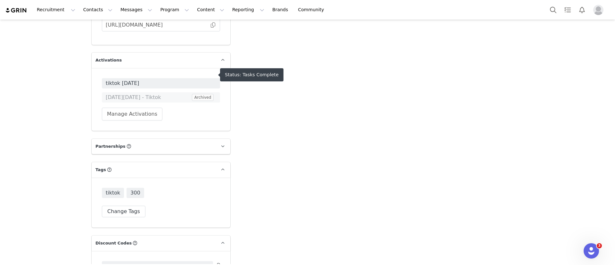
click at [142, 79] on span "tiktok [DATE]" at bounding box center [161, 83] width 110 height 8
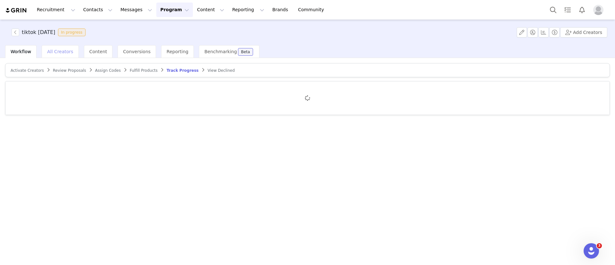
click at [60, 49] on span "All Creators" at bounding box center [60, 51] width 26 height 5
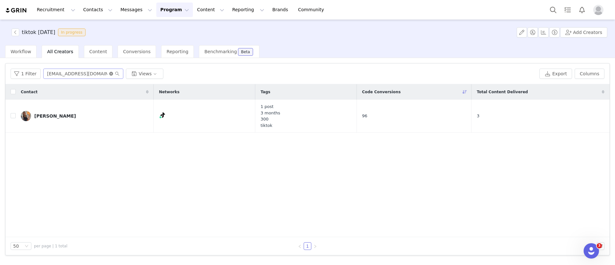
click at [109, 72] on icon "icon: close-circle" at bounding box center [111, 74] width 4 height 4
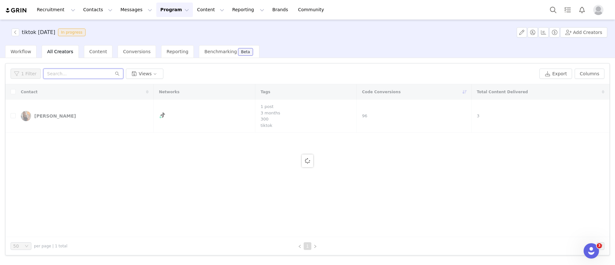
paste input "[EMAIL_ADDRESS][DOMAIN_NAME]"
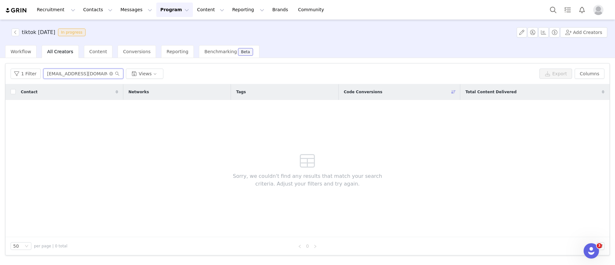
type input "[EMAIL_ADDRESS][DOMAIN_NAME]"
click at [29, 71] on button "1 Filter" at bounding box center [26, 74] width 30 height 10
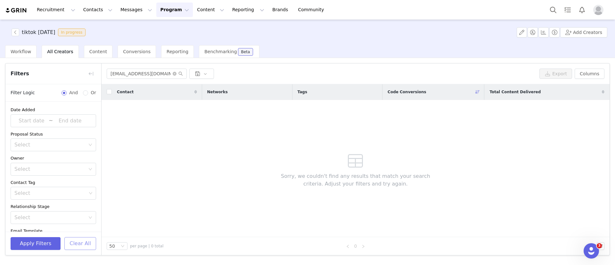
click at [81, 248] on button "Clear All" at bounding box center [80, 243] width 32 height 13
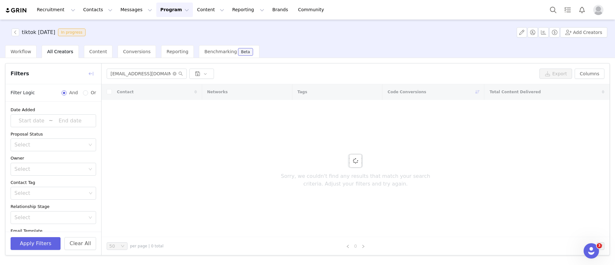
click at [92, 70] on button "button" at bounding box center [91, 74] width 10 height 10
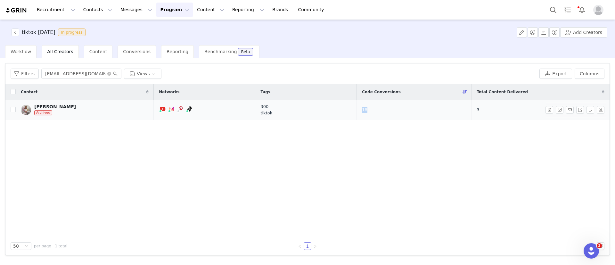
drag, startPoint x: 380, startPoint y: 112, endPoint x: 348, endPoint y: 112, distance: 31.7
click at [348, 112] on tr "[PERSON_NAME] Archived Pinterest ( @kristenblake_ ) — Creator/Business Not Foun…" at bounding box center [307, 110] width 604 height 20
click at [370, 135] on div "Contact Networks Tags Code Conversions Total Content Delivered [PERSON_NAME] Ar…" at bounding box center [307, 160] width 604 height 153
click at [160, 122] on link "@keekswrld" at bounding box center [154, 122] width 27 height 5
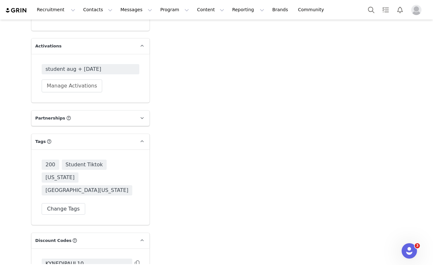
scroll to position [1245, 0]
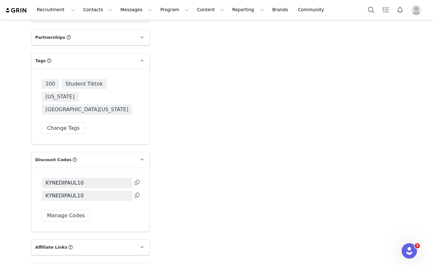
click at [135, 179] on button at bounding box center [137, 183] width 4 height 8
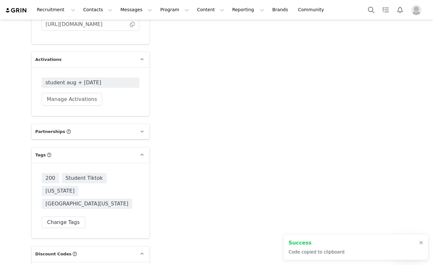
scroll to position [1053, 0]
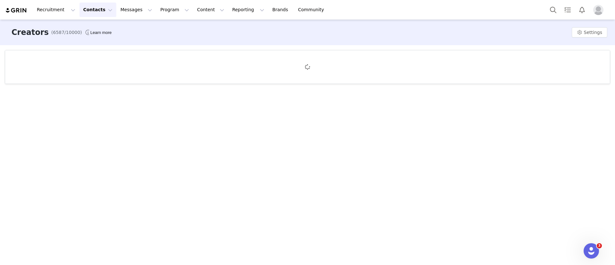
click at [93, 6] on button "Contacts Contacts" at bounding box center [97, 10] width 37 height 14
click at [99, 39] on div "Prospects" at bounding box center [98, 40] width 43 height 7
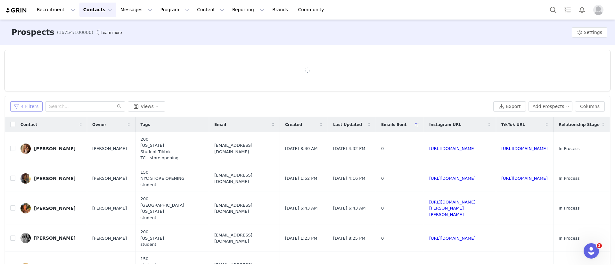
click at [27, 107] on button "4 Filters" at bounding box center [26, 106] width 32 height 10
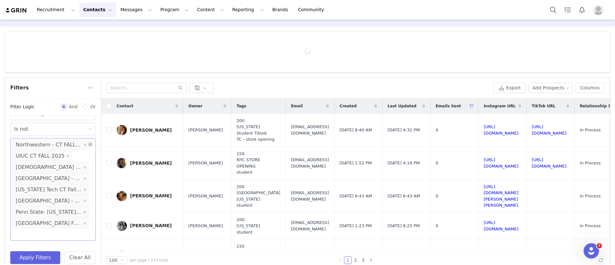
scroll to position [29, 0]
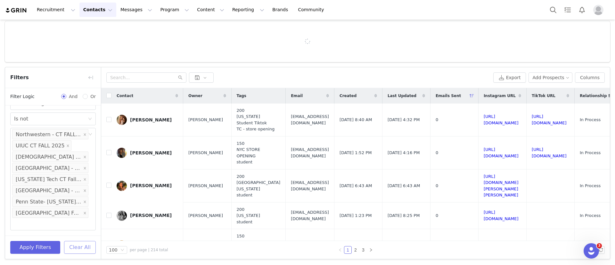
click at [78, 248] on button "Clear All" at bounding box center [80, 247] width 32 height 13
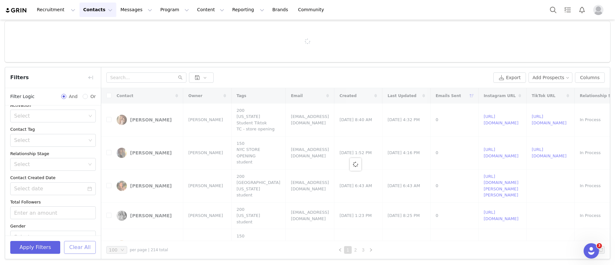
scroll to position [43, 0]
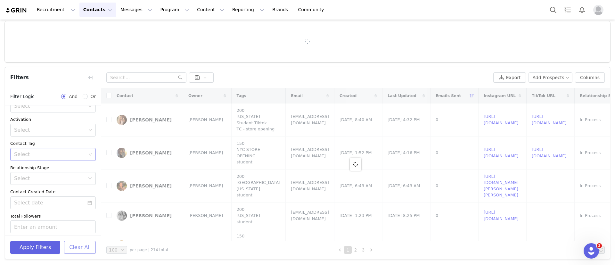
click at [39, 154] on div "Select" at bounding box center [50, 154] width 72 height 6
type input "uiu"
click at [52, 180] on li "UIUC CT FALL 2025" at bounding box center [49, 179] width 78 height 10
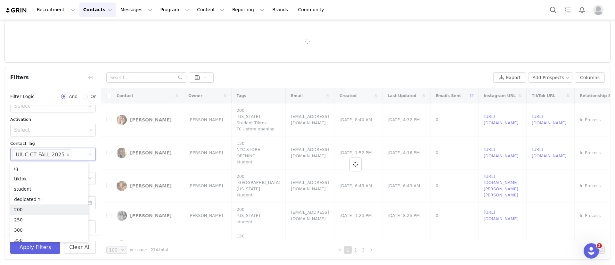
scroll to position [3, 0]
click at [37, 249] on button "Apply Filters" at bounding box center [35, 247] width 50 height 13
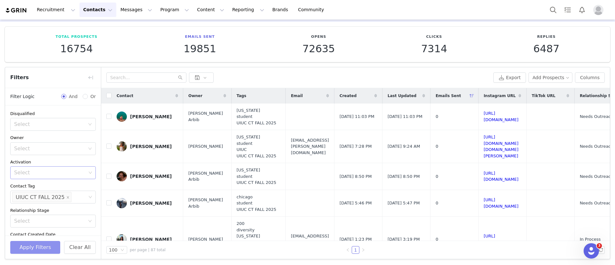
scroll to position [48, 0]
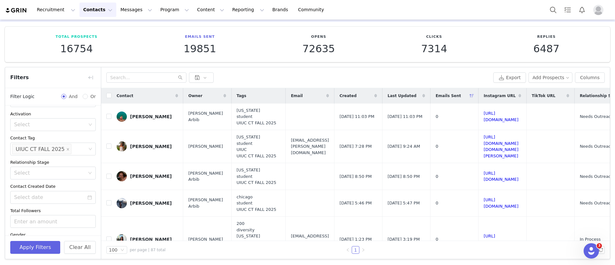
click at [73, 150] on input at bounding box center [75, 149] width 4 height 10
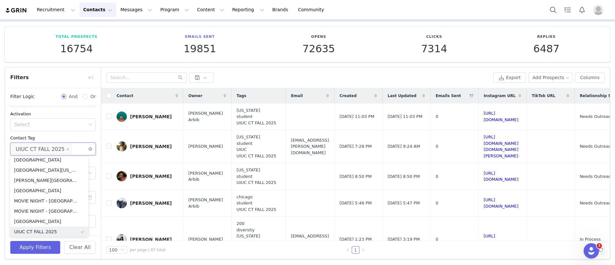
scroll to position [3834, 0]
click at [72, 139] on div "Contact Tag" at bounding box center [52, 138] width 85 height 6
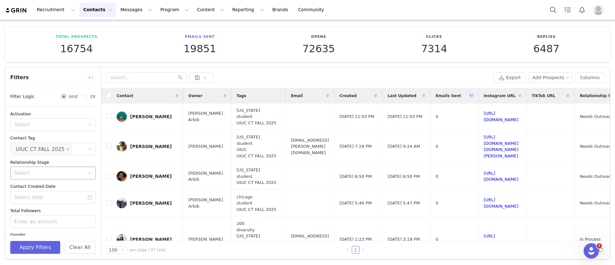
click at [23, 176] on div "Select" at bounding box center [49, 173] width 71 height 6
click at [30, 227] on li "In Process" at bounding box center [49, 228] width 78 height 10
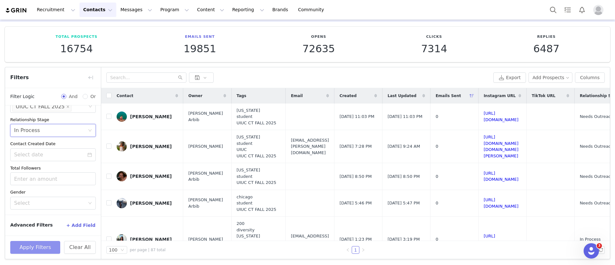
click at [45, 246] on button "Apply Filters" at bounding box center [35, 247] width 50 height 13
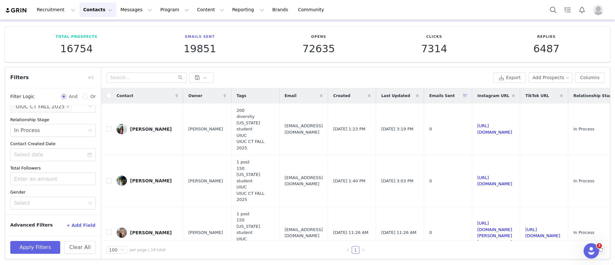
click at [92, 76] on button "button" at bounding box center [90, 77] width 10 height 10
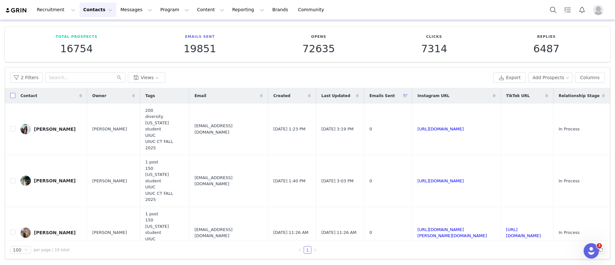
click at [12, 96] on input "checkbox" at bounding box center [12, 95] width 5 height 5
checkbox input "true"
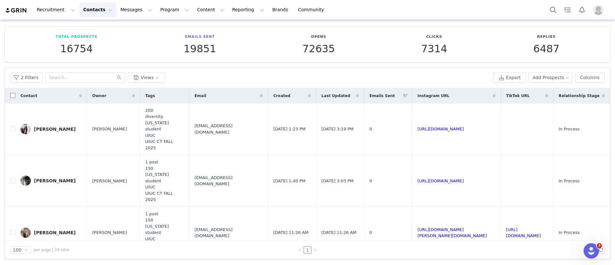
checkbox input "true"
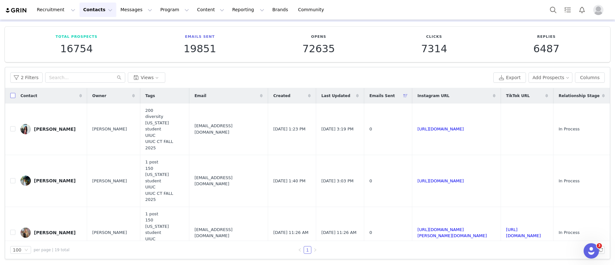
checkbox input "true"
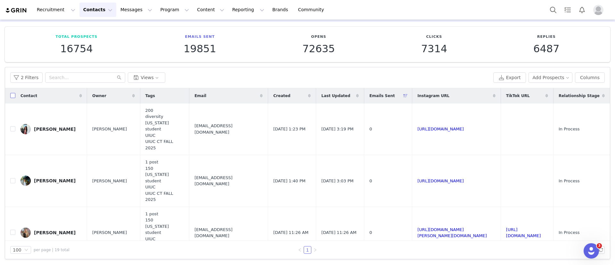
checkbox input "true"
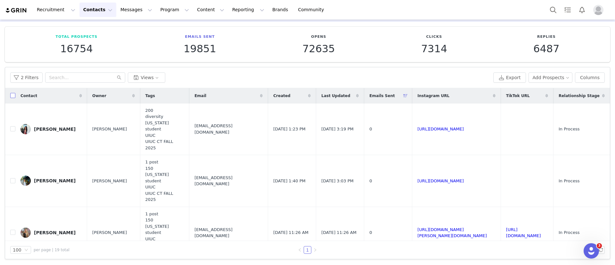
checkbox input "true"
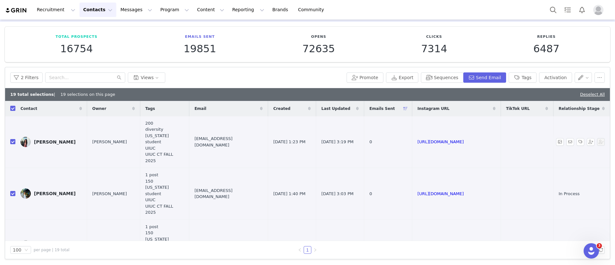
click at [202, 140] on span "[EMAIL_ADDRESS][DOMAIN_NAME]" at bounding box center [228, 141] width 68 height 12
copy span "[EMAIL_ADDRESS][DOMAIN_NAME]"
click at [14, 139] on input "checkbox" at bounding box center [12, 141] width 5 height 5
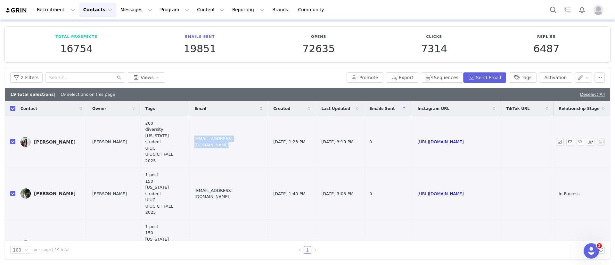
checkbox input "false"
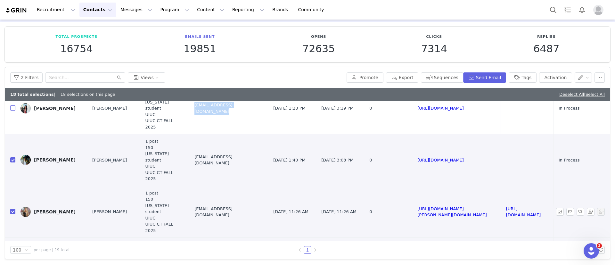
scroll to position [48, 0]
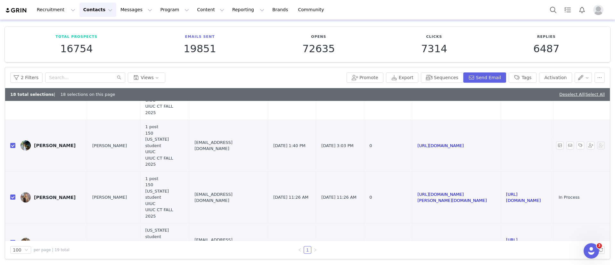
click at [204, 139] on span "[EMAIL_ADDRESS][DOMAIN_NAME]" at bounding box center [228, 145] width 68 height 12
copy span "[EMAIL_ADDRESS][DOMAIN_NAME]"
click at [204, 191] on span "[EMAIL_ADDRESS][DOMAIN_NAME]" at bounding box center [228, 197] width 68 height 12
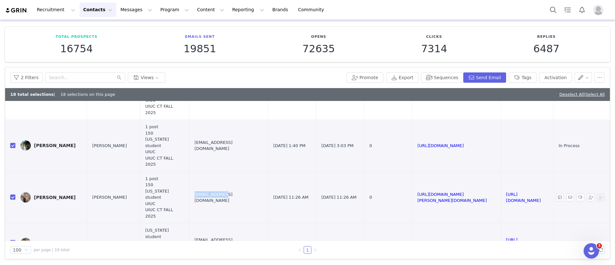
click at [204, 191] on span "[EMAIL_ADDRESS][DOMAIN_NAME]" at bounding box center [228, 197] width 68 height 12
copy span "[EMAIL_ADDRESS][DOMAIN_NAME]"
click at [417, 143] on link "[URL][DOMAIN_NAME]" at bounding box center [440, 145] width 46 height 5
